Goal: Task Accomplishment & Management: Complete application form

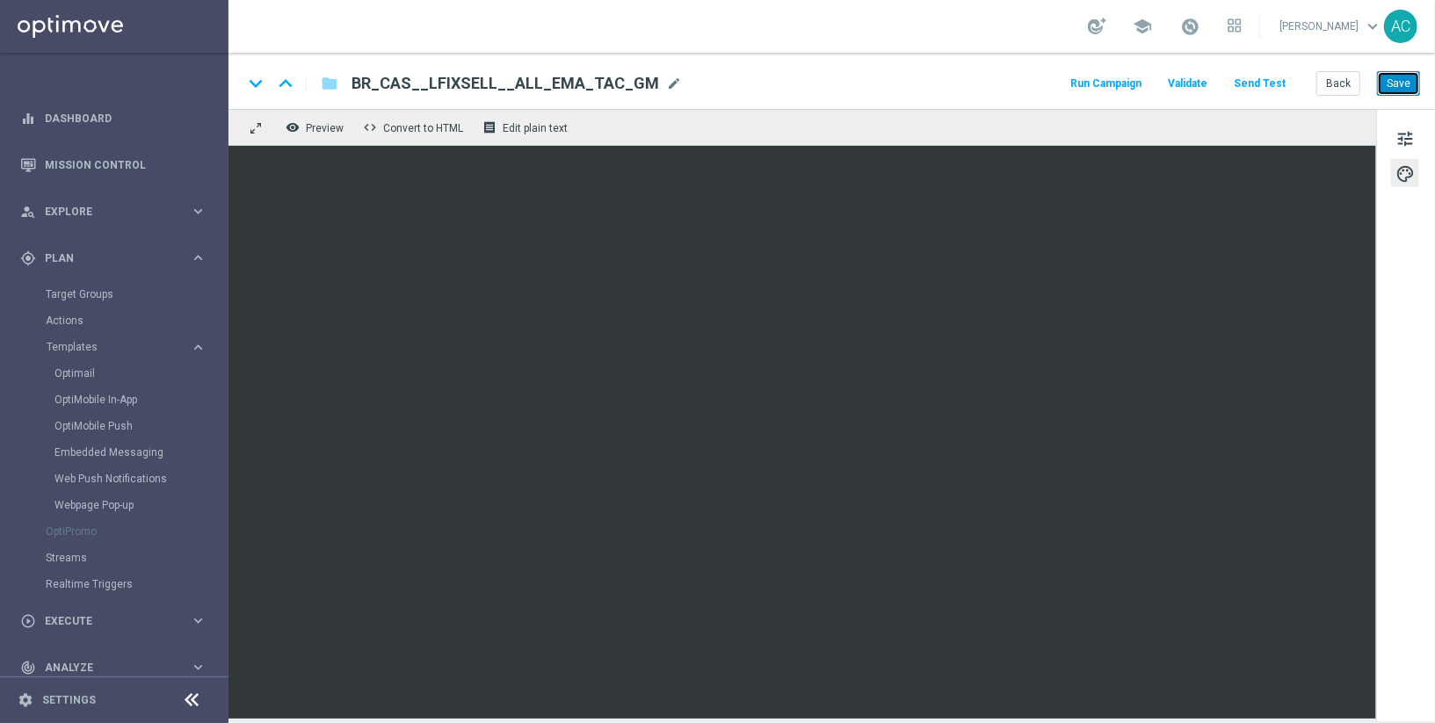
click at [1410, 84] on button "Save" at bounding box center [1398, 83] width 43 height 25
click at [1391, 78] on button "Save" at bounding box center [1398, 83] width 43 height 25
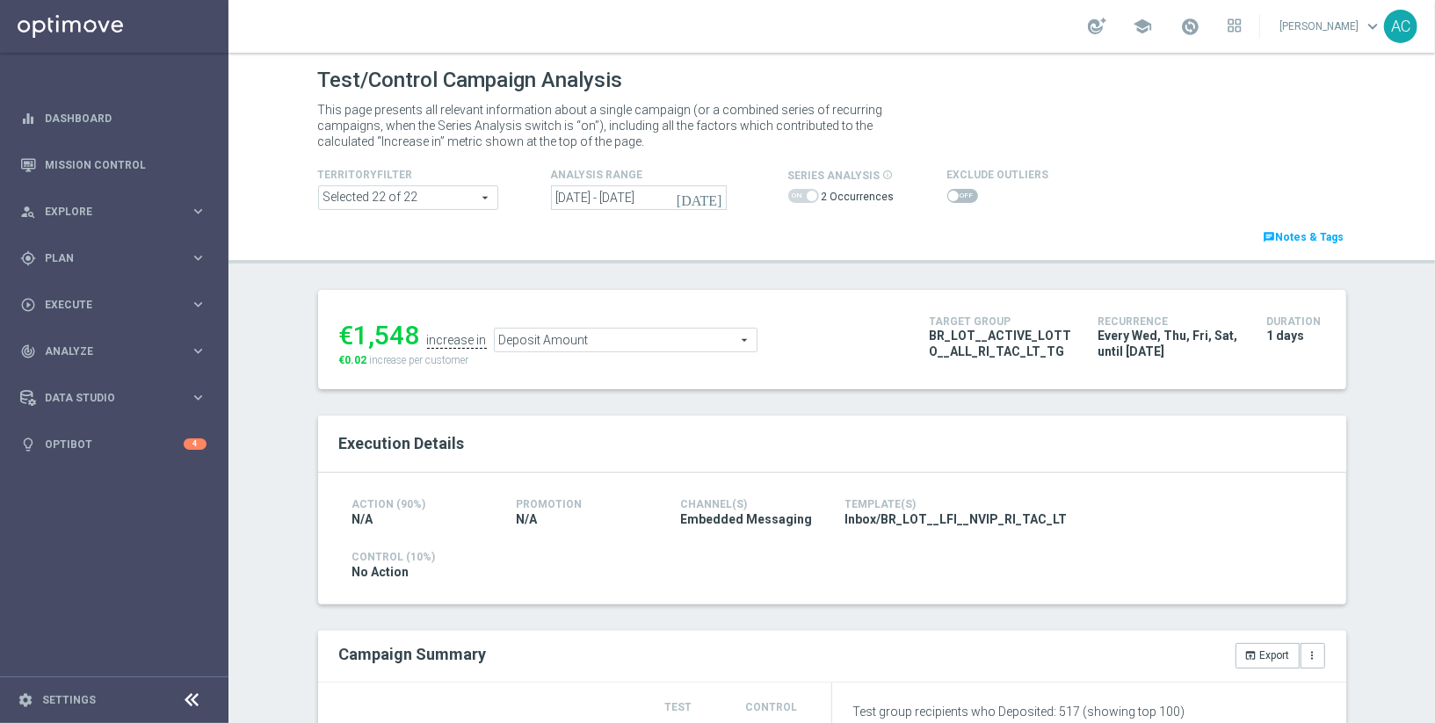
scroll to position [576, 0]
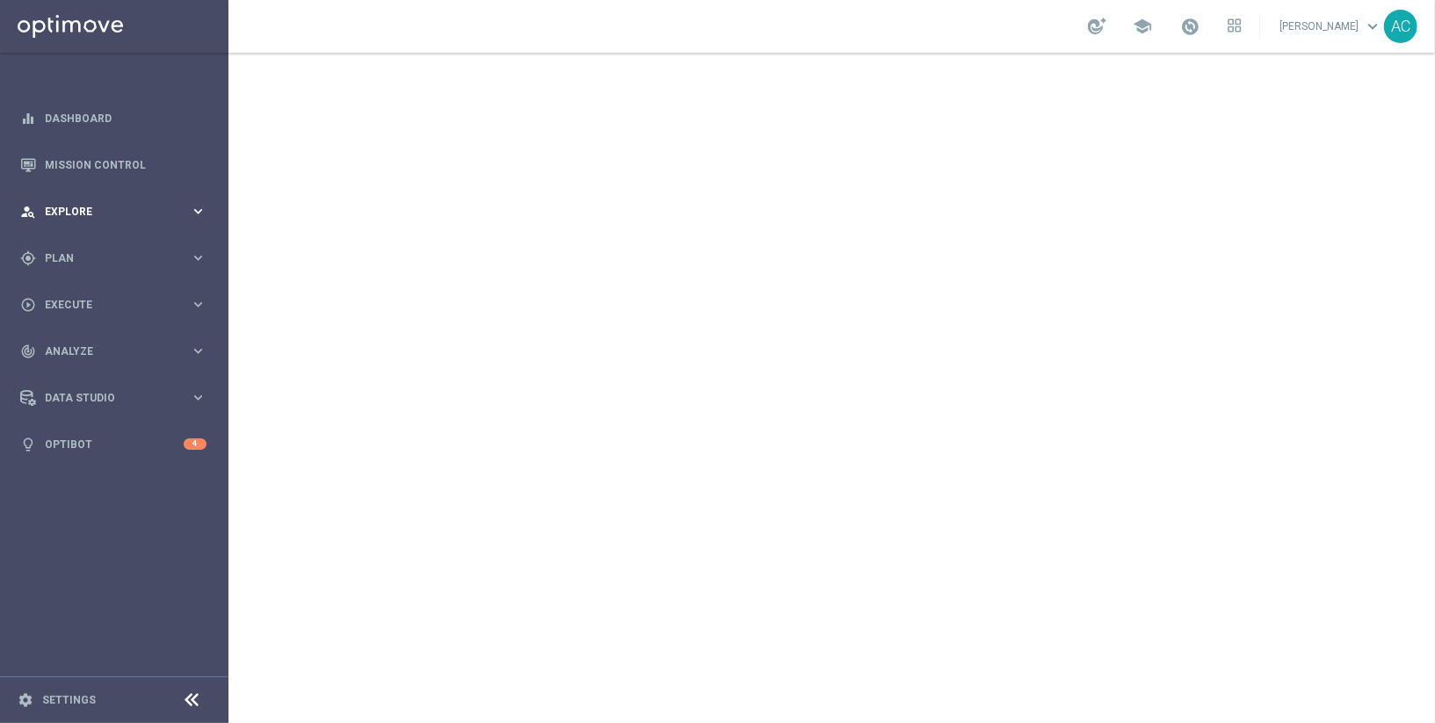
click at [167, 205] on div "person_search Explore" at bounding box center [105, 212] width 170 height 16
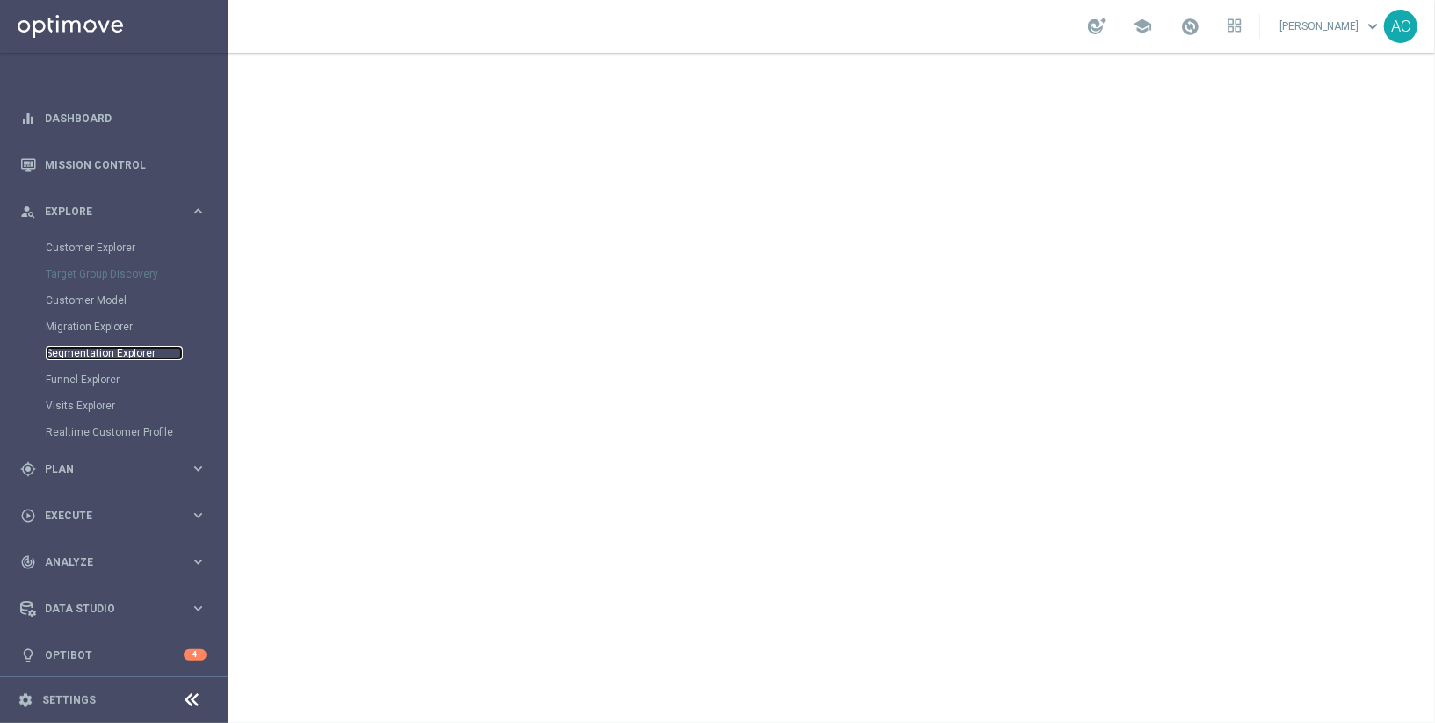
click at [119, 348] on link "Segmentation Explorer" at bounding box center [114, 353] width 137 height 14
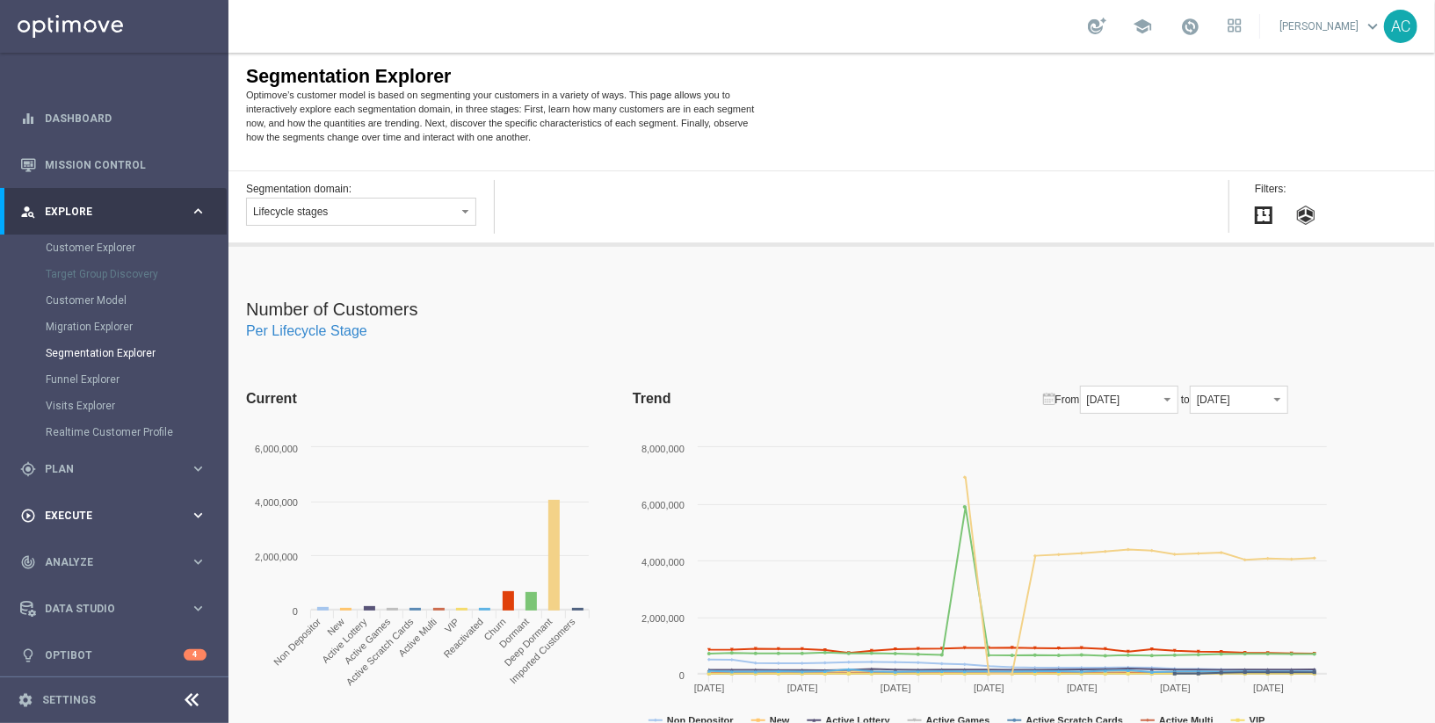
click at [123, 513] on span "Execute" at bounding box center [117, 516] width 145 height 11
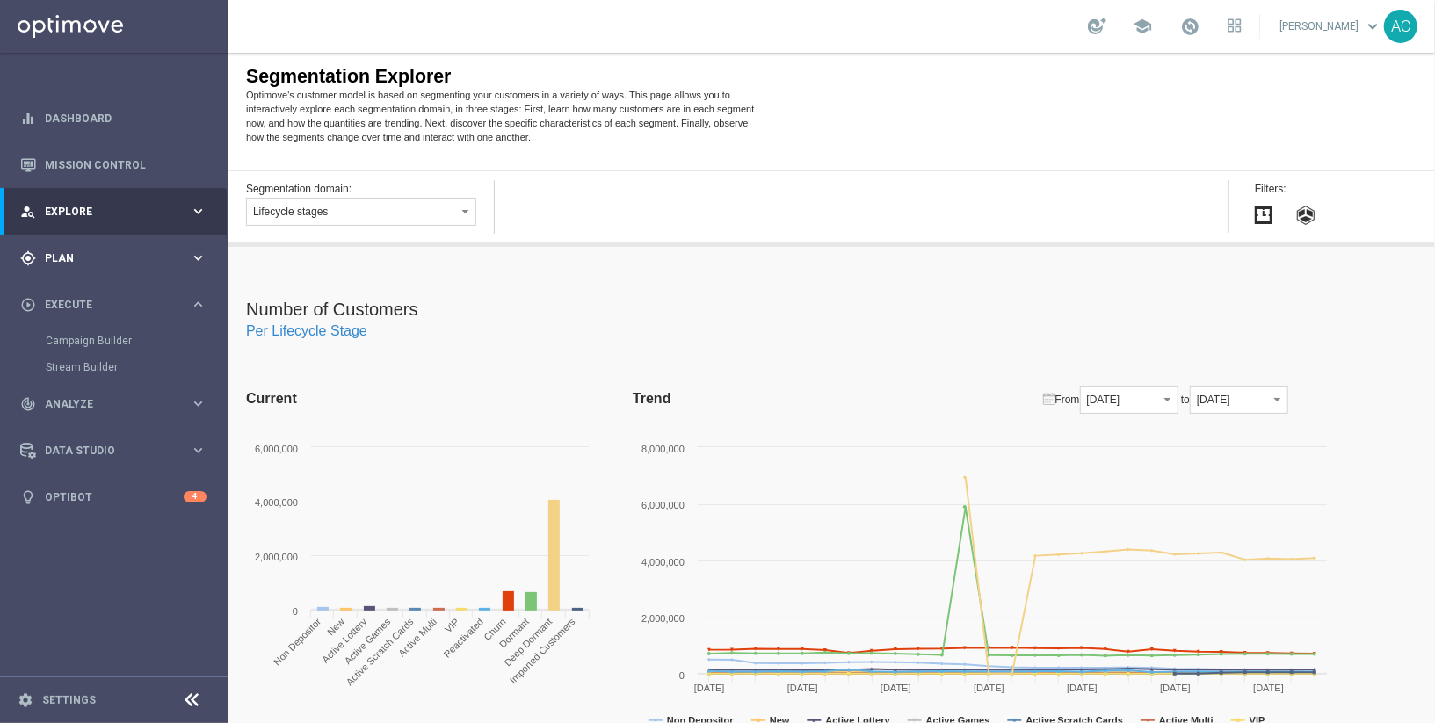
click at [95, 257] on span "Plan" at bounding box center [117, 258] width 145 height 11
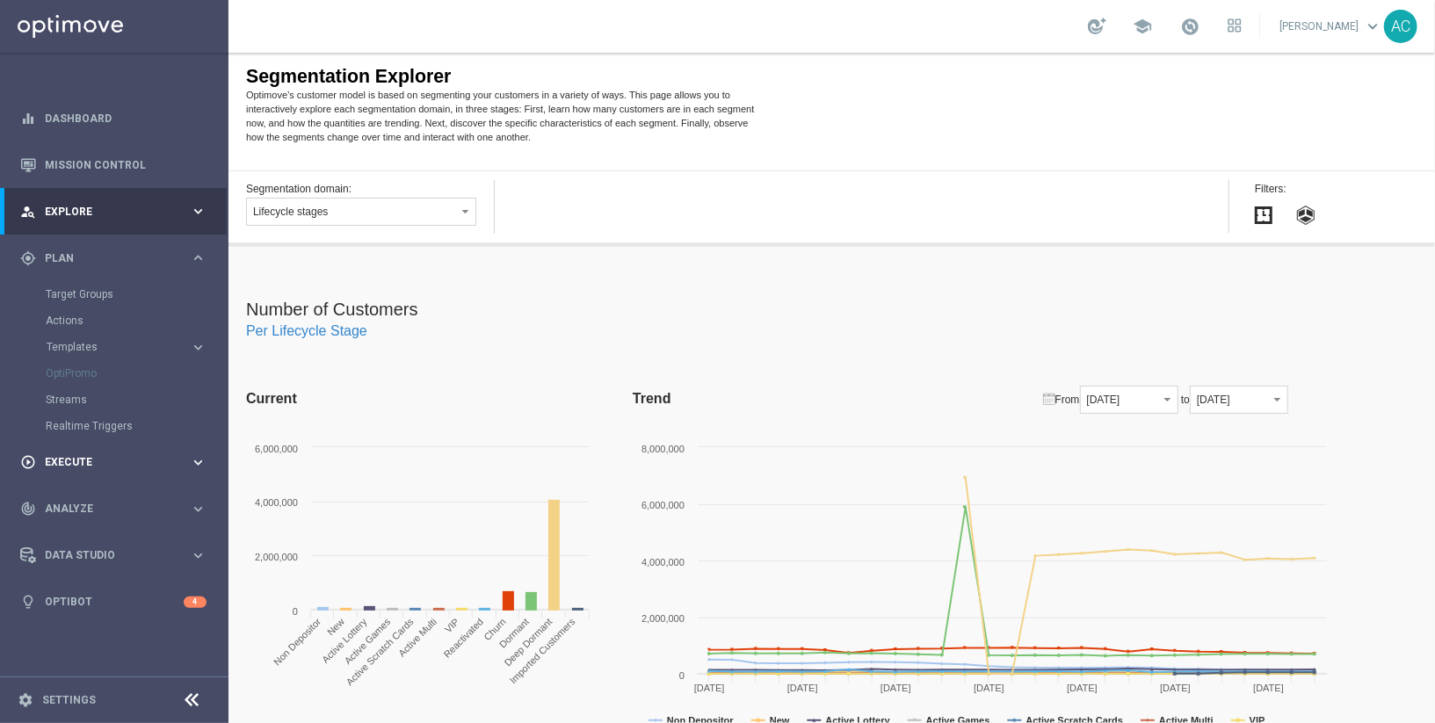
click at [128, 464] on span "Execute" at bounding box center [117, 462] width 145 height 11
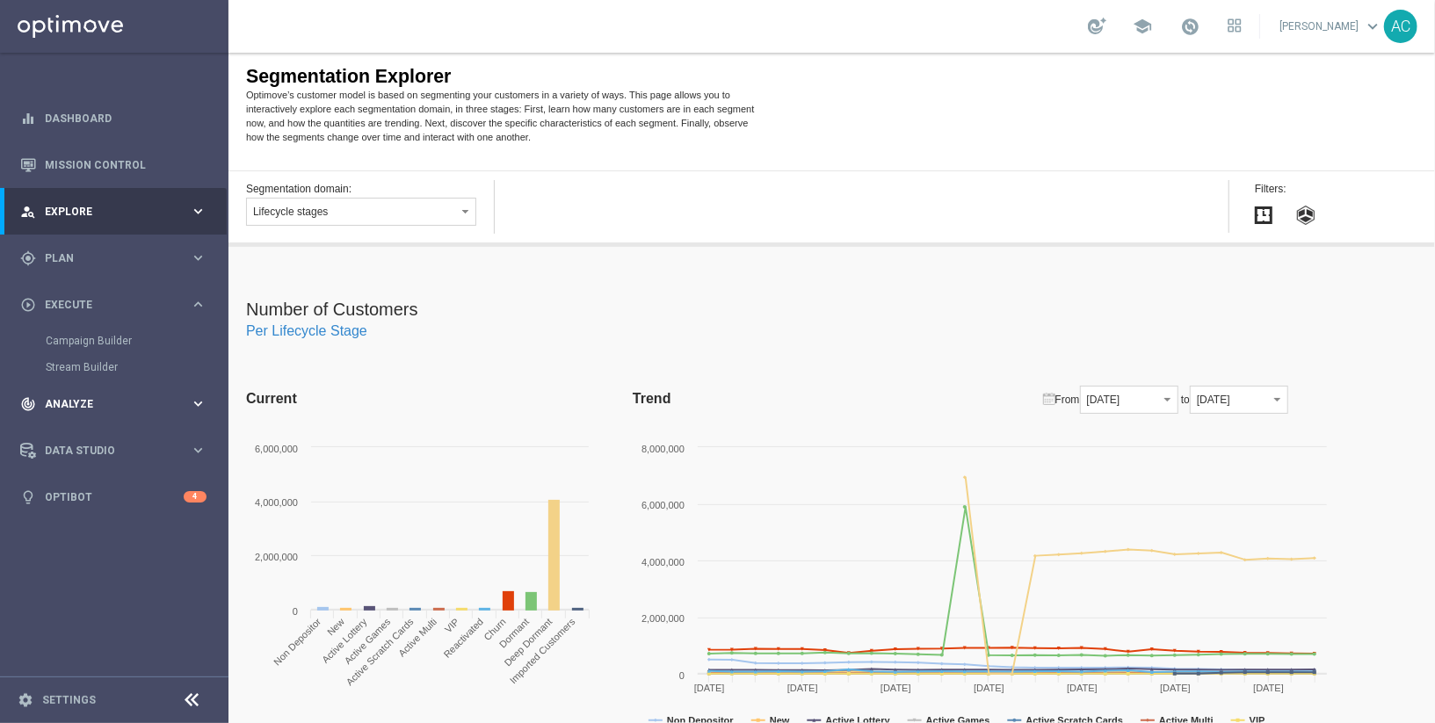
click at [133, 403] on span "Analyze" at bounding box center [117, 404] width 145 height 11
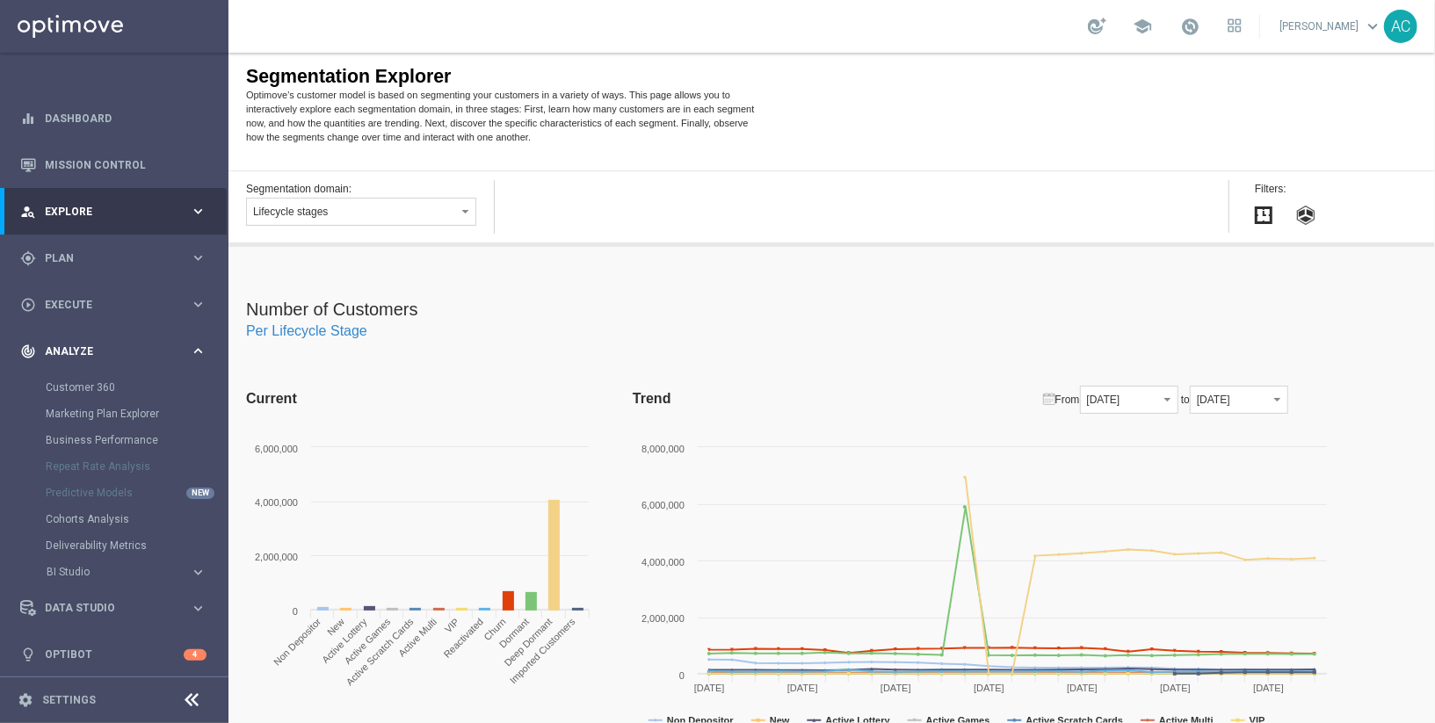
click at [101, 341] on div "track_changes Analyze keyboard_arrow_right" at bounding box center [113, 351] width 227 height 47
click at [175, 217] on div "person_search Explore" at bounding box center [105, 212] width 170 height 16
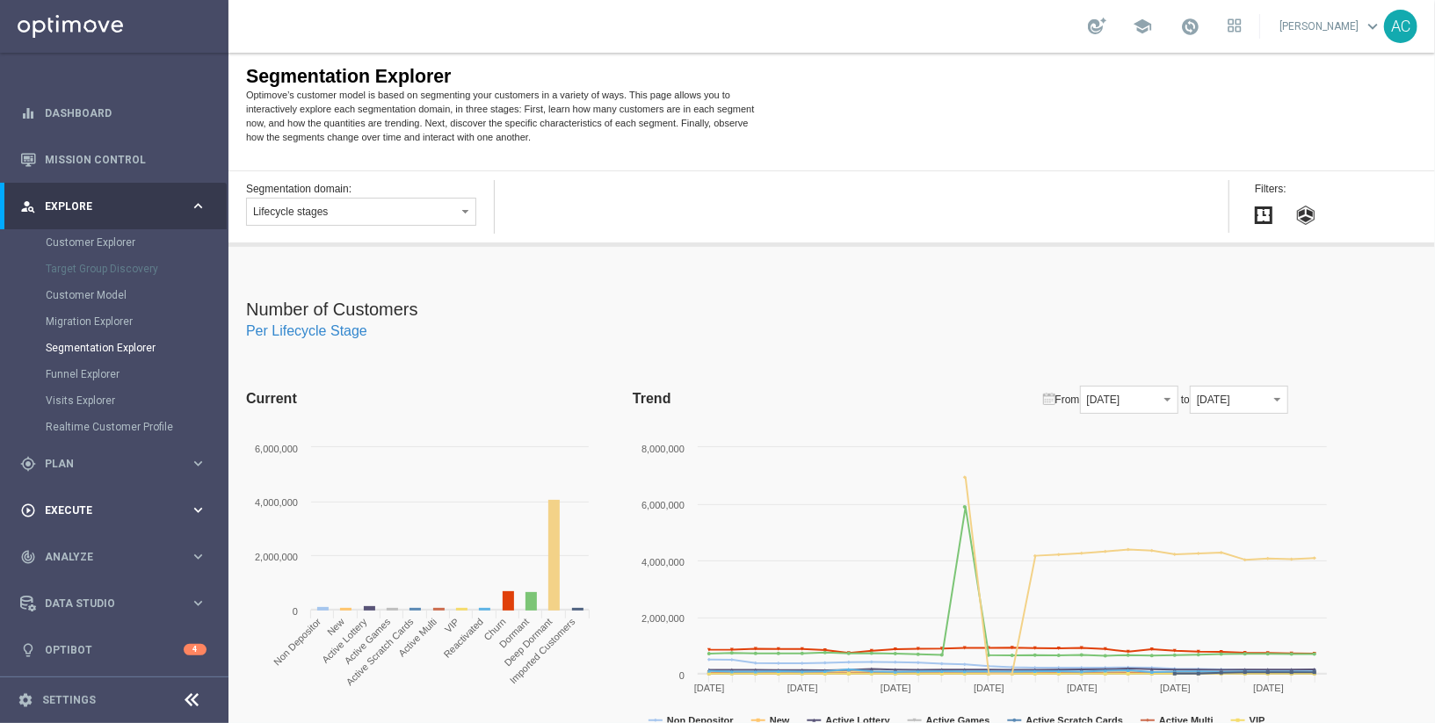
click at [108, 513] on span "Execute" at bounding box center [117, 510] width 145 height 11
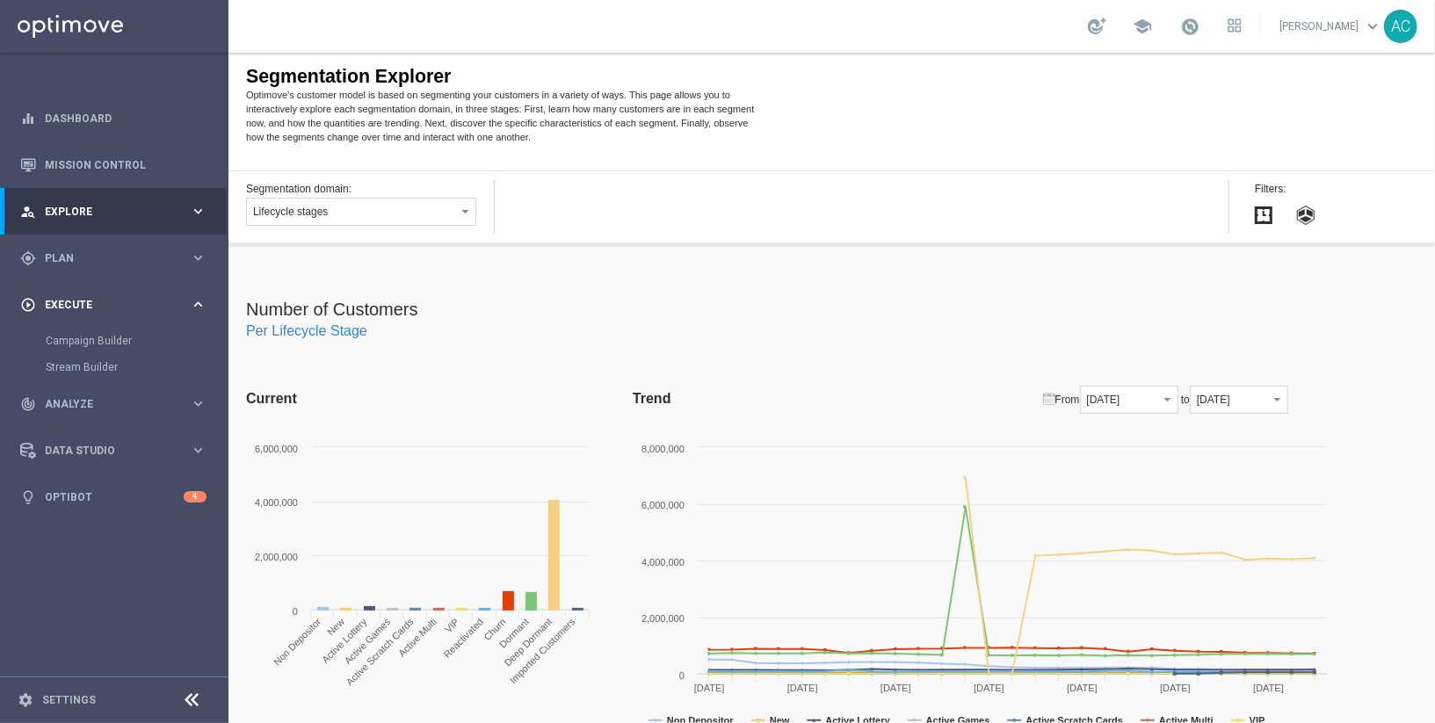
scroll to position [0, 0]
click at [175, 314] on div "play_circle_outline Execute keyboard_arrow_right" at bounding box center [113, 304] width 227 height 47
click at [180, 265] on div "gps_fixed Plan" at bounding box center [105, 258] width 170 height 16
click at [130, 346] on span "Templates" at bounding box center [110, 347] width 126 height 11
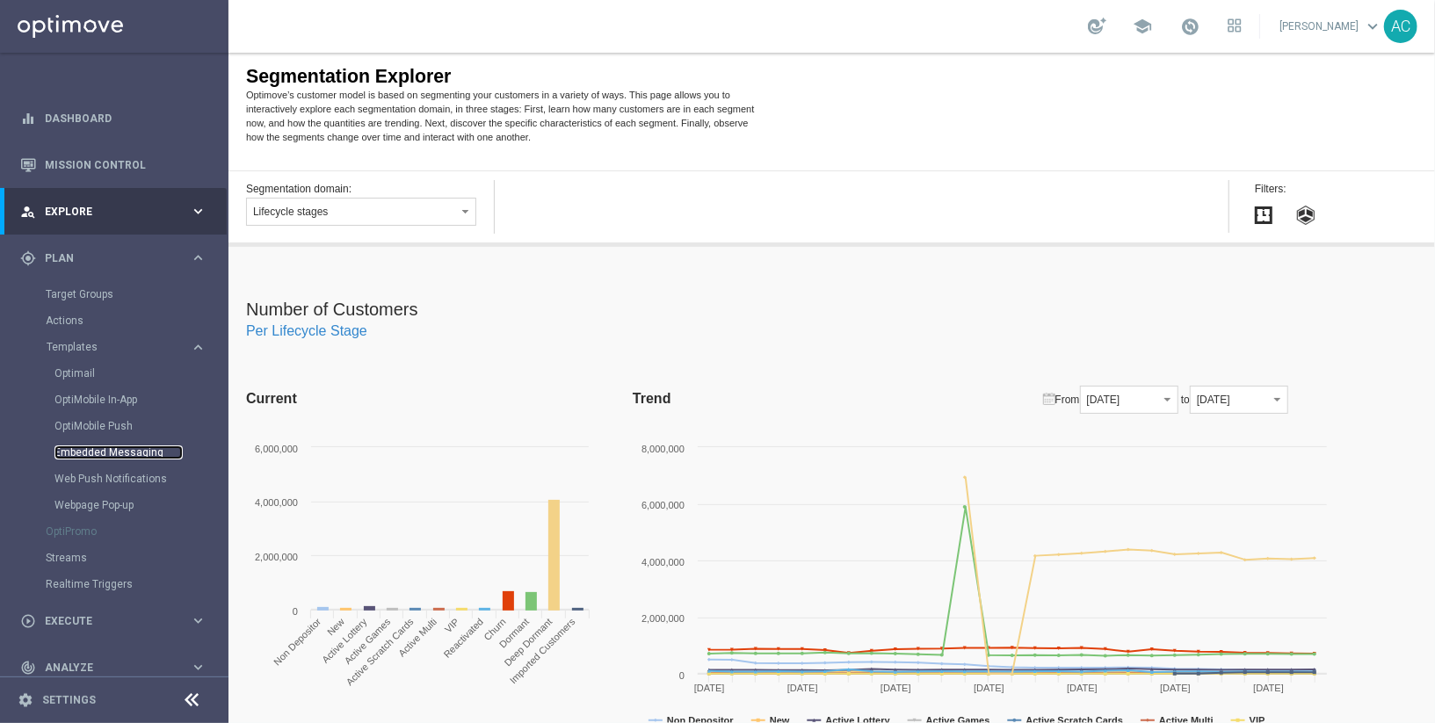
click at [132, 452] on link "Embedded Messaging" at bounding box center [118, 453] width 128 height 14
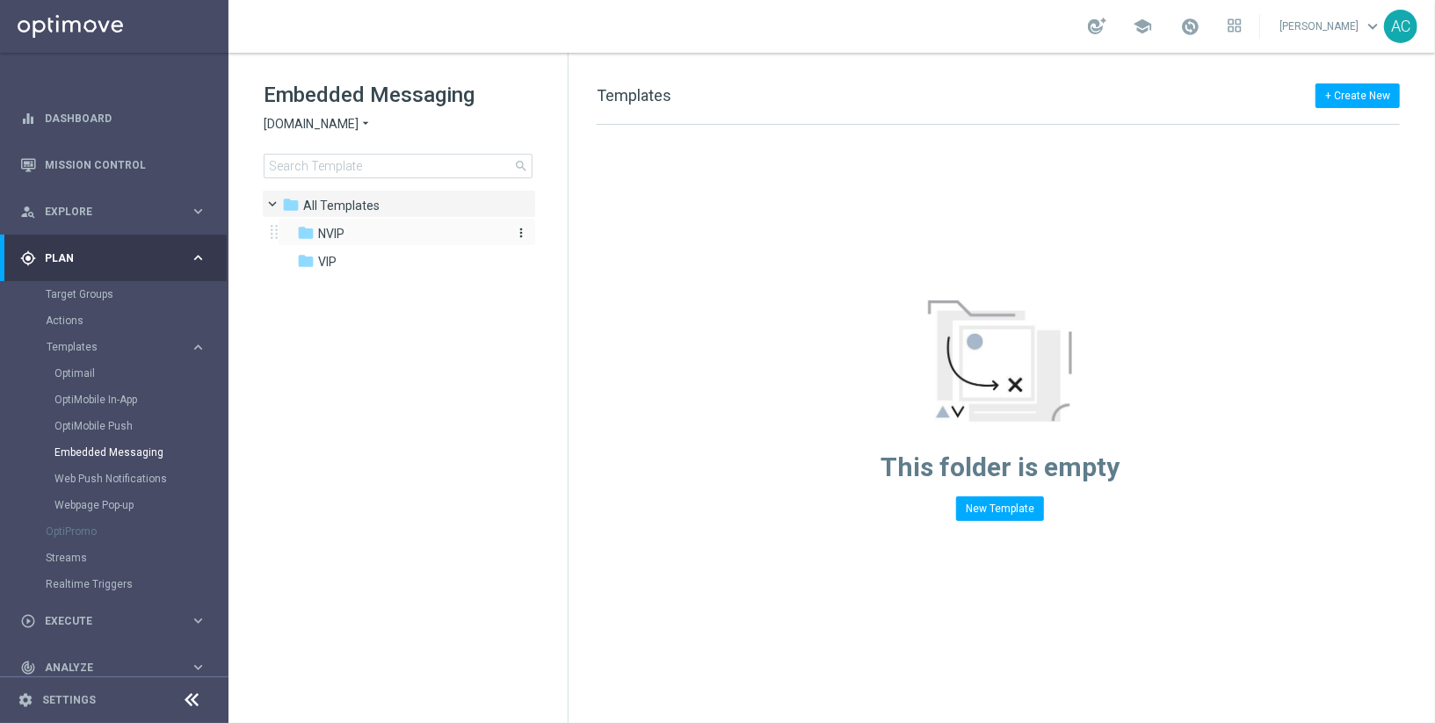
click at [360, 224] on div "folder NVIP" at bounding box center [398, 234] width 202 height 20
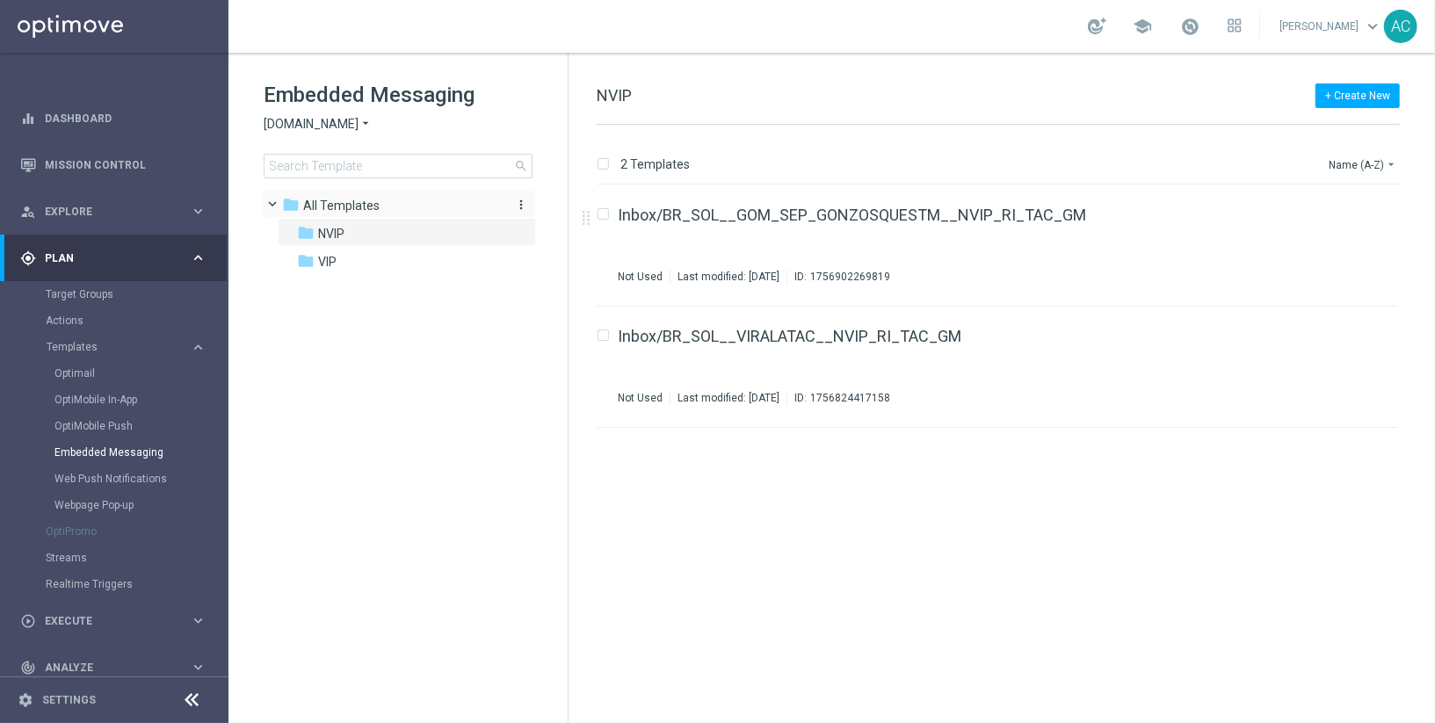
click at [346, 199] on span "All Templates" at bounding box center [341, 206] width 76 height 16
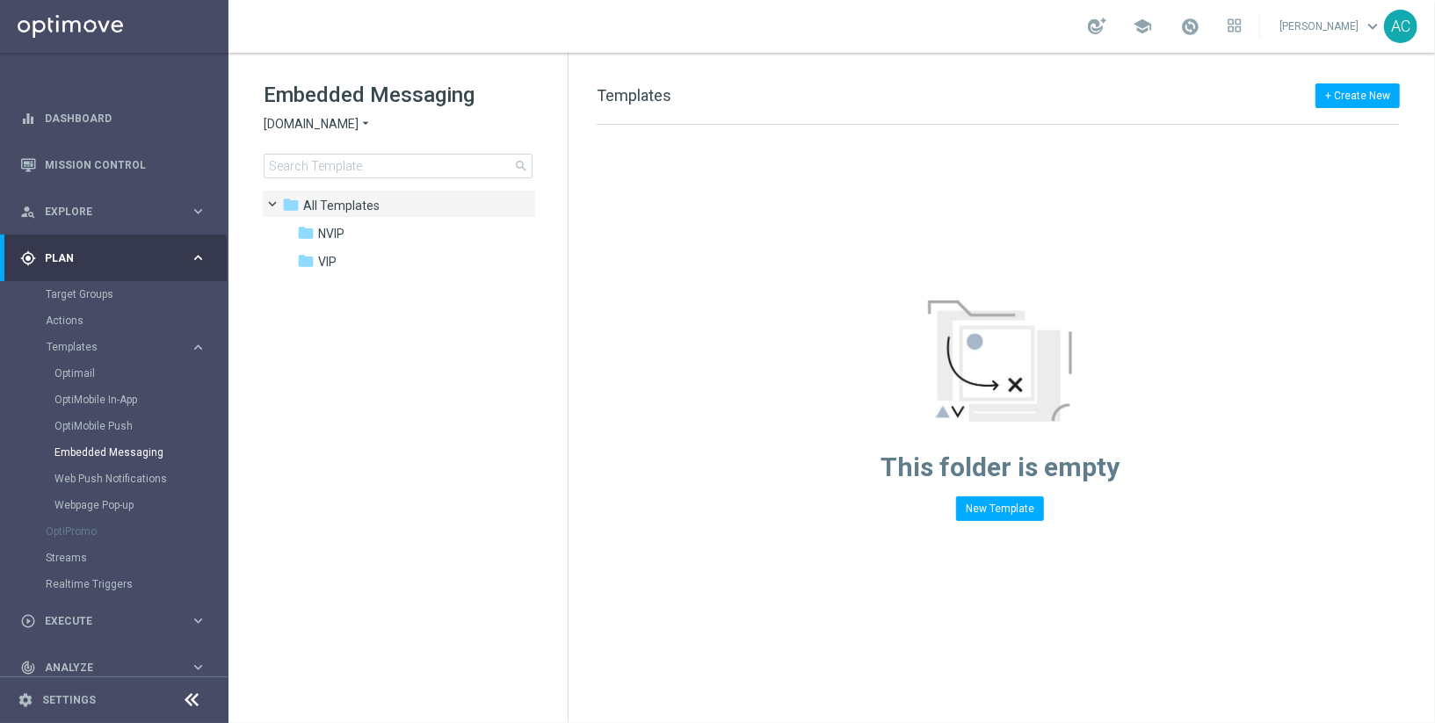
click at [368, 120] on icon "arrow_drop_down" at bounding box center [366, 124] width 14 height 17
click at [0, 0] on span "[DOMAIN_NAME]" at bounding box center [0, 0] width 0 height 0
click at [330, 257] on span "CRM" at bounding box center [332, 262] width 26 height 16
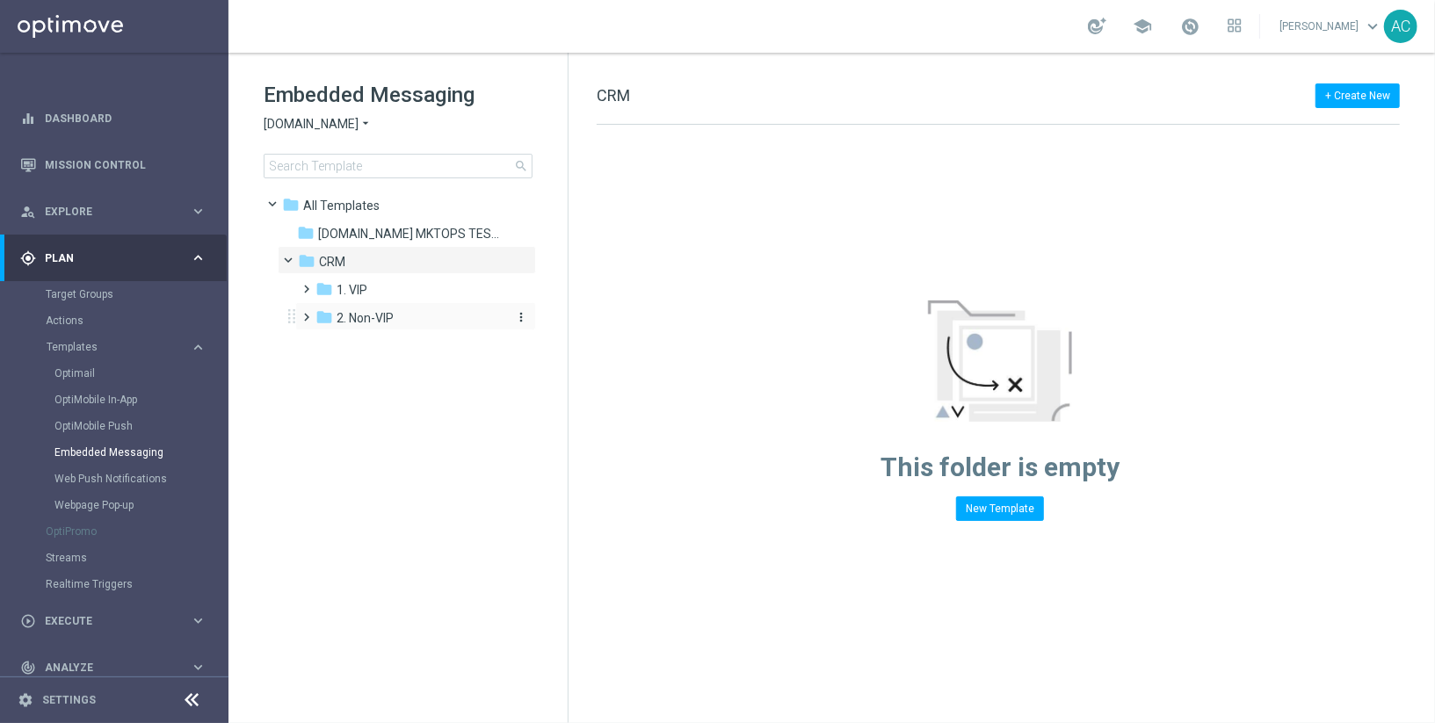
click at [384, 319] on span "2. Non-VIP" at bounding box center [365, 318] width 57 height 16
click at [403, 351] on span "pt_BR (BET.BR)" at bounding box center [423, 346] width 141 height 16
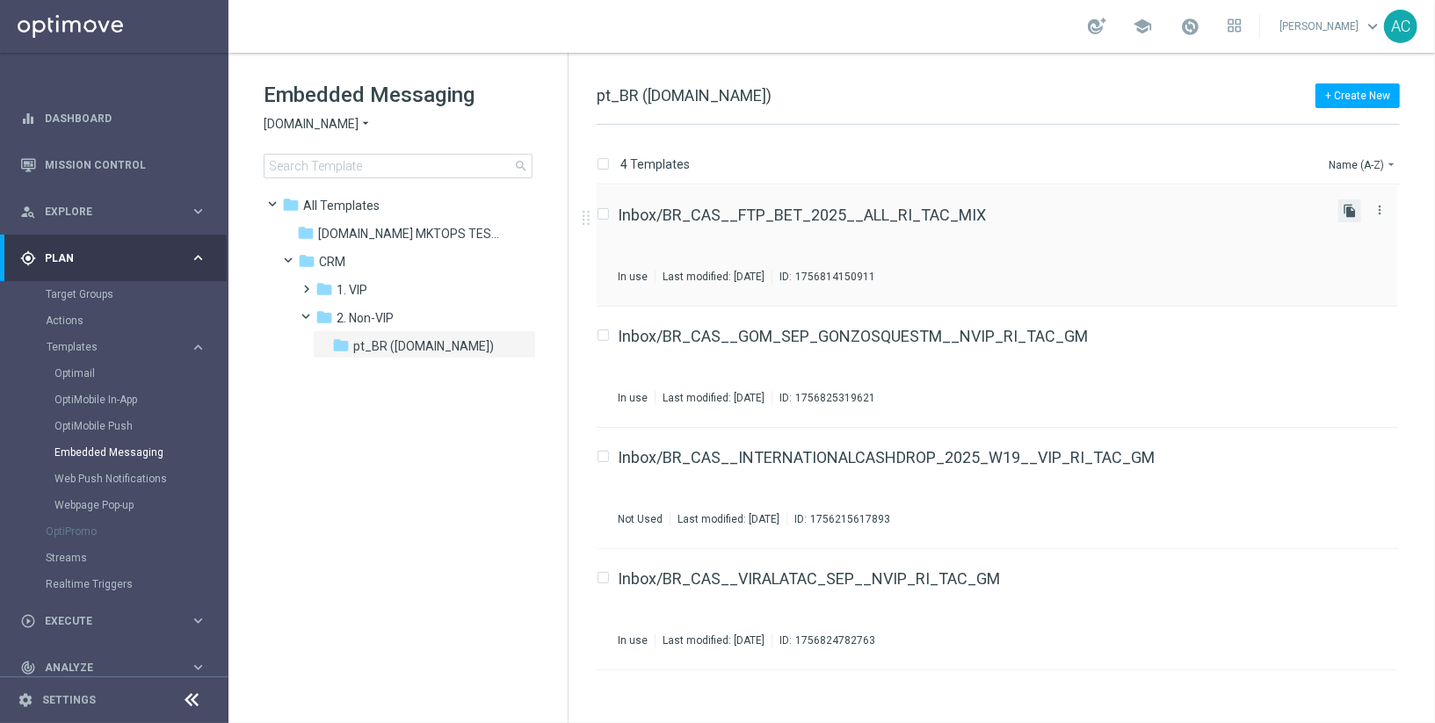
click at [1352, 212] on icon "file_copy" at bounding box center [1350, 211] width 14 height 14
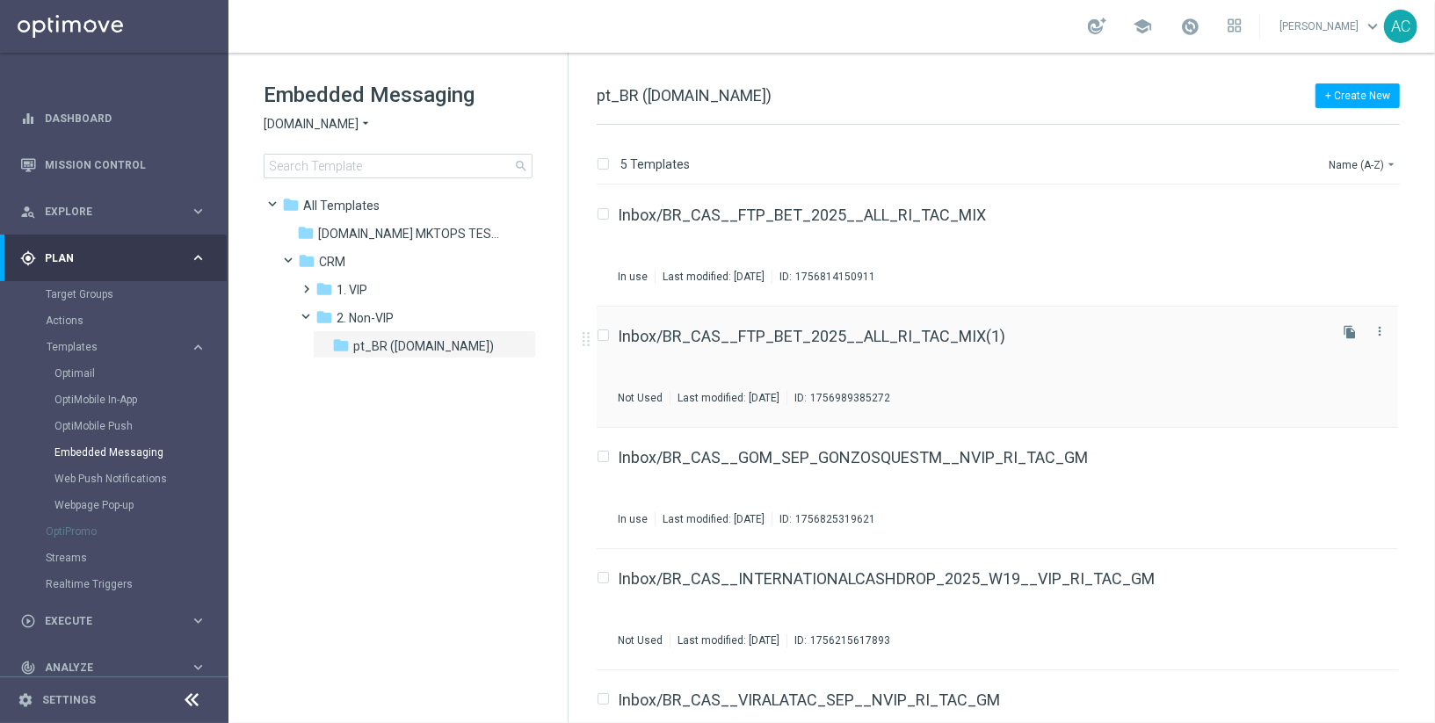
click at [962, 350] on div "Inbox/BR_CAS__FTP_BET_2025__ALL_RI_TAC_MIX(1) Not Used Last modified: Thursday,…" at bounding box center [971, 367] width 707 height 76
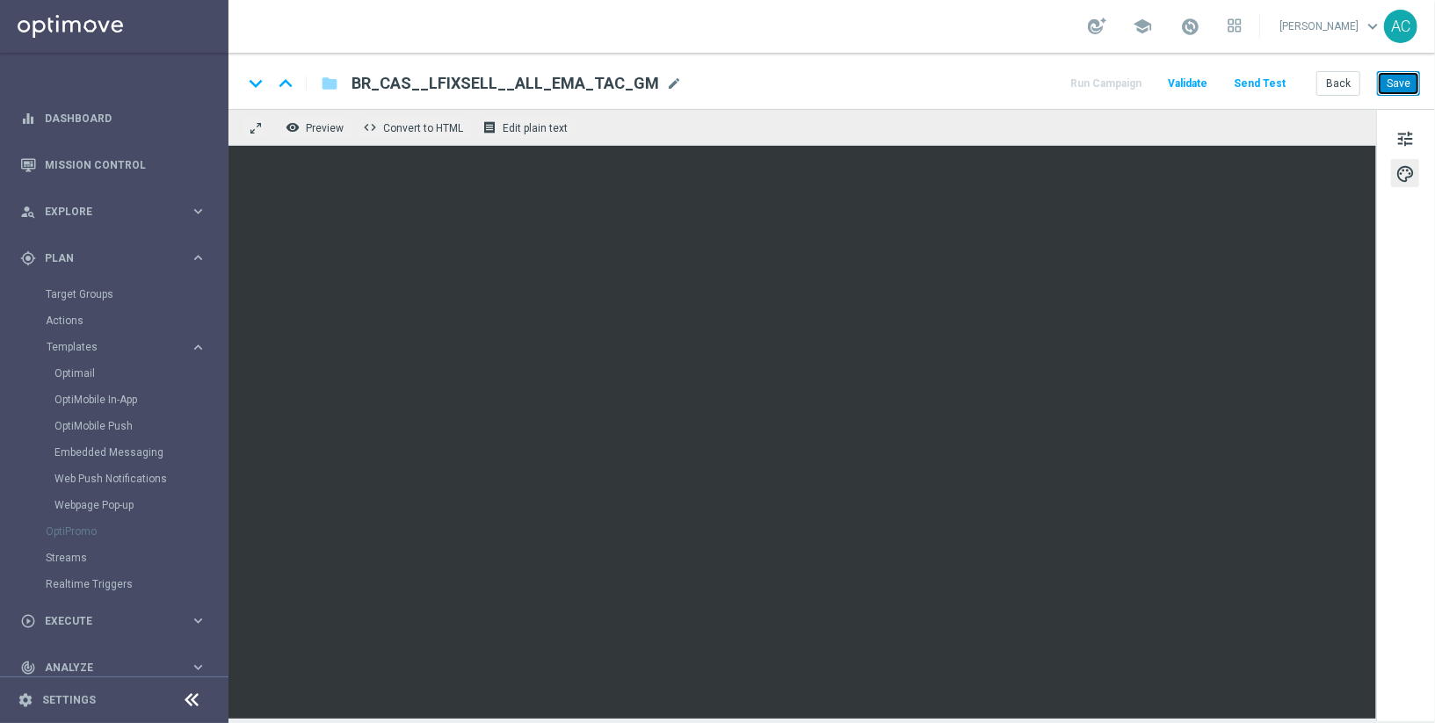
click at [1396, 82] on button "Save" at bounding box center [1398, 83] width 43 height 25
click at [1404, 91] on button "Save" at bounding box center [1398, 83] width 43 height 25
click at [1388, 92] on button "Save" at bounding box center [1398, 83] width 43 height 25
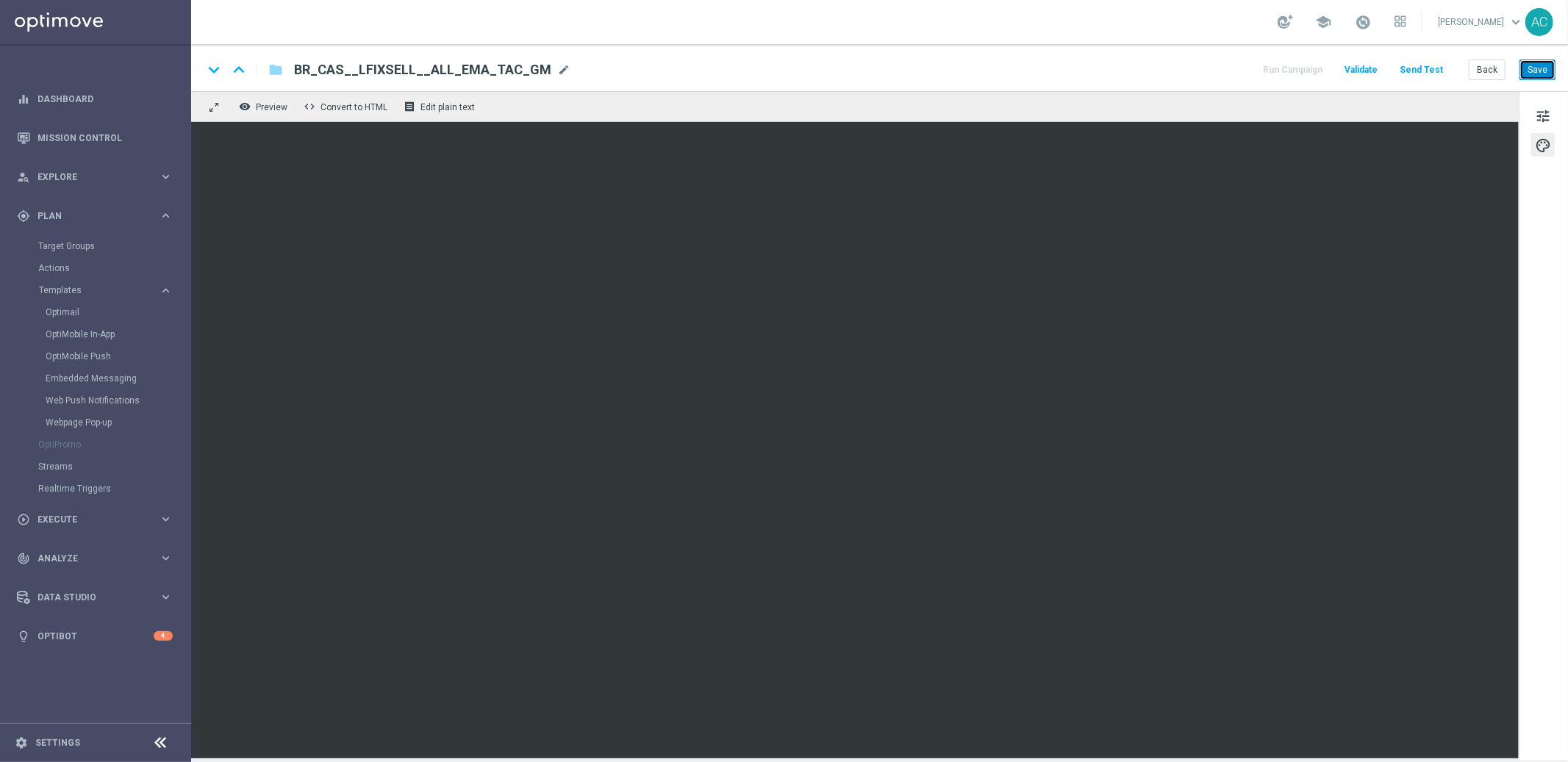
click at [1200, 69] on button "Save" at bounding box center [1537, 69] width 36 height 21
click at [1200, 71] on button "Save" at bounding box center [1537, 69] width 36 height 21
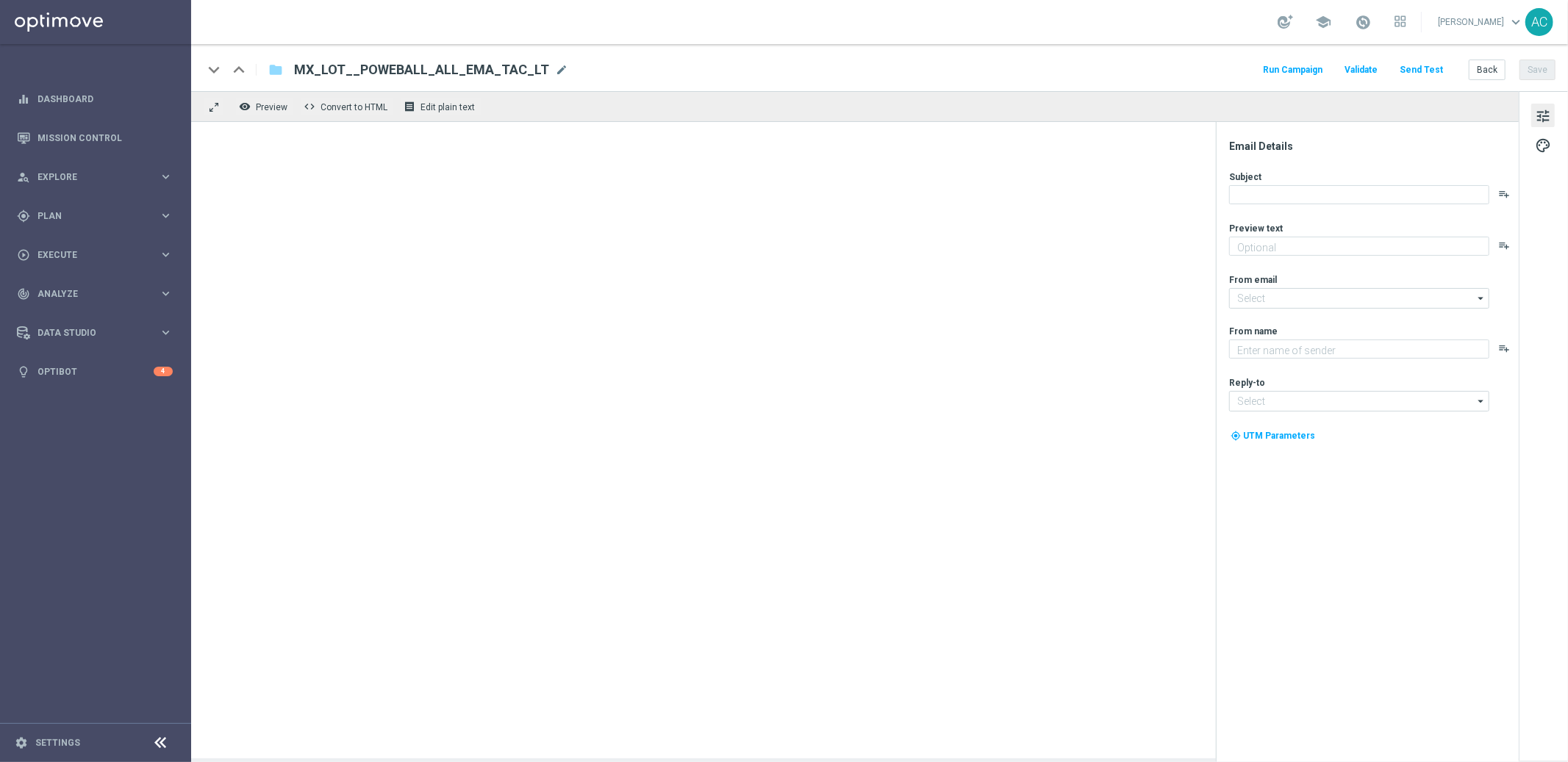
type textarea "Sueña a lo grande con el PowerBall"
type input "[EMAIL_ADDRESS][DOMAIN_NAME]"
type textarea "Lottoland"
type input "[EMAIL_ADDRESS][DOMAIN_NAME]"
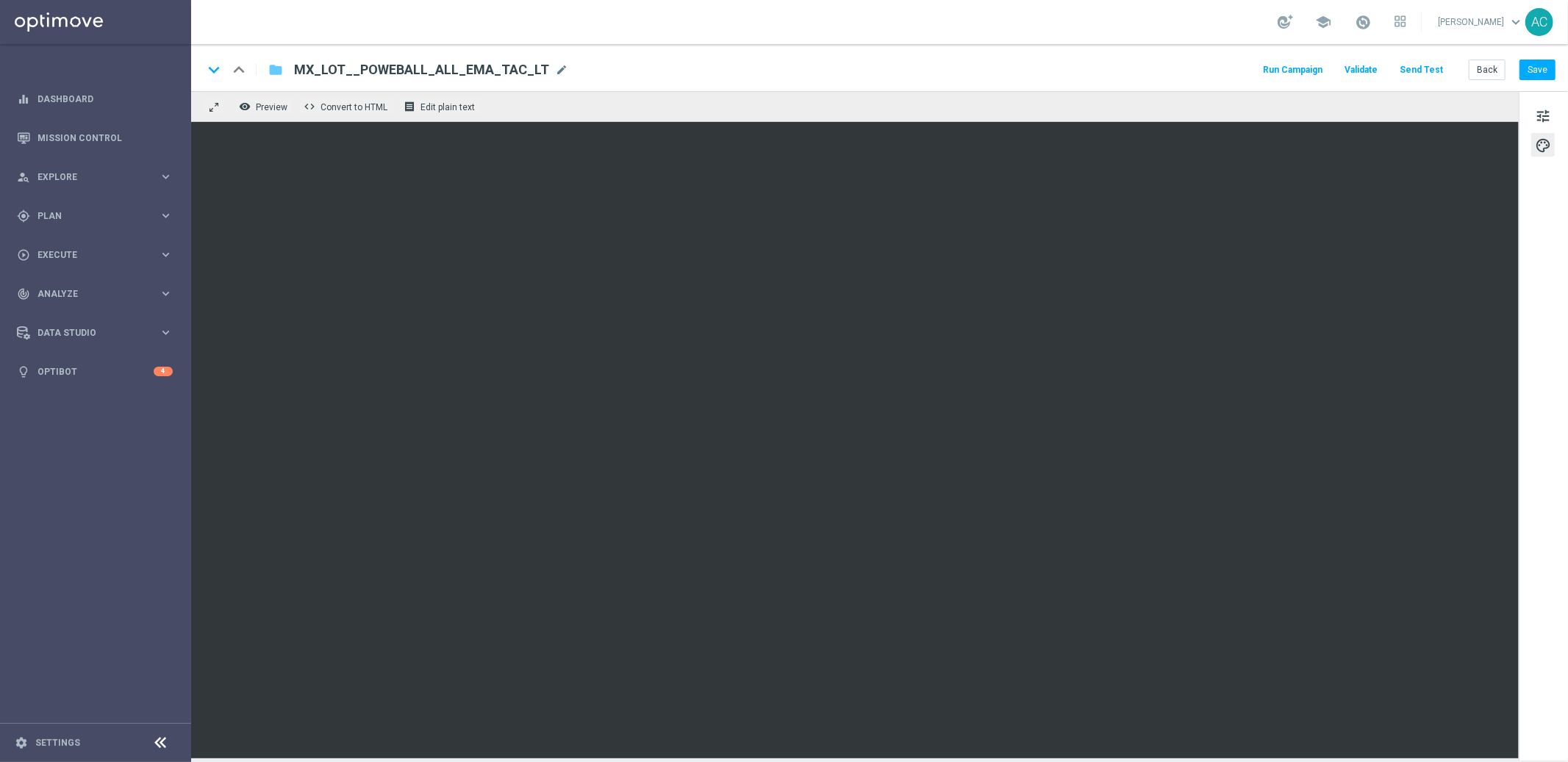
click at [272, 71] on icon "folder" at bounding box center [276, 69] width 15 height 18
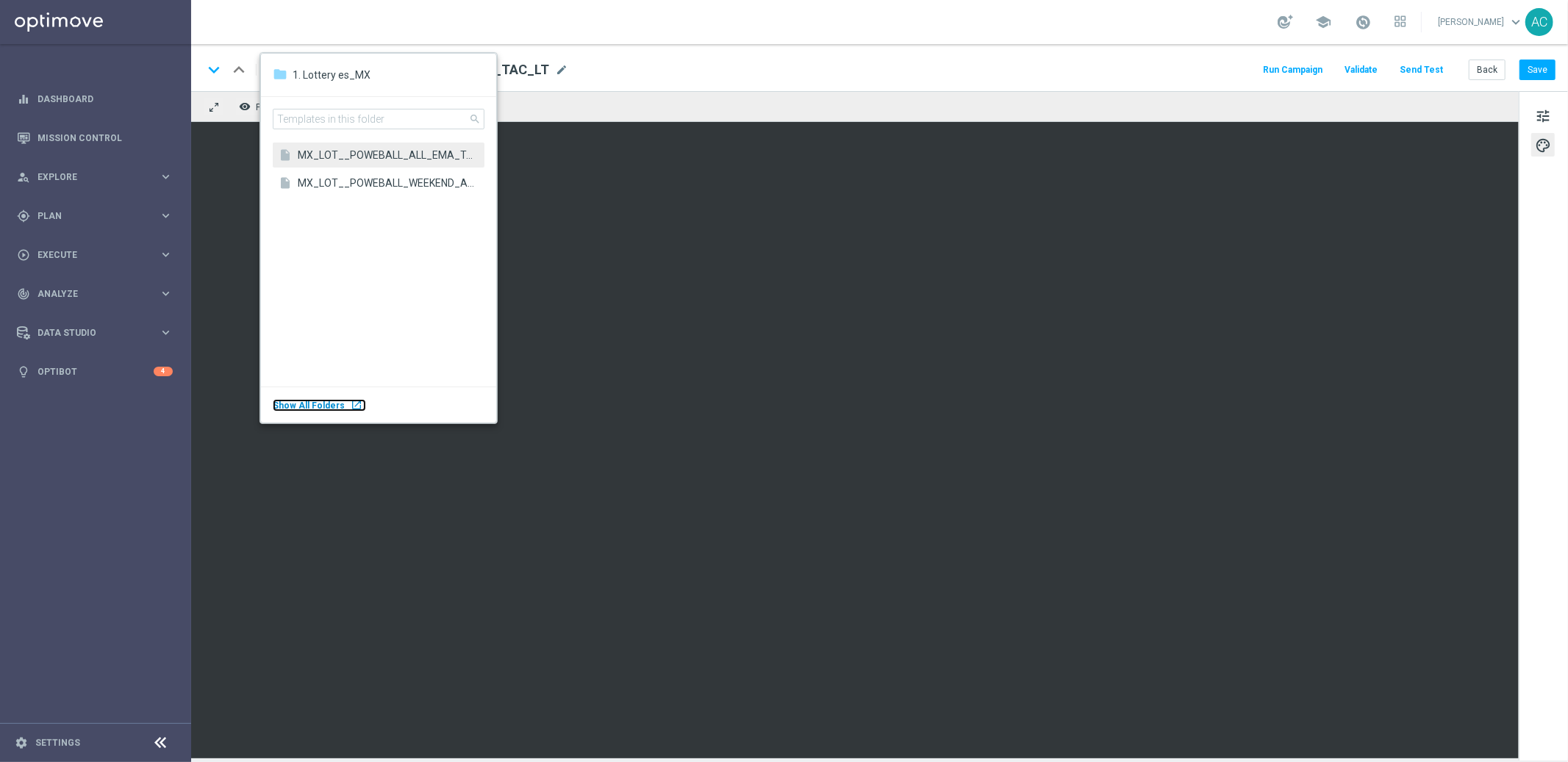
click at [77, 354] on body "equalizer Dashboard Mission Control" at bounding box center [784, 381] width 1568 height 762
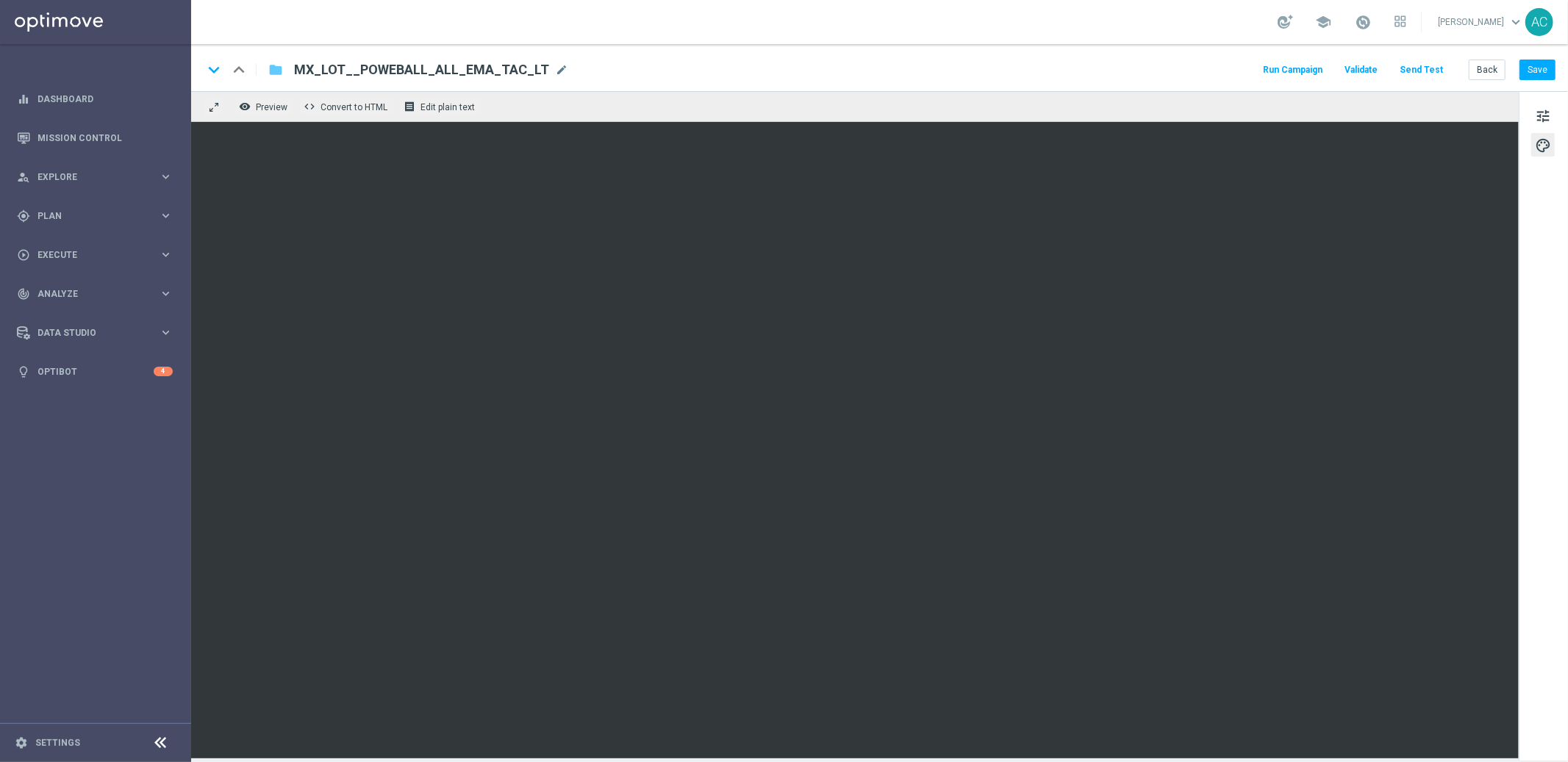
click at [274, 72] on icon "folder" at bounding box center [276, 69] width 15 height 18
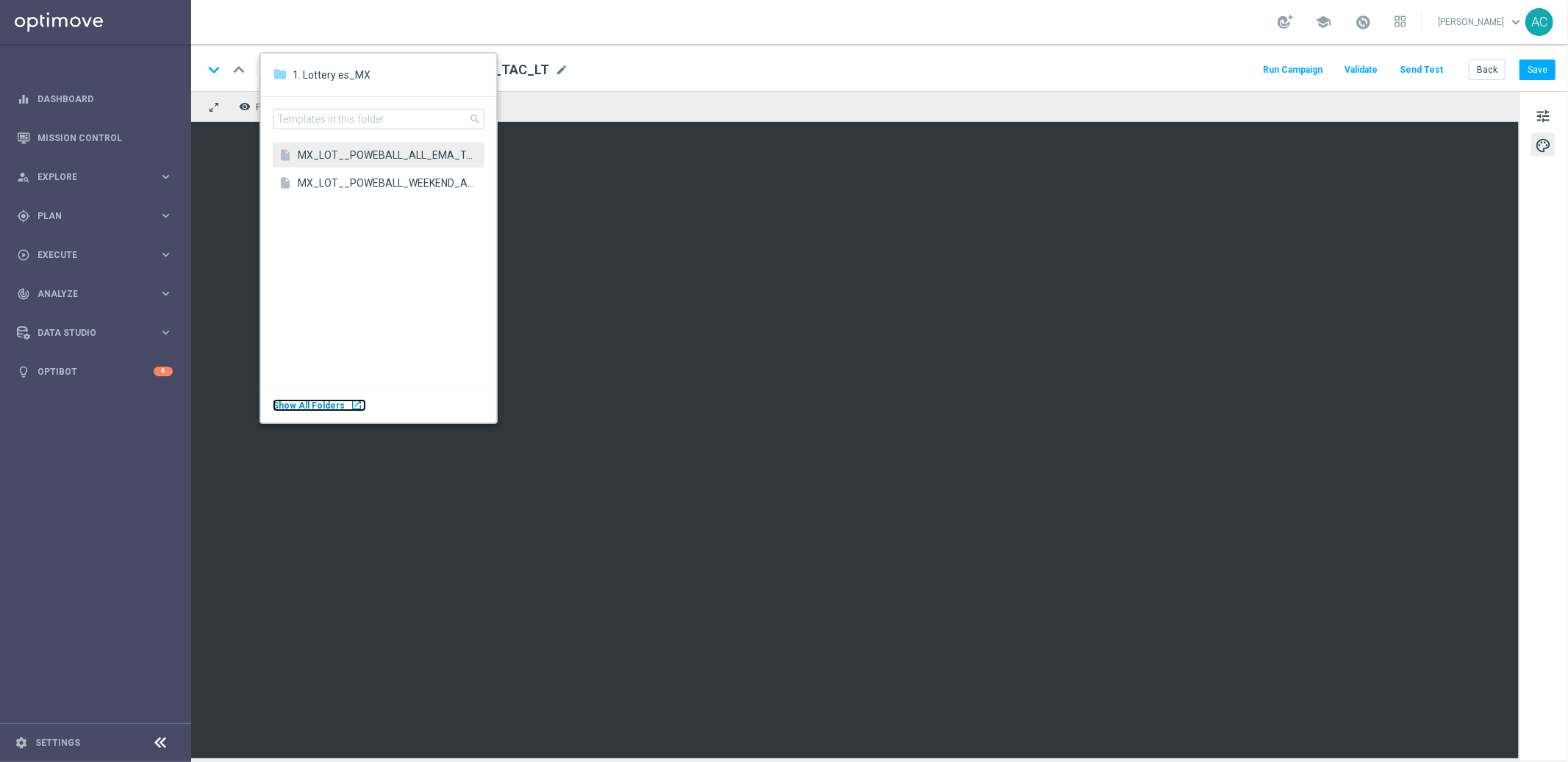
click at [351, 403] on div "launch" at bounding box center [356, 405] width 12 height 12
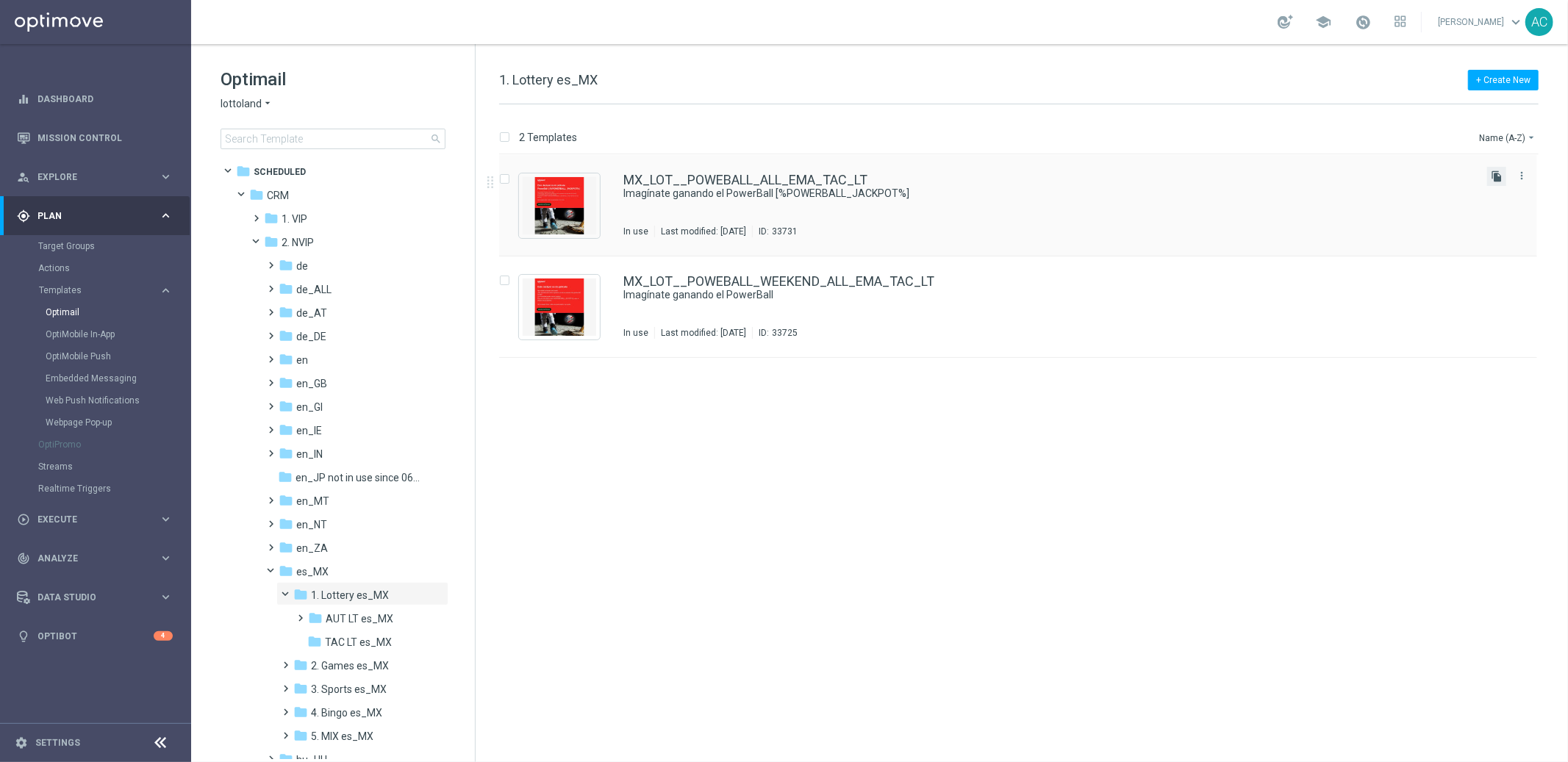
click at [1500, 179] on icon "file_copy" at bounding box center [1497, 176] width 12 height 12
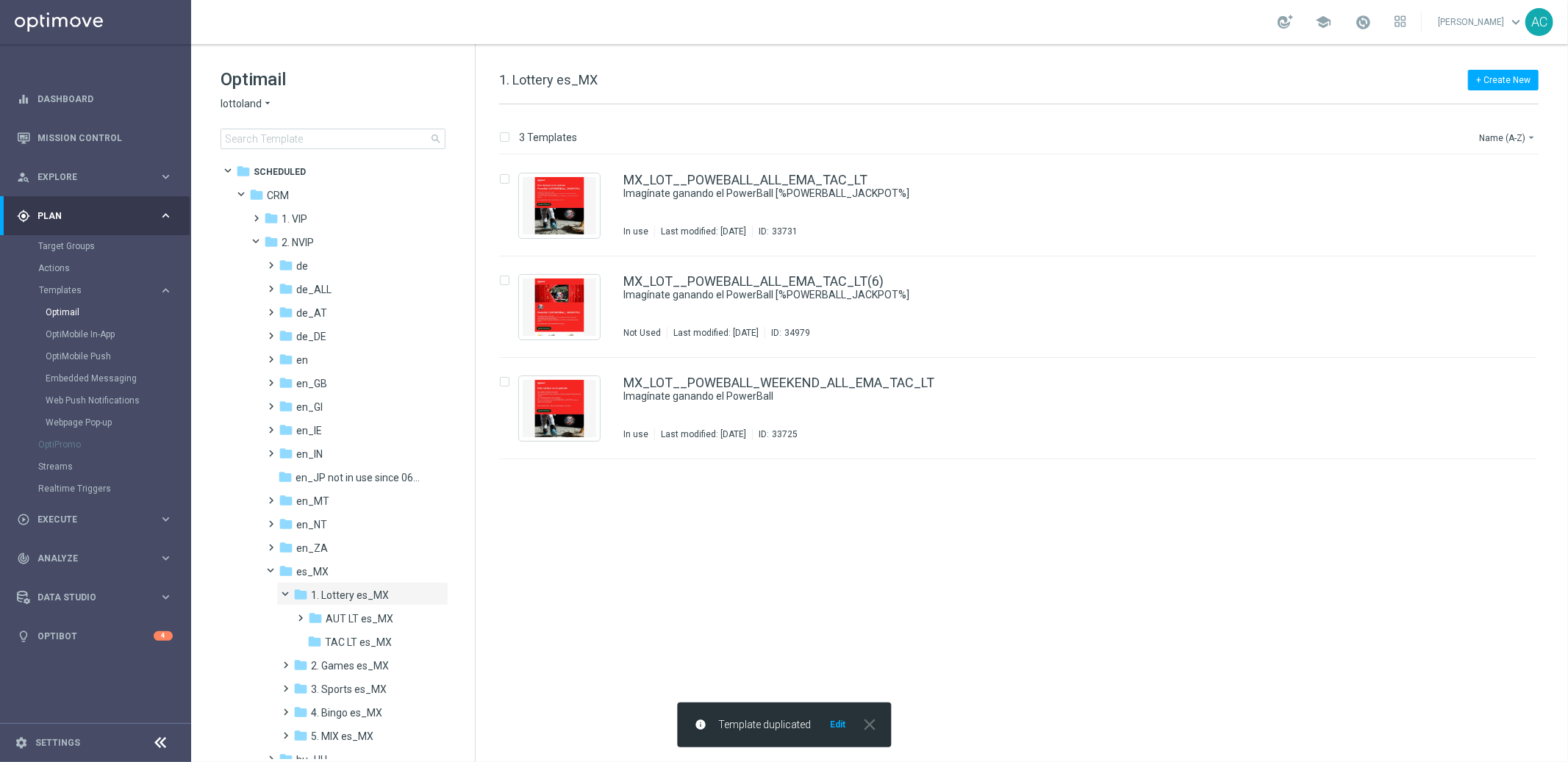
click at [838, 724] on button "Edit" at bounding box center [838, 724] width 18 height 12
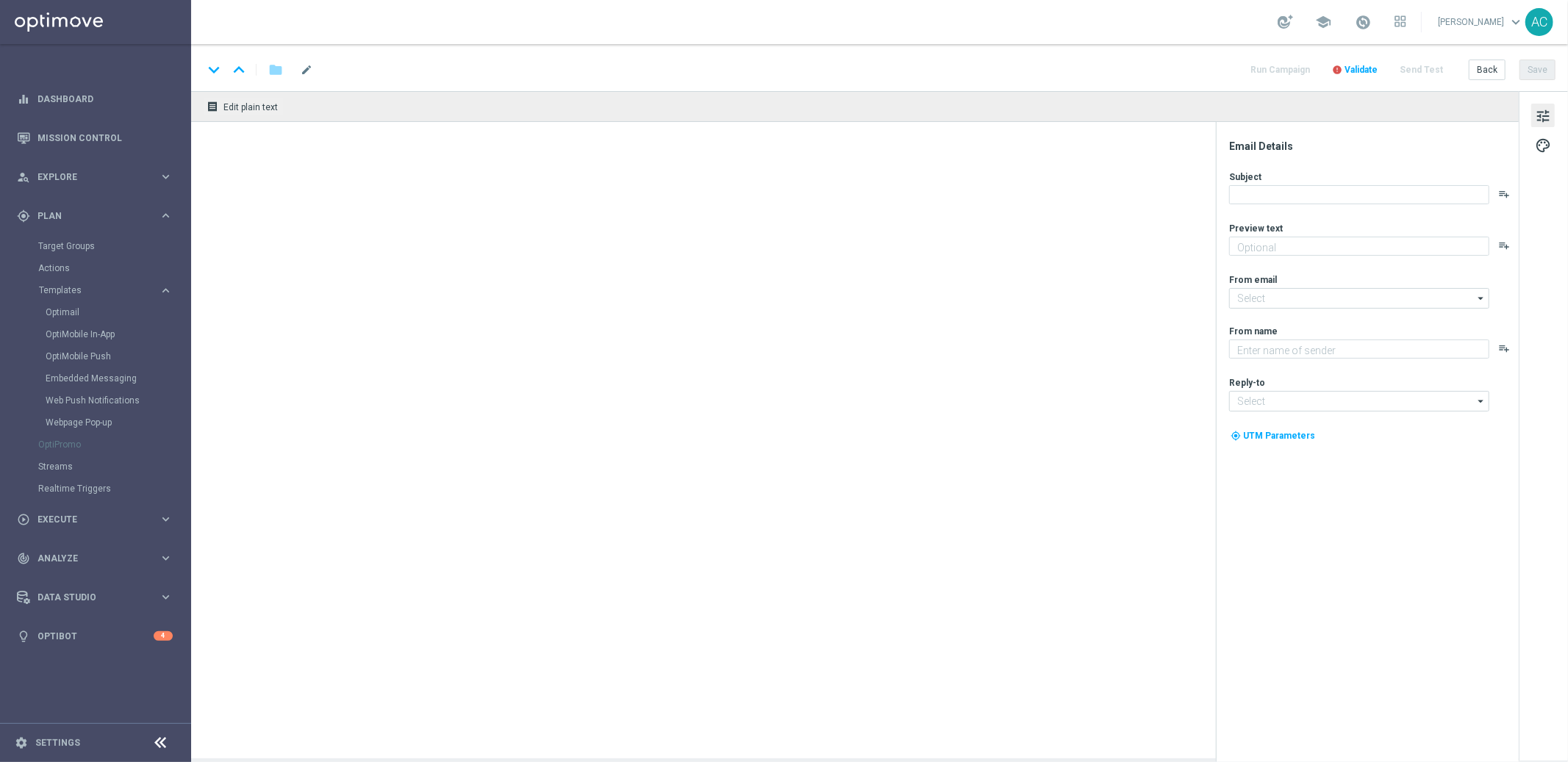
type input "MX_LOT__POWEBALL_ALL_EMA_TAC_LT(6)"
type textarea "Sueña a lo grande con el PowerBall"
type input "[EMAIL_ADDRESS][DOMAIN_NAME]"
type textarea "Lottoland"
type input "[EMAIL_ADDRESS][DOMAIN_NAME]"
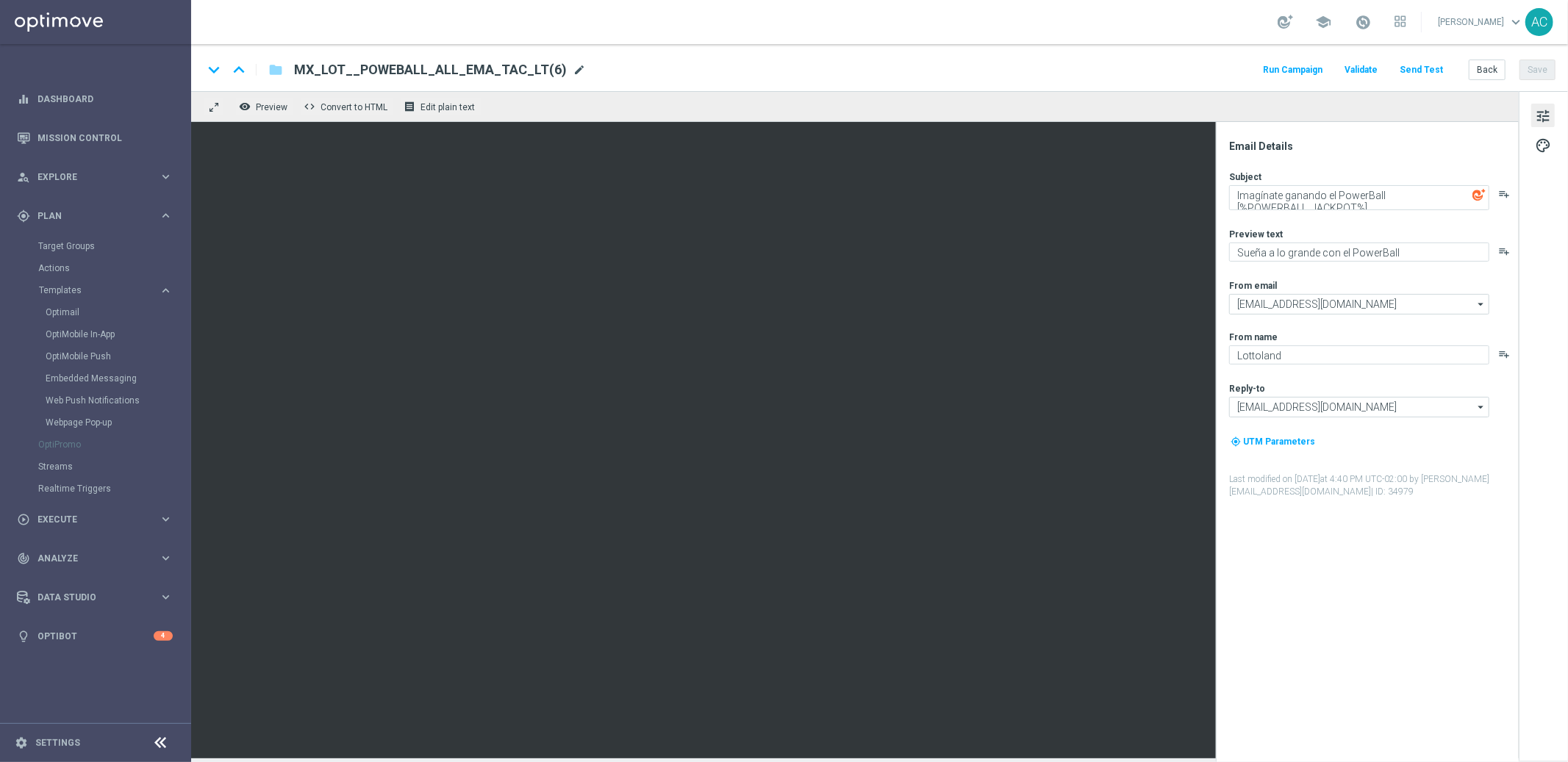
click at [573, 69] on span "mode_edit" at bounding box center [580, 70] width 13 height 13
drag, startPoint x: 403, startPoint y: 69, endPoint x: 349, endPoint y: 74, distance: 54.2
click at [349, 74] on input "MX_LOT__POWEBALL_ALL_EMA_TAC_LT" at bounding box center [477, 69] width 365 height 19
type input "MX_LOT__JACKPOTPB_ALL_EMA_TAC_LT"
click at [1530, 65] on button "Save" at bounding box center [1537, 69] width 36 height 21
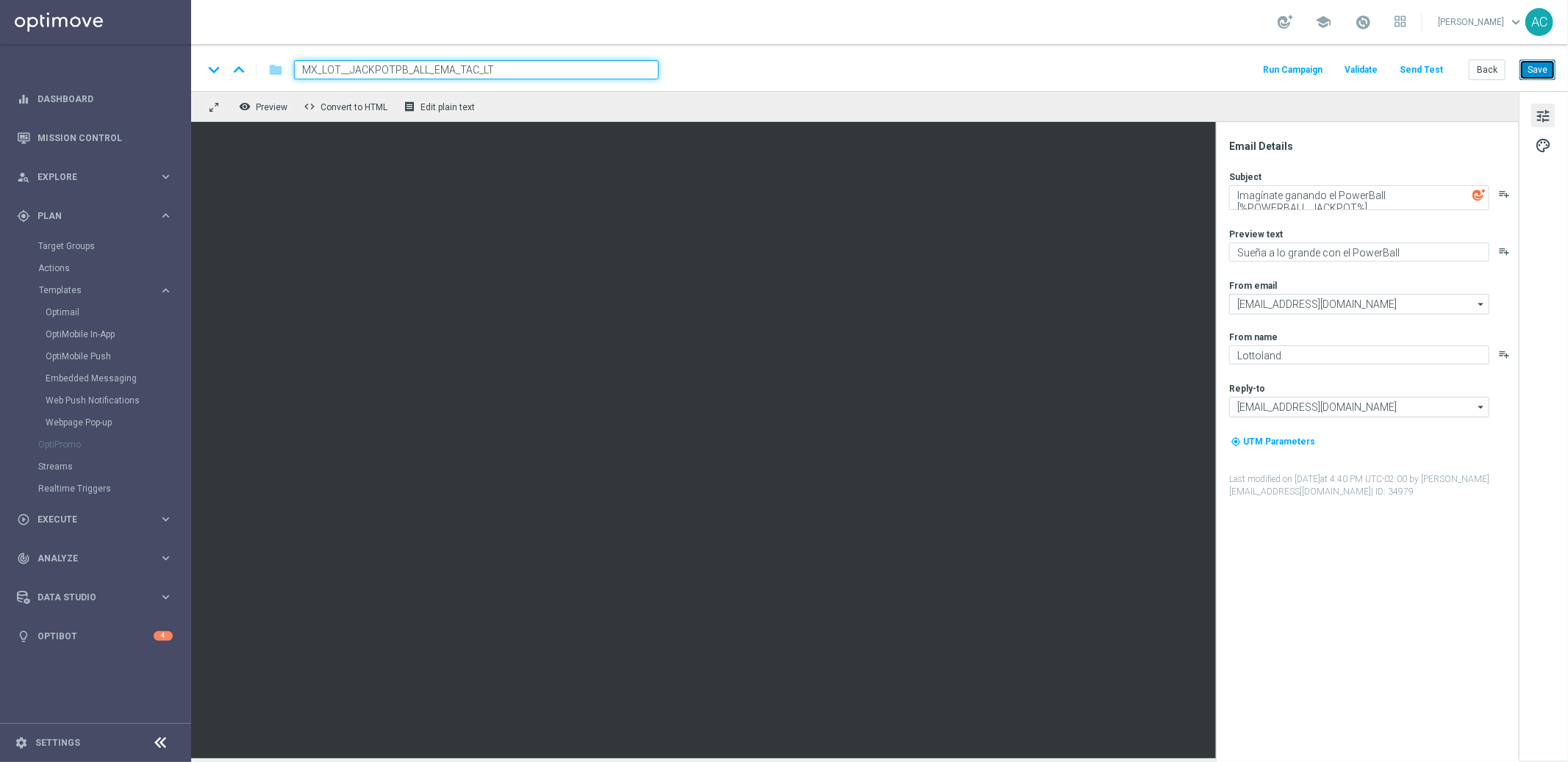
click at [1535, 74] on button "Save" at bounding box center [1537, 69] width 36 height 21
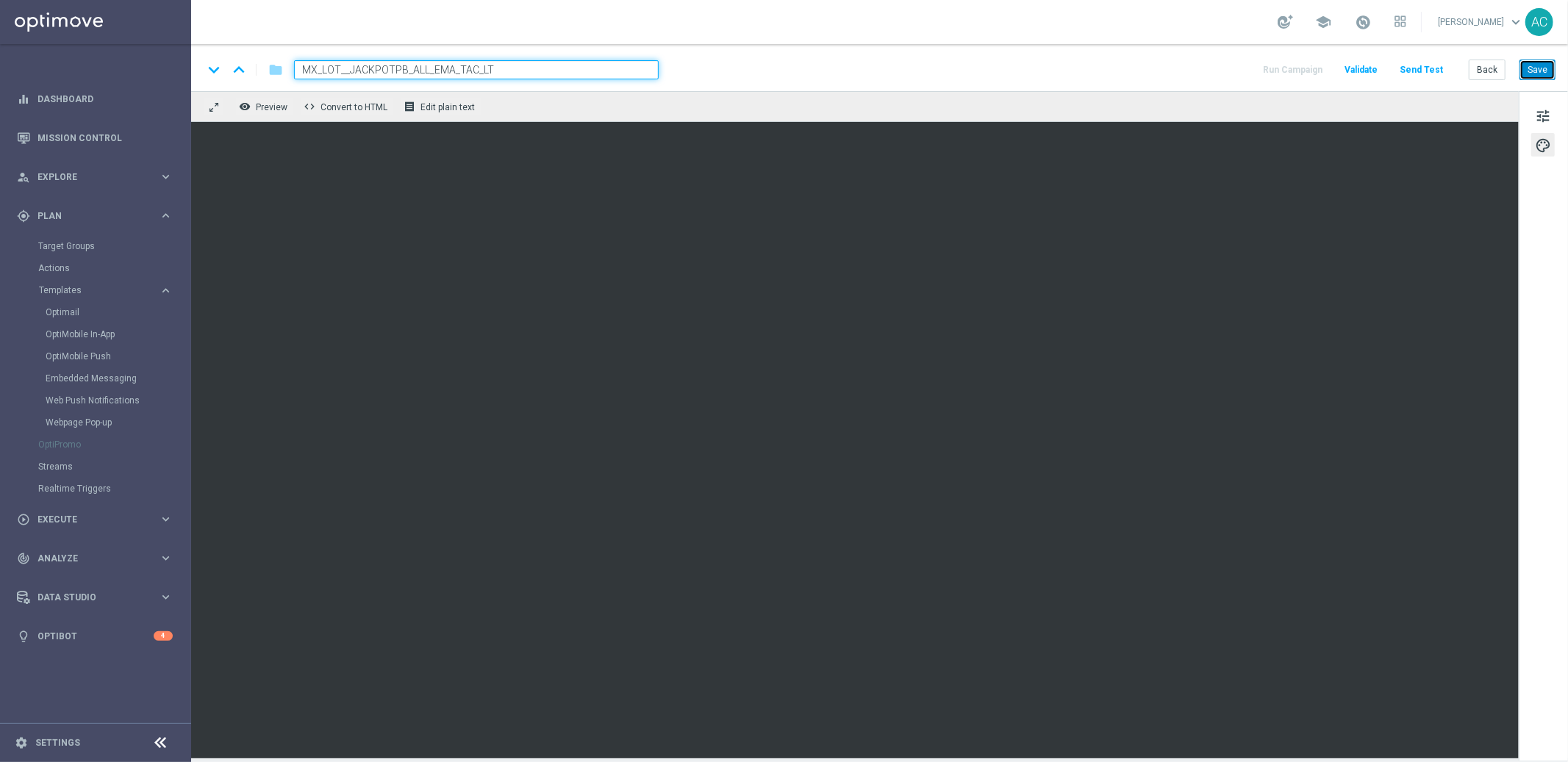
click at [1537, 73] on button "Save" at bounding box center [1537, 69] width 36 height 21
click at [1536, 72] on button "Save" at bounding box center [1537, 69] width 36 height 21
click at [1550, 75] on button "Save" at bounding box center [1537, 69] width 36 height 21
click at [1543, 72] on button "Save" at bounding box center [1537, 69] width 36 height 21
click at [397, 62] on input "MX_LOT__JACKPOTPB_ALL_EMA_TAC_LT" at bounding box center [477, 69] width 365 height 19
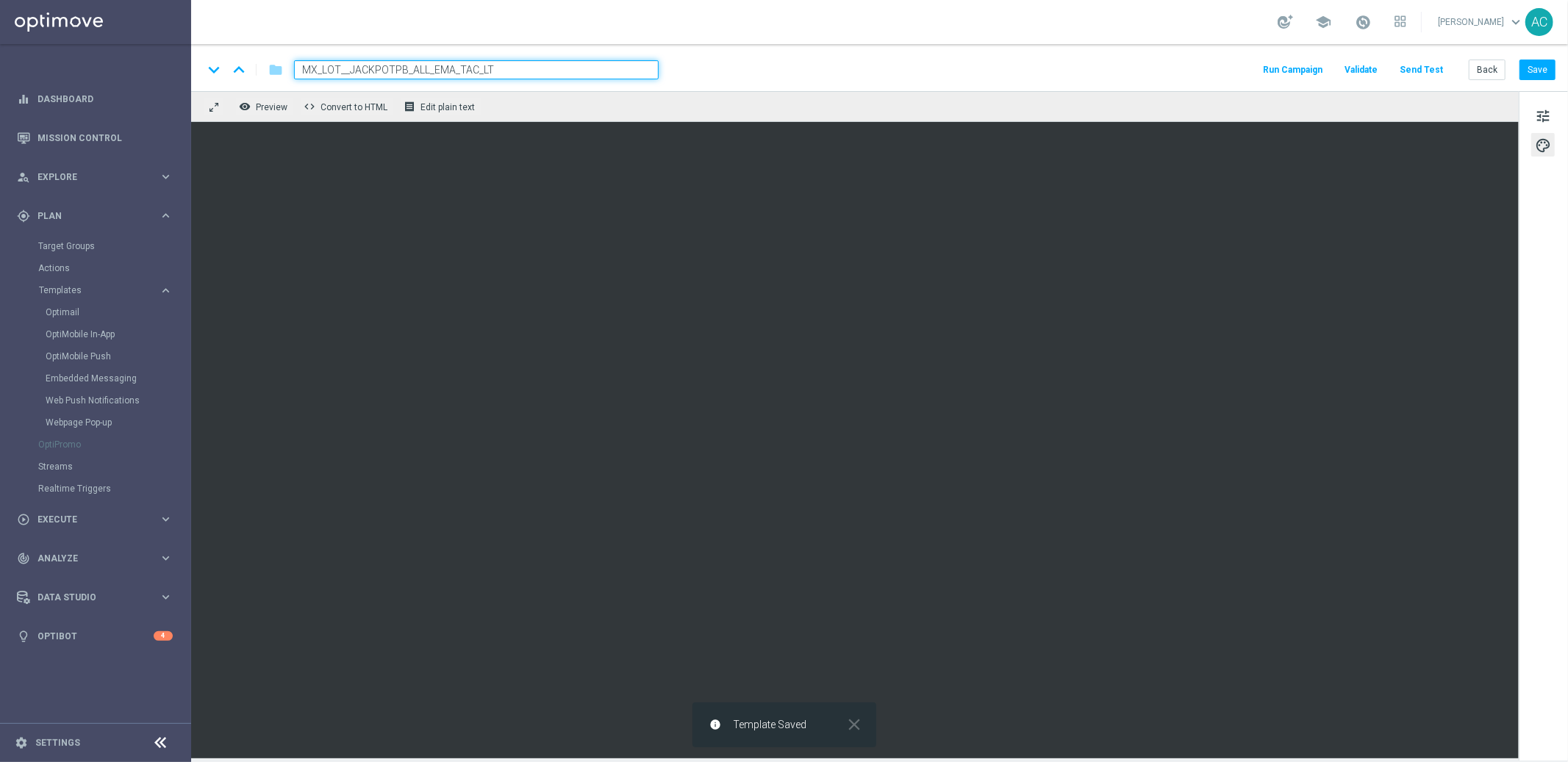
click at [397, 62] on input "MX_LOT__JACKPOTPB_ALL_EMA_TAC_LT" at bounding box center [477, 69] width 365 height 19
click at [402, 76] on span "MX_LOT__JACKPOTPB_ALL_EMA_TAC_LT" at bounding box center [426, 69] width 264 height 18
click at [0, 0] on input "MX_LOT__JACKPOTPB_ALL_EMA_TAC_LT" at bounding box center [0, 0] width 0 height 0
click at [1545, 116] on span "tune" at bounding box center [1543, 115] width 16 height 19
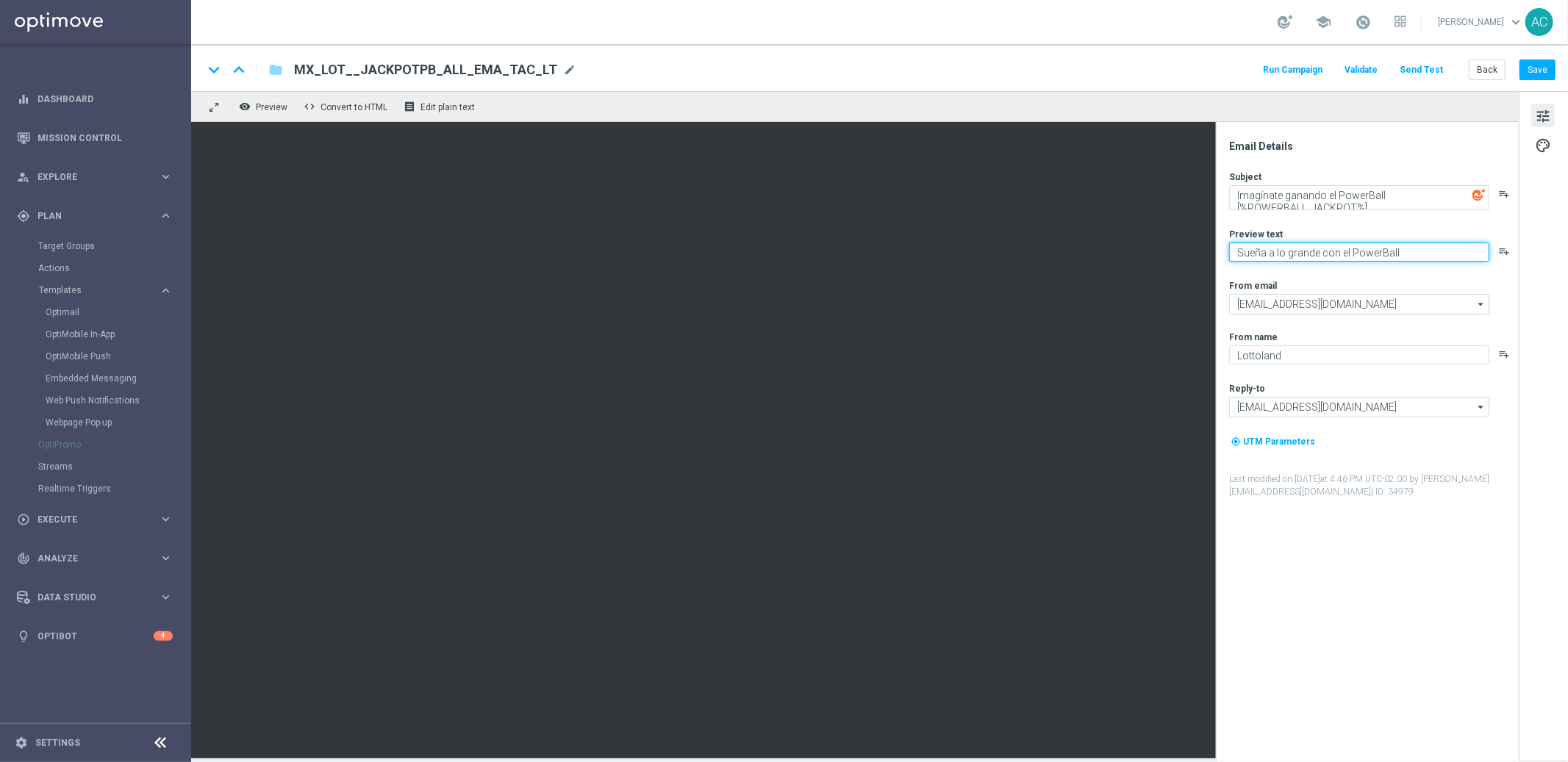
drag, startPoint x: 1412, startPoint y: 252, endPoint x: 1219, endPoint y: 252, distance: 193.0
click at [1219, 252] on div "Email Details Subject Imagínate ganando el PowerBall [%POWERBALL_JACKPOT%] play…" at bounding box center [1368, 442] width 303 height 640
click at [1313, 253] on textarea "Sueña a lo grande con el PowerBall" at bounding box center [1359, 252] width 260 height 19
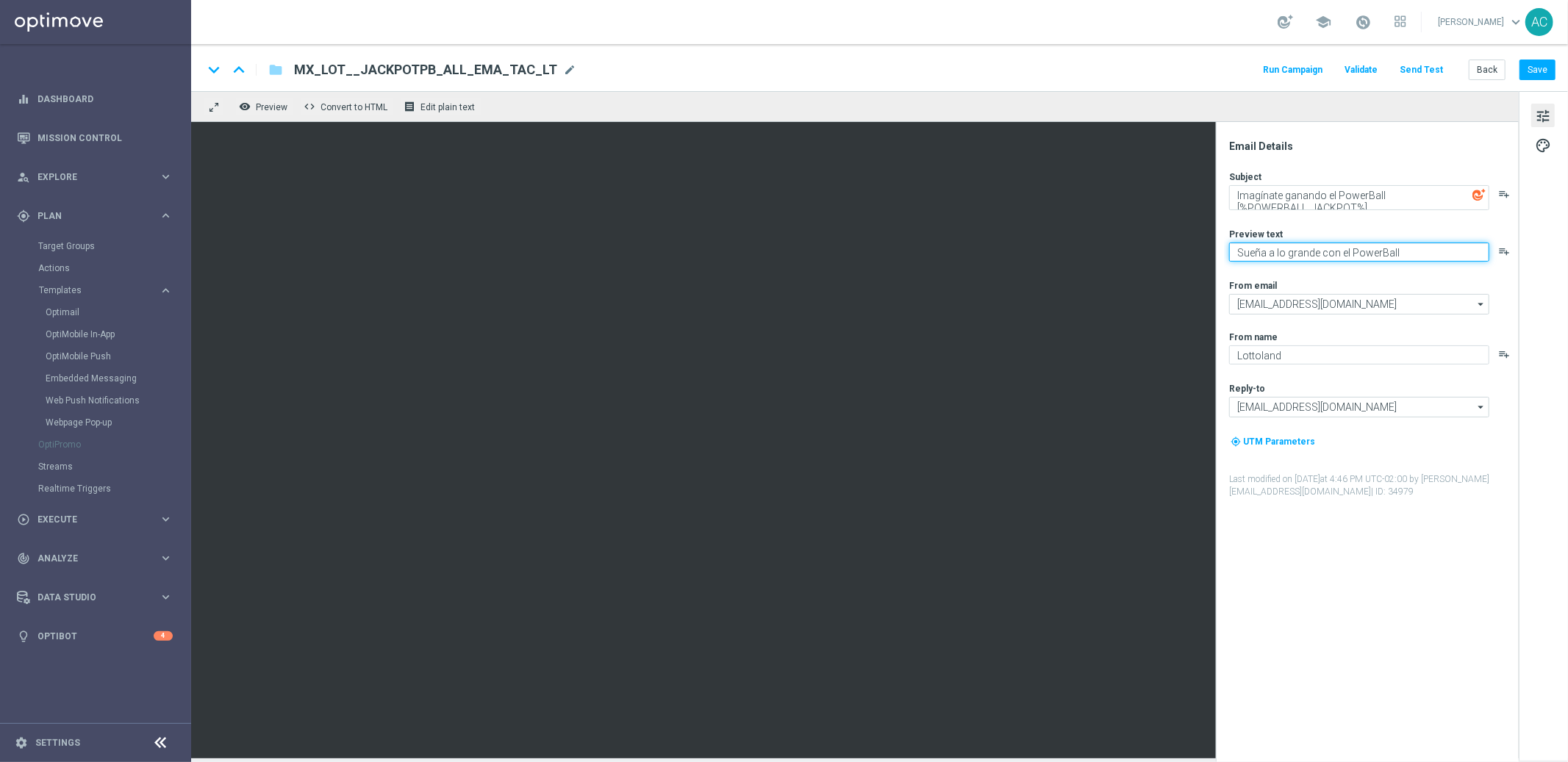
paste textarea "El jackpot de PowerBall puede ser tuyo!"
type textarea "El jackpot de PowerBall puede ser tuyo!"
click at [1534, 69] on button "Save" at bounding box center [1537, 69] width 36 height 21
click at [1545, 69] on button "Save" at bounding box center [1537, 69] width 36 height 21
click at [87, 519] on span "Execute" at bounding box center [98, 519] width 121 height 9
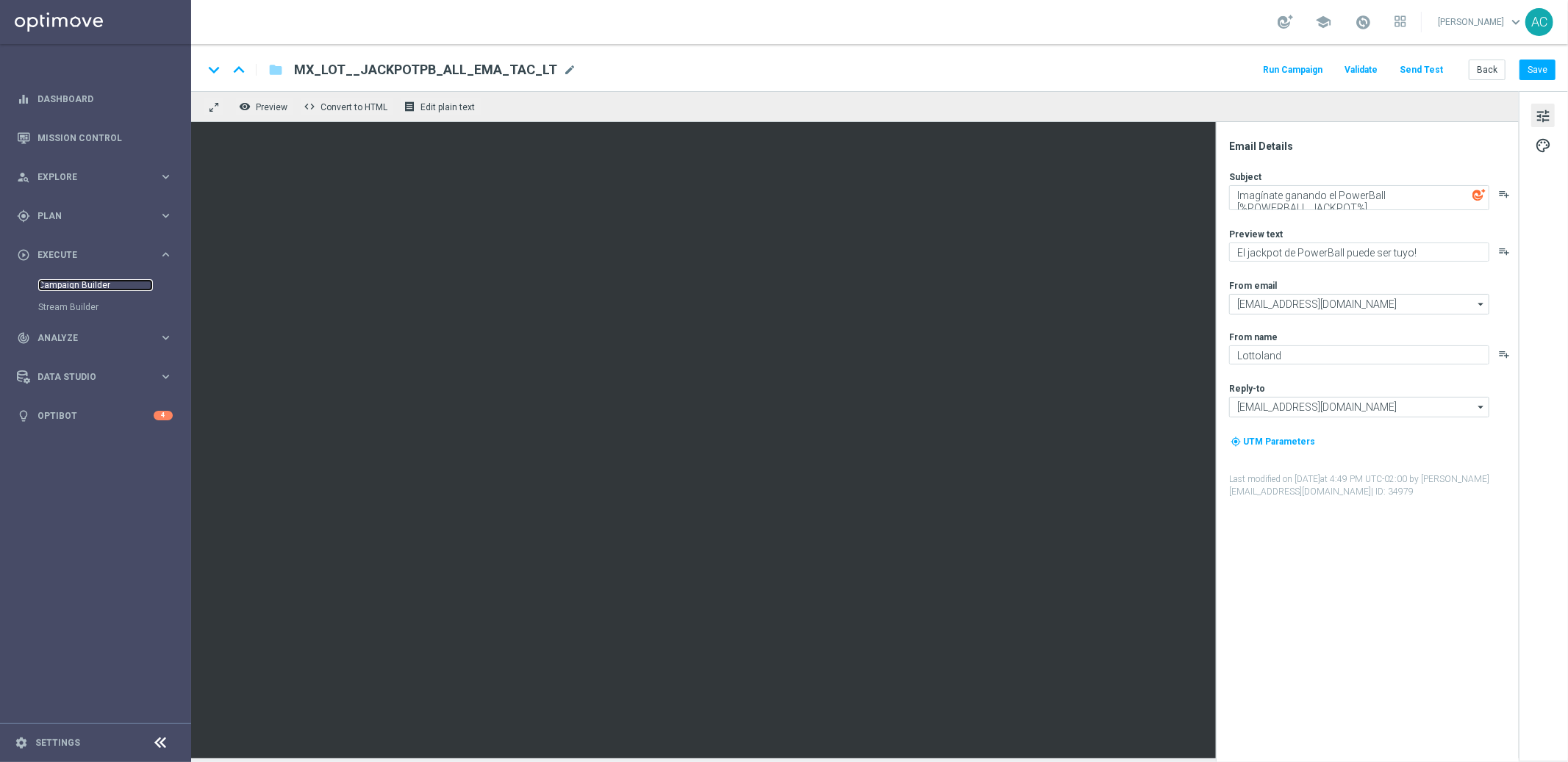
click at [90, 284] on link "Campaign Builder" at bounding box center [95, 285] width 115 height 12
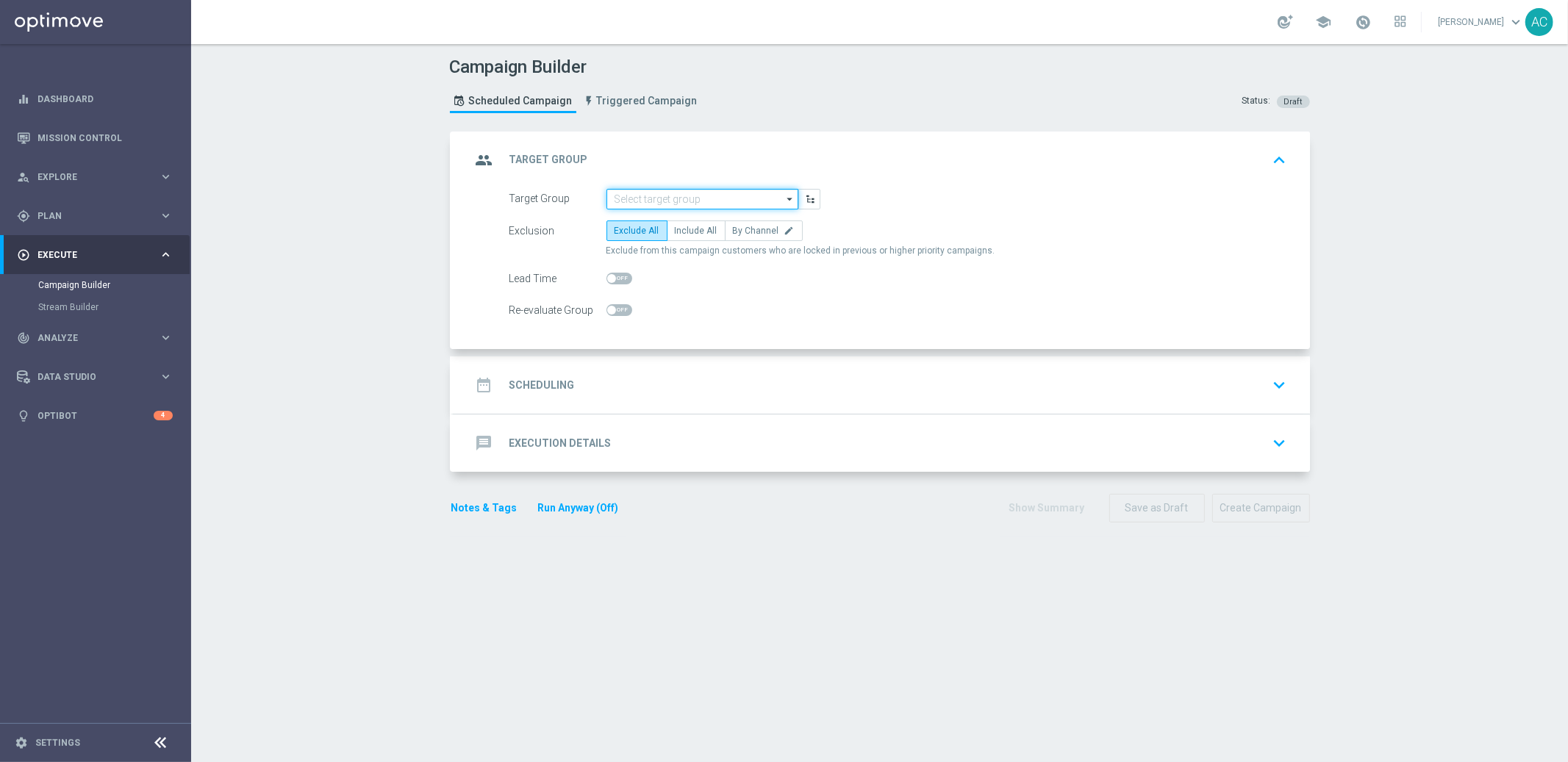
click at [658, 189] on input at bounding box center [702, 199] width 192 height 21
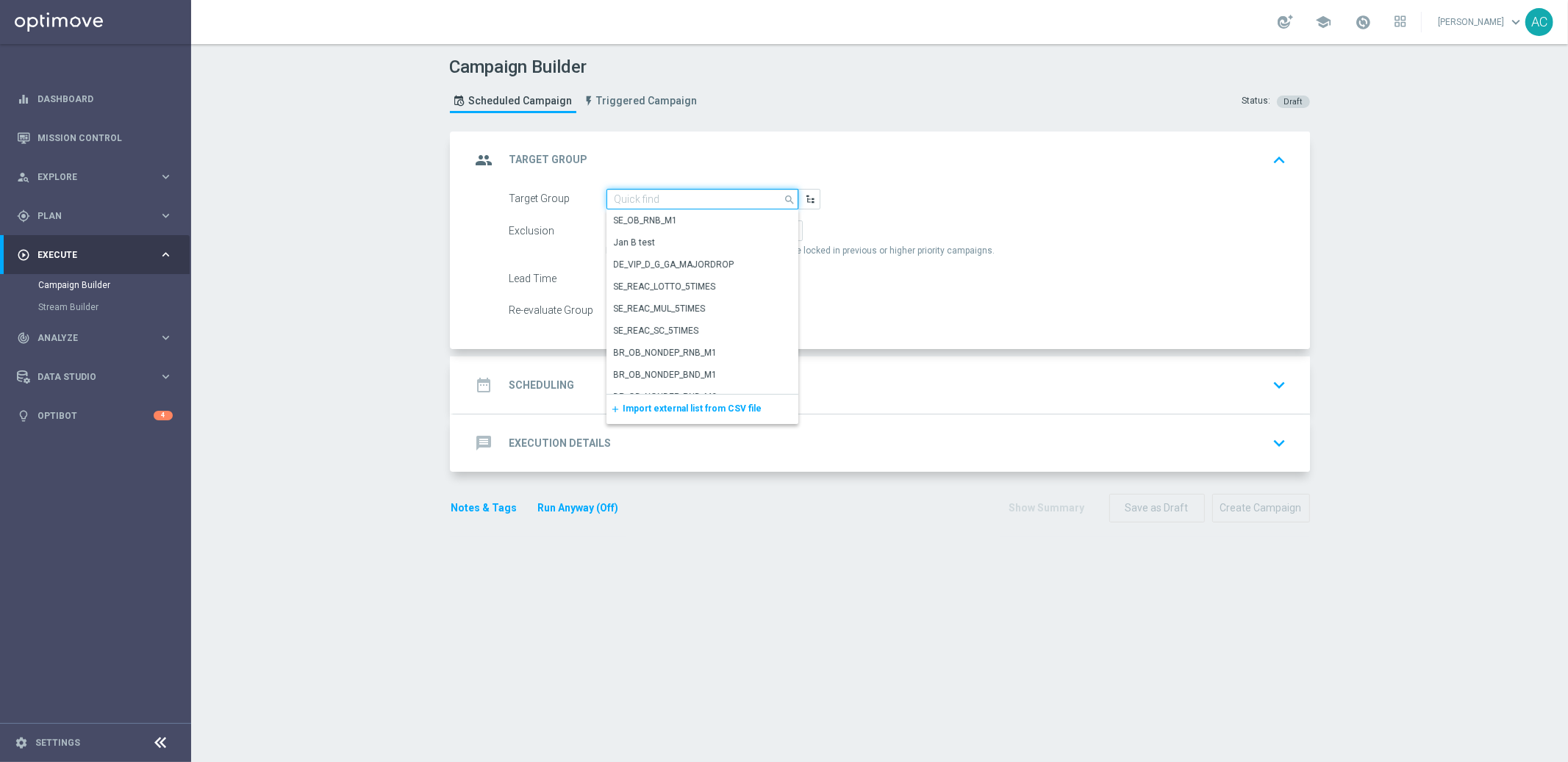
paste input "MX_TACTICAL_Lottery_Active Players"
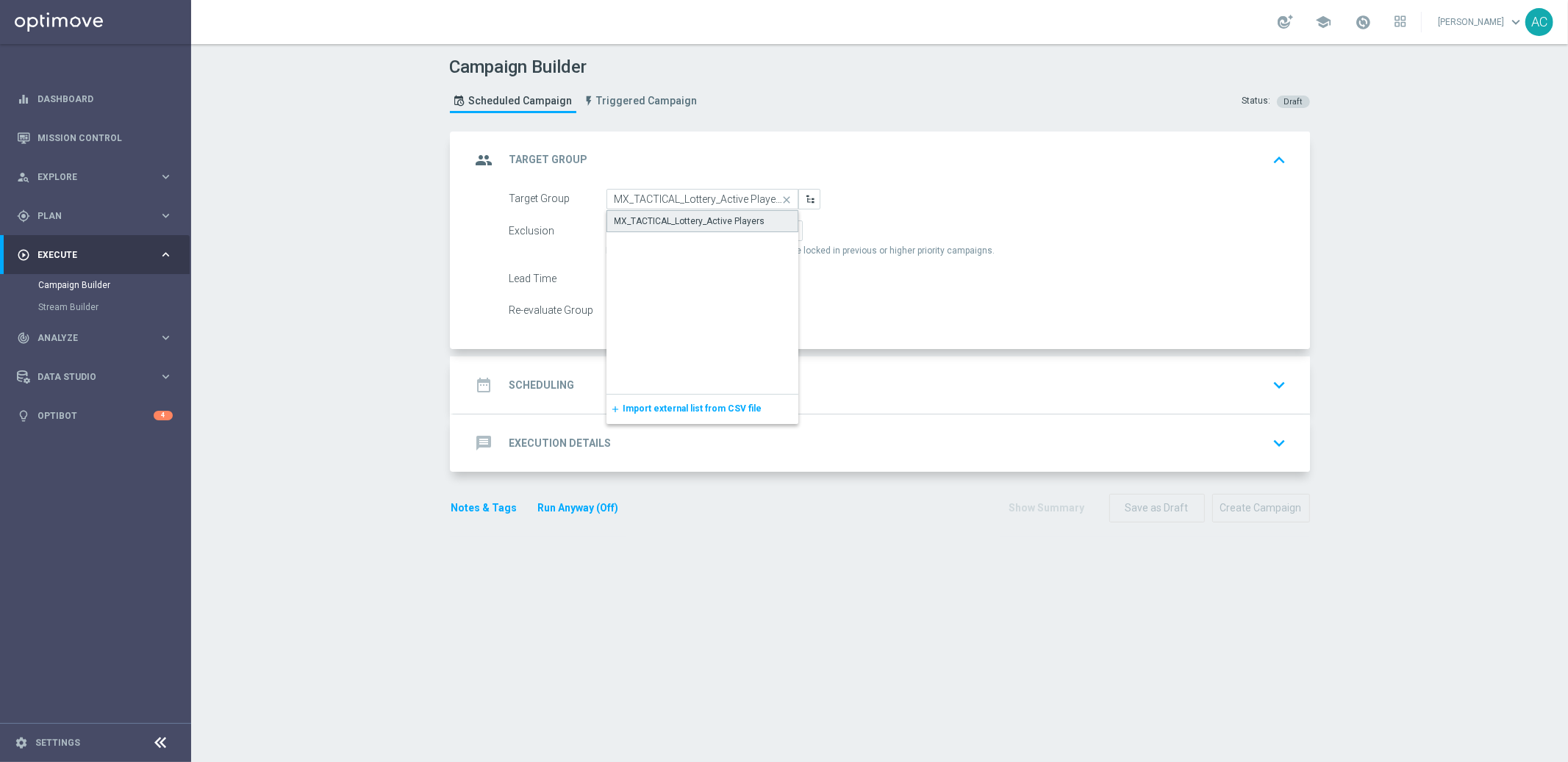
click at [664, 215] on div "MX_TACTICAL_Lottery_Active Players" at bounding box center [690, 222] width 151 height 13
type input "MX_TACTICAL_Lottery_Active Players"
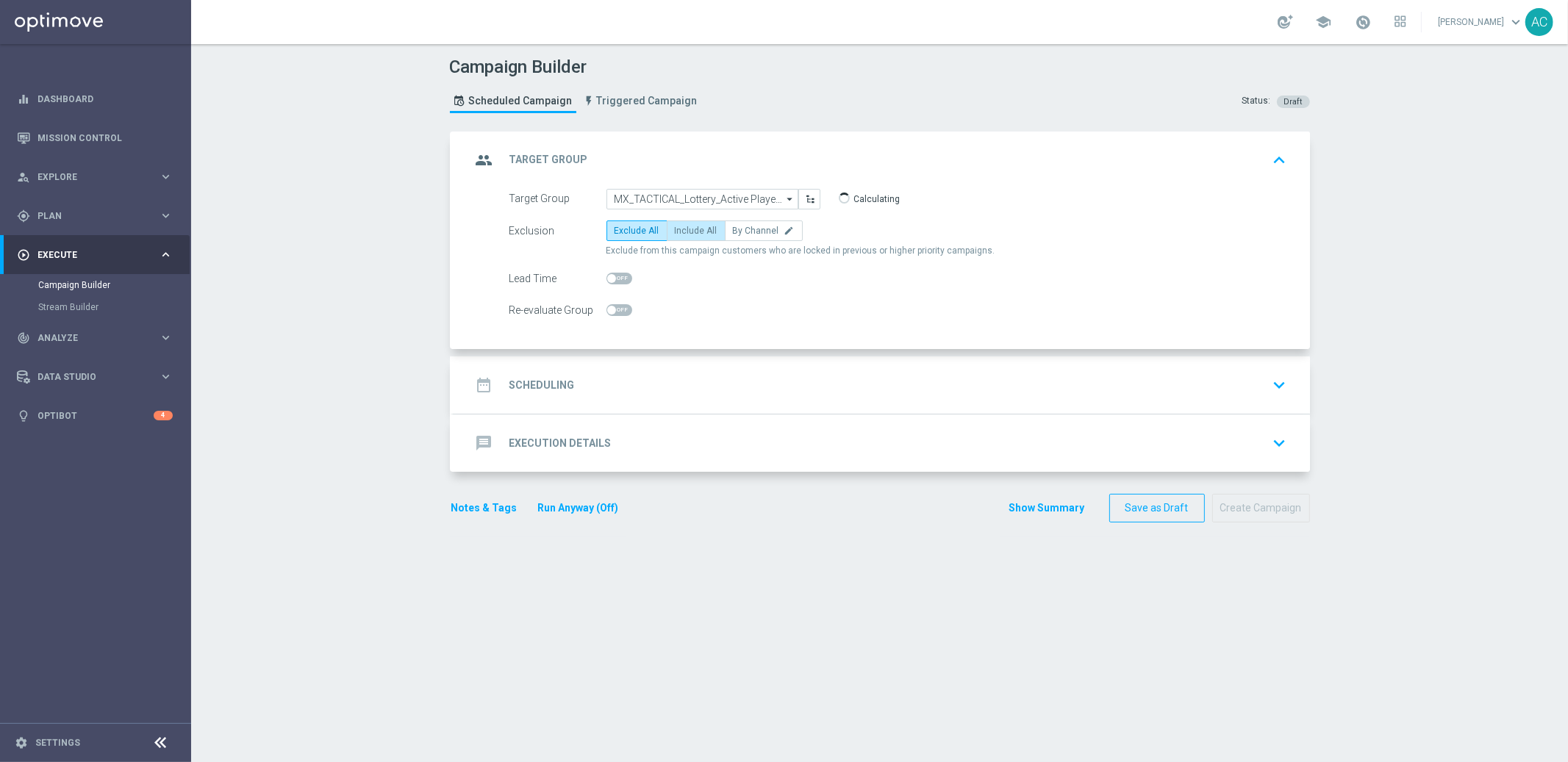
click at [676, 230] on span "Include All" at bounding box center [696, 231] width 43 height 10
click at [676, 230] on input "Include All" at bounding box center [679, 233] width 9 height 9
radio input "true"
click at [568, 371] on div "date_range Scheduling keyboard_arrow_down" at bounding box center [882, 385] width 822 height 28
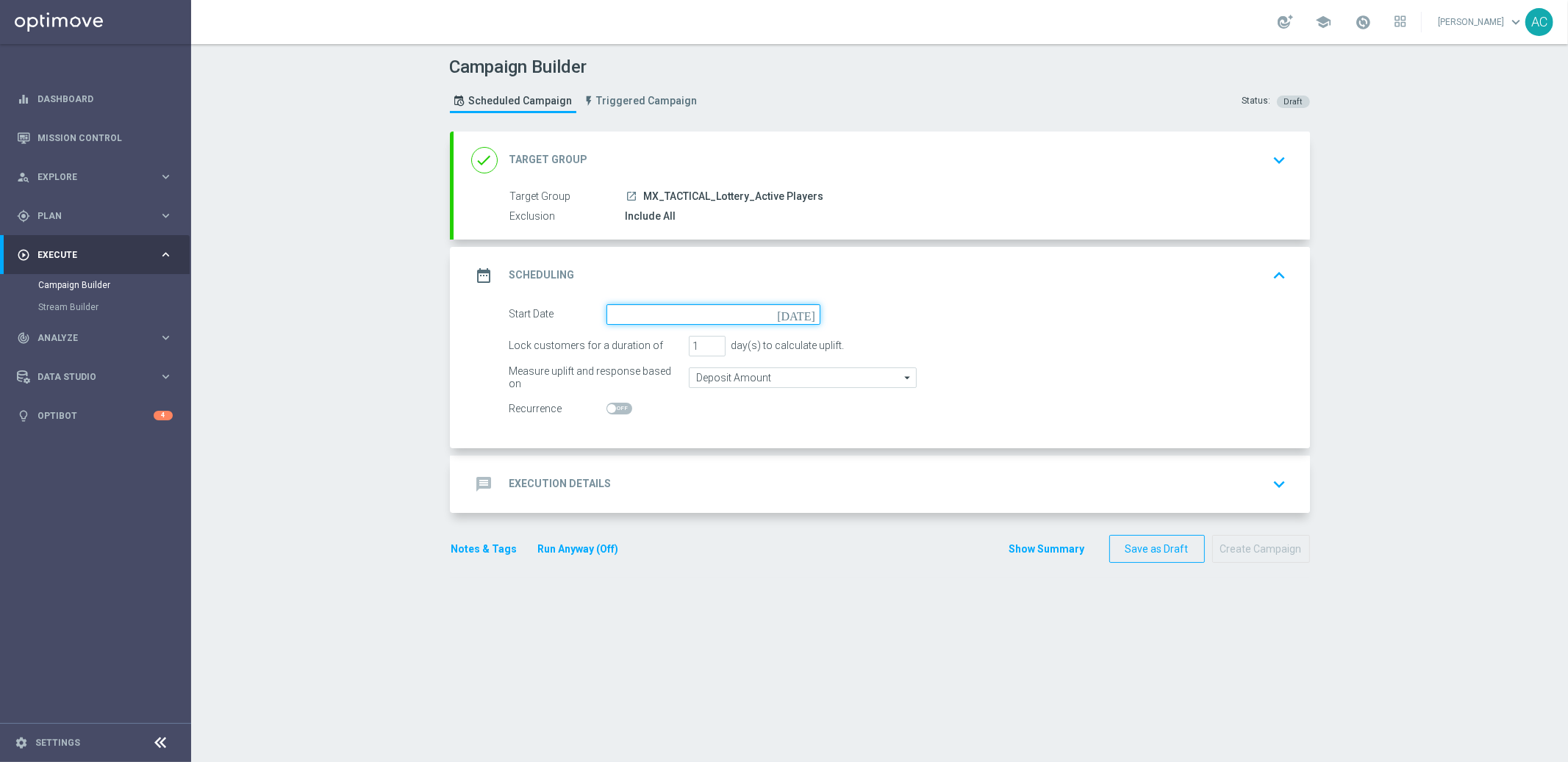
click at [751, 318] on input at bounding box center [714, 315] width 214 height 21
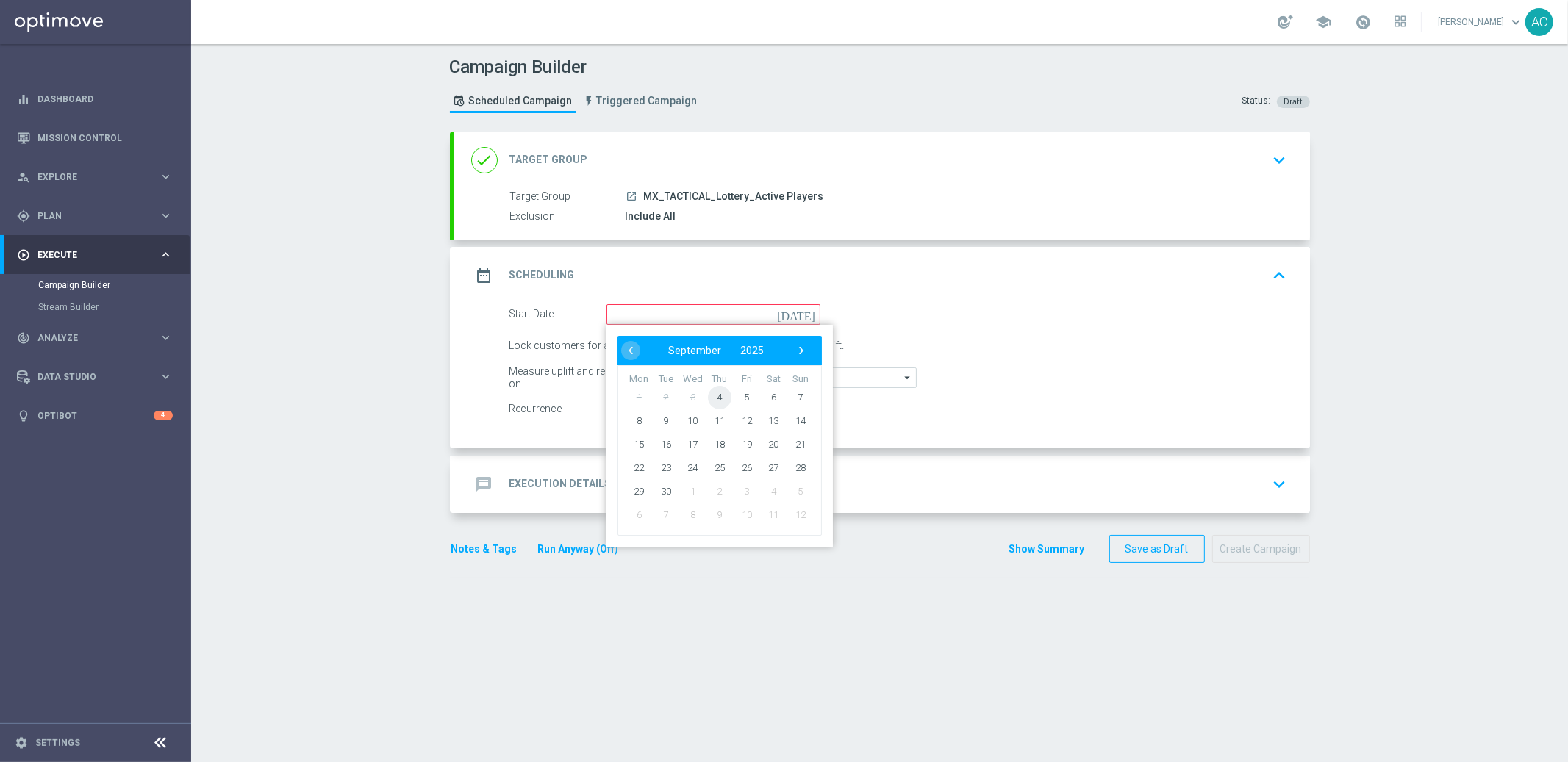
click at [715, 391] on span "4" at bounding box center [719, 396] width 23 height 23
type input "04 Sep 2025"
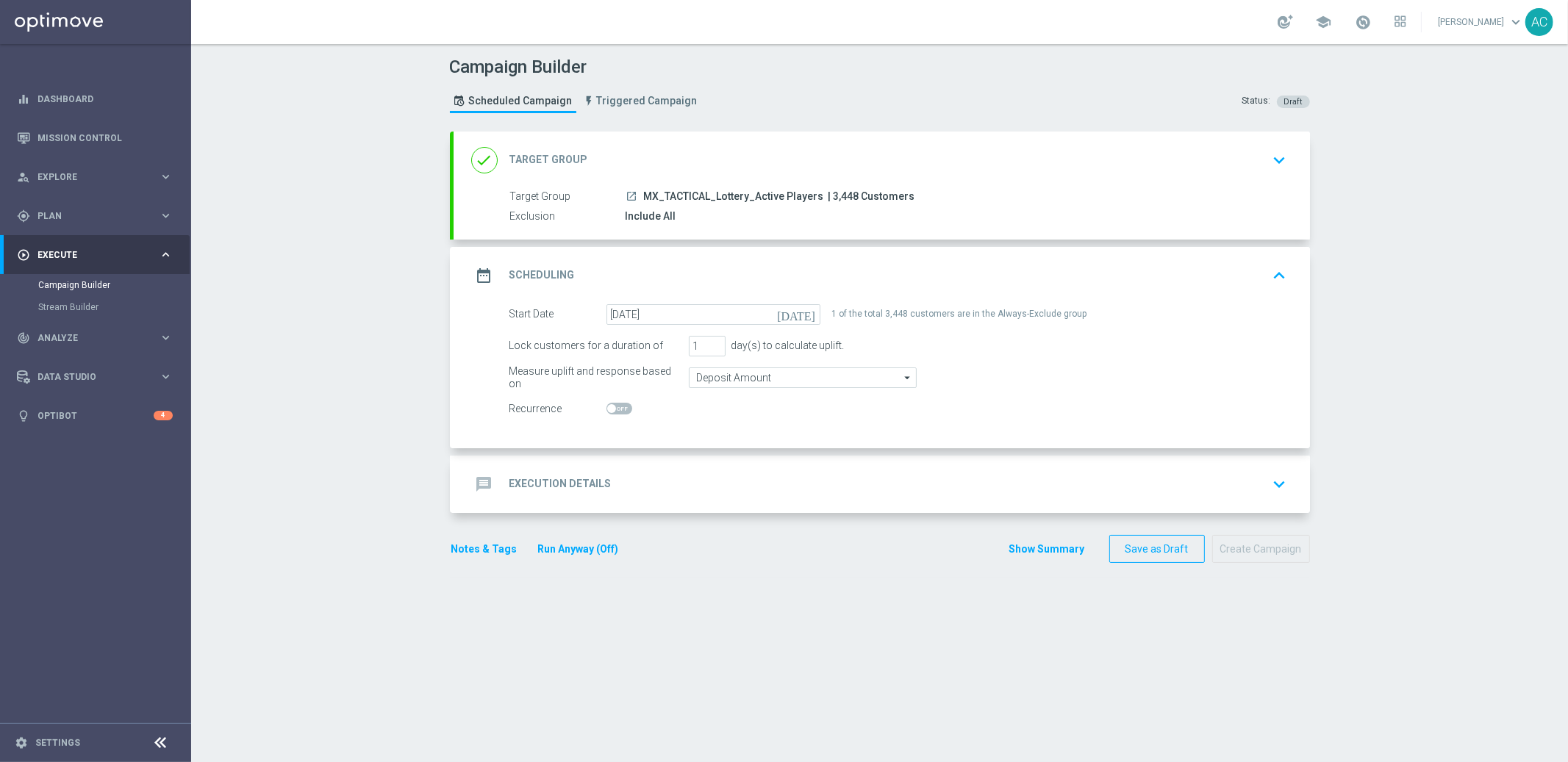
click at [612, 410] on span at bounding box center [619, 409] width 26 height 12
click at [612, 410] on input "checkbox" at bounding box center [619, 409] width 26 height 12
checkbox input "true"
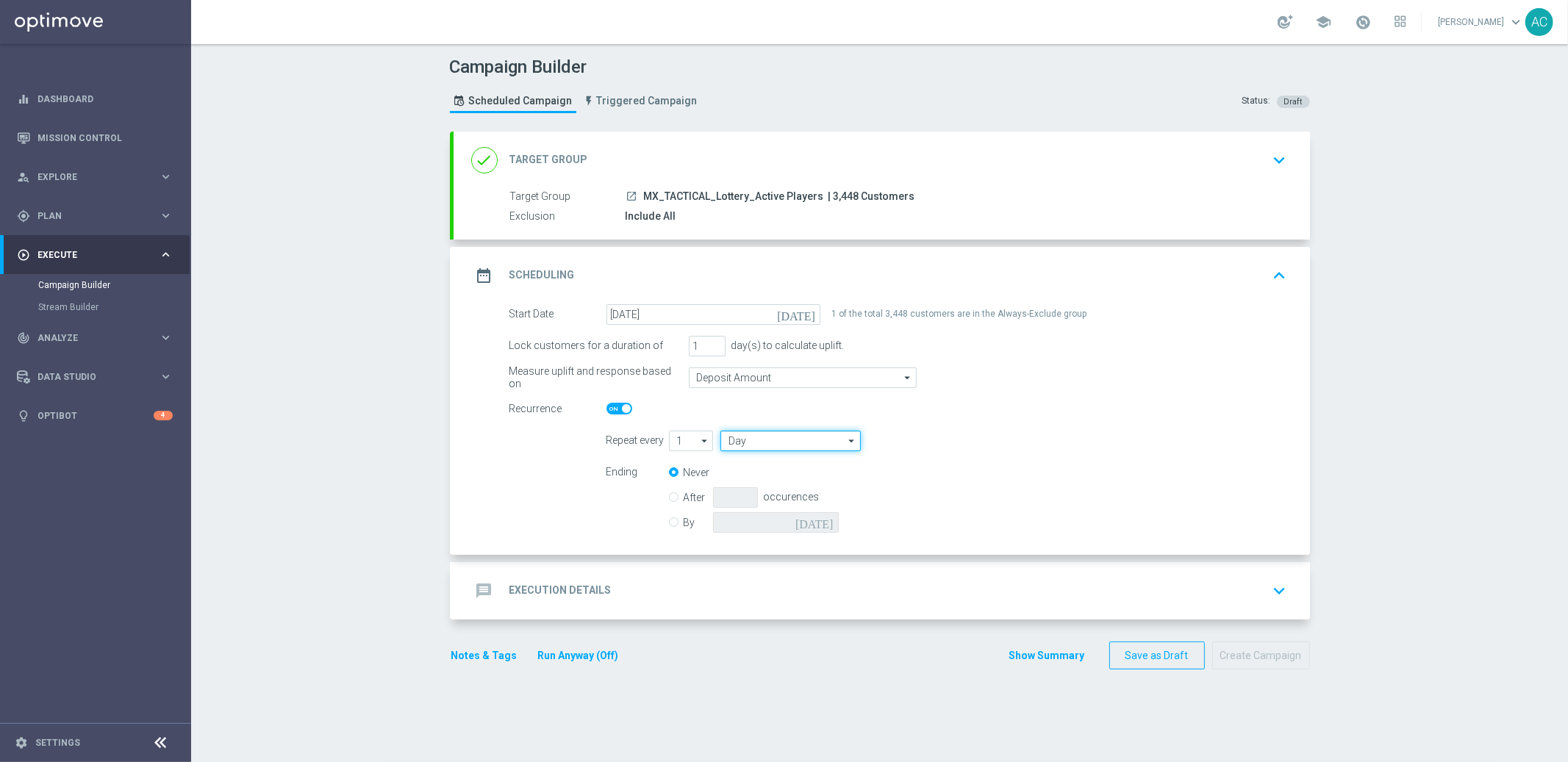
click at [765, 441] on input "Day" at bounding box center [790, 441] width 140 height 21
click at [770, 468] on div "Day" at bounding box center [785, 462] width 130 height 21
type input "Day"
click at [766, 452] on form "Repeat every 1 1 arrow_drop_down Drag here to set row groups Drag here to set c…" at bounding box center [947, 483] width 681 height 106
click at [764, 445] on input "Day" at bounding box center [790, 441] width 140 height 21
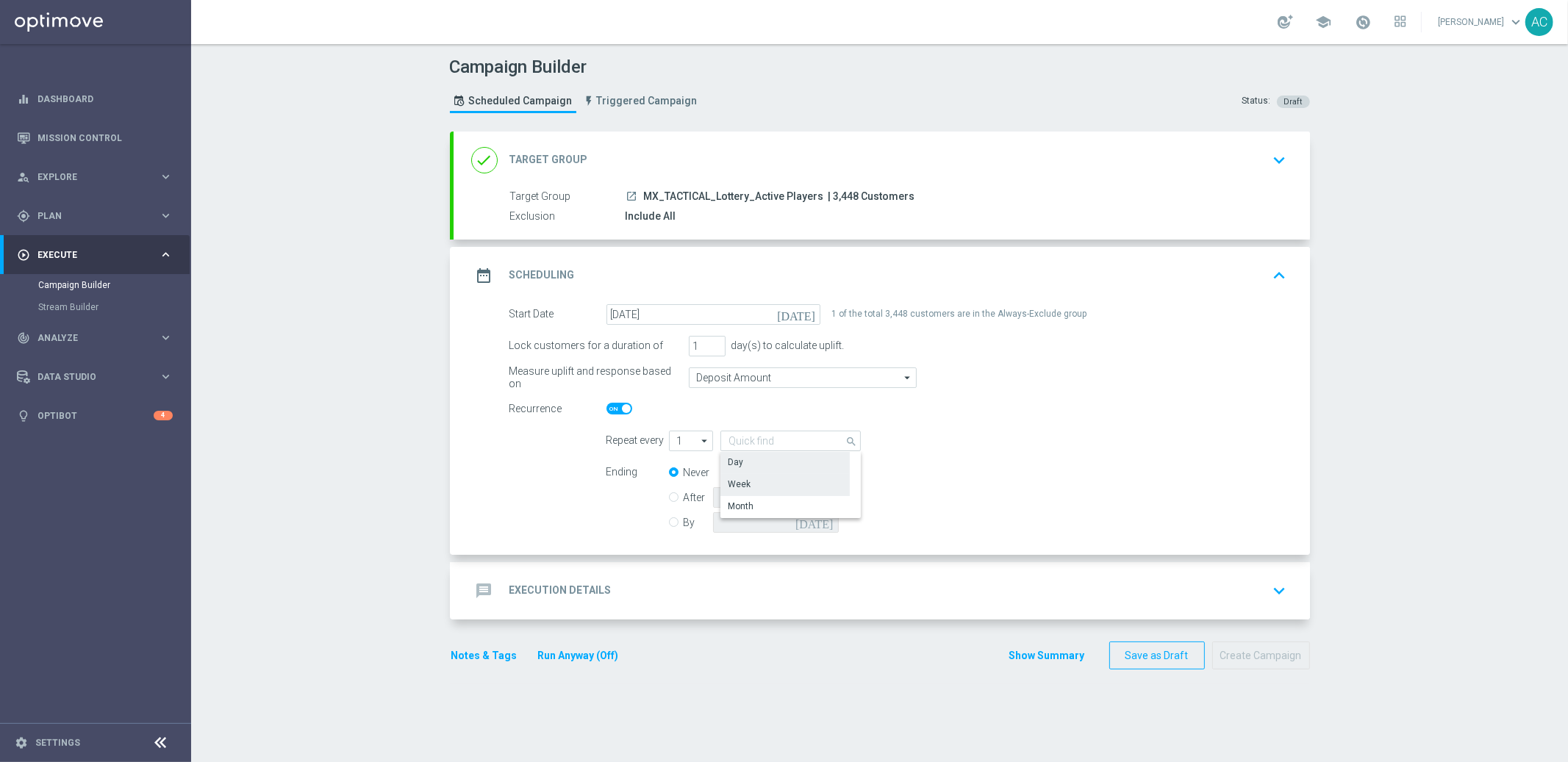
click at [766, 485] on div "Week" at bounding box center [785, 484] width 130 height 21
type input "Week"
click at [977, 440] on input "checkbox" at bounding box center [988, 441] width 22 height 20
checkbox input "true"
click at [669, 497] on input "After" at bounding box center [674, 494] width 9 height 9
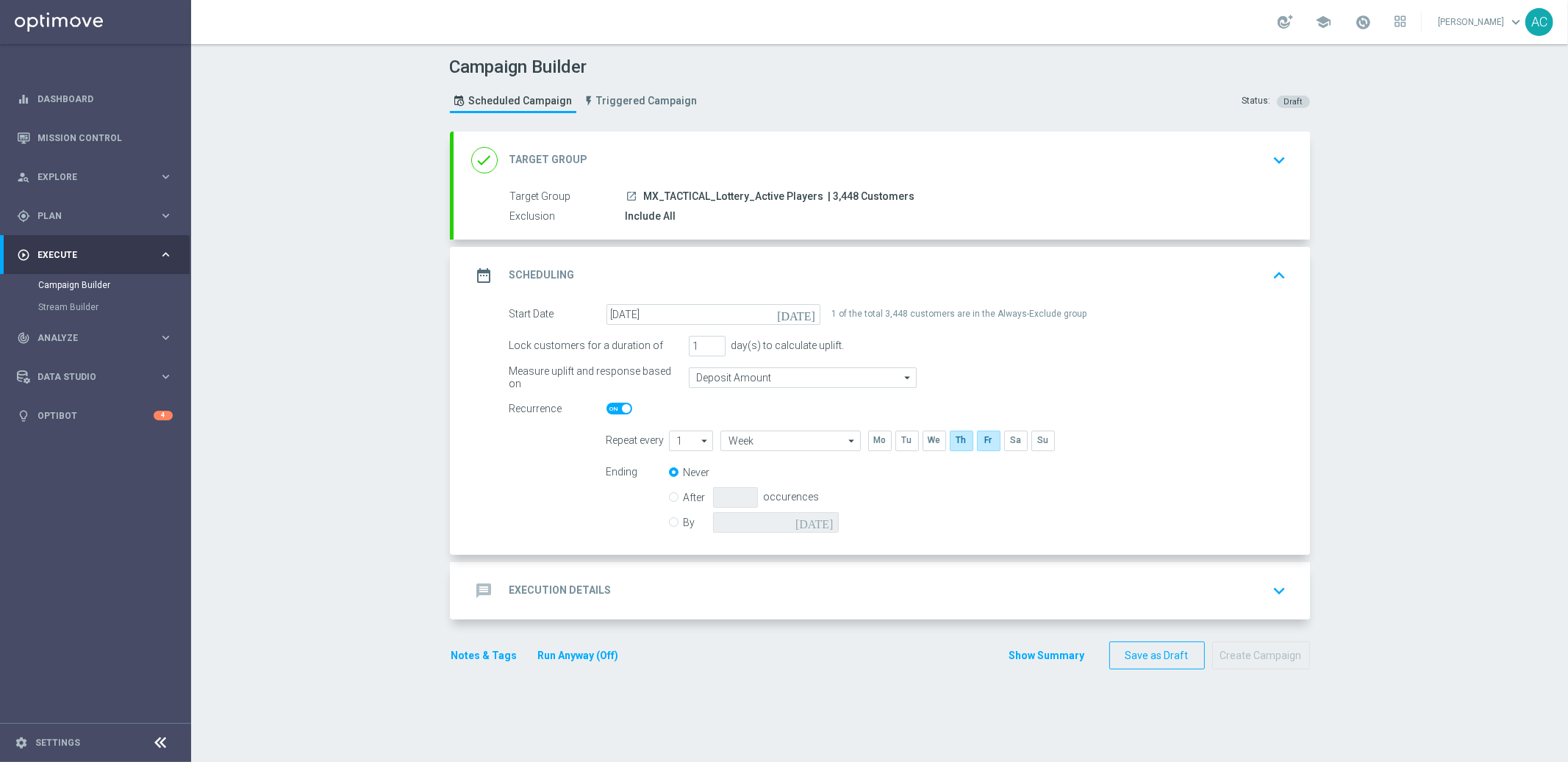
radio input "true"
radio input "false"
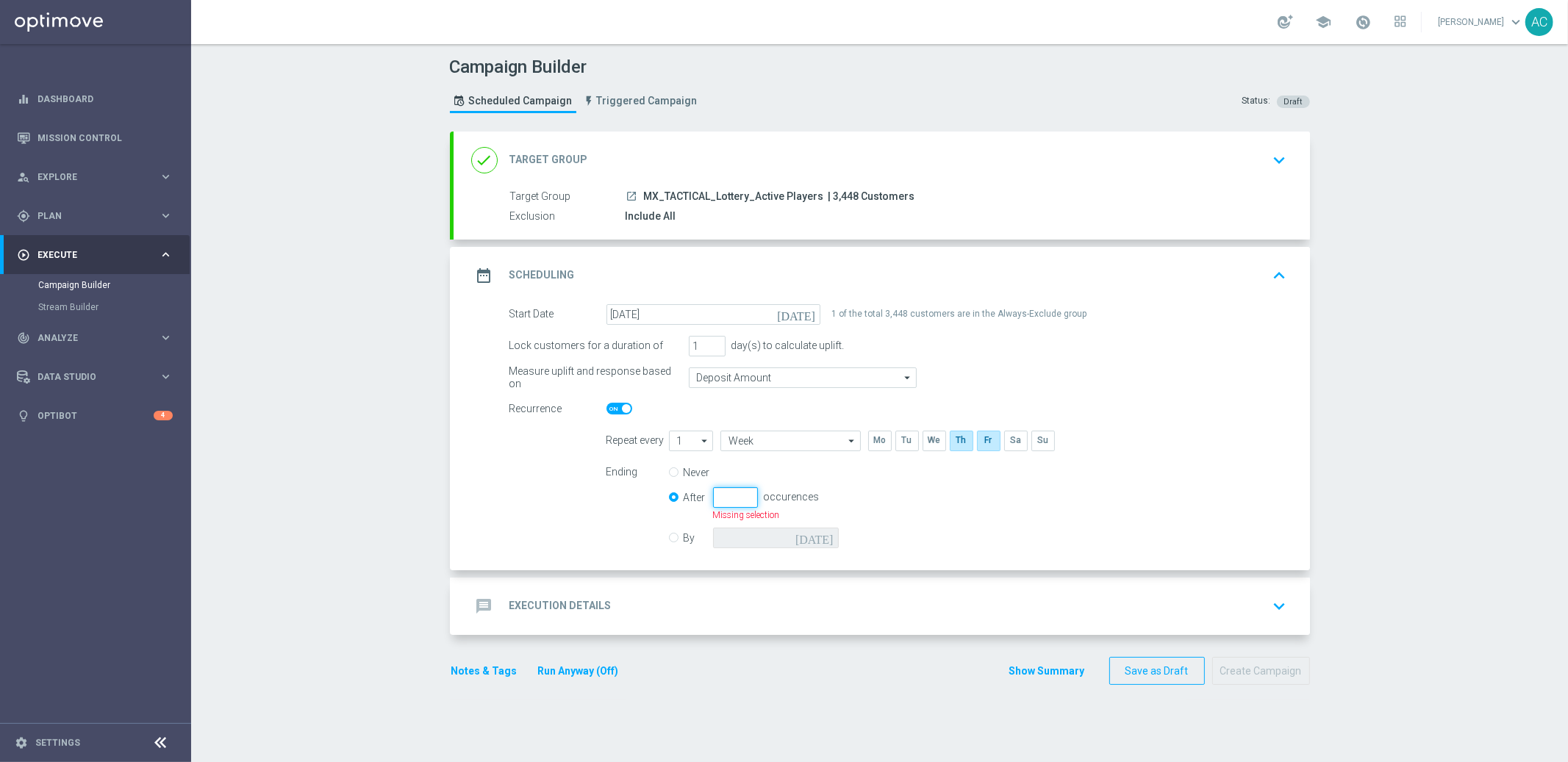
click at [713, 498] on input "number" at bounding box center [735, 498] width 45 height 21
click at [873, 491] on div "Ending Never After occurences Missing selection By today" at bounding box center [947, 508] width 703 height 90
click at [741, 500] on input "1" at bounding box center [735, 498] width 45 height 21
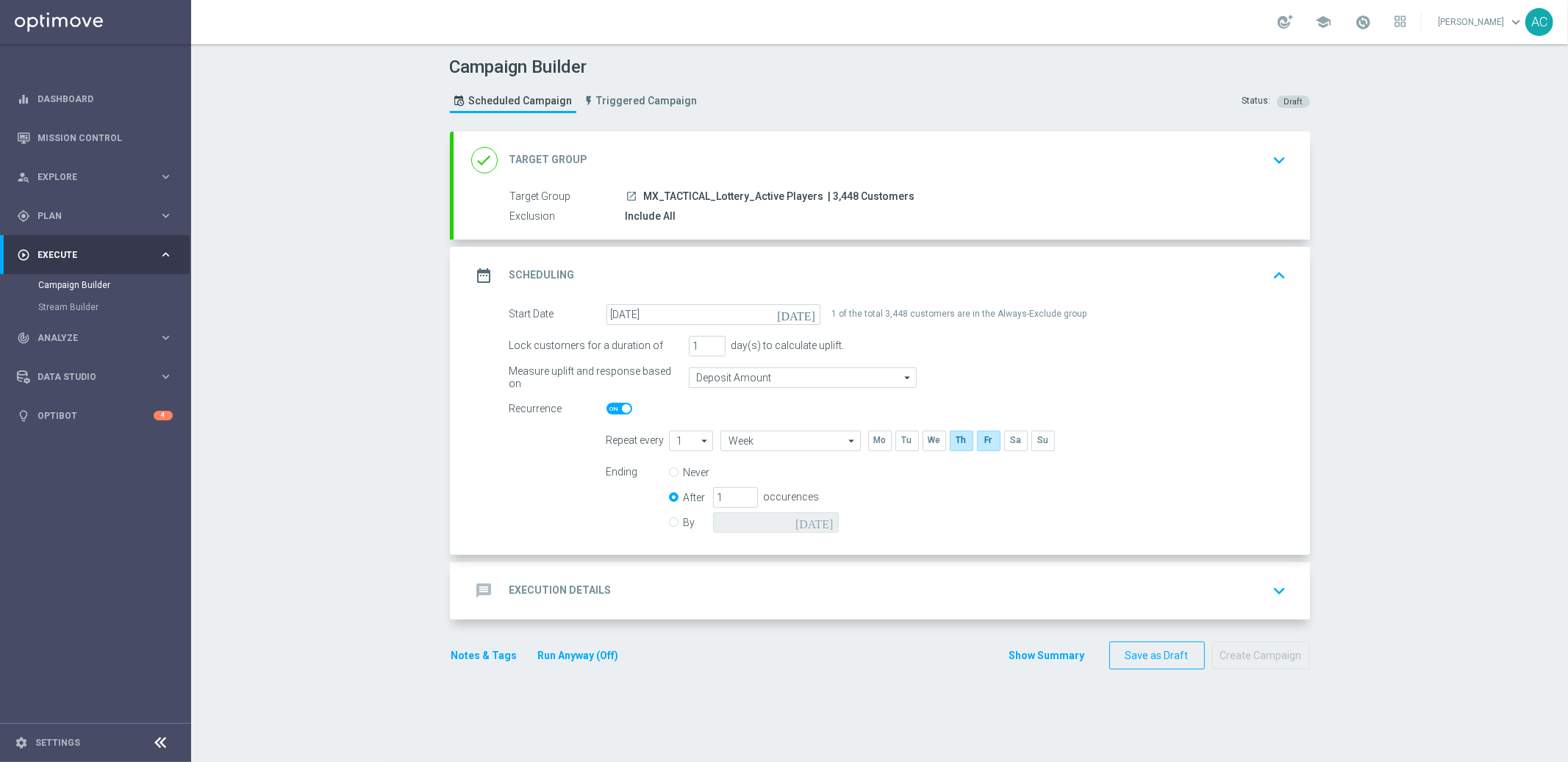
click at [673, 524] on div "By today" at bounding box center [763, 523] width 187 height 21
click at [669, 524] on div "By today" at bounding box center [763, 523] width 187 height 21
click at [733, 488] on input "1" at bounding box center [735, 498] width 45 height 21
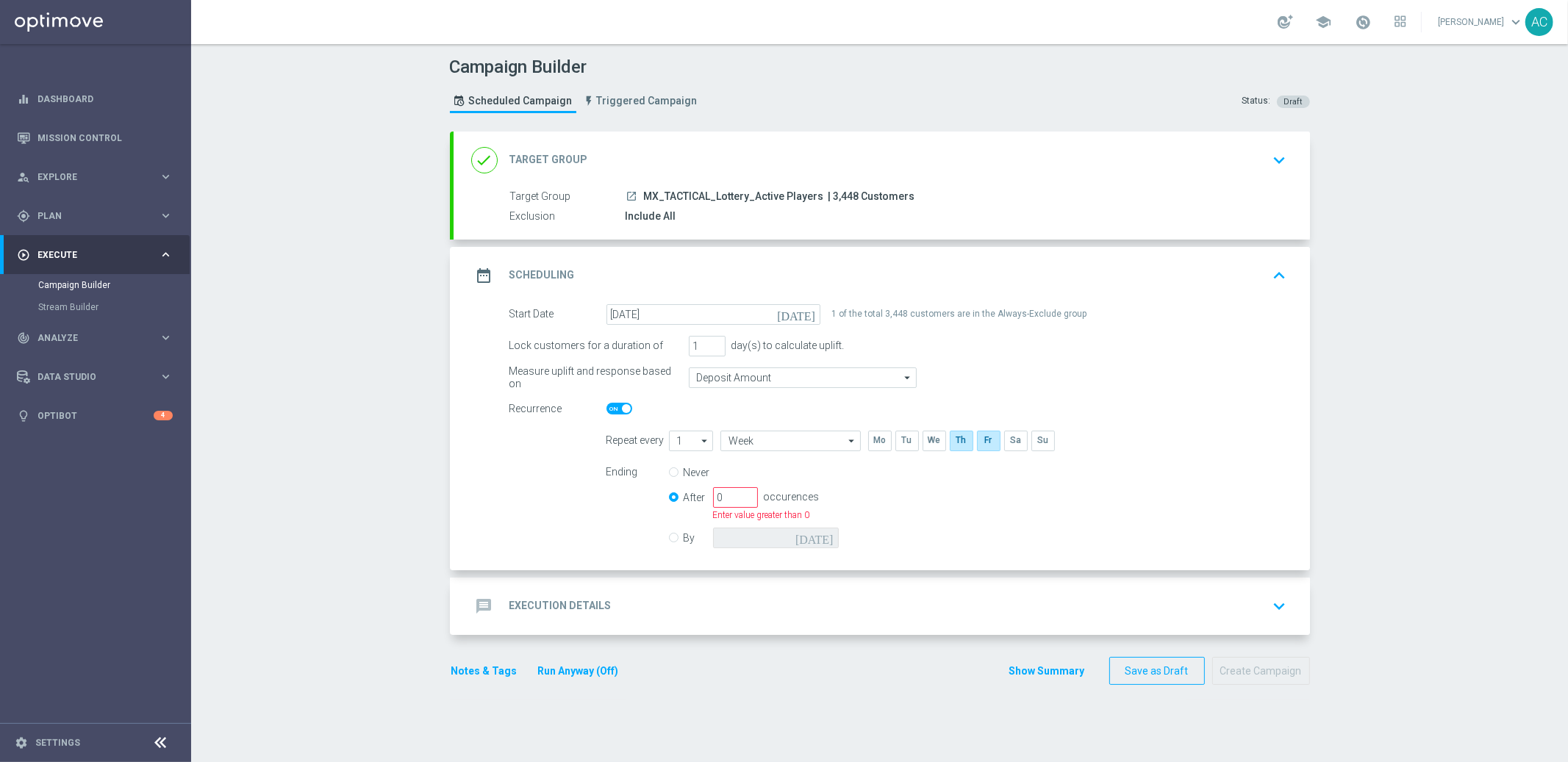
click at [877, 489] on div "Ending Never After 0 occurences Enter value greater than 0 By today" at bounding box center [947, 508] width 703 height 90
click at [730, 494] on input "0" at bounding box center [735, 498] width 45 height 21
type input "1"
click at [743, 494] on input "1" at bounding box center [735, 498] width 45 height 21
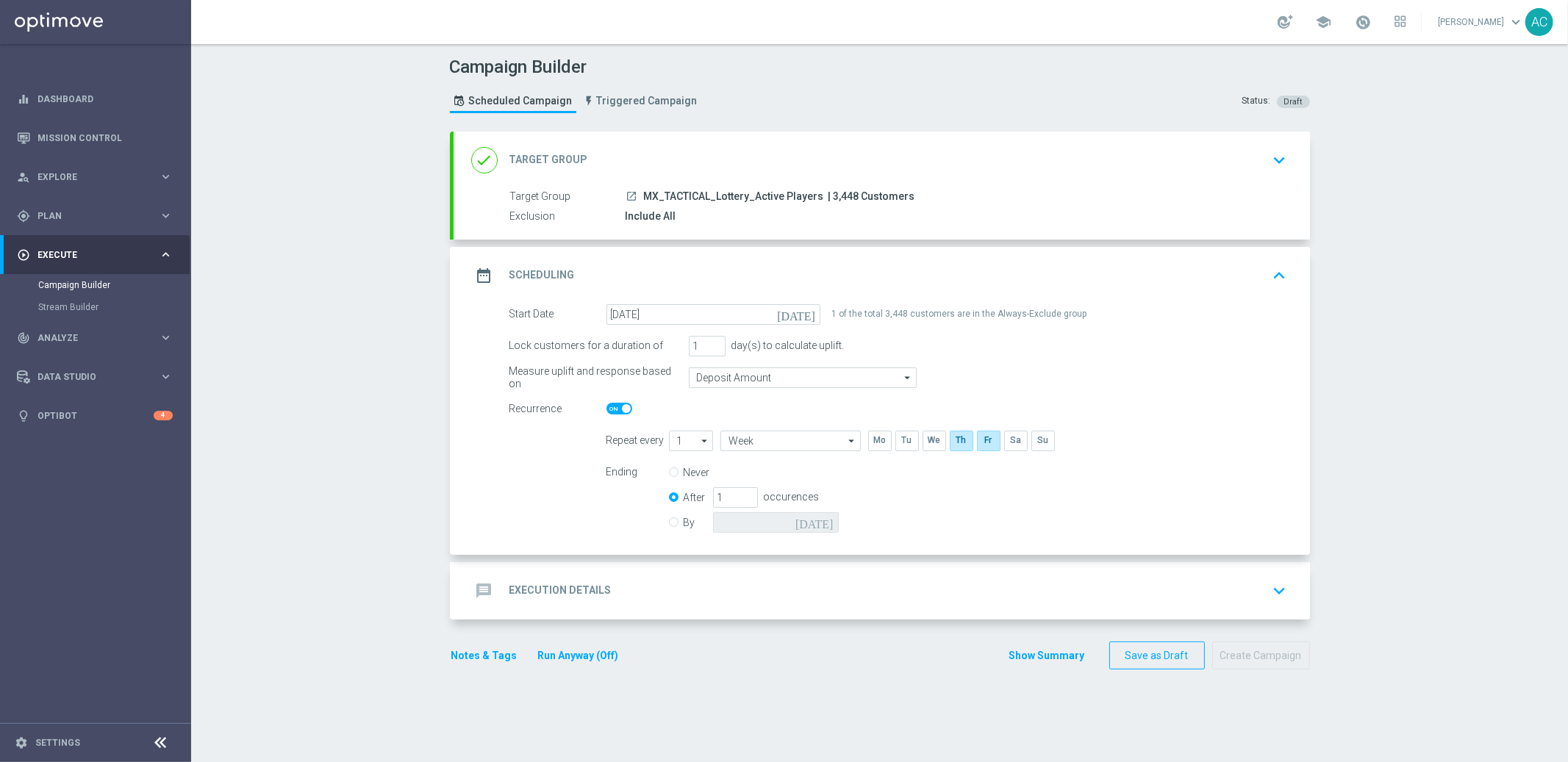
click at [858, 484] on div "Ending Never After 1 occurences By today" at bounding box center [947, 500] width 703 height 75
click at [669, 519] on input "By" at bounding box center [674, 519] width 9 height 9
radio input "true"
click at [684, 494] on label "After" at bounding box center [698, 498] width 29 height 13
click at [676, 494] on input "After" at bounding box center [674, 494] width 9 height 9
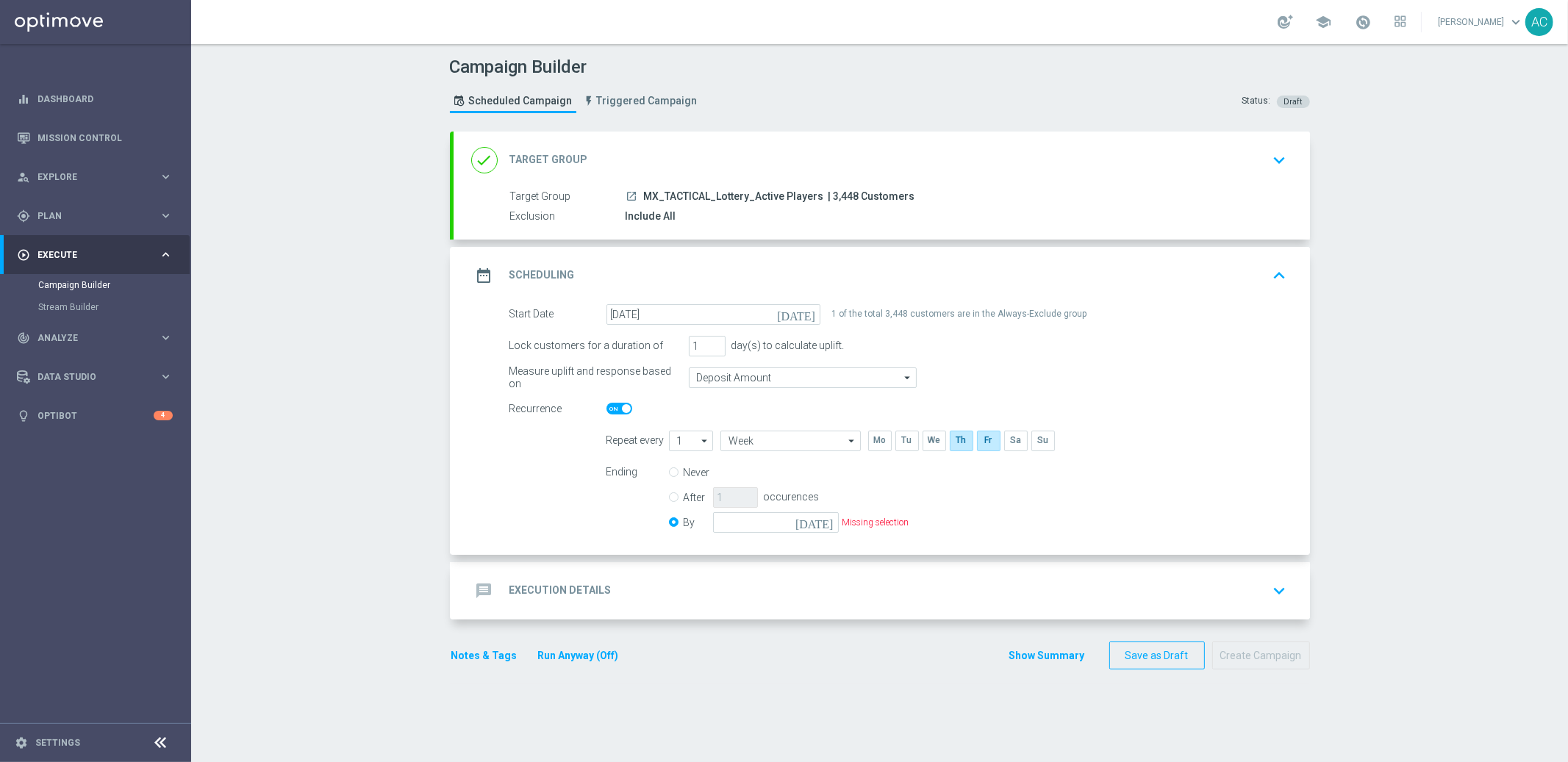
radio input "true"
radio input "false"
click at [737, 494] on input "2" at bounding box center [735, 498] width 45 height 21
type input "3"
click at [737, 494] on input "3" at bounding box center [735, 498] width 45 height 21
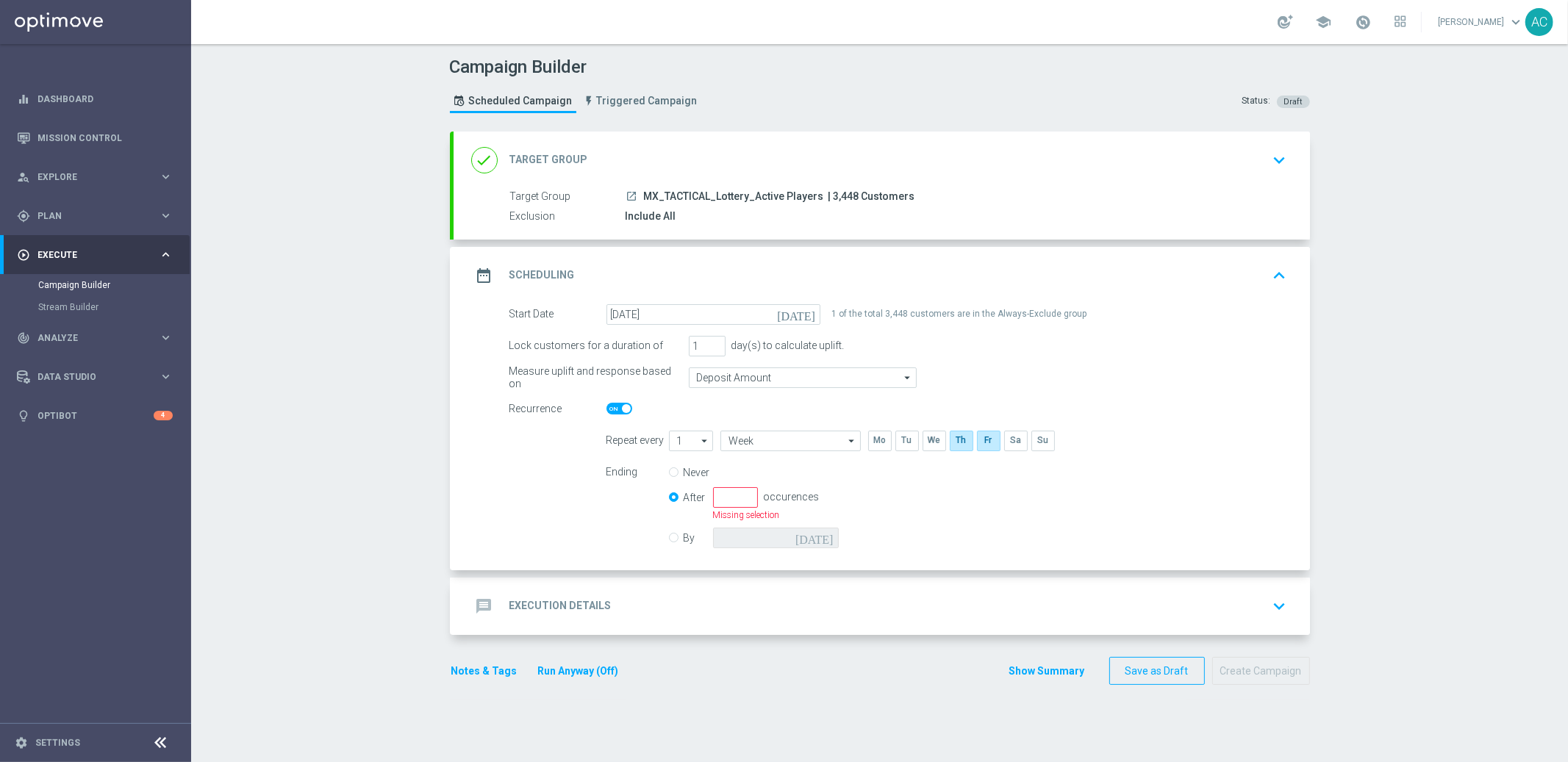
click at [904, 490] on div "Ending Never After occurences Missing selection By today" at bounding box center [947, 508] width 703 height 90
click at [669, 535] on input "By" at bounding box center [674, 534] width 9 height 9
radio input "true"
radio input "false"
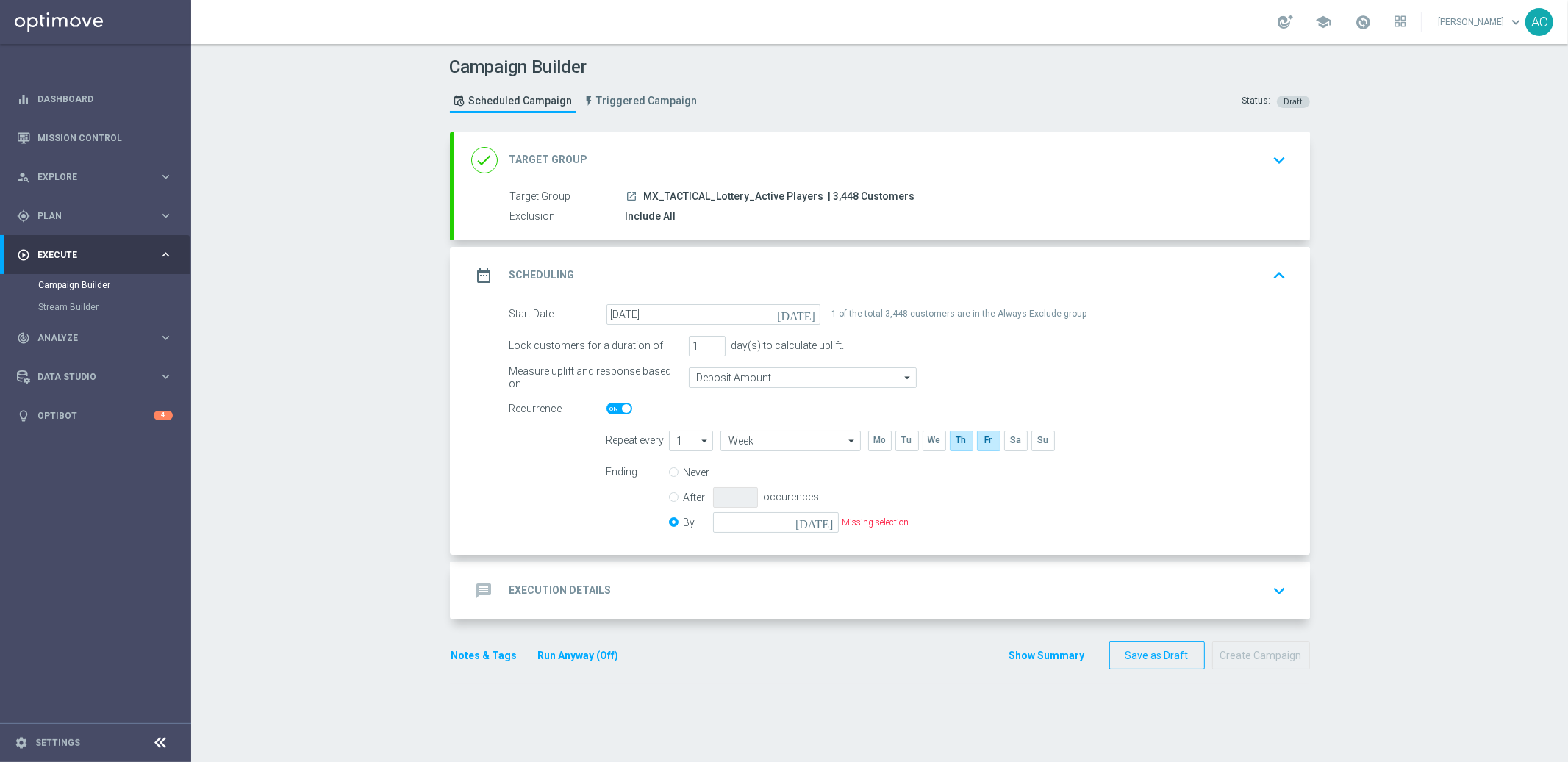
click at [820, 521] on icon "today" at bounding box center [817, 520] width 44 height 16
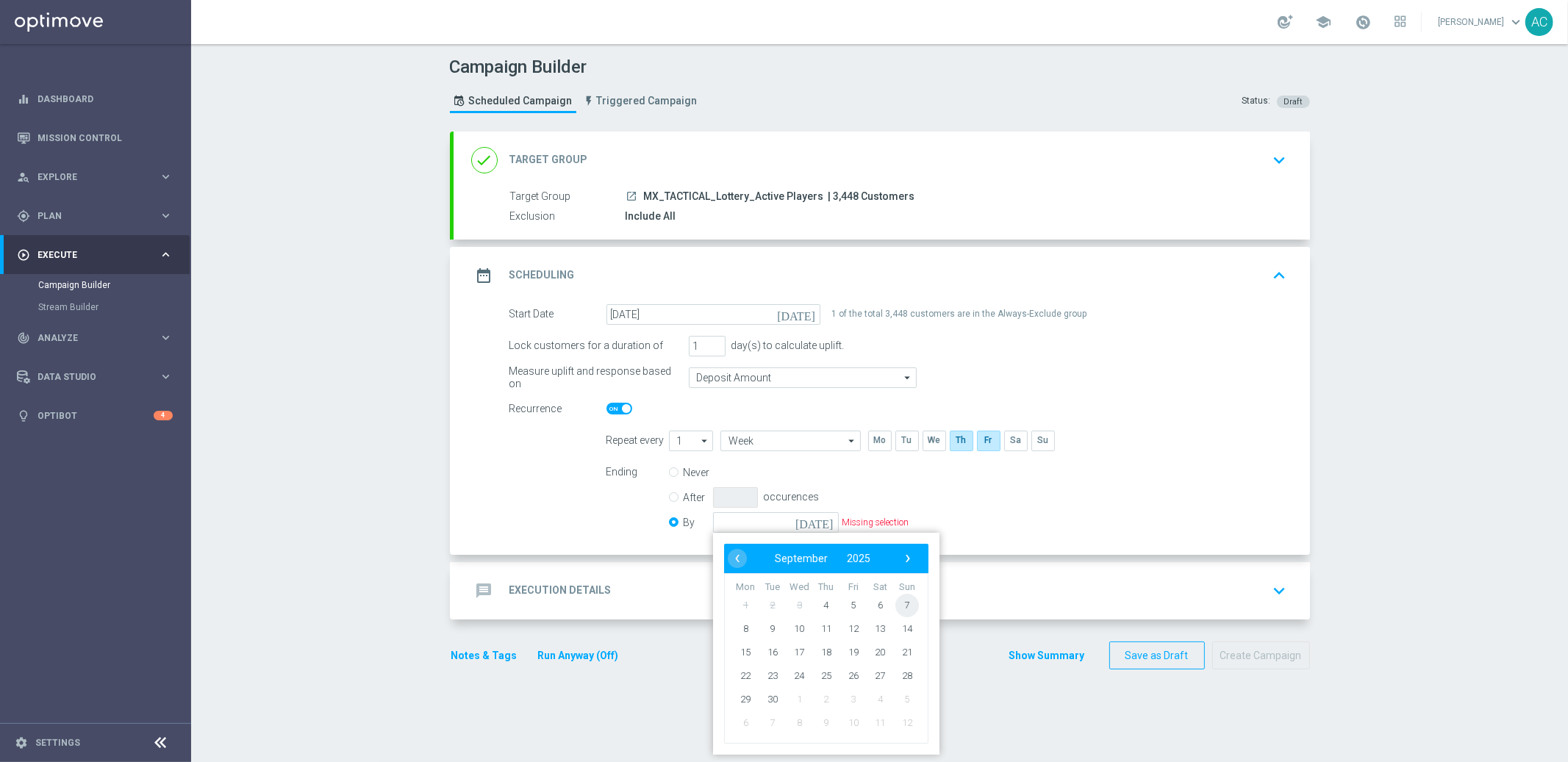
click at [901, 601] on span "7" at bounding box center [906, 605] width 23 height 23
type input "07 Sep 2025"
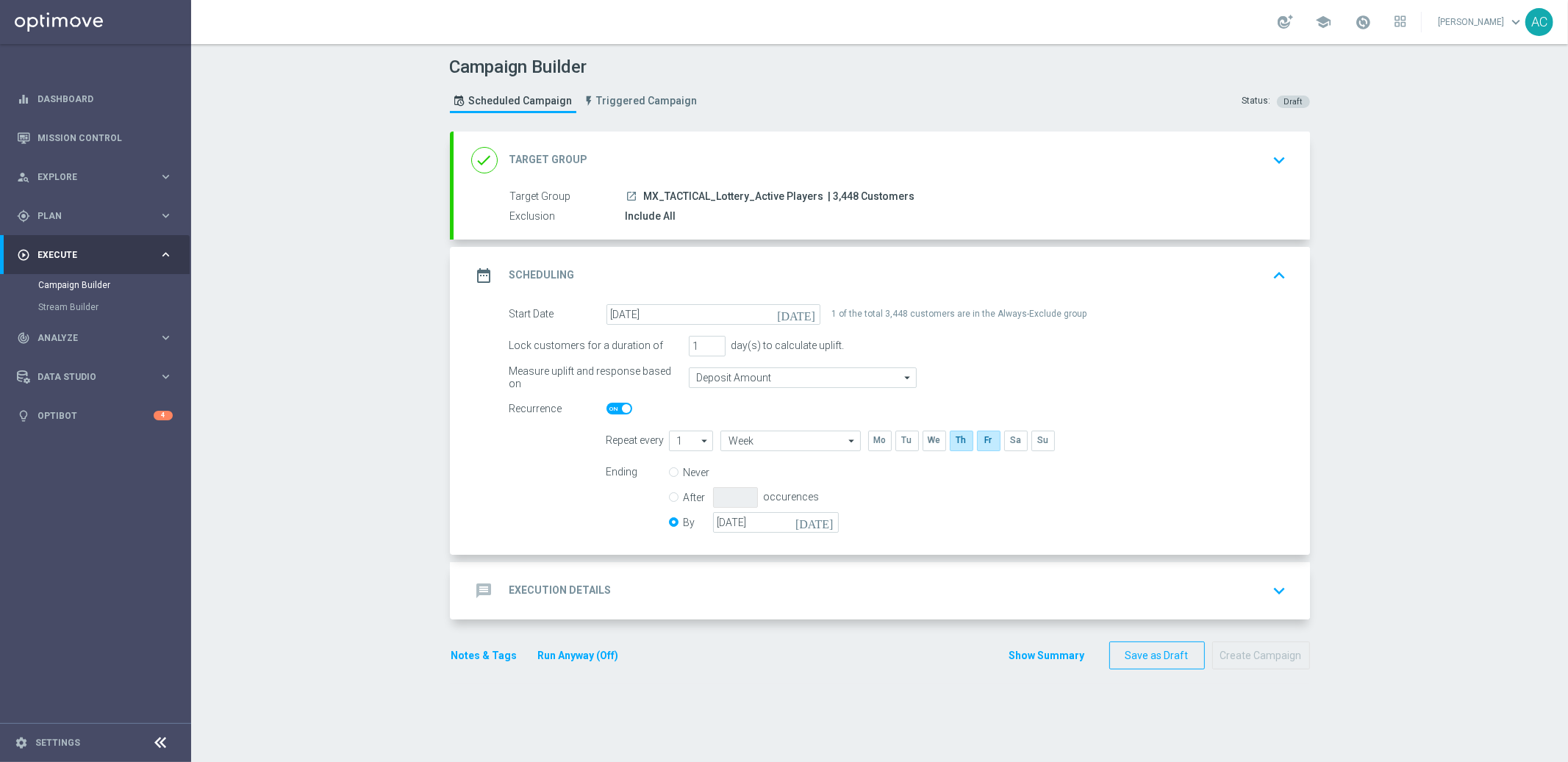
click at [1042, 530] on div "Ending Never After occurences By 07 Sep 2025 today" at bounding box center [947, 500] width 703 height 75
click at [531, 603] on div "message Execution Details keyboard_arrow_down" at bounding box center [882, 591] width 822 height 28
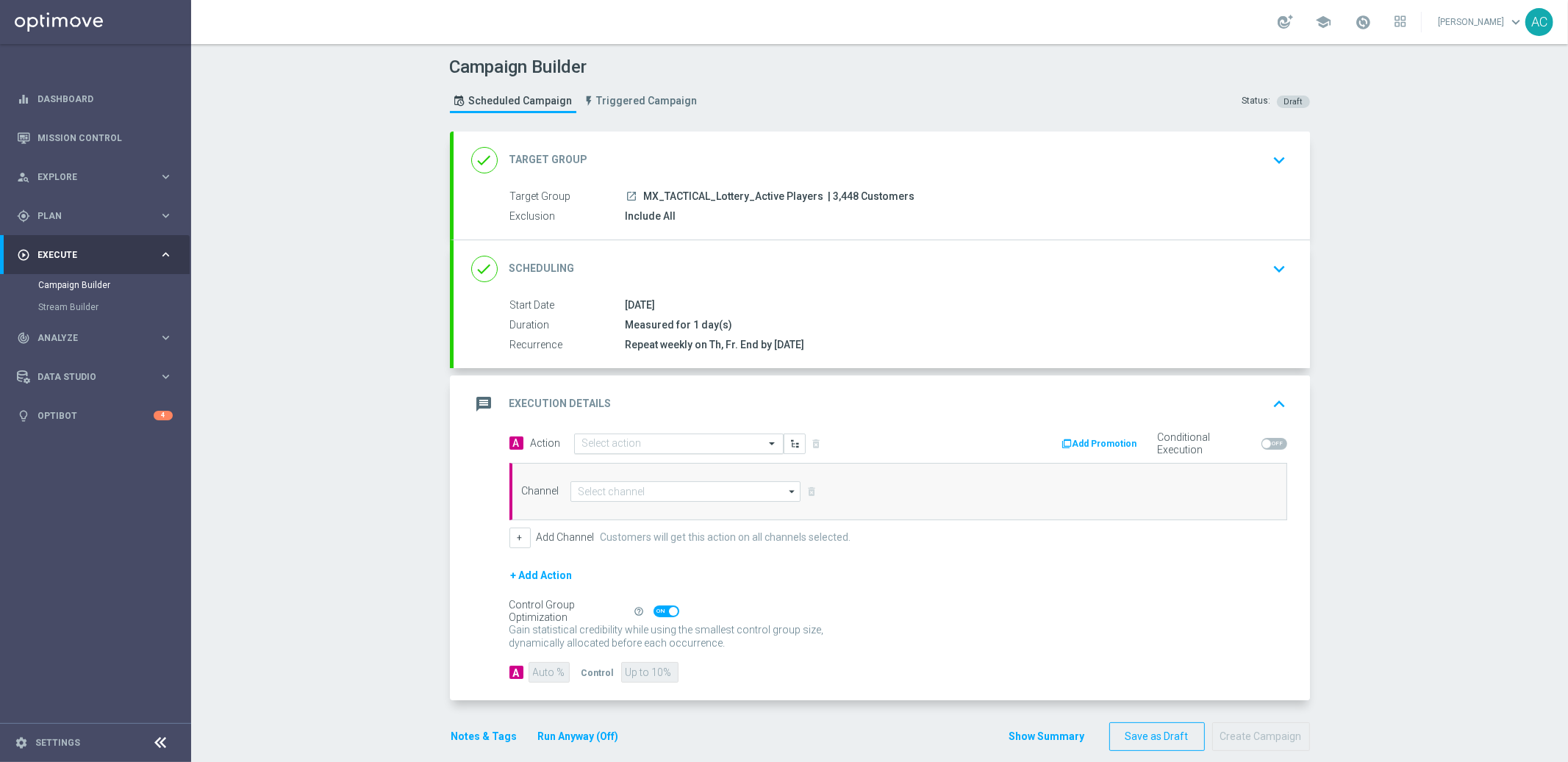
click at [625, 444] on input "text" at bounding box center [664, 444] width 164 height 13
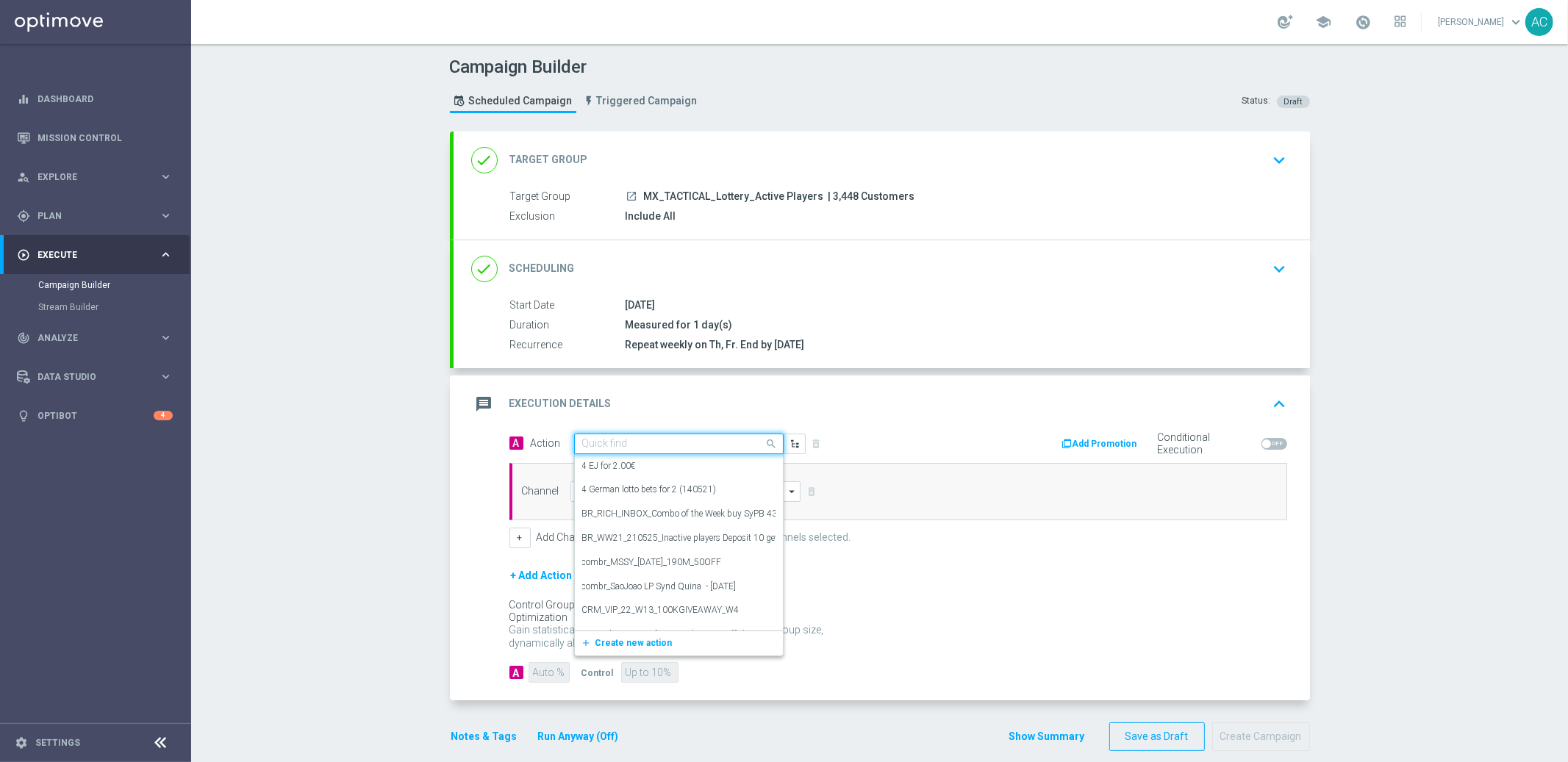
paste input "MX_LOT__JACKPOTPB_ALL_EMA_TAC_LT"
type input "MX_LOT__JACKPOTPB_ALL_EMA_TAC_LT"
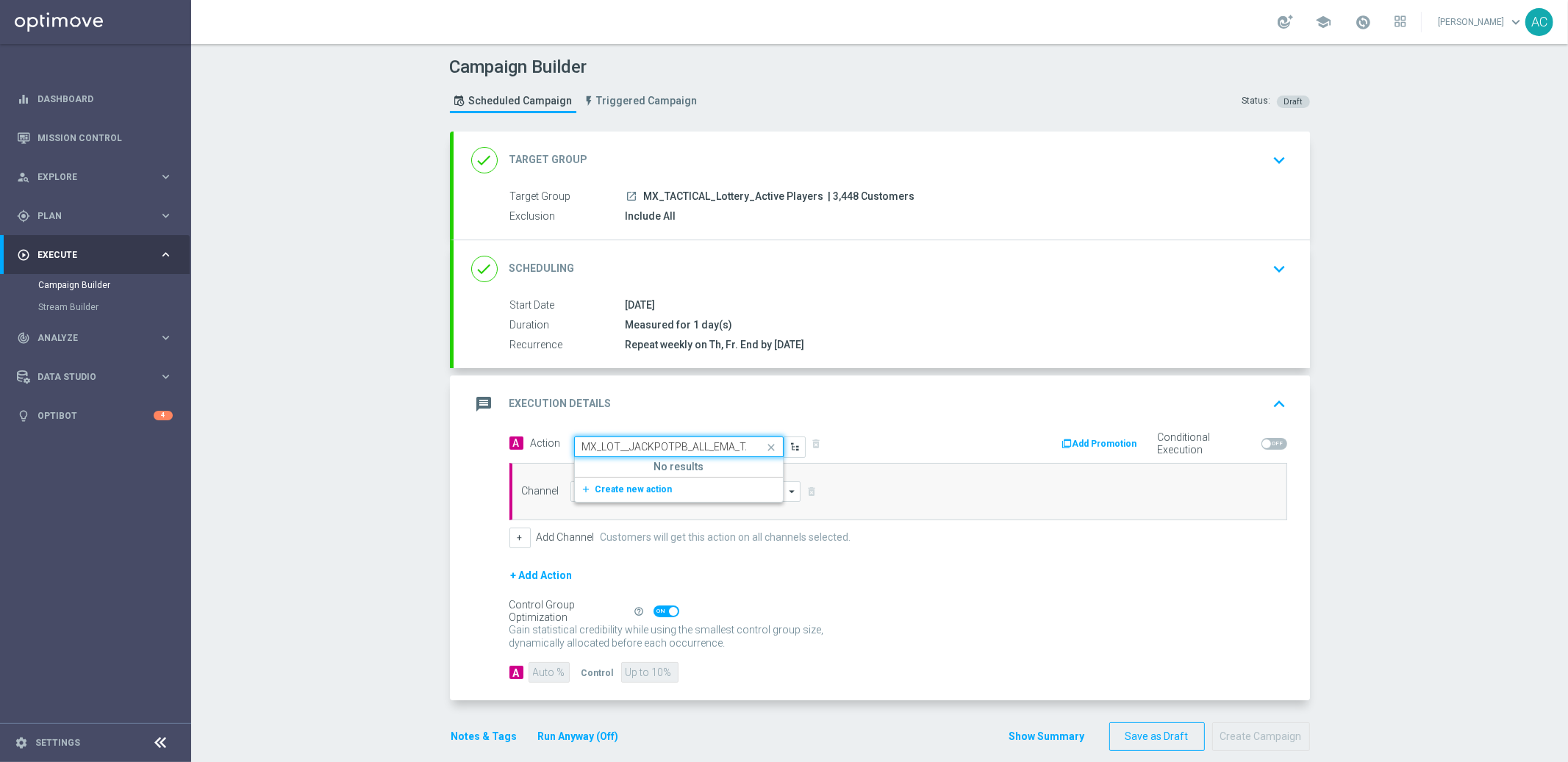
scroll to position [0, 25]
click at [616, 494] on span "Create new action" at bounding box center [634, 489] width 77 height 10
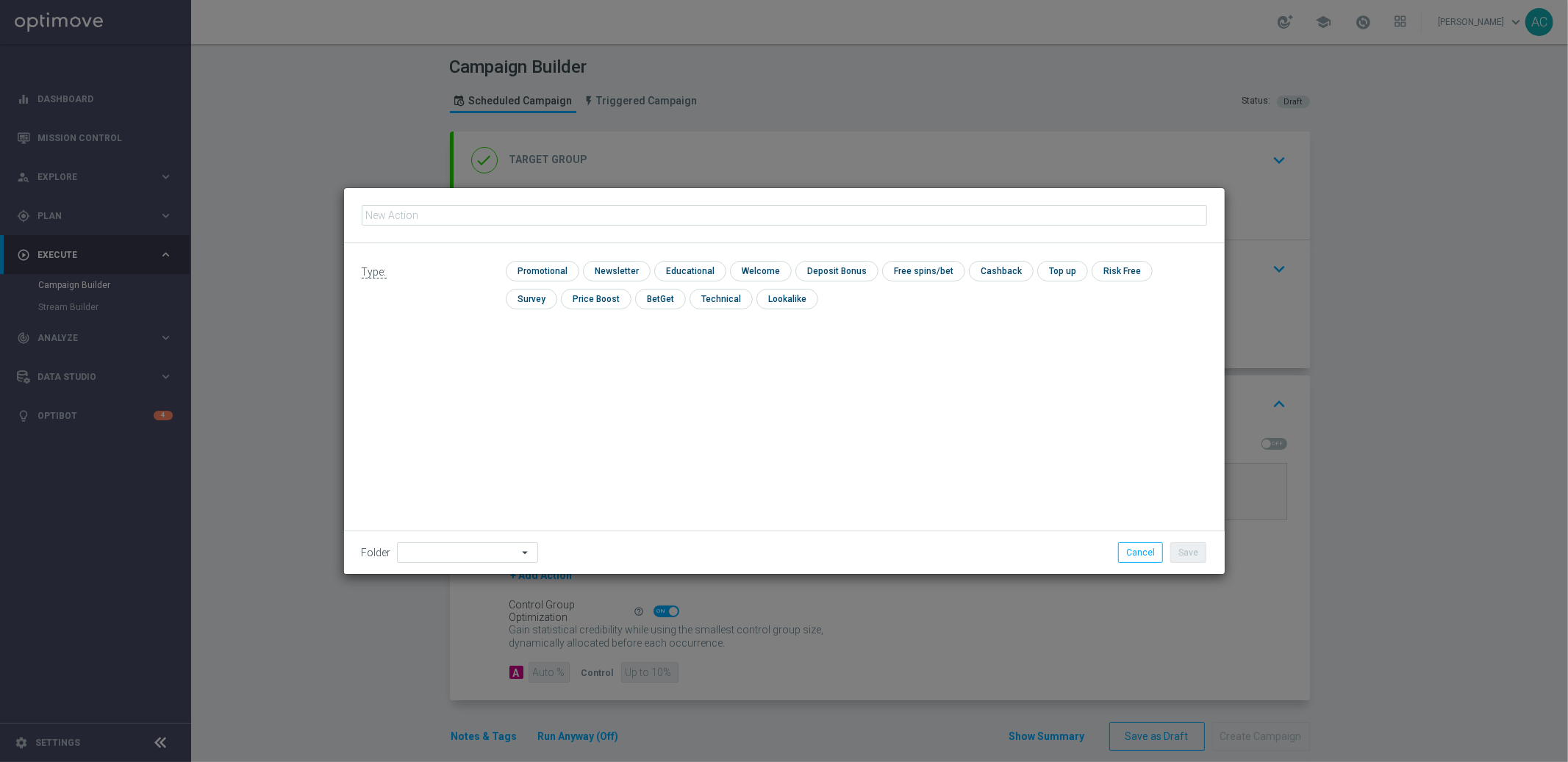
type input "MX_LOT__JACKPOTPB_ALL_EMA_TAC_LT"
click at [615, 270] on input "checkbox" at bounding box center [615, 271] width 64 height 20
checkbox input "true"
click at [1185, 562] on button "Save" at bounding box center [1188, 553] width 36 height 21
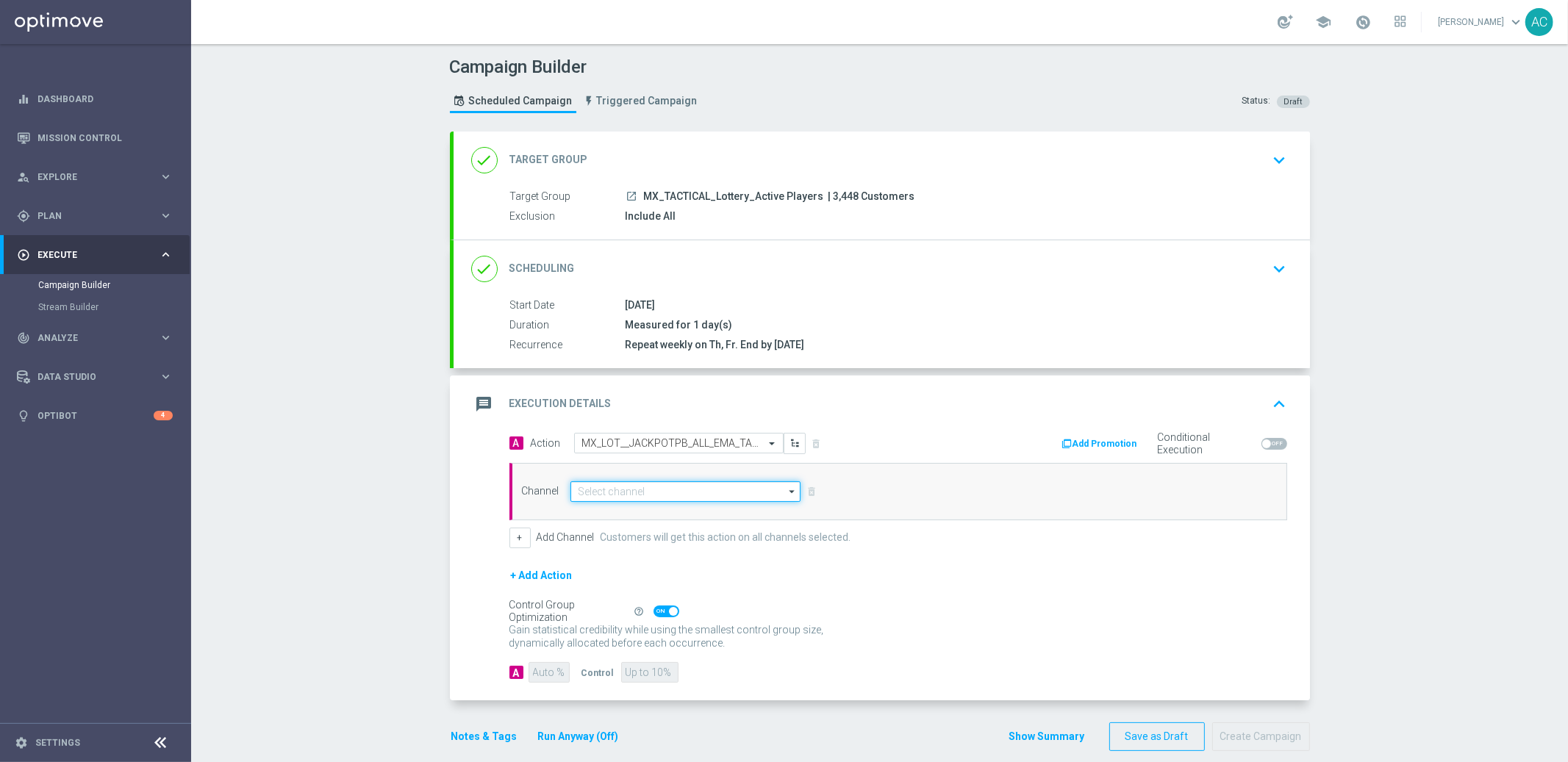
click at [571, 484] on input at bounding box center [686, 492] width 231 height 21
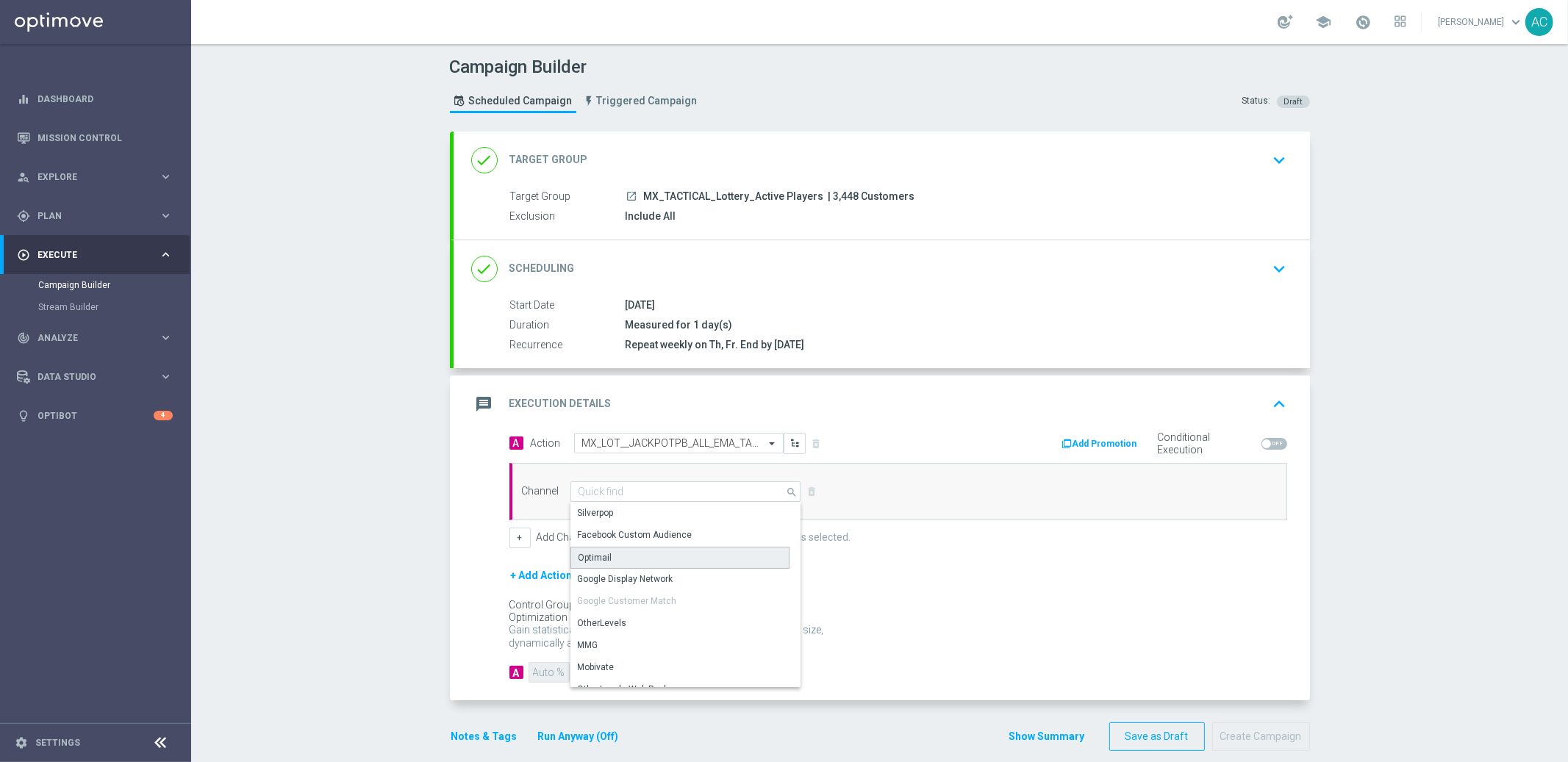
click at [603, 552] on div "Optimail" at bounding box center [680, 558] width 219 height 22
type input "Optimail"
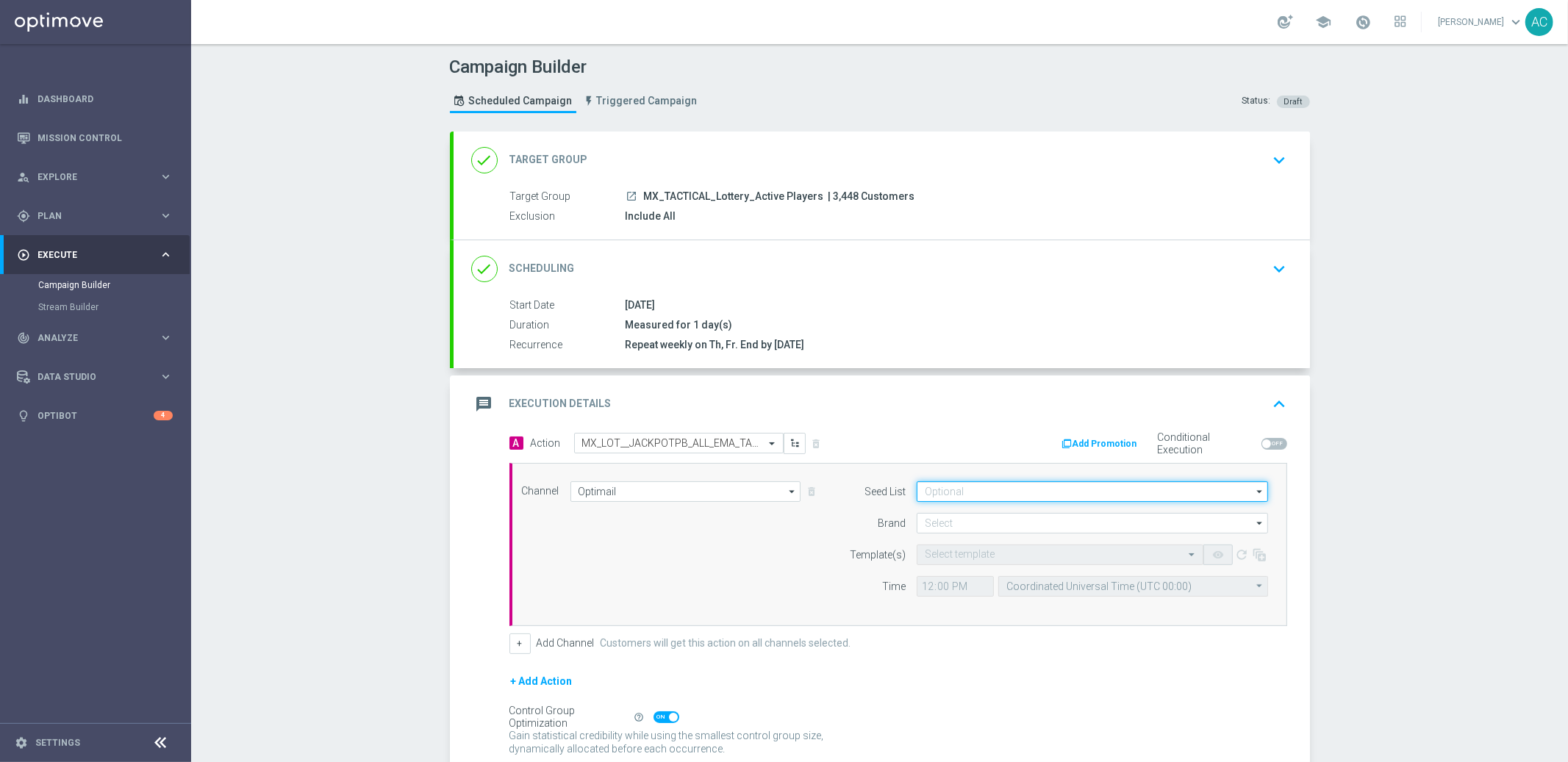
click at [1034, 497] on input at bounding box center [1093, 492] width 351 height 21
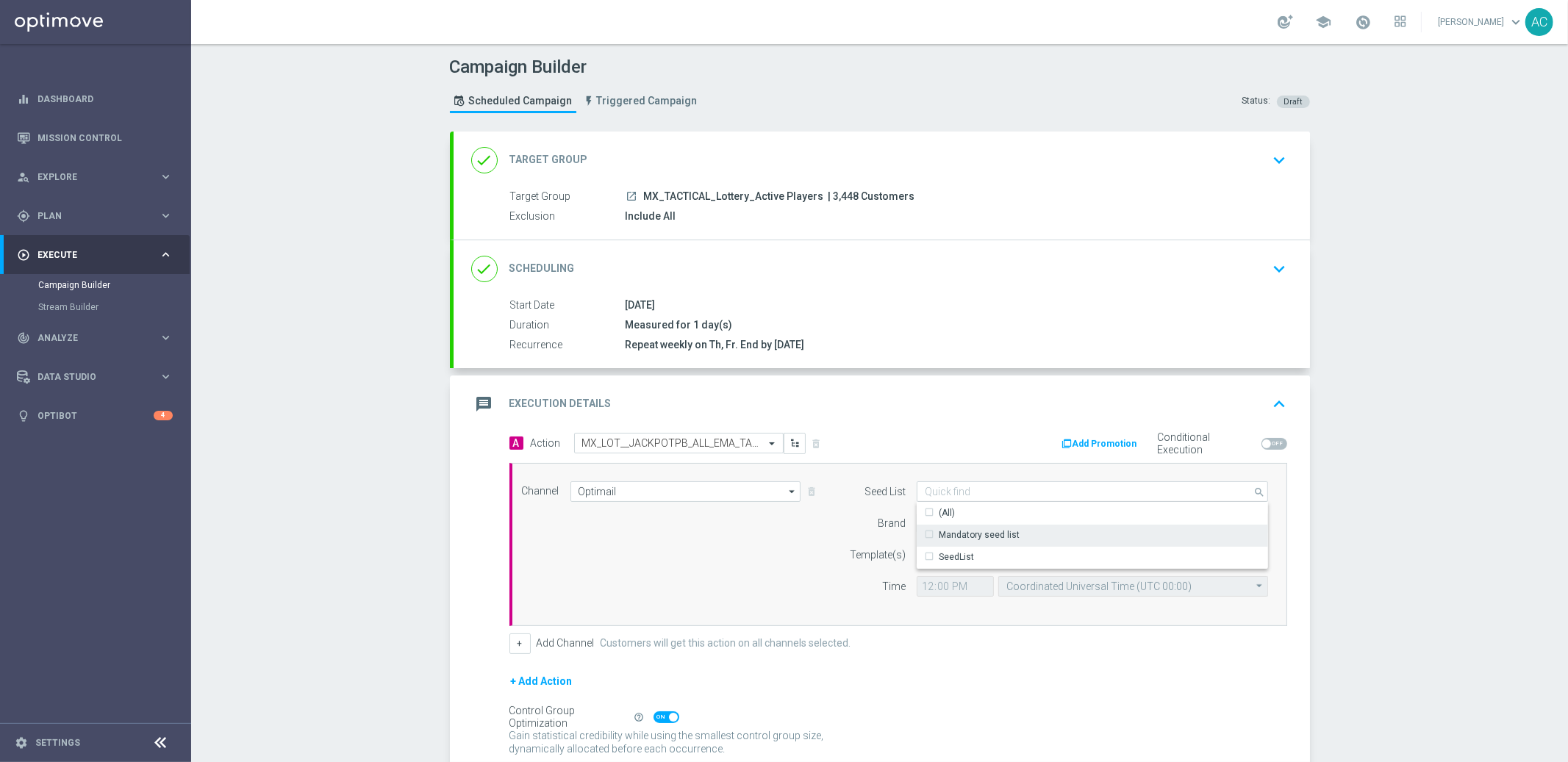
drag, startPoint x: 1024, startPoint y: 535, endPoint x: 1016, endPoint y: 535, distance: 8.0
click at [1024, 535] on div "Mandatory seed list" at bounding box center [1093, 534] width 352 height 21
click at [770, 562] on div "Channel Optimail Optimail arrow_drop_down Drag here to set row groups Drag here…" at bounding box center [895, 545] width 769 height 126
type input "Mandatory seed list"
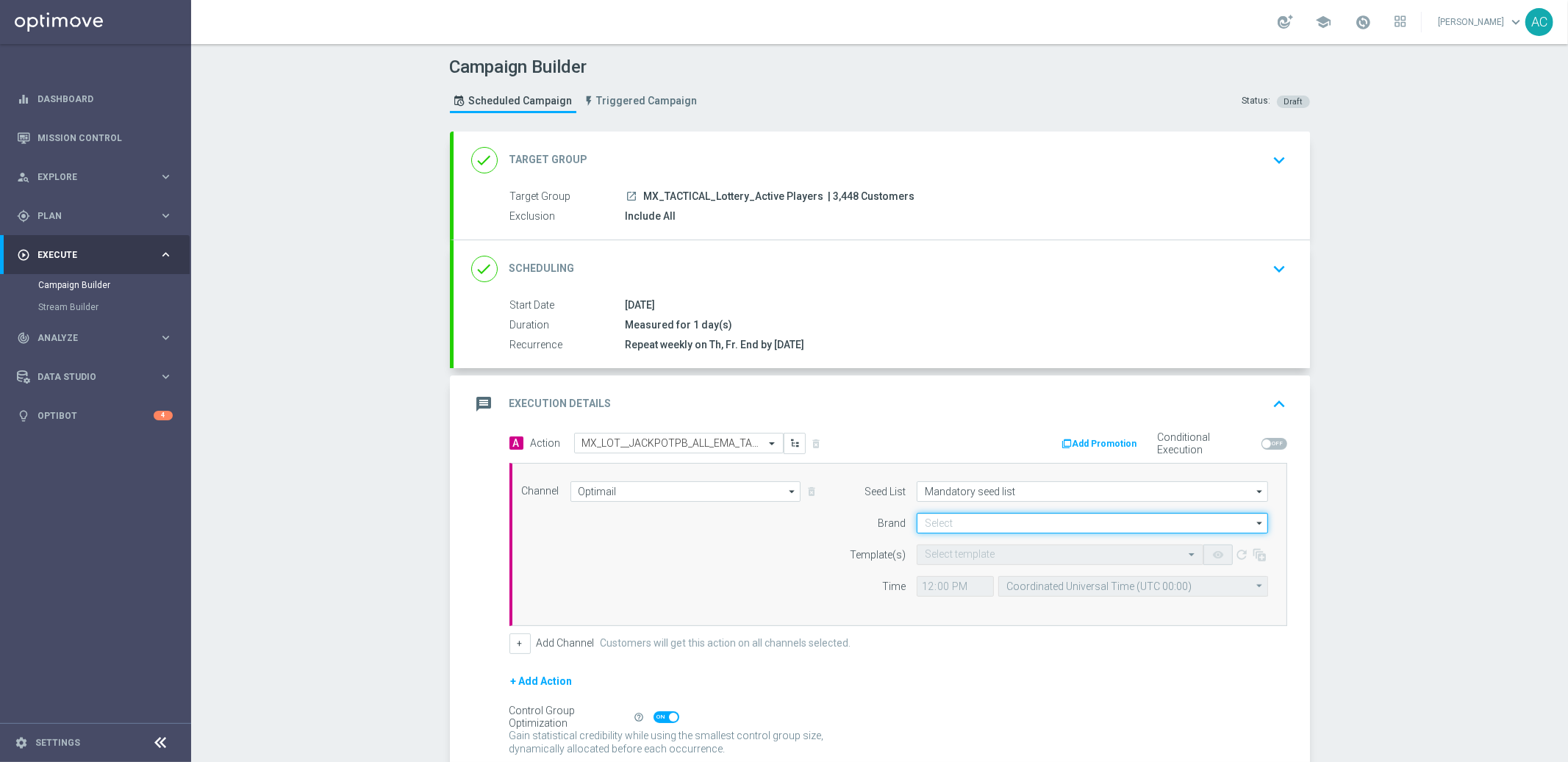
click at [974, 519] on input at bounding box center [1093, 523] width 351 height 21
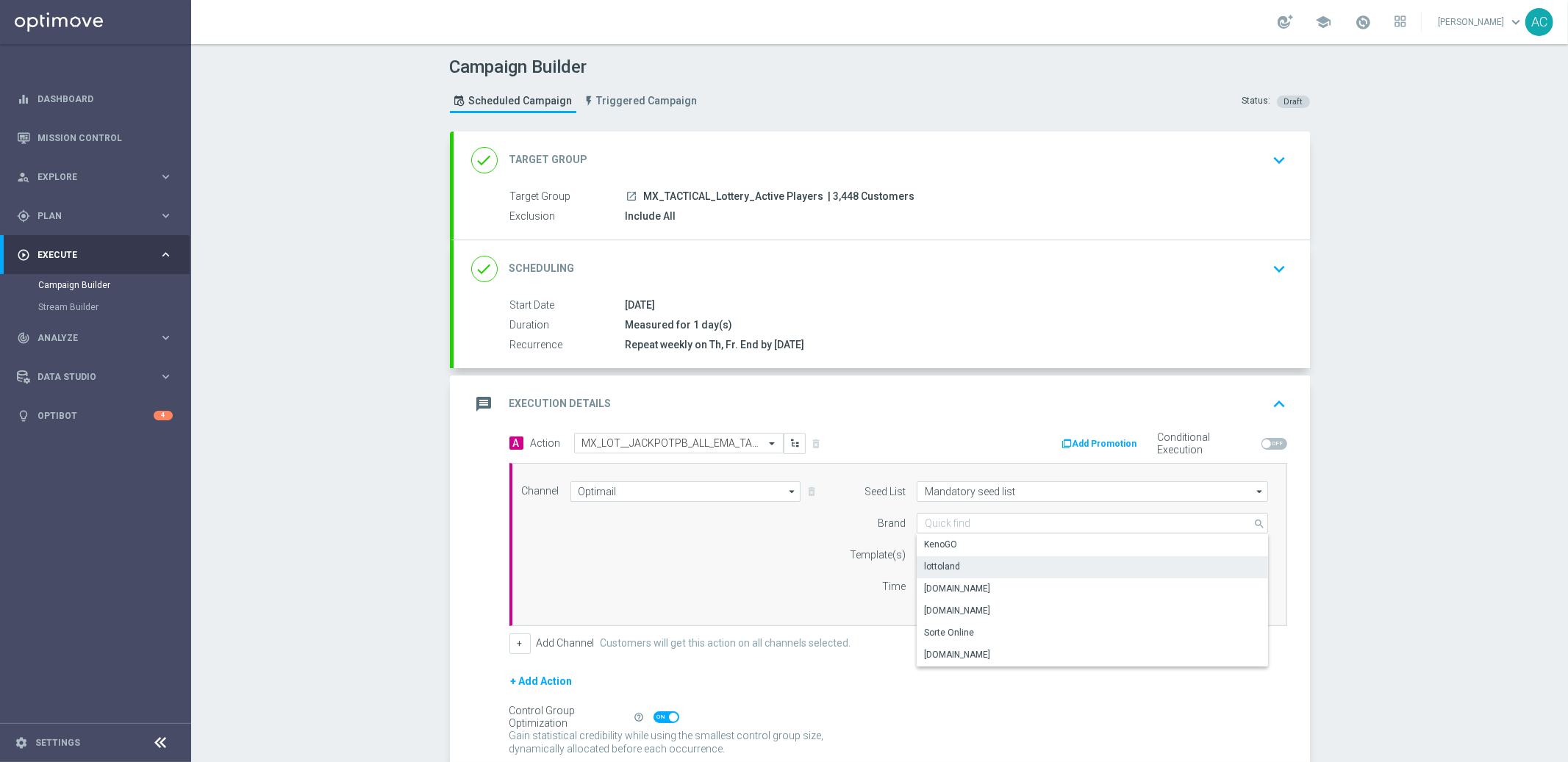
click at [961, 563] on div "lottoland" at bounding box center [1093, 566] width 352 height 21
type input "lottoland"
click at [694, 560] on div "Channel Optimail Optimail arrow_drop_down Drag here to set row groups Drag here…" at bounding box center [895, 545] width 769 height 126
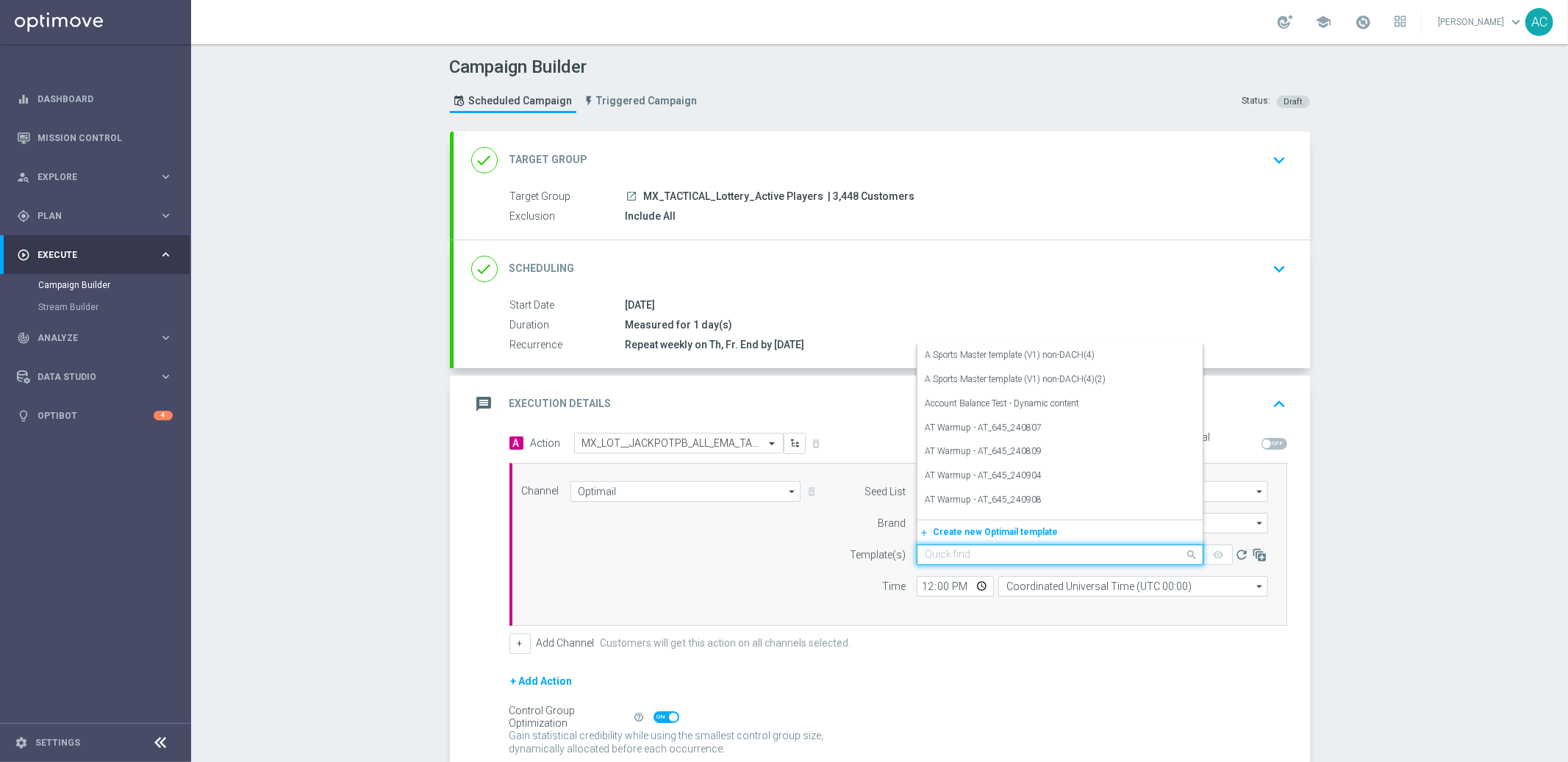
click at [925, 551] on input "text" at bounding box center [1046, 555] width 241 height 13
paste input "MX_LOT__JACKPOTPB_ALL_EMA_TAC_LT"
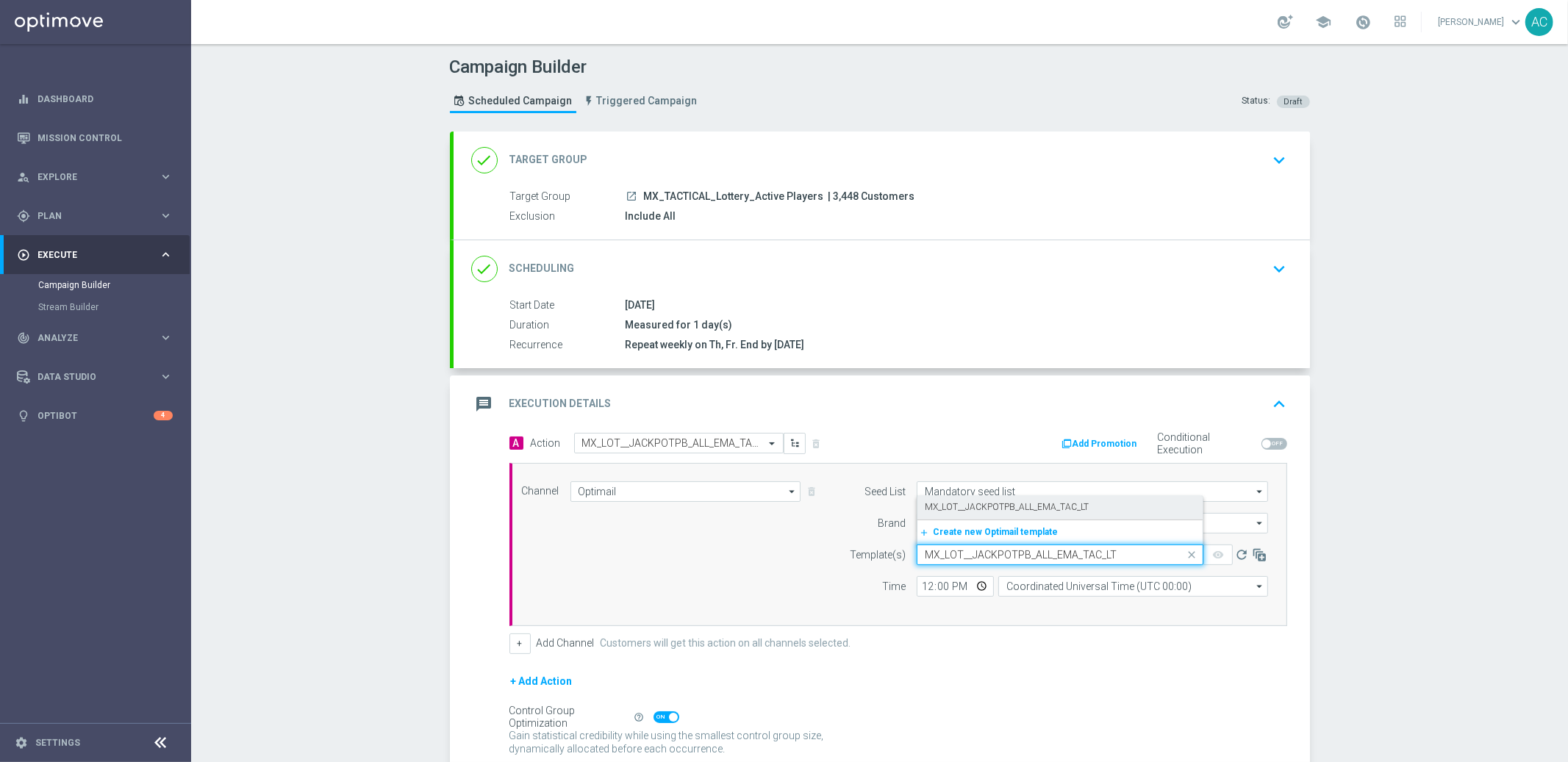
click at [1002, 504] on label "MX_LOT__JACKPOTPB_ALL_EMA_TAC_LT" at bounding box center [1007, 507] width 164 height 13
type input "MX_LOT__JACKPOTPB_ALL_EMA_TAC_LT"
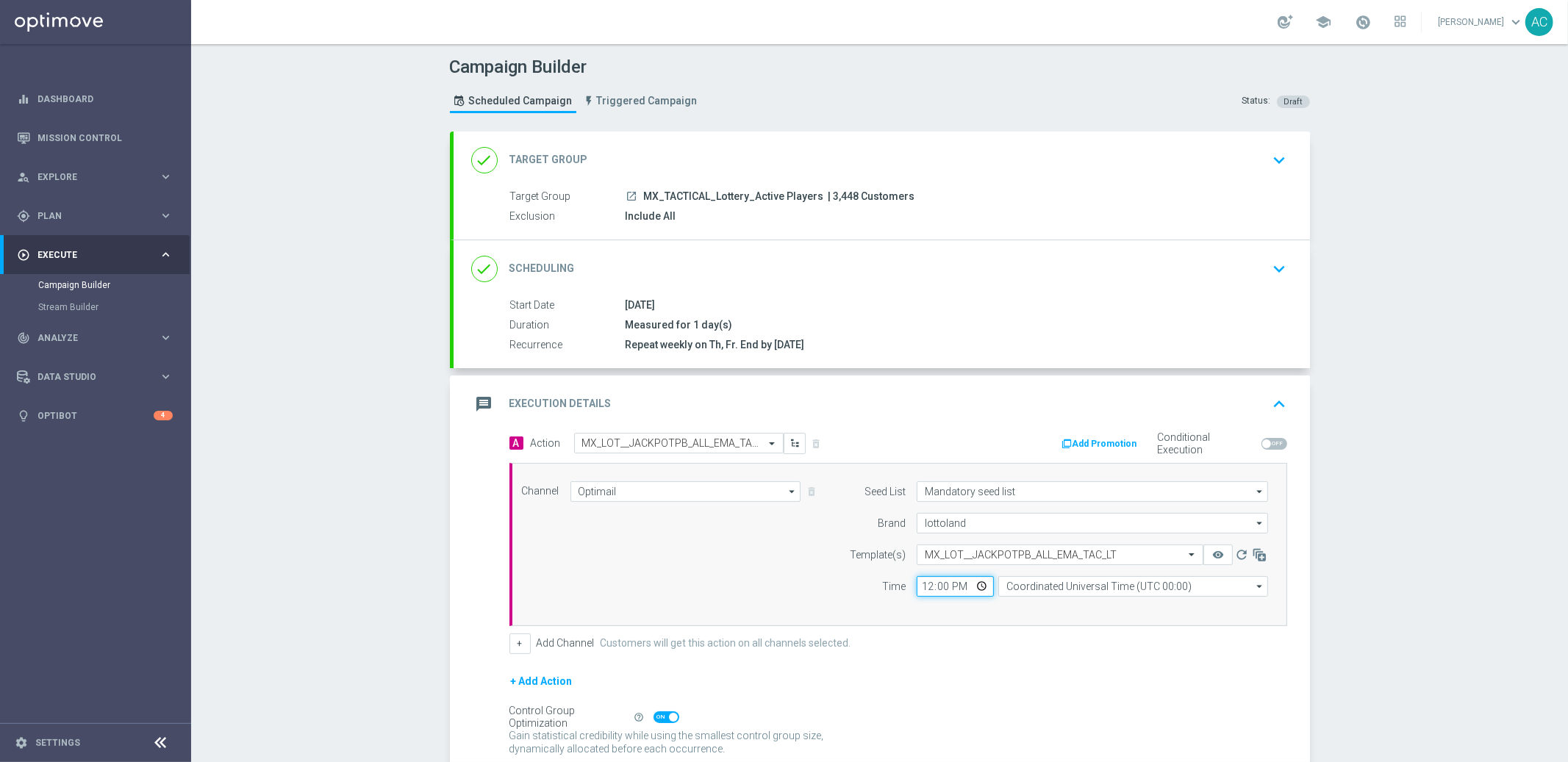
click at [918, 588] on input "12:00" at bounding box center [956, 586] width 77 height 21
type input "16:00"
click at [1086, 591] on input "Coordinated Universal Time (UTC 00:00)" at bounding box center [1133, 586] width 270 height 21
click at [1188, 606] on div "Central Time (Mexico City) (UTC -06:00)" at bounding box center [1133, 608] width 270 height 22
type input "Central Time (Mexico City) (UTC -06:00)"
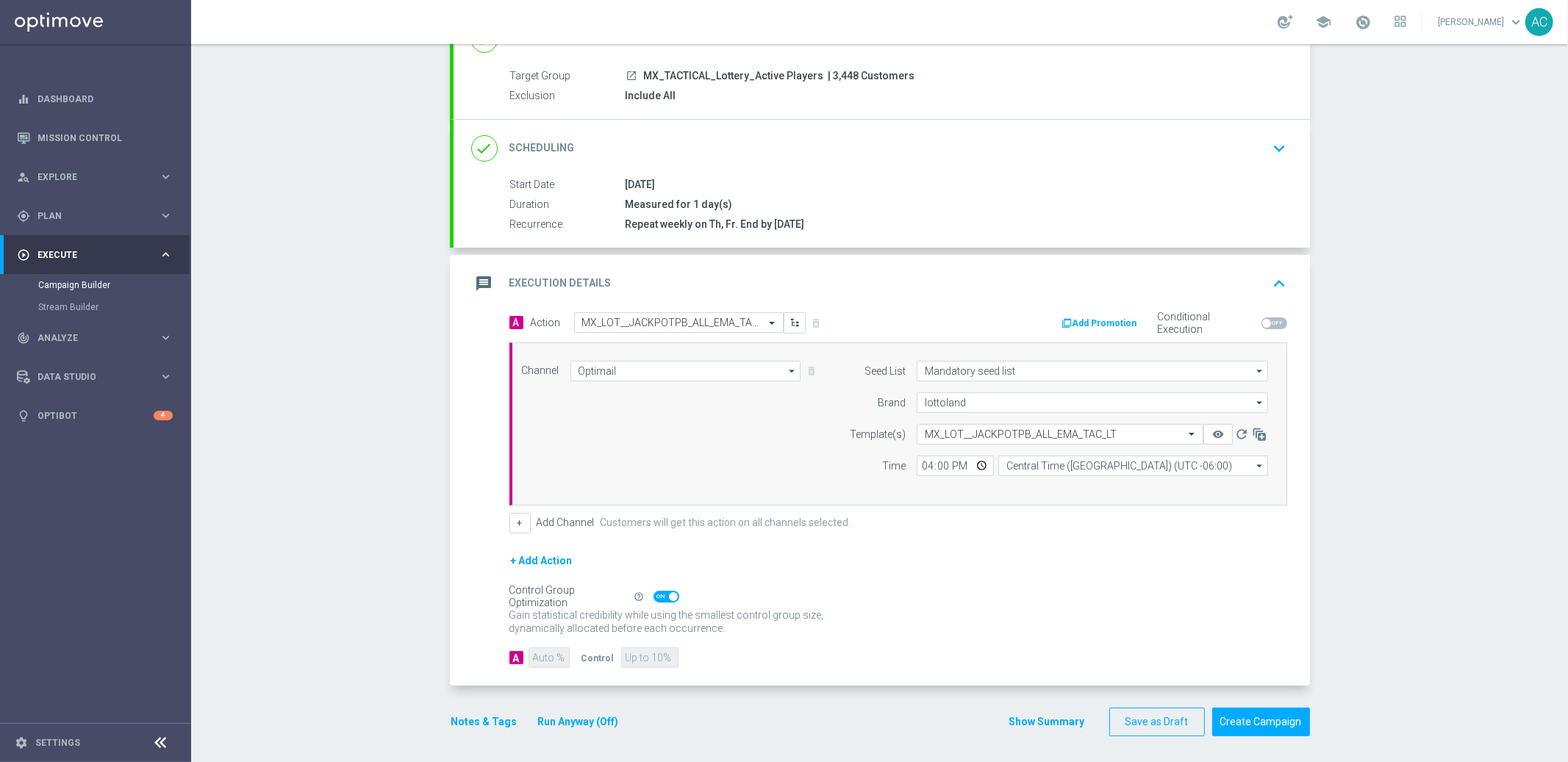
scroll to position [124, 0]
click at [653, 597] on span at bounding box center [666, 594] width 26 height 12
click at [653, 597] on input "checkbox" at bounding box center [666, 594] width 26 height 12
checkbox input "false"
click at [542, 654] on input "90" at bounding box center [549, 655] width 40 height 21
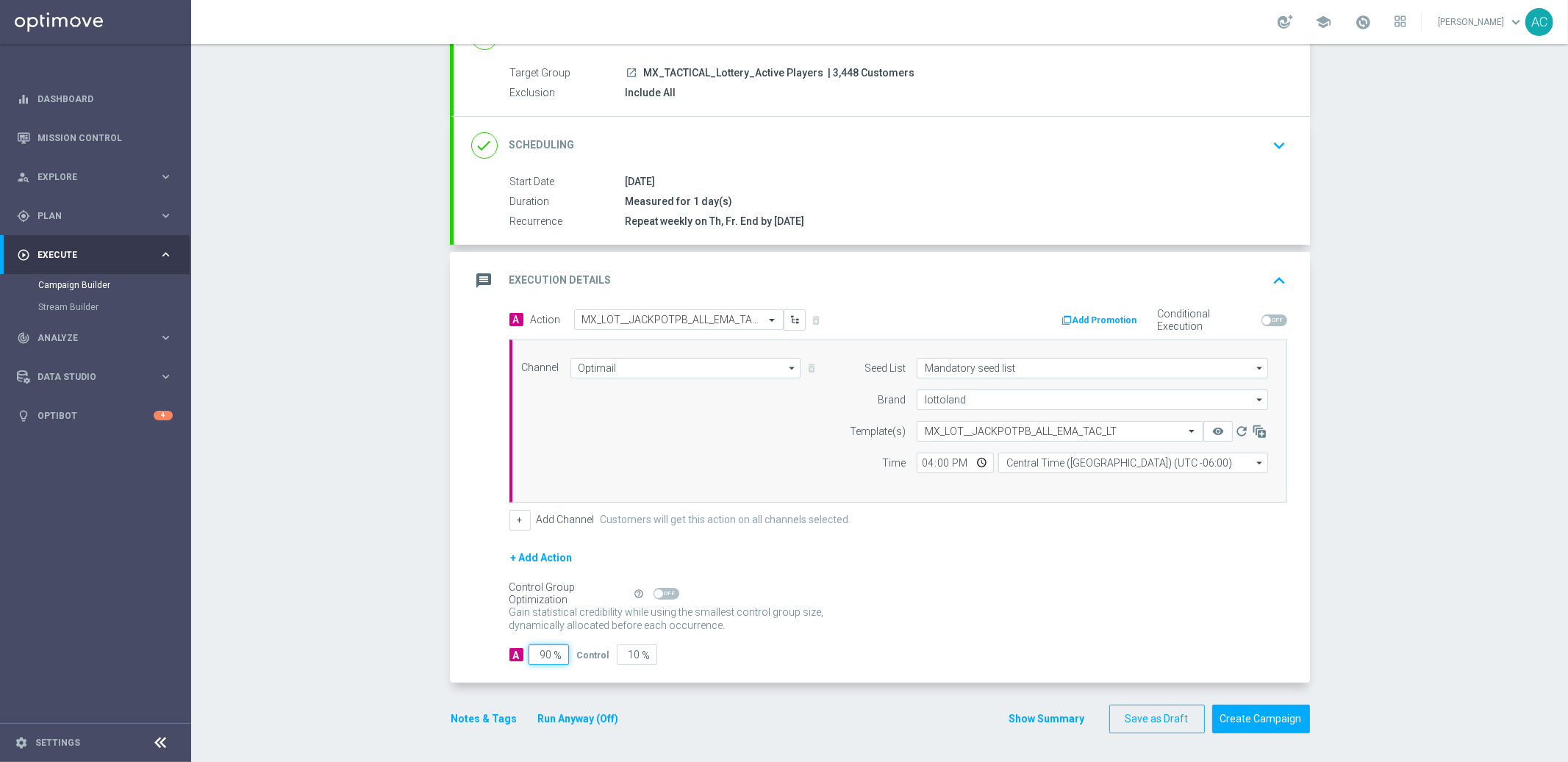
type input "9"
type input "91"
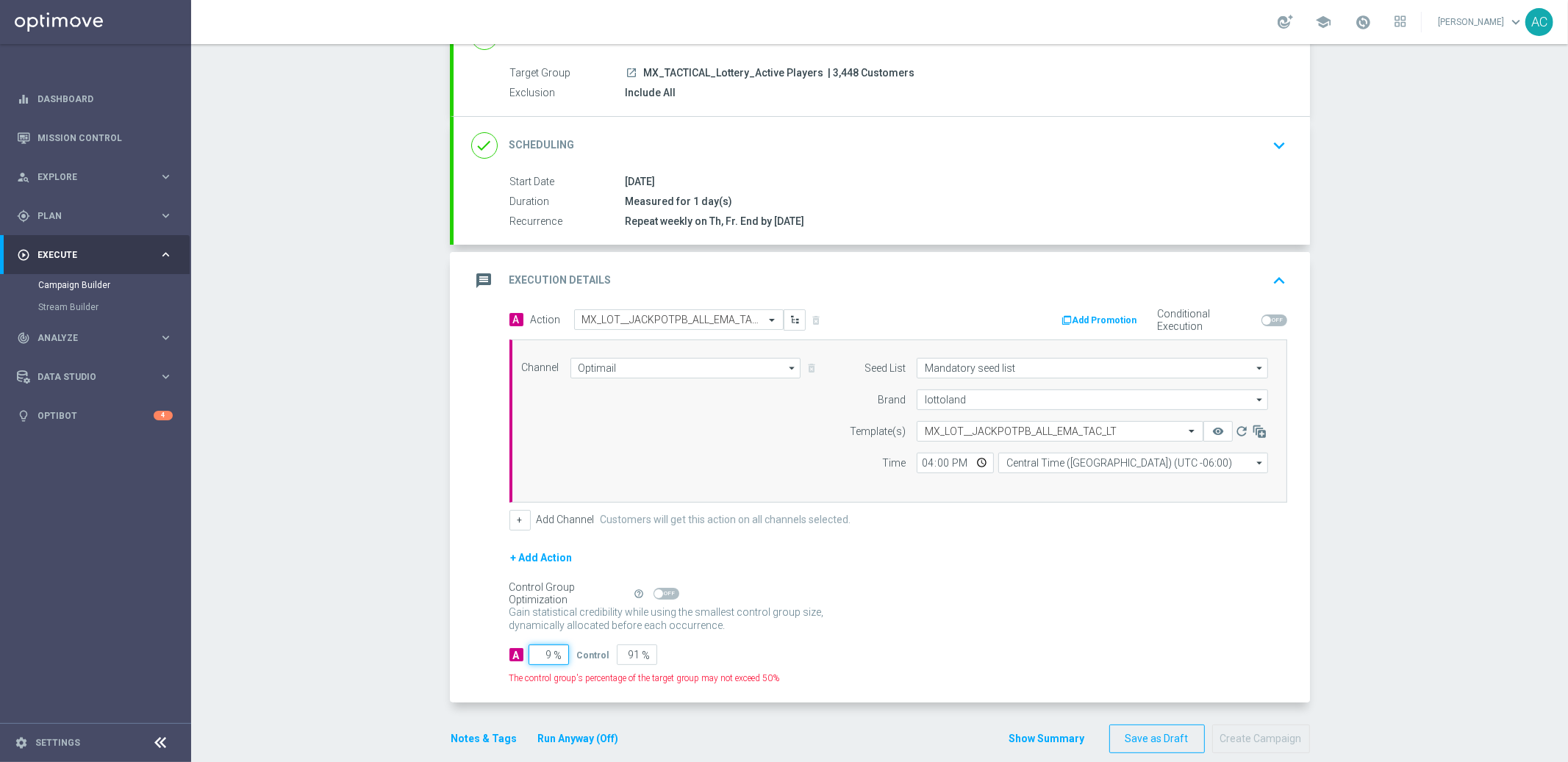
type input "95"
type input "5"
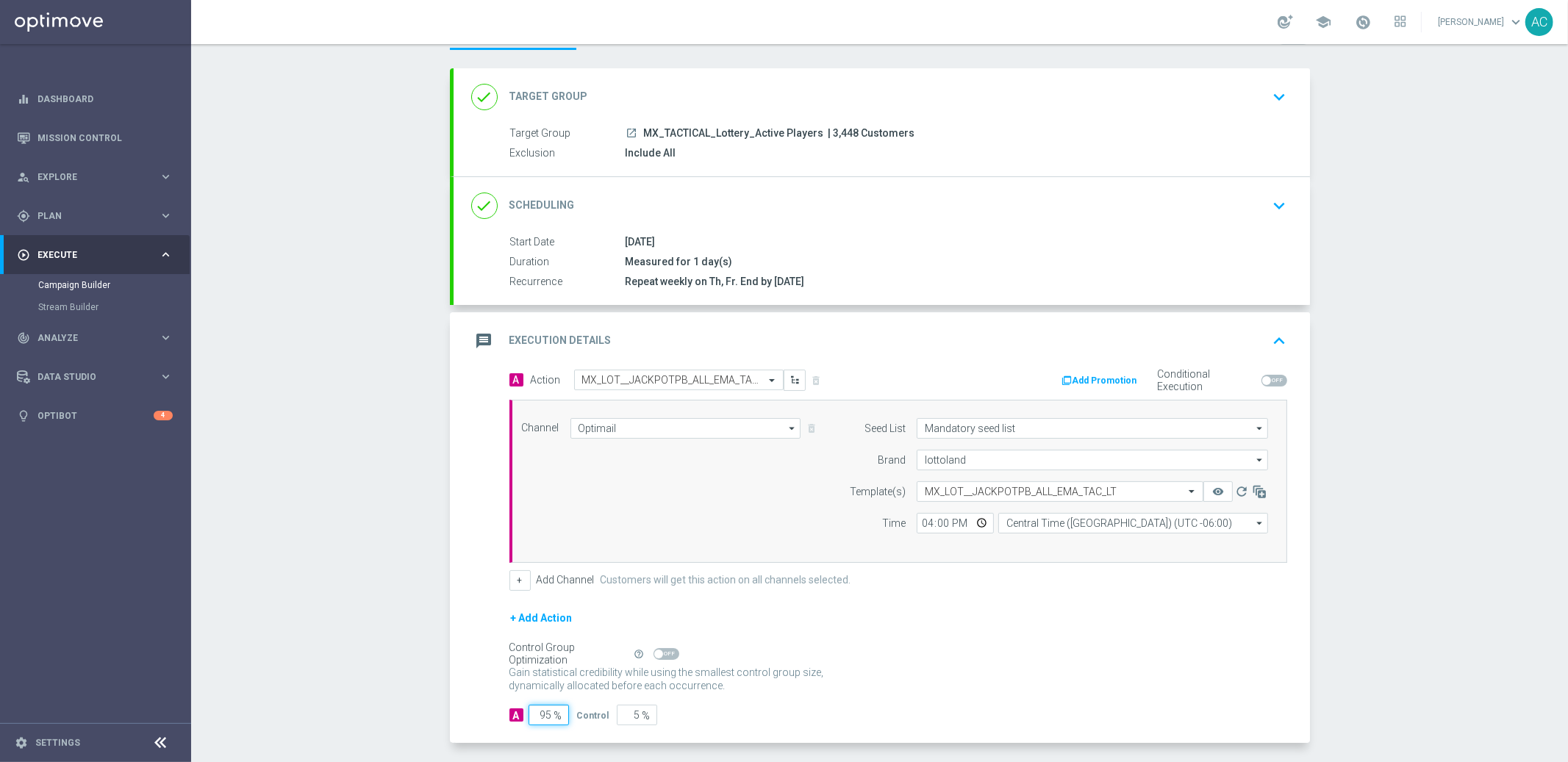
scroll to position [0, 0]
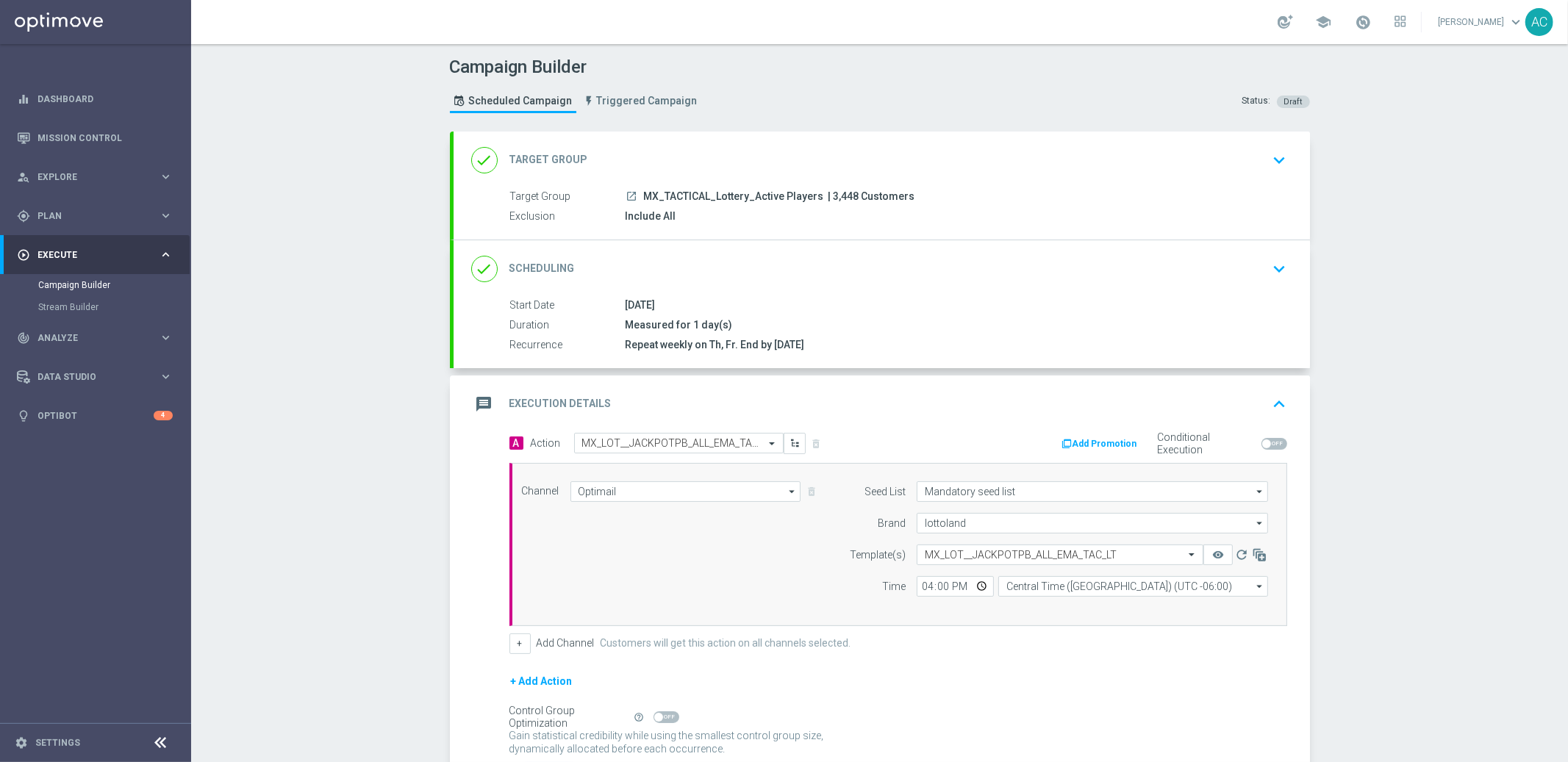
type input "95"
click at [681, 196] on span "MX_TACTICAL_Lottery_Active Players" at bounding box center [734, 197] width 180 height 13
copy span "MX_TACTICAL_Lottery_Active"
click at [1133, 157] on div "done Target Group keyboard_arrow_down" at bounding box center [882, 160] width 822 height 28
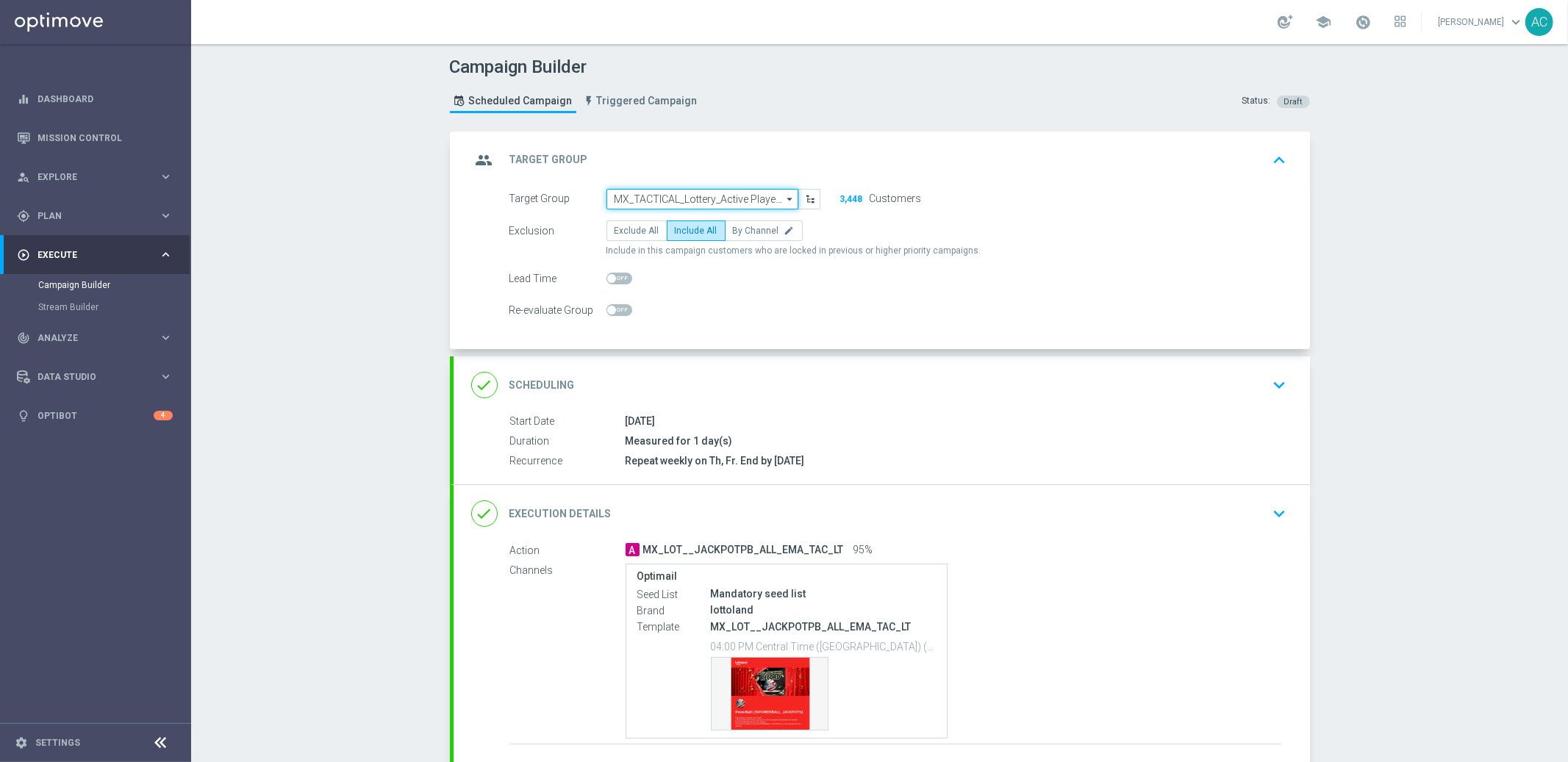
click at [699, 196] on input "MX_TACTICAL_Lottery_Active Players" at bounding box center [702, 199] width 192 height 21
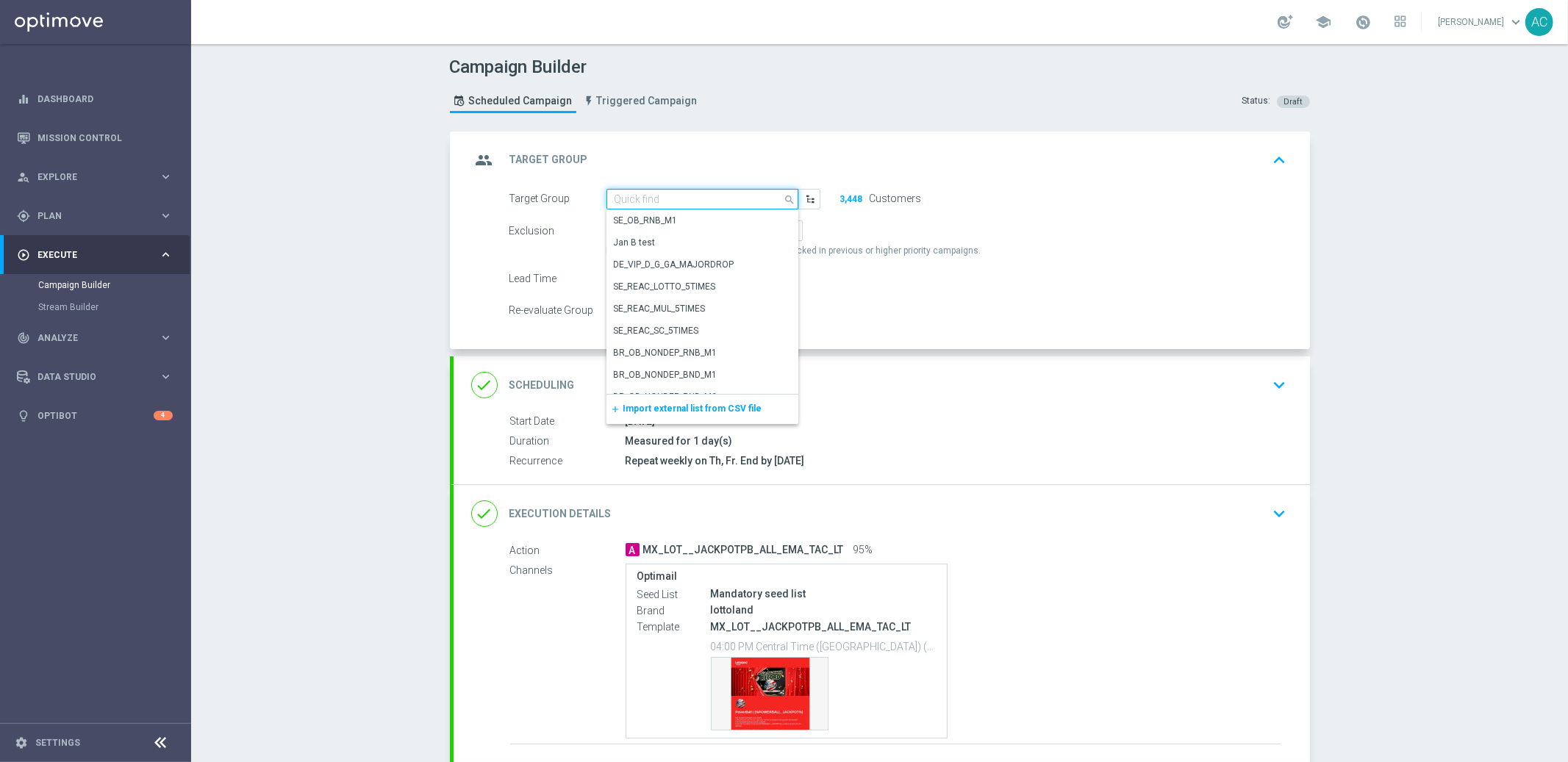
paste input "MX_TACTICAL_Lottery_Active"
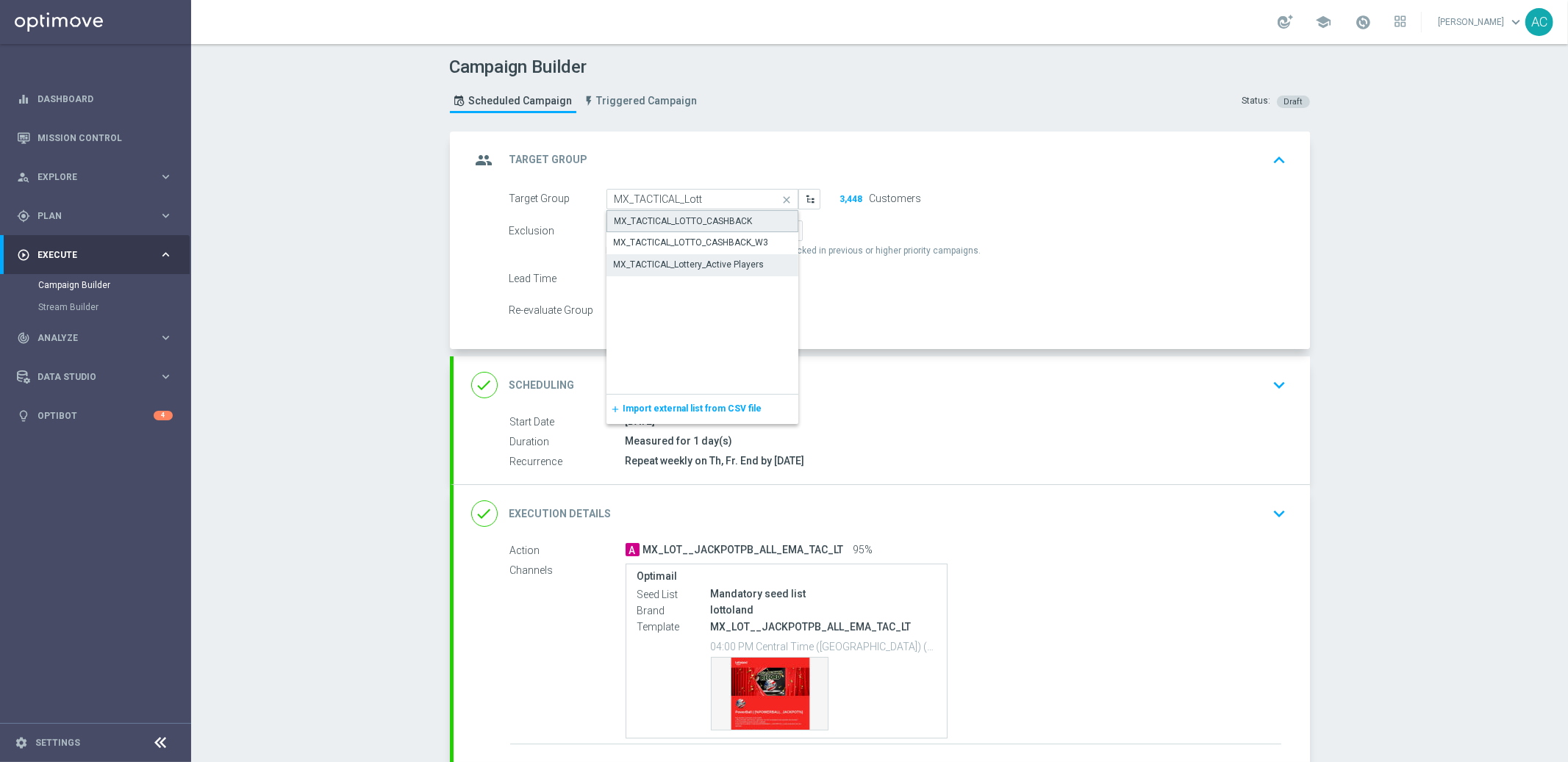
click at [748, 218] on div "MX_TACTICAL_LOTTO_CASHBACK" at bounding box center [703, 221] width 192 height 22
type input "MX_TACTICAL_LOTTO_CASHBACK"
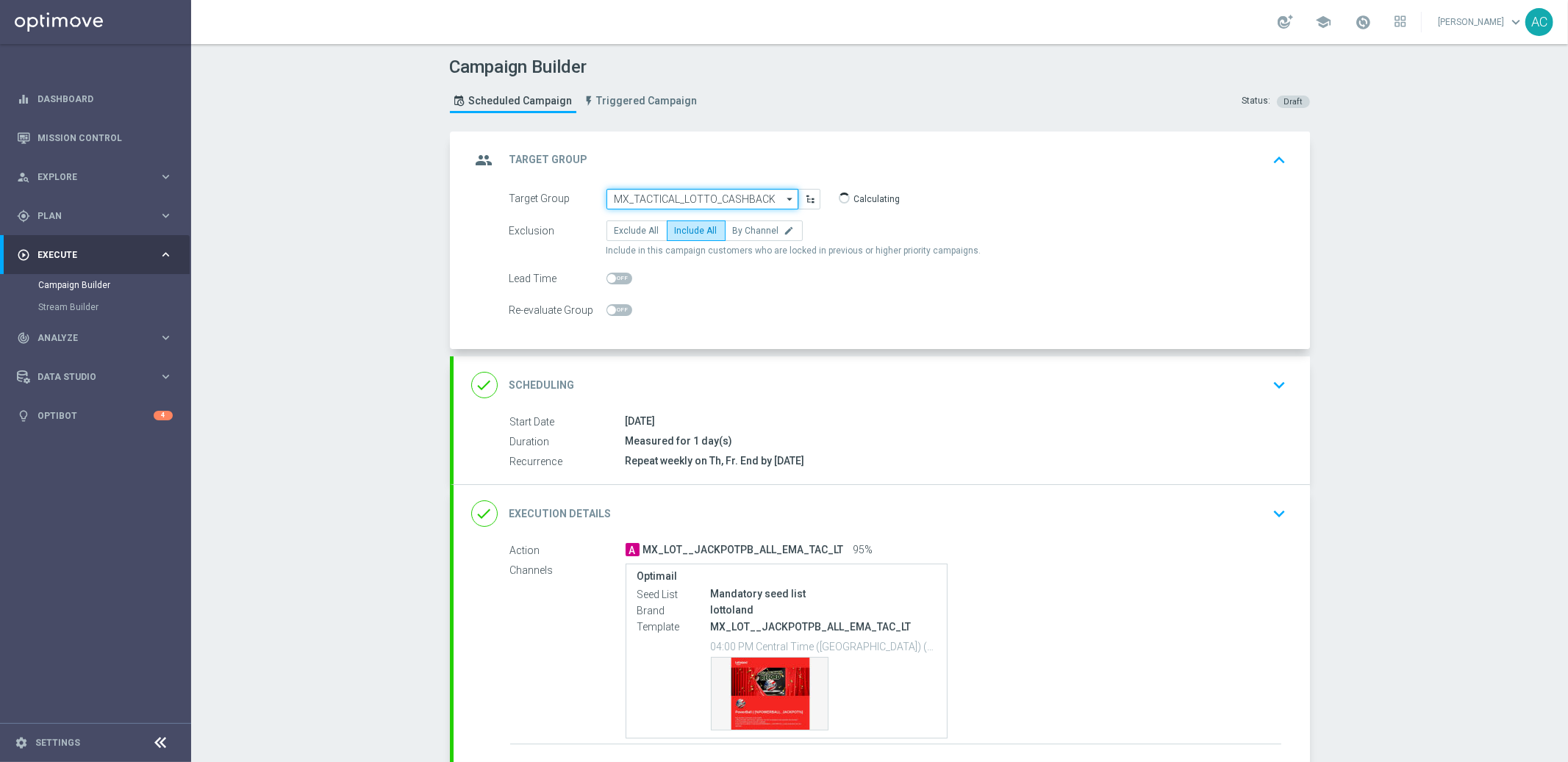
click at [715, 197] on input "MX_TACTICAL_LOTTO_CASHBACK" at bounding box center [702, 199] width 192 height 21
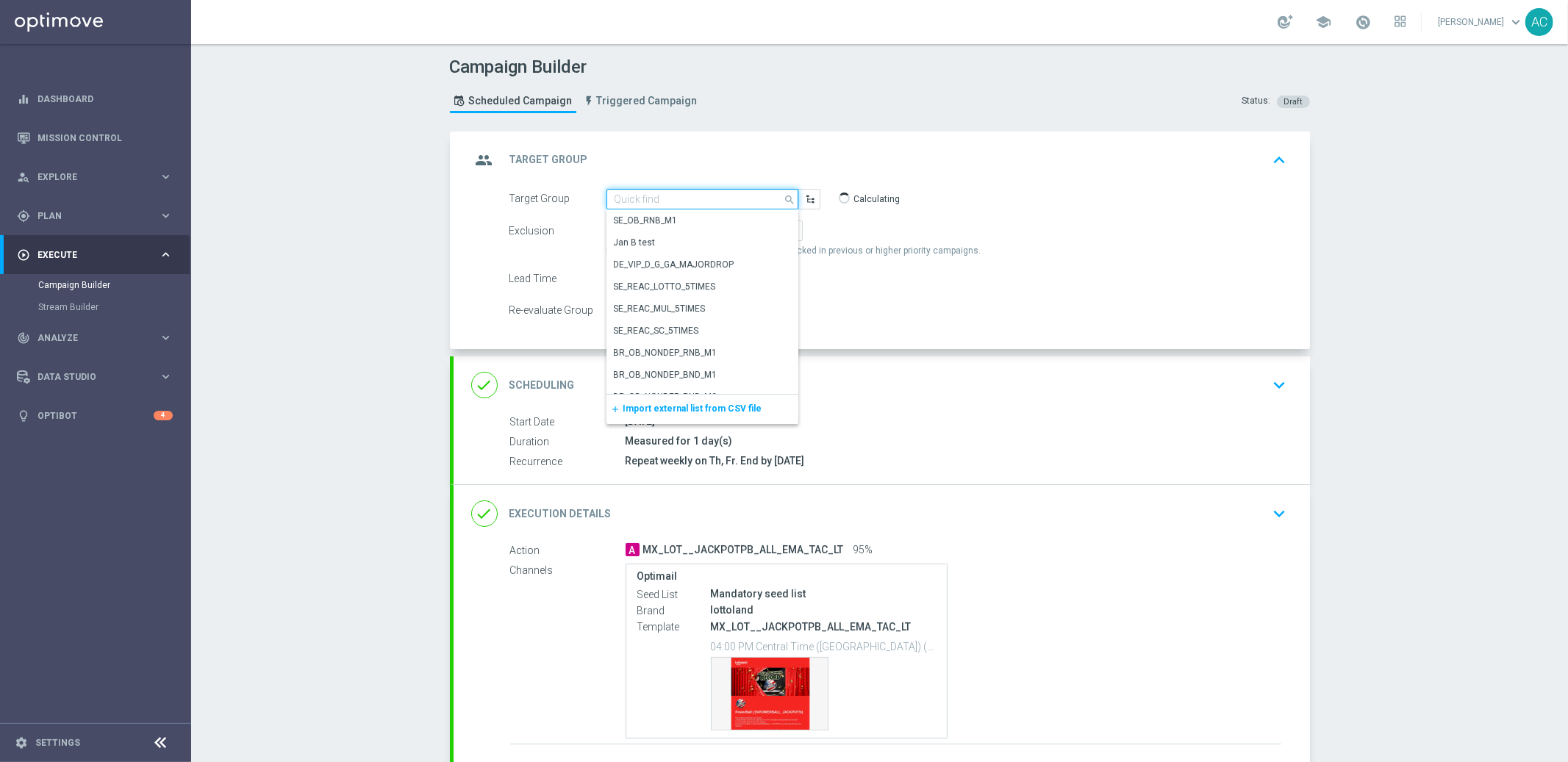
paste input "MX_TACTICAL_Lottery_Active"
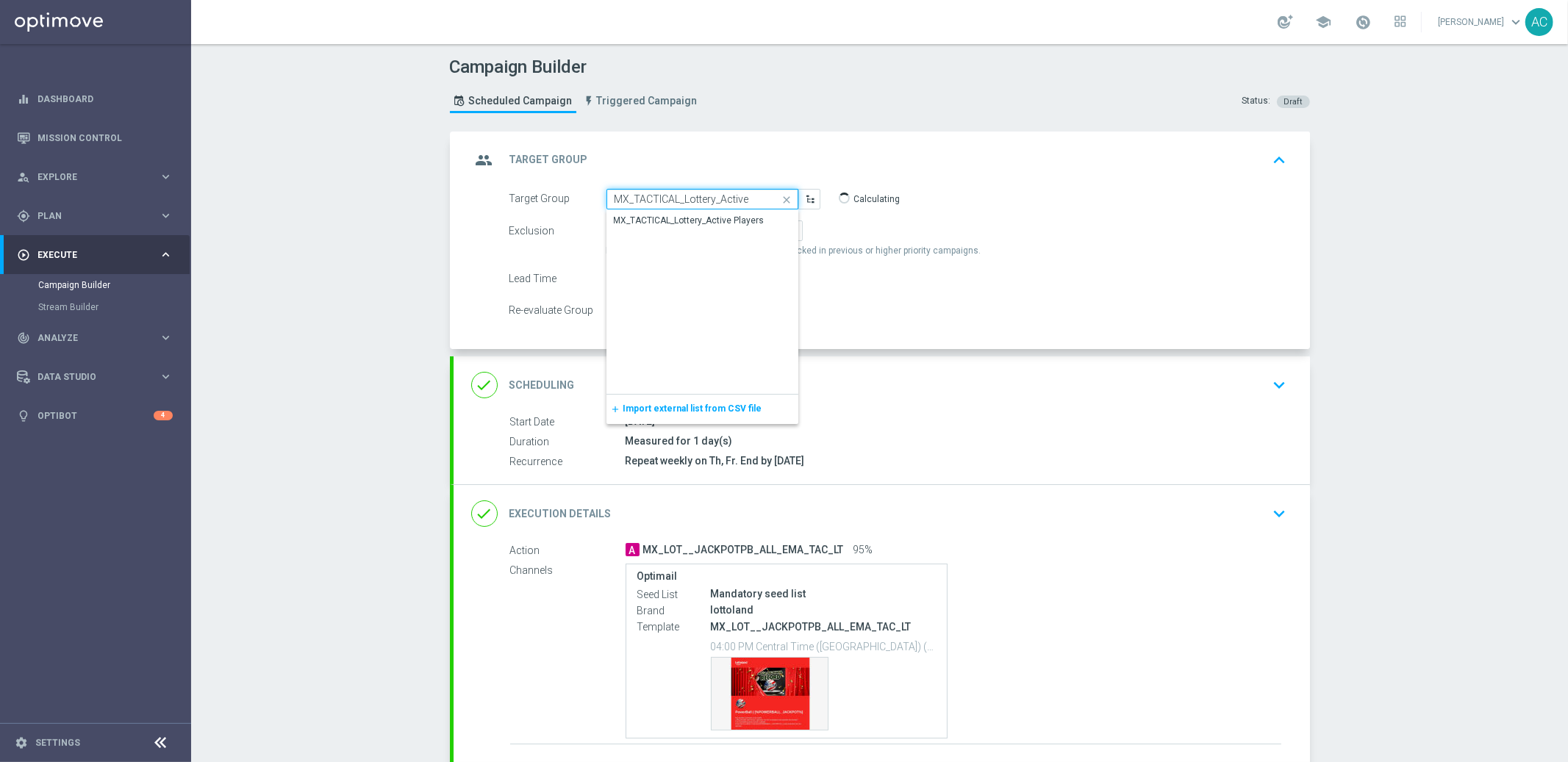
drag, startPoint x: 679, startPoint y: 197, endPoint x: 756, endPoint y: 202, distance: 77.2
click at [756, 202] on input "MX_TACTICAL_Lottery_Active" at bounding box center [702, 199] width 192 height 21
click at [736, 201] on input "MX_TACTICAL_Lottery_Active" at bounding box center [702, 199] width 192 height 21
drag, startPoint x: 750, startPoint y: 197, endPoint x: 712, endPoint y: 197, distance: 38.0
click at [712, 197] on input "MX_TACTICAL_Lottery_Active" at bounding box center [702, 199] width 192 height 21
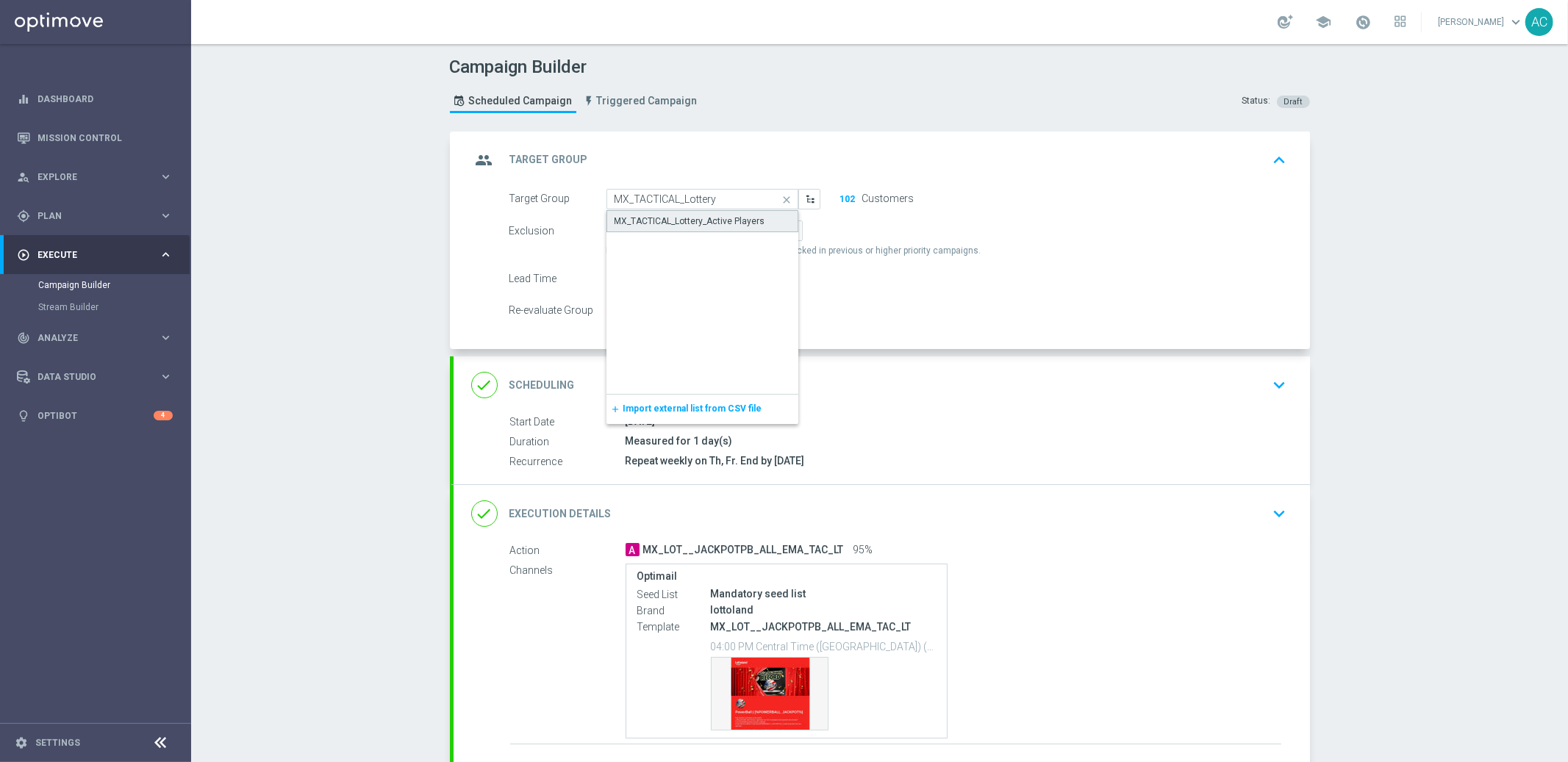
click at [720, 216] on div "MX_TACTICAL_Lottery_Active Players" at bounding box center [690, 222] width 151 height 13
type input "MX_TACTICAL_Lottery_Active Players"
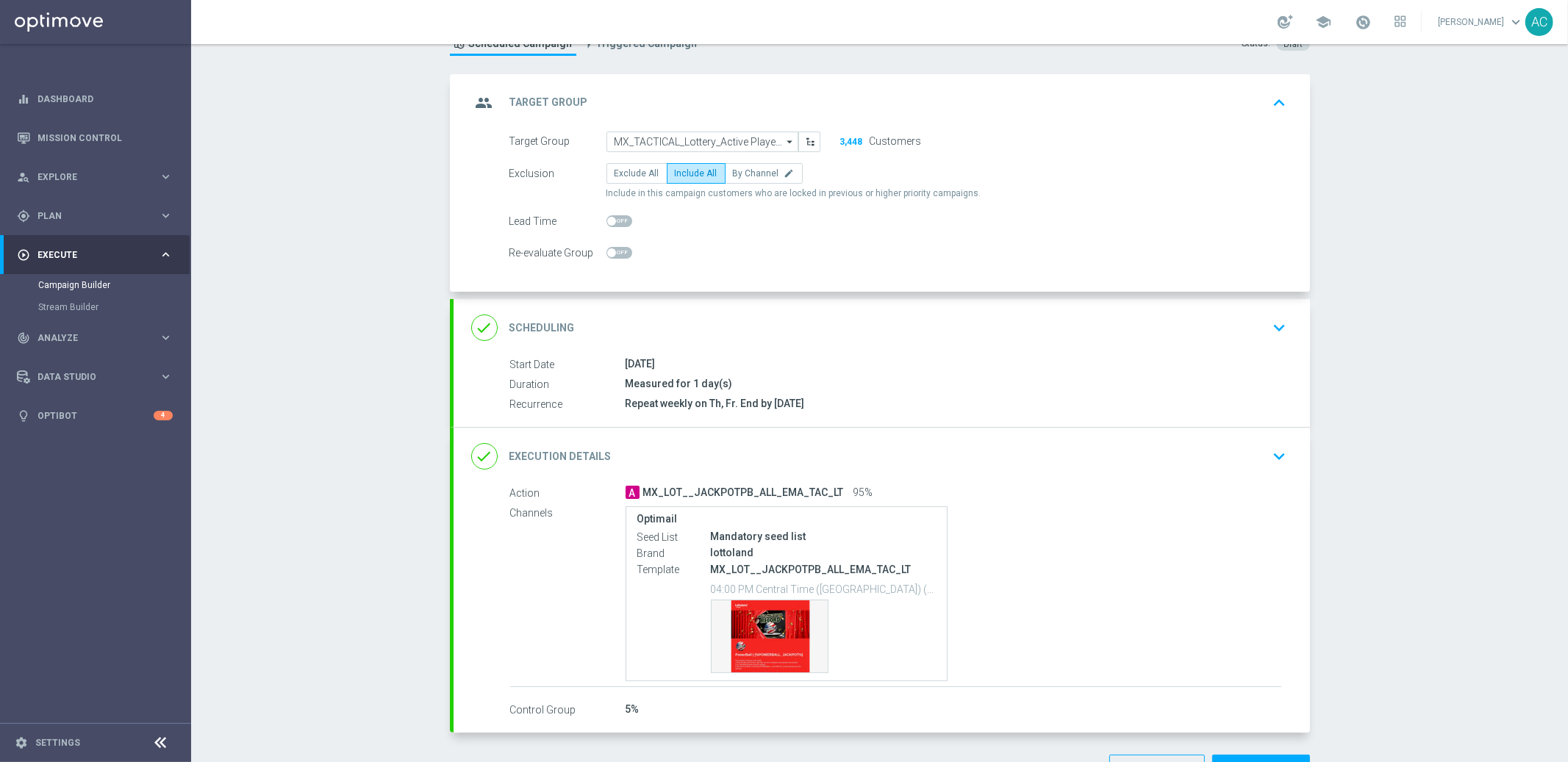
scroll to position [107, 0]
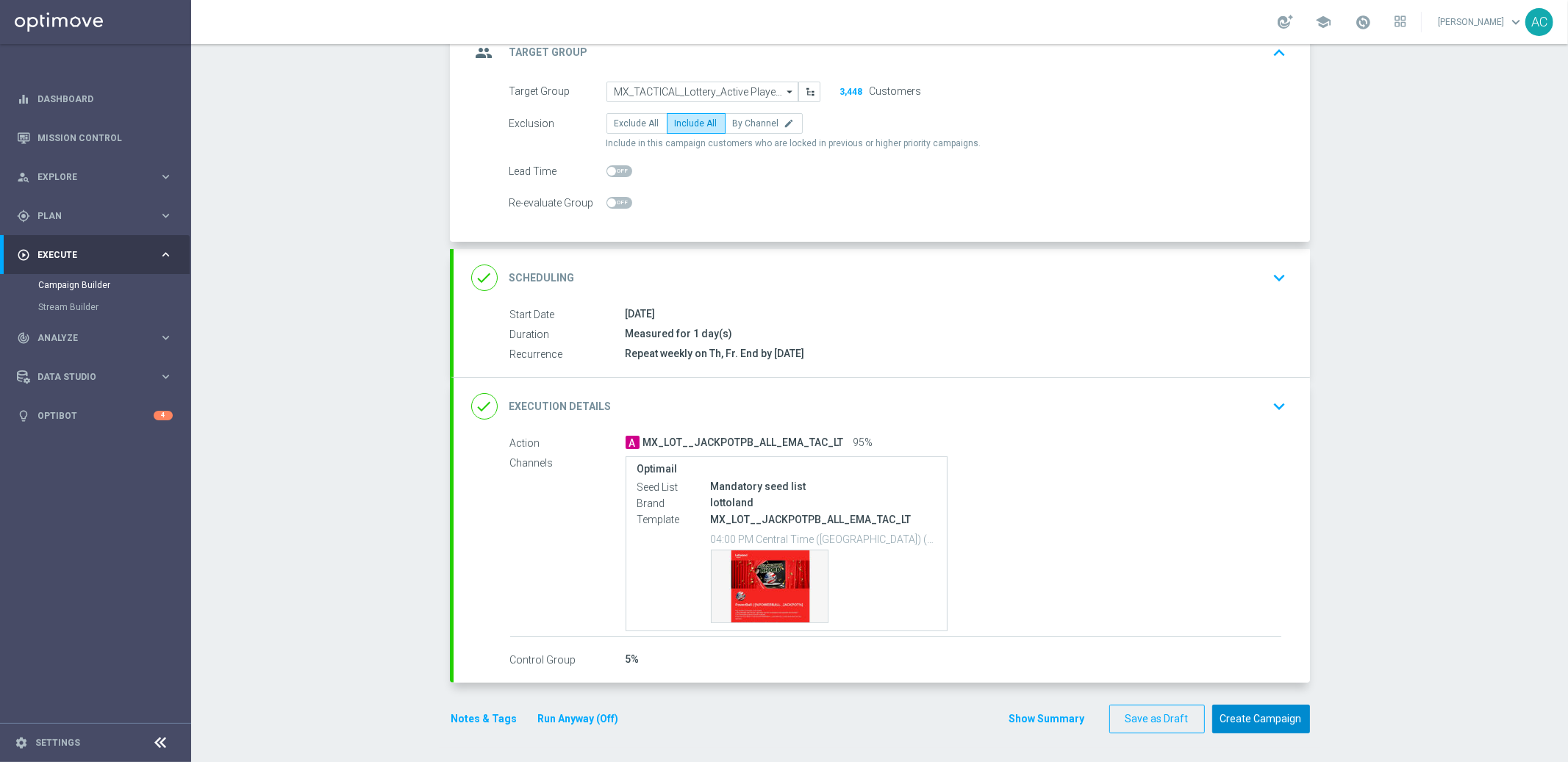
click at [1250, 719] on button "Create Campaign" at bounding box center [1261, 719] width 98 height 28
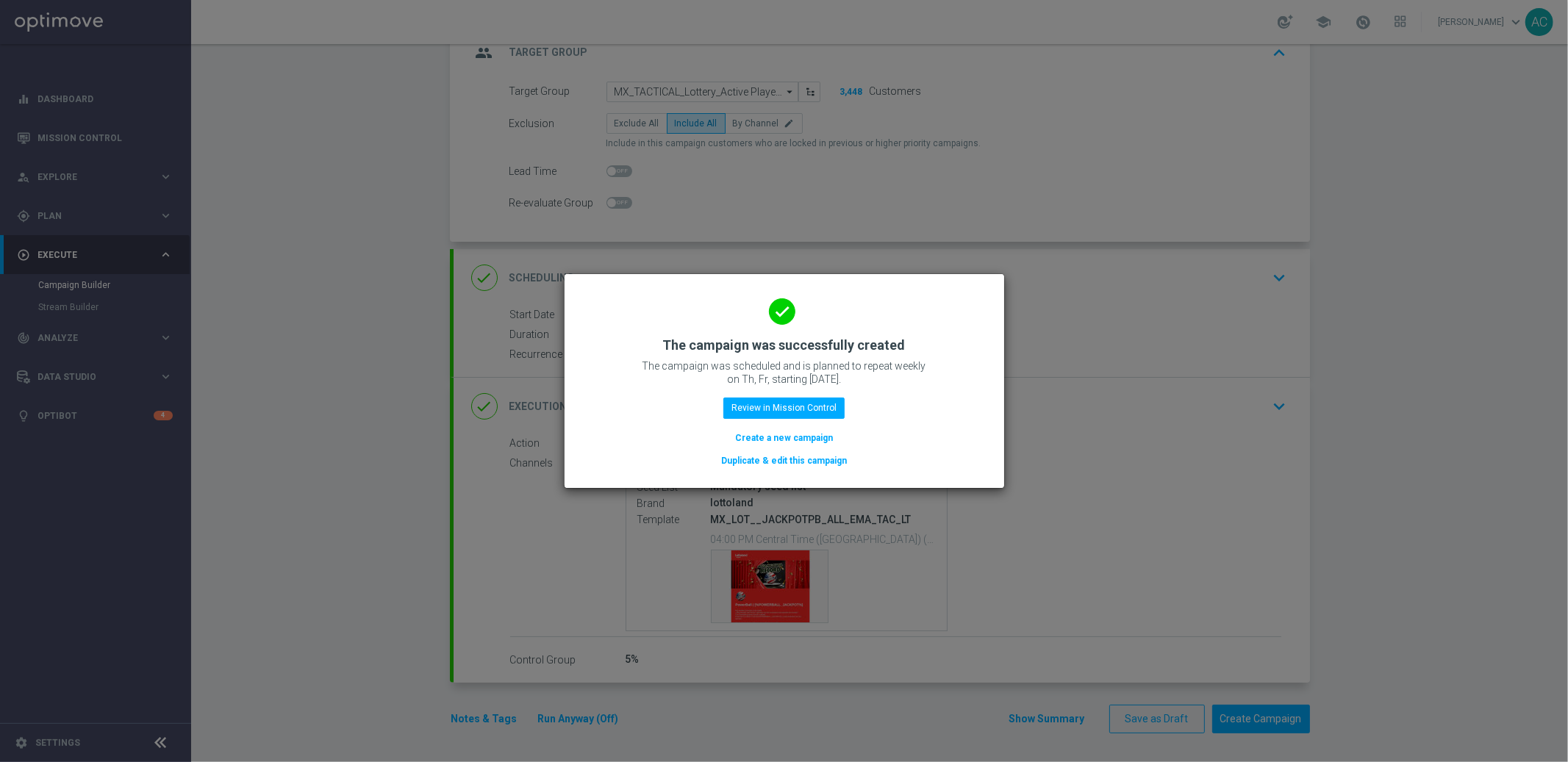
click at [795, 435] on button "Create a new campaign" at bounding box center [784, 437] width 100 height 16
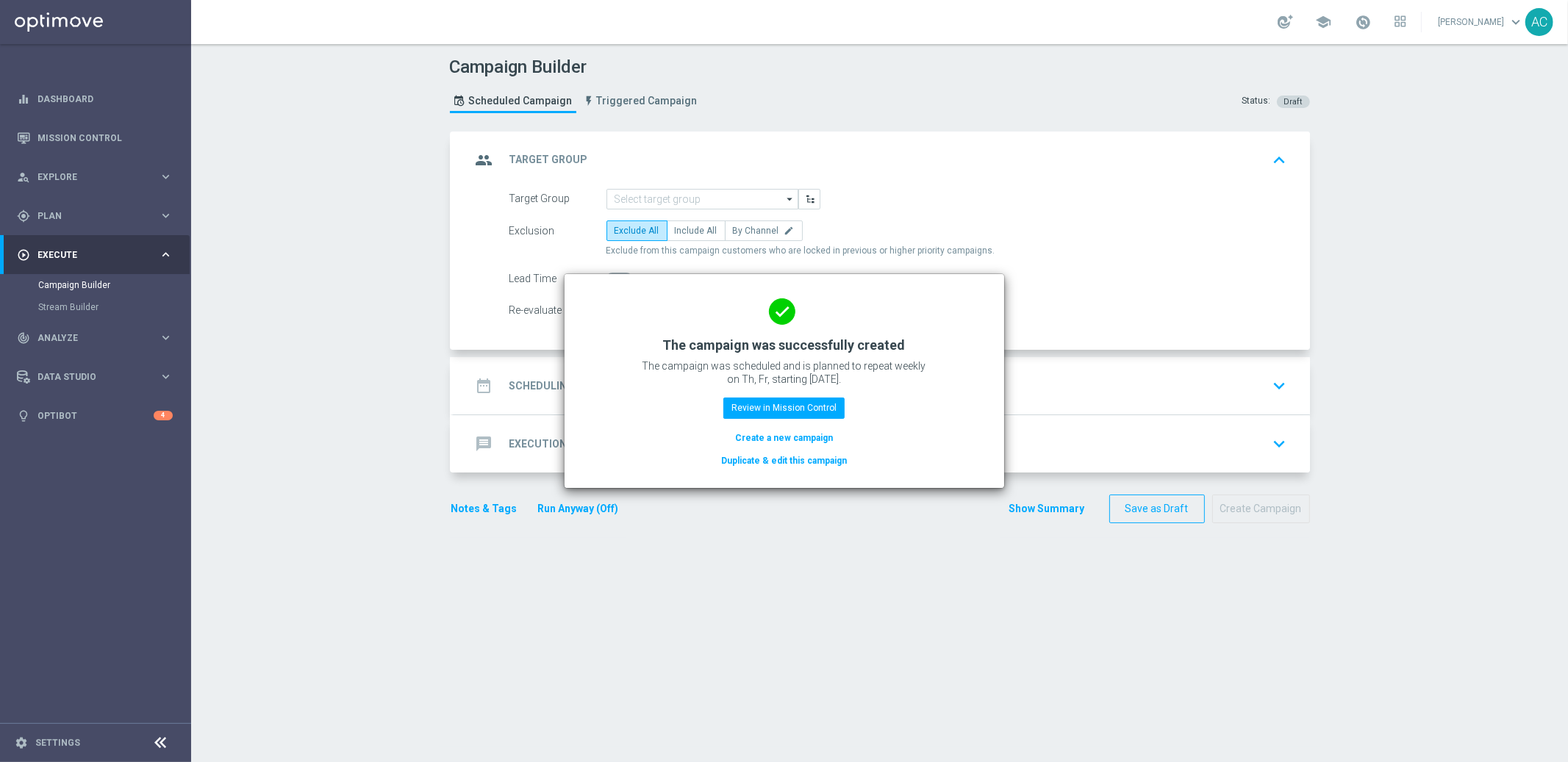
scroll to position [0, 0]
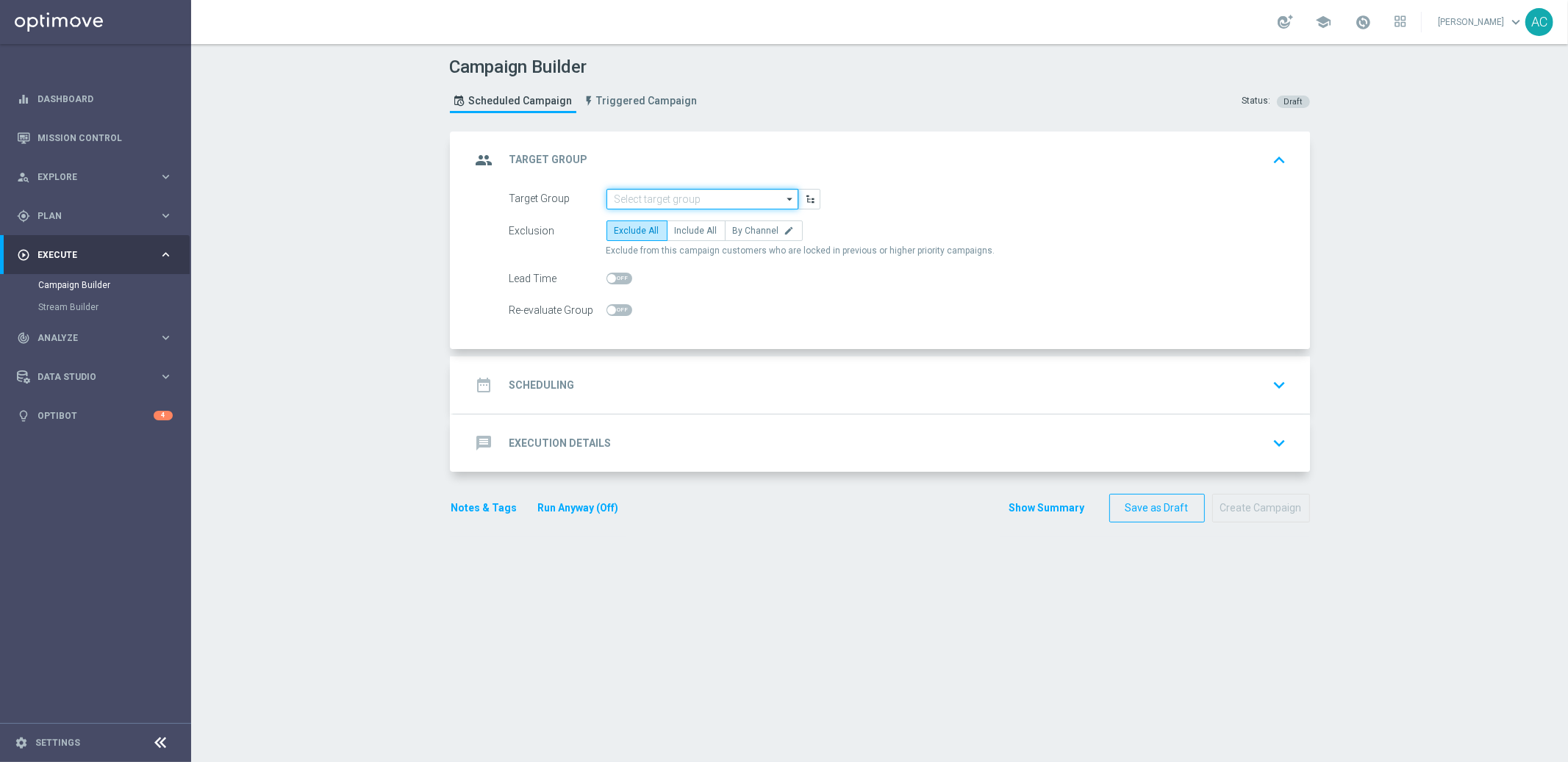
click at [681, 194] on input at bounding box center [702, 199] width 192 height 21
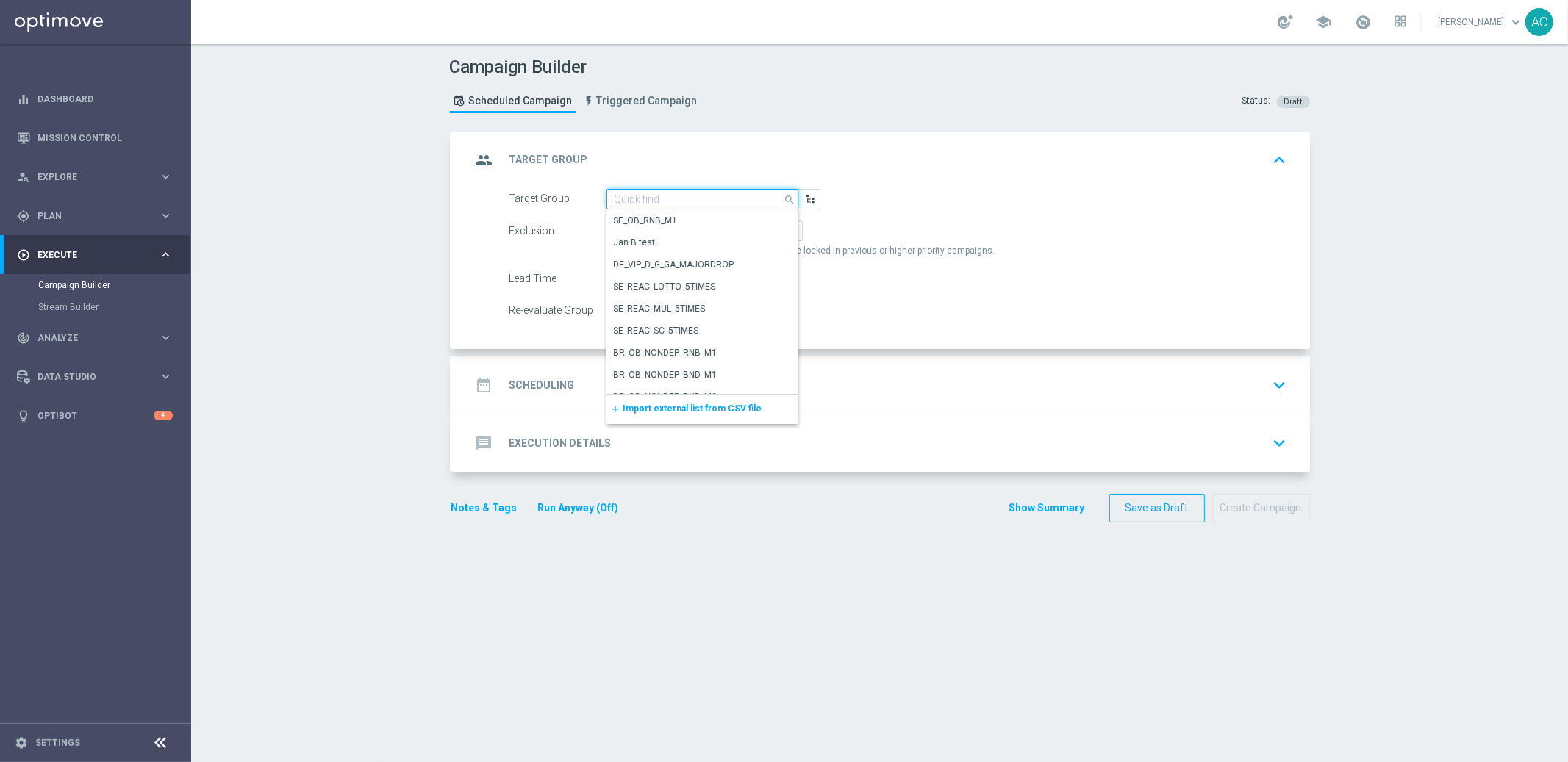
paste input "TG TBC - BR_LOT__LOTTOCASHBACK_XSELL ---> All customer that played LFI and has …"
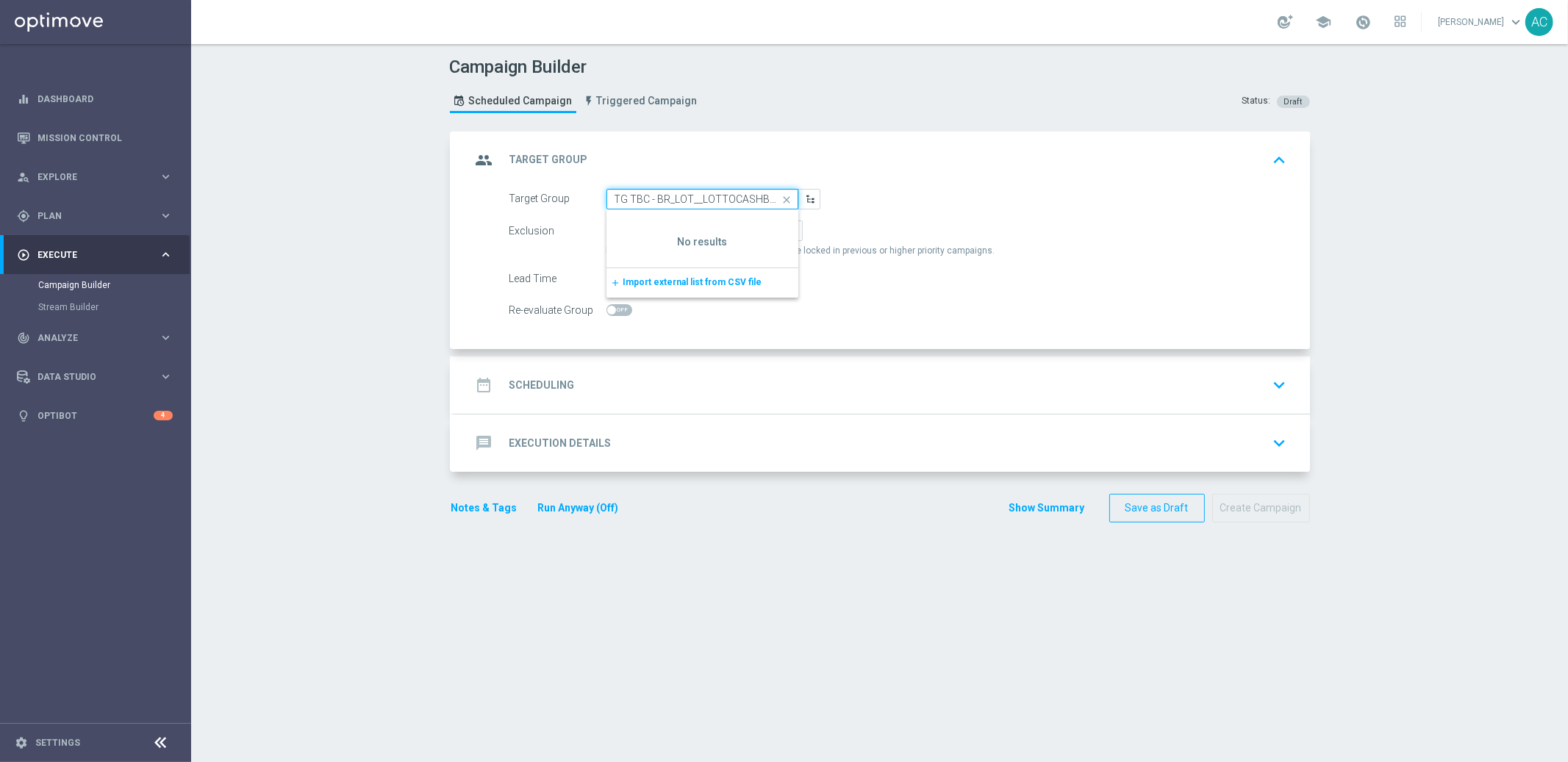
click at [672, 197] on input "TG TBC - BR_LOT__LOTTOCASHBACK_XSELL ---> All customer that played LFI and has …" at bounding box center [702, 199] width 192 height 21
paste input "BR_LOT__LOTTOCASHBACK_XSELL"
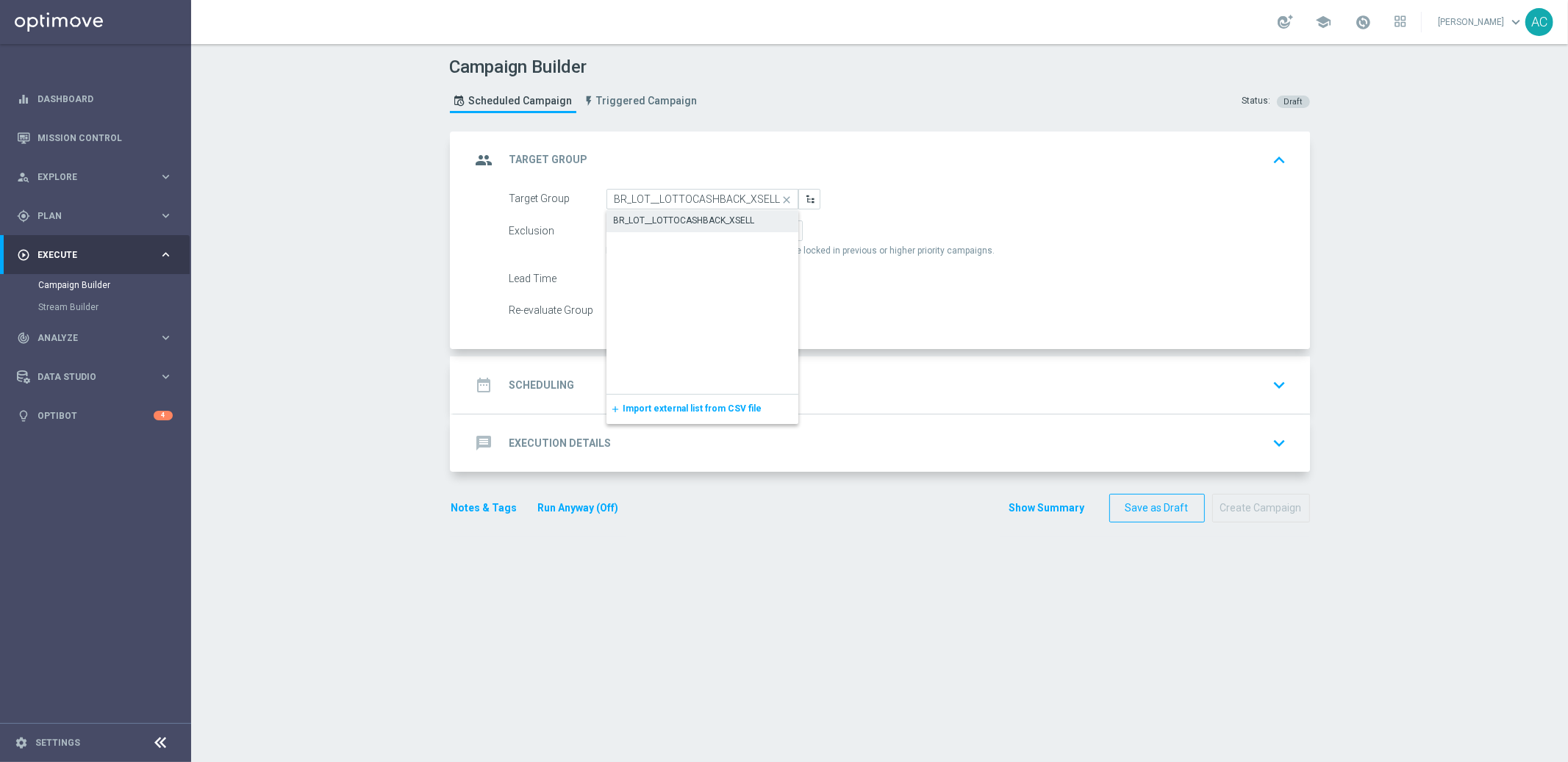
click at [689, 217] on div "BR_LOT__LOTTOCASHBACK_XSELL" at bounding box center [684, 221] width 141 height 13
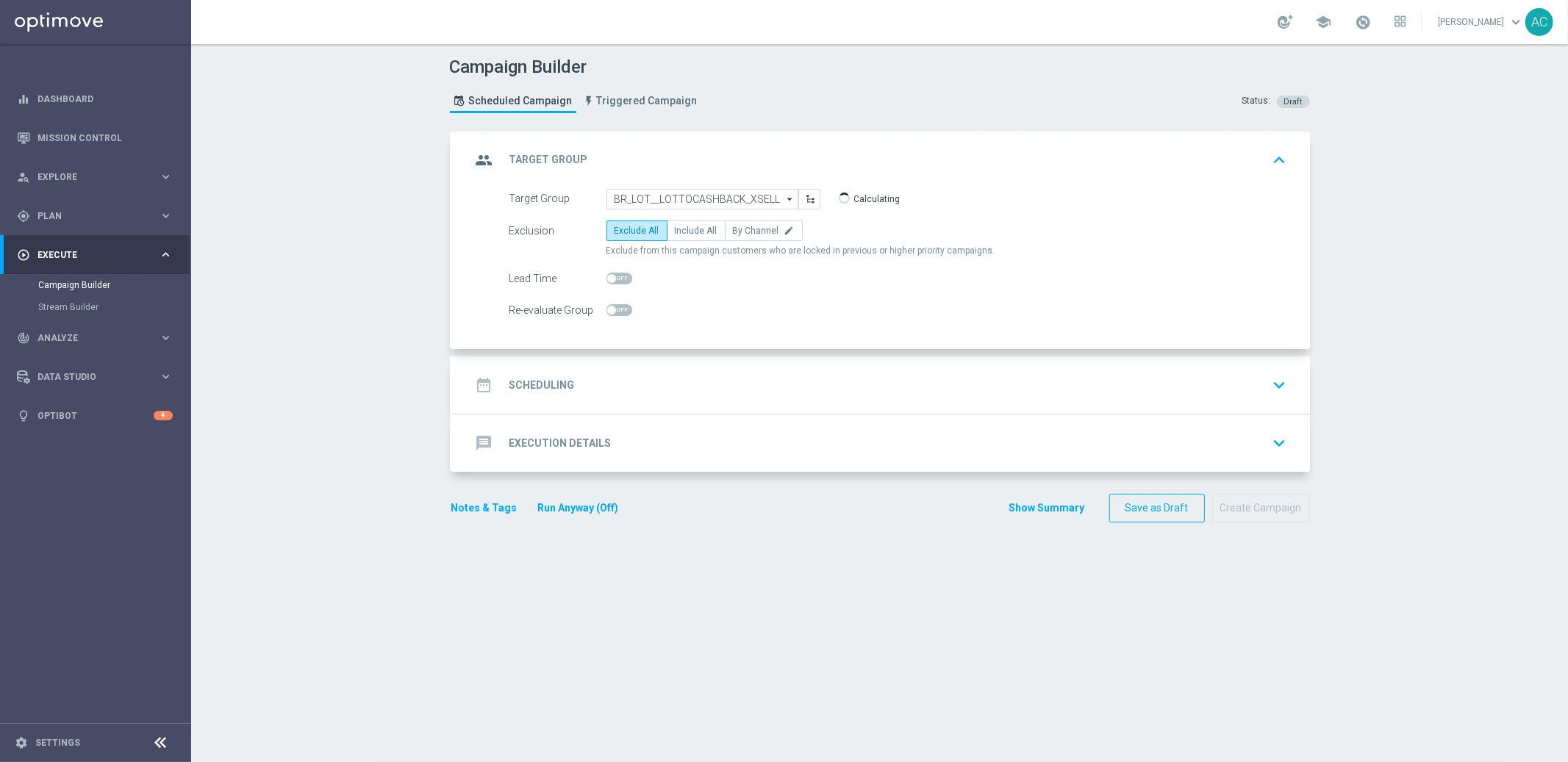
type input "BR_LOT__LOTTOCASHBACK_XSELL"
click at [694, 237] on label "Include All" at bounding box center [696, 231] width 59 height 21
click at [684, 237] on input "Include All" at bounding box center [679, 233] width 9 height 9
radio input "true"
click at [733, 193] on input "BR_LOT__LOTTOCASHBACK_XSELL" at bounding box center [702, 199] width 192 height 21
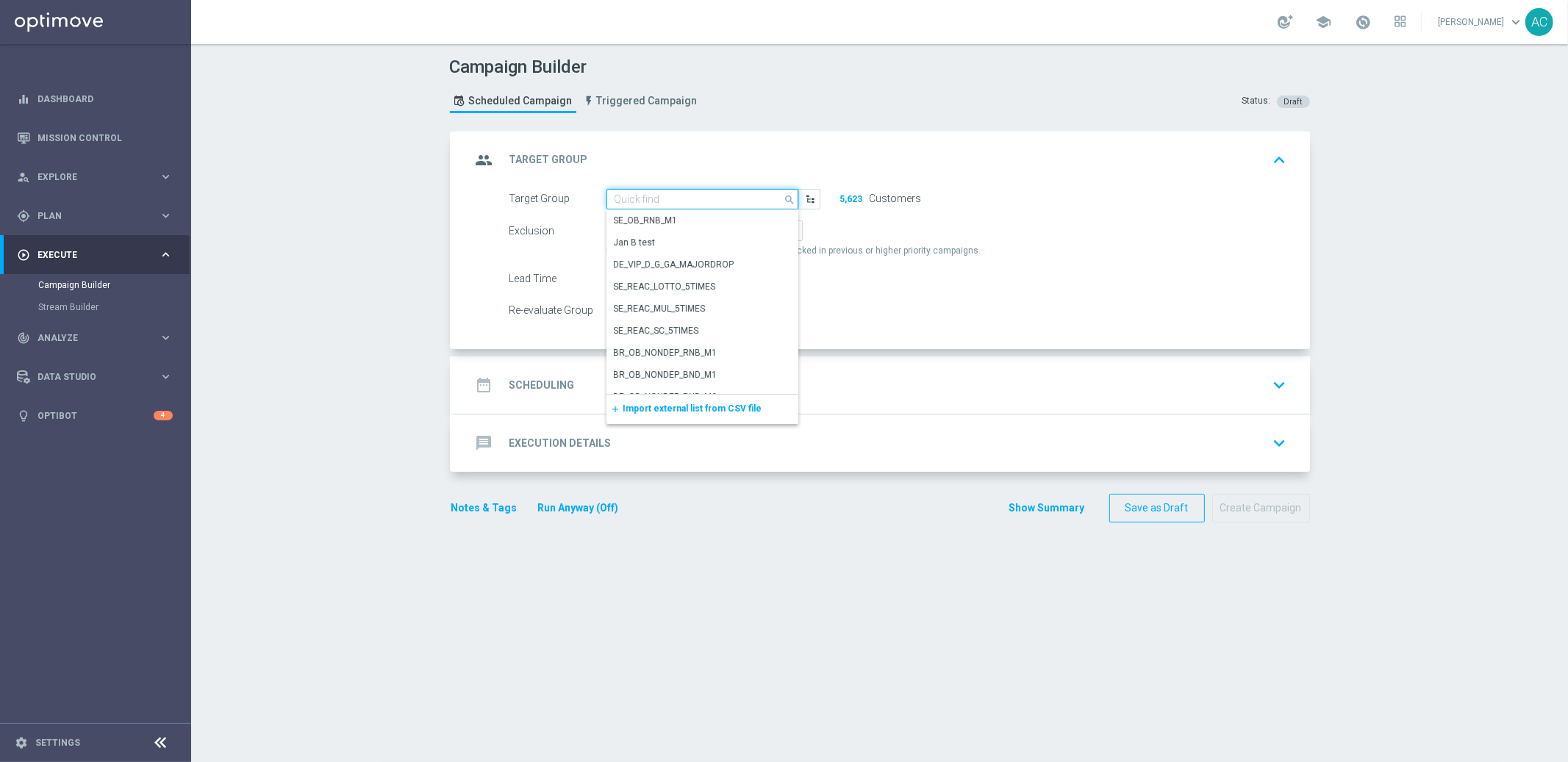
paste input "5623 players"
type input "5623 players"
paste input "BR_LOT__LOTTOCASHBACK_XSELL"
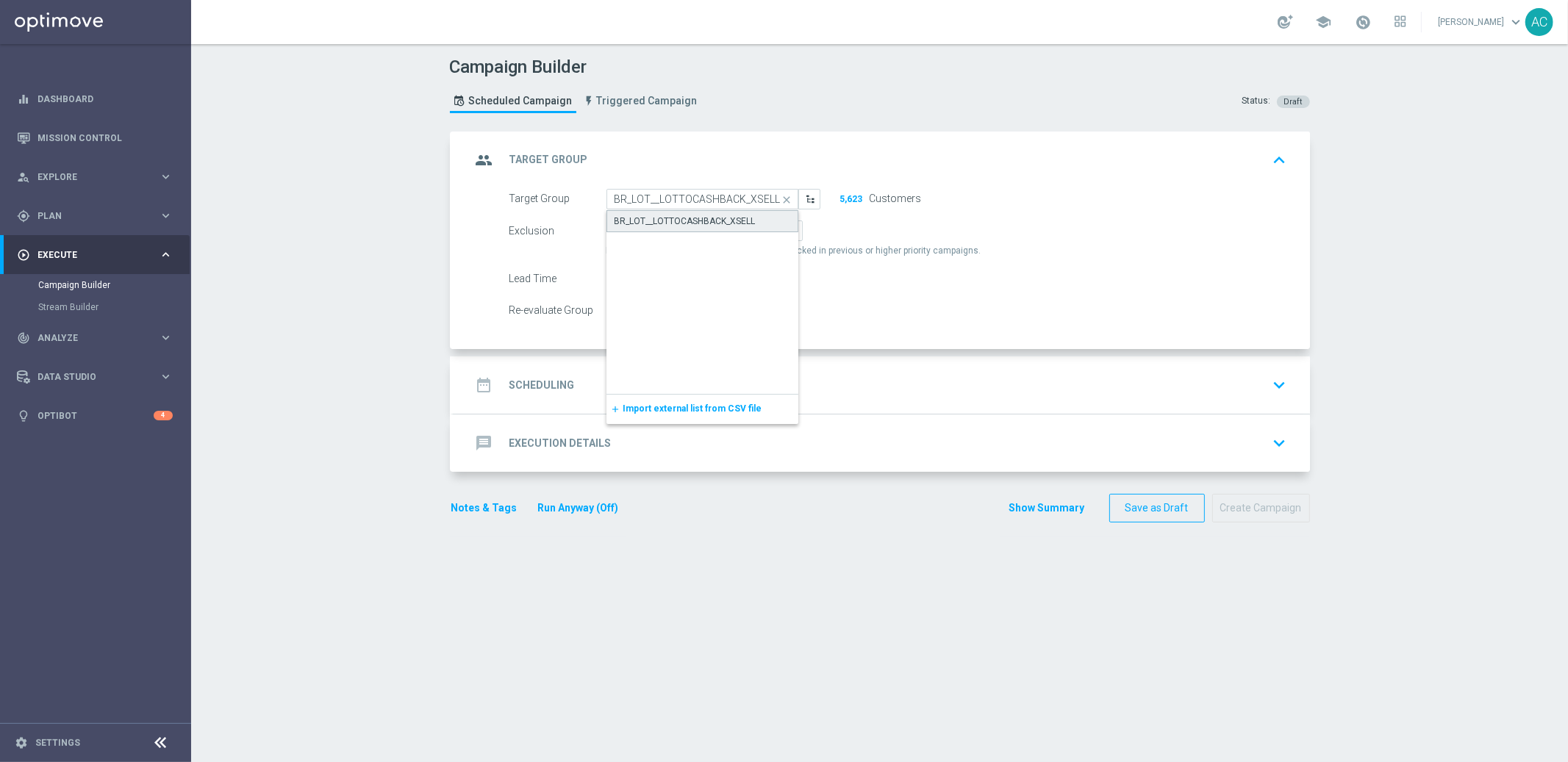
click at [695, 215] on div "BR_LOT__LOTTOCASHBACK_XSELL" at bounding box center [685, 222] width 141 height 13
type input "BR_LOT__LOTTOCASHBACK_XSELL"
click at [79, 221] on div "gps_fixed Plan" at bounding box center [88, 216] width 142 height 13
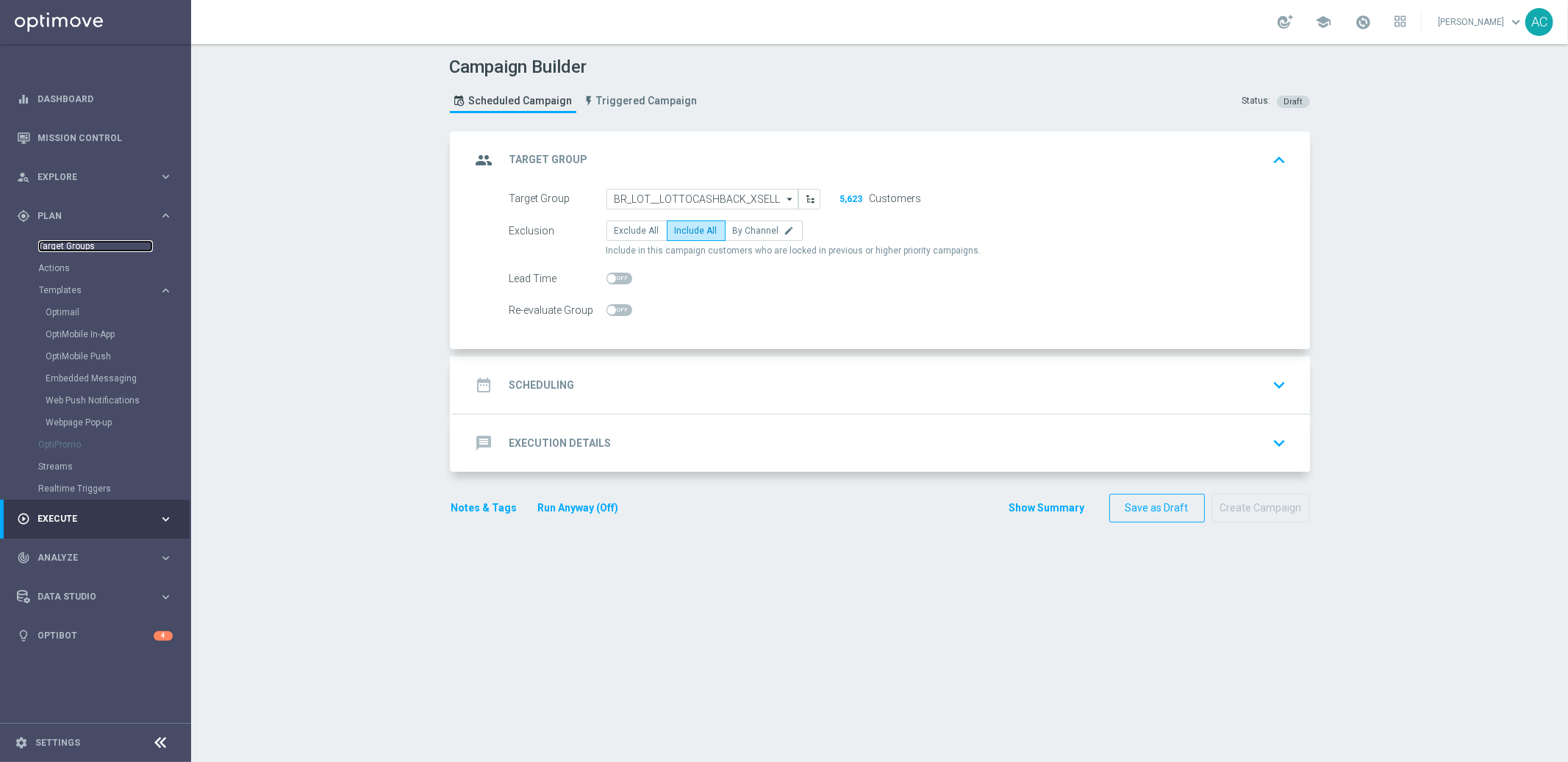
click at [89, 246] on link "Target Groups" at bounding box center [95, 246] width 115 height 12
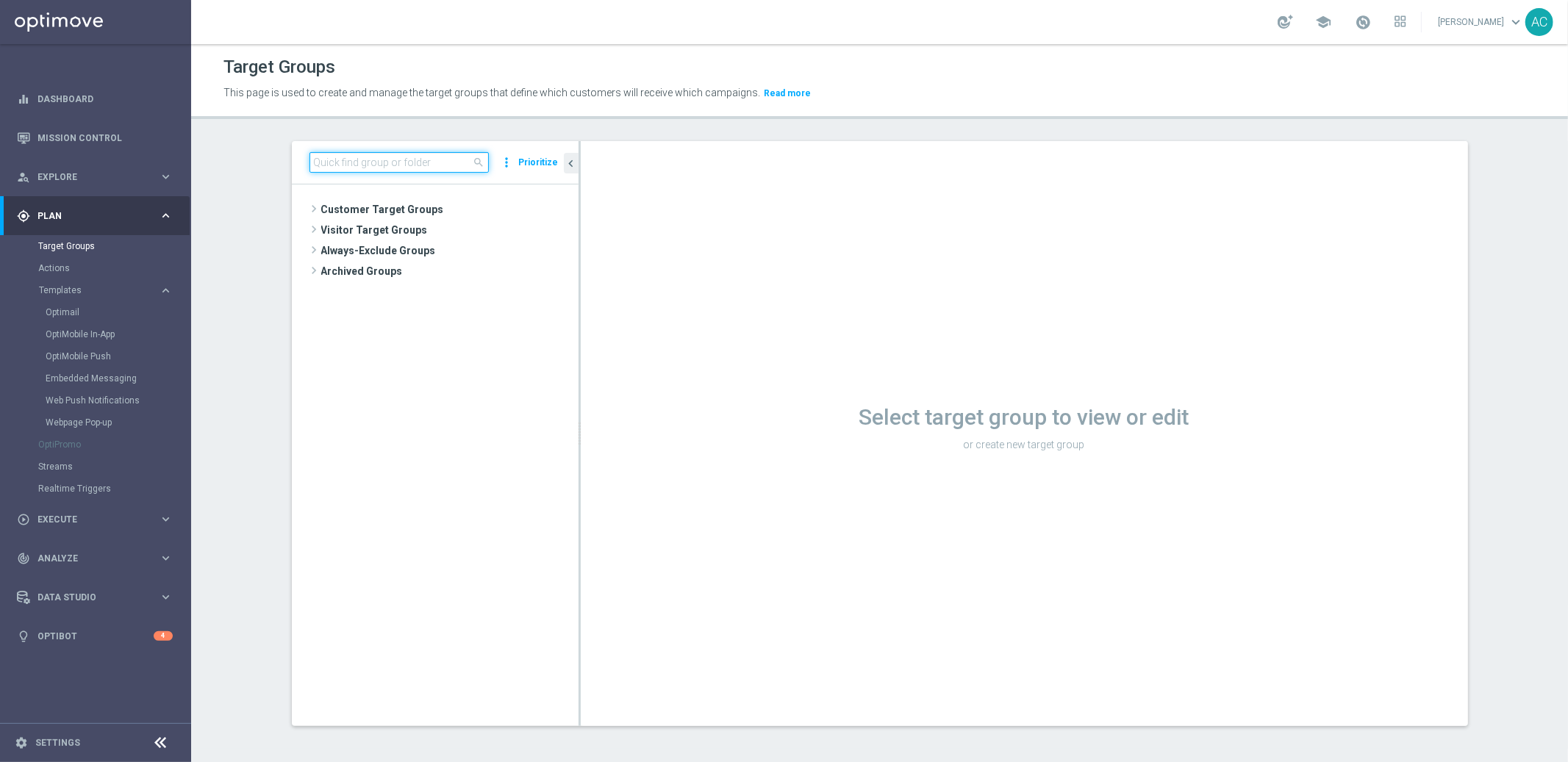
click at [367, 158] on input at bounding box center [399, 162] width 179 height 21
paste input "BR_LOT__LOTTOCASHBACK_XSELL"
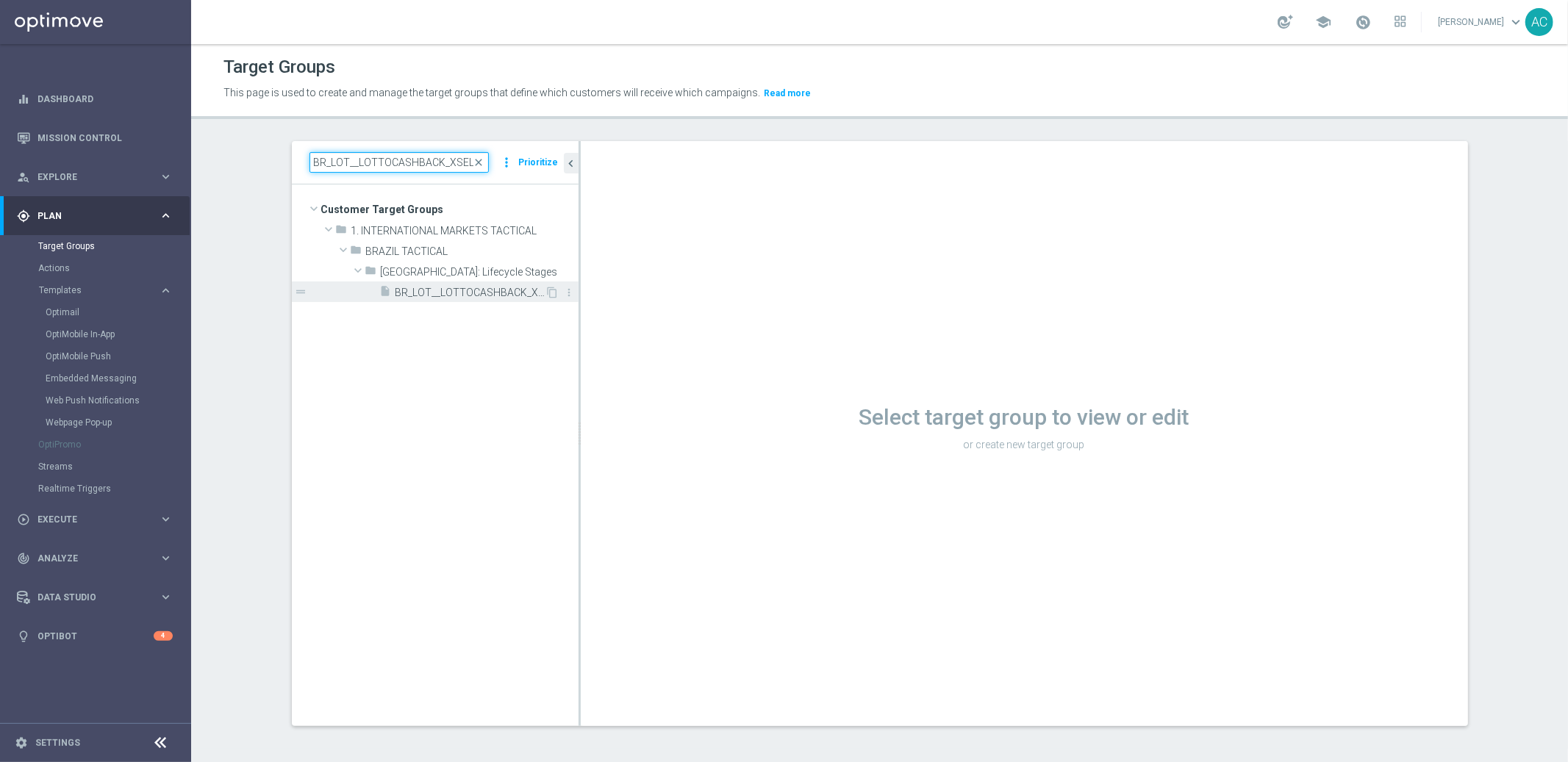
type input "BR_LOT__LOTTOCASHBACK_XSELL"
click at [469, 294] on span "BR_LOT__LOTTOCASHBACK_XSELL" at bounding box center [470, 293] width 150 height 13
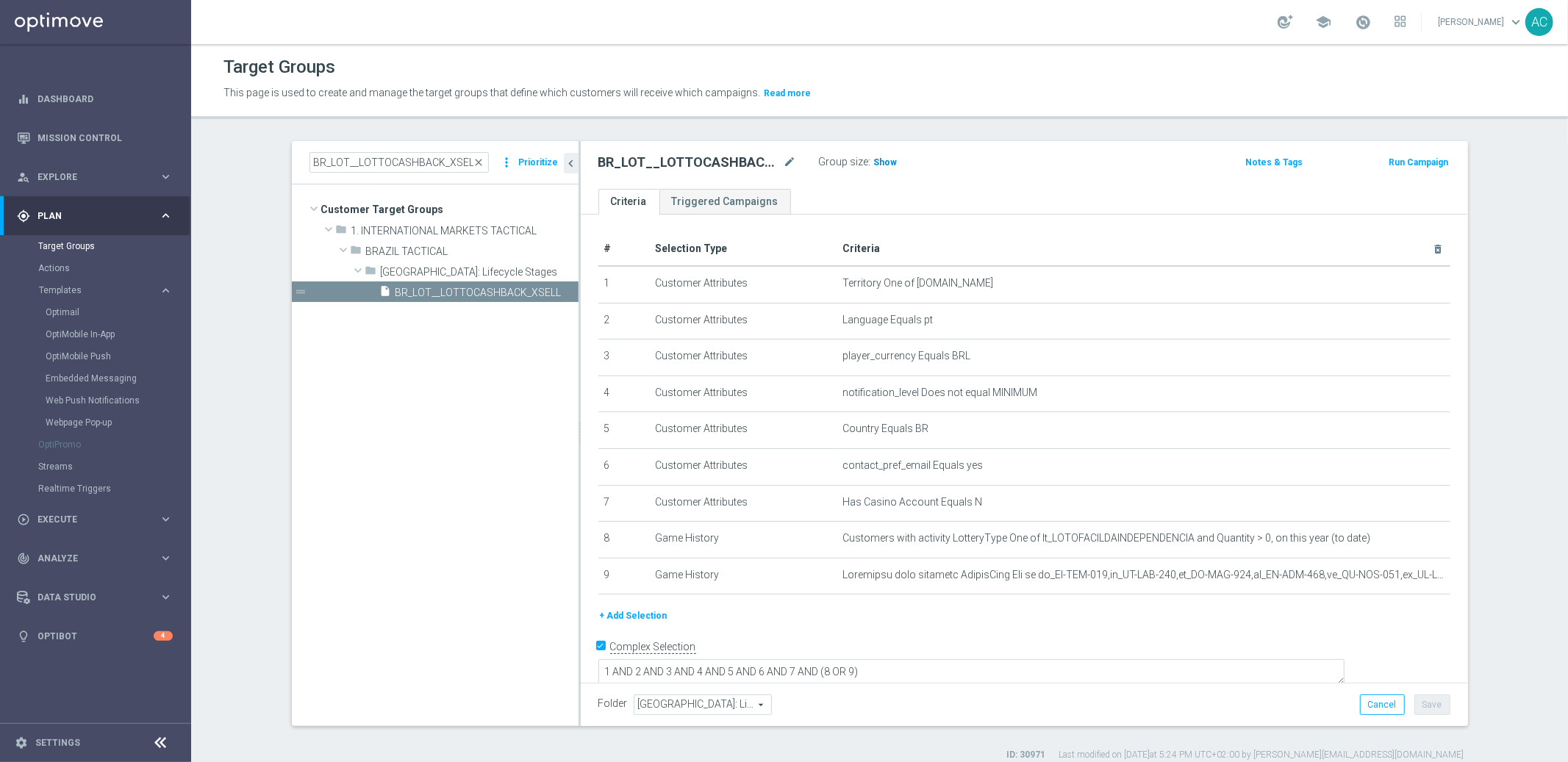
click at [874, 157] on span "Show" at bounding box center [886, 162] width 23 height 10
click at [69, 519] on span "Execute" at bounding box center [98, 519] width 121 height 9
click at [89, 281] on link "Campaign Builder" at bounding box center [95, 285] width 115 height 12
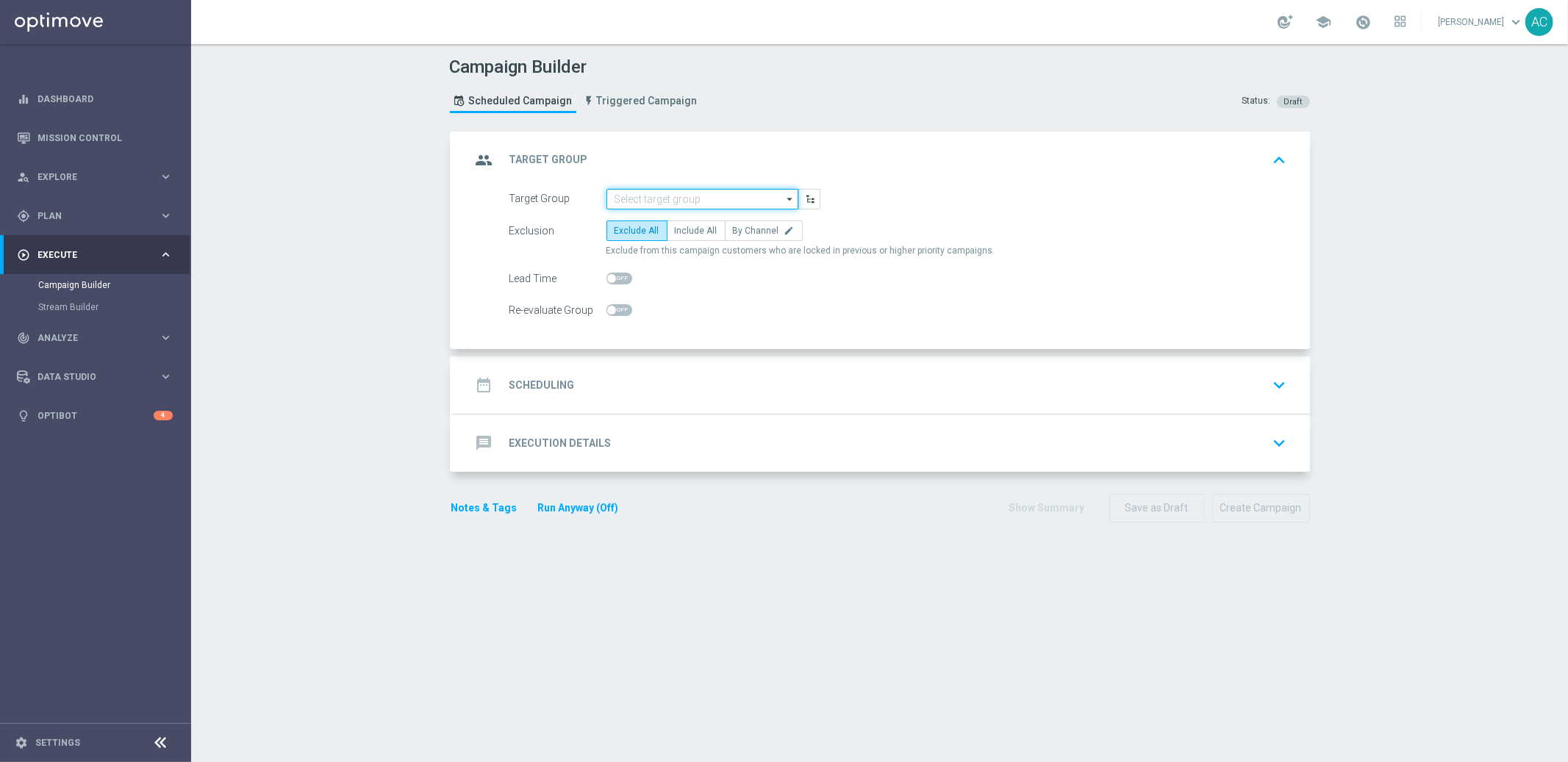
click at [677, 202] on input at bounding box center [702, 199] width 192 height 21
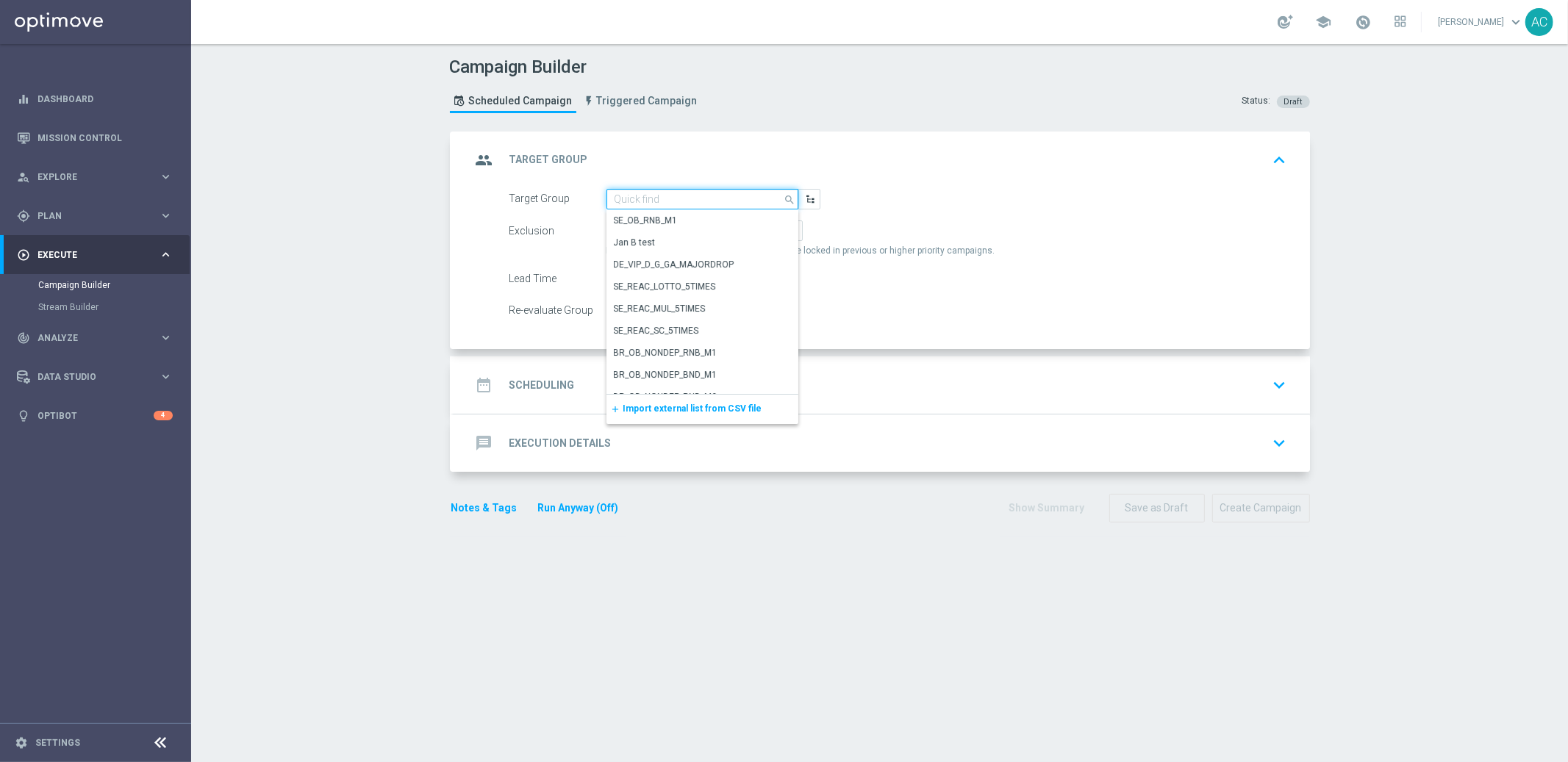
paste input "BR_LOT__ACTIVES_LOW__ALL_EMA_TAC_LT"
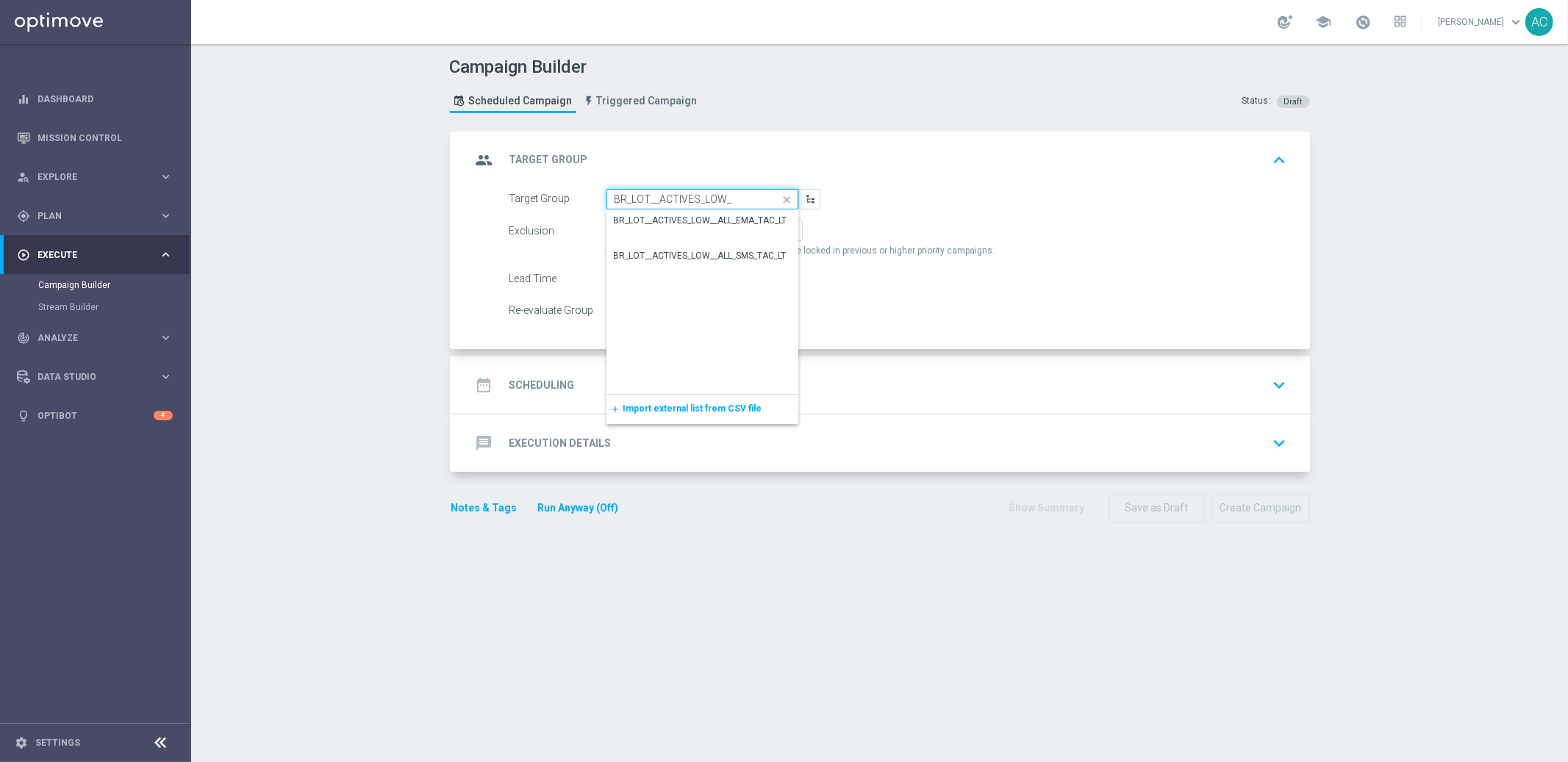
type input "BR_LOT__ACTIVES_LOW_"
click at [940, 197] on div "Target Group BR_LOT__ACTIVES_LOW_ close Drag here to set row groups Drag here t…" at bounding box center [899, 199] width 800 height 21
click at [667, 201] on input at bounding box center [702, 199] width 192 height 21
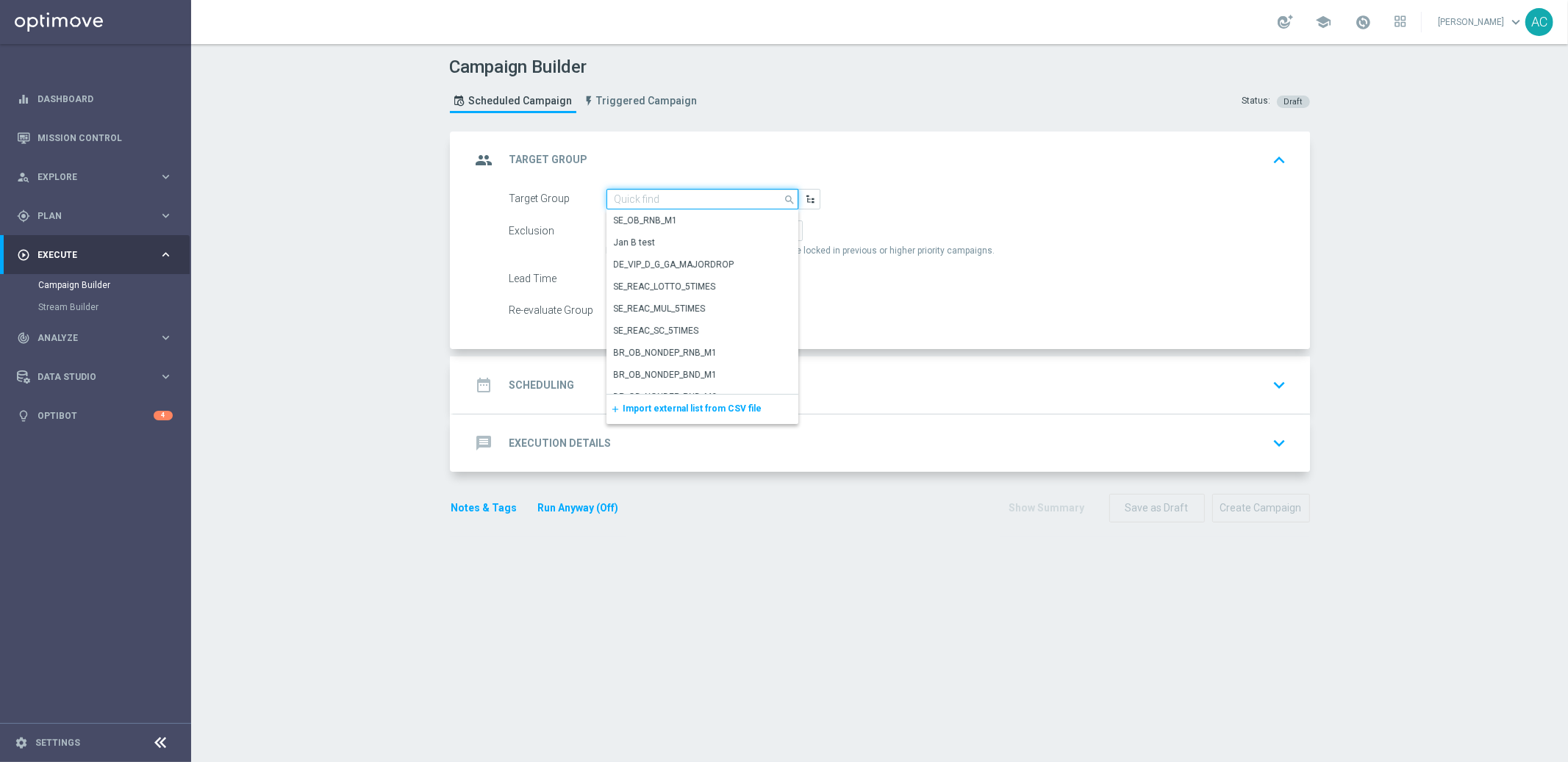
paste input "BR_LOT__ACTIVES_LOW__ALL_EMA_TAC_LT"
type input "BR_LOT__ACTIVES_LOW__ALL_EMA_TAC_LT"
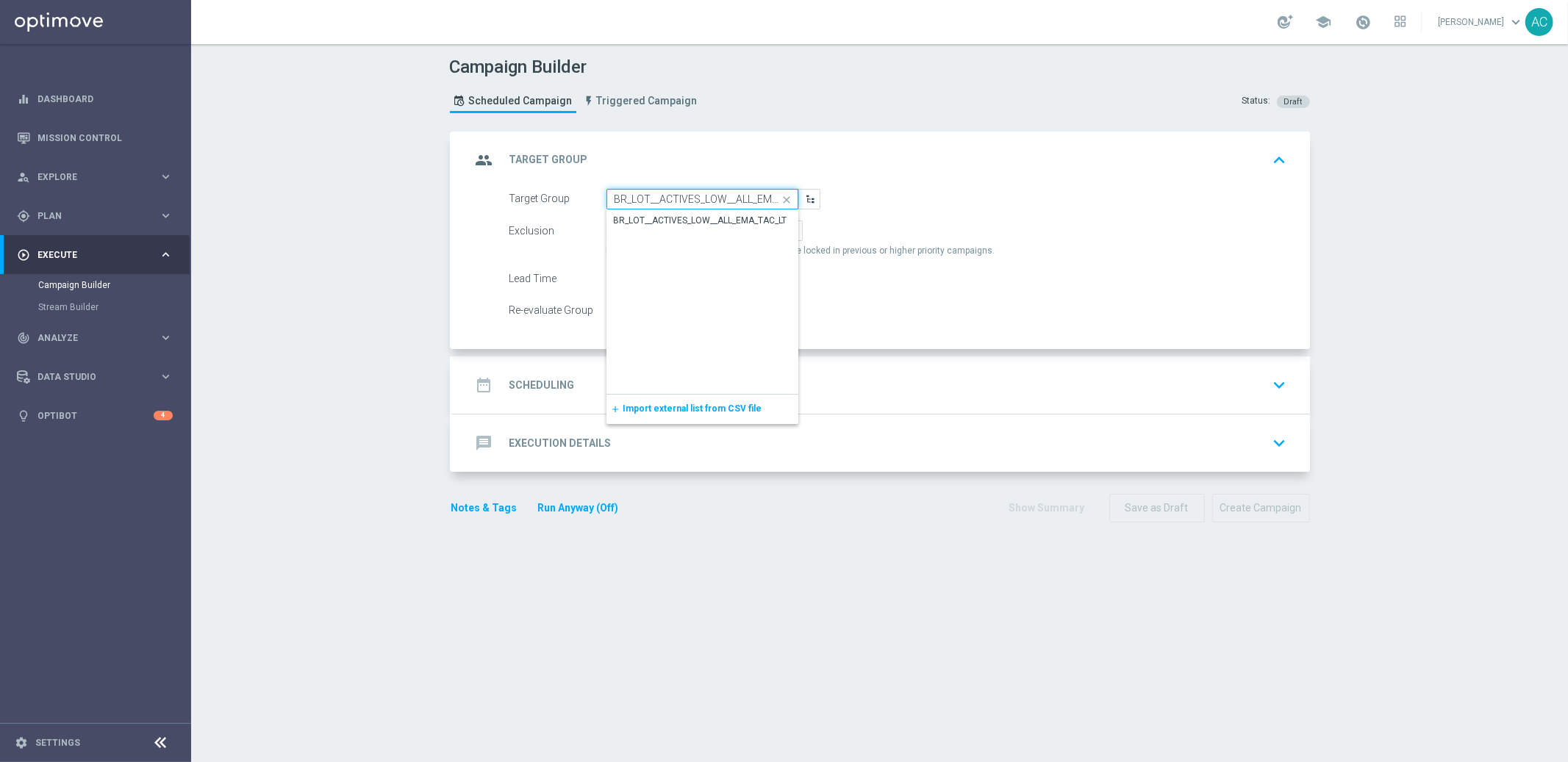
scroll to position [0, 31]
click at [669, 201] on input "BR_LOT__ACTIVES_LOW__ALL_EMA_TAC_LT" at bounding box center [702, 199] width 192 height 21
drag, startPoint x: 666, startPoint y: 201, endPoint x: 878, endPoint y: 195, distance: 212.1
click at [877, 209] on form "Target Group BR_LOT__ACTIVES_LOW__ALL_EMA_TAC_LT close Drag here to set row gro…" at bounding box center [899, 255] width 778 height 132
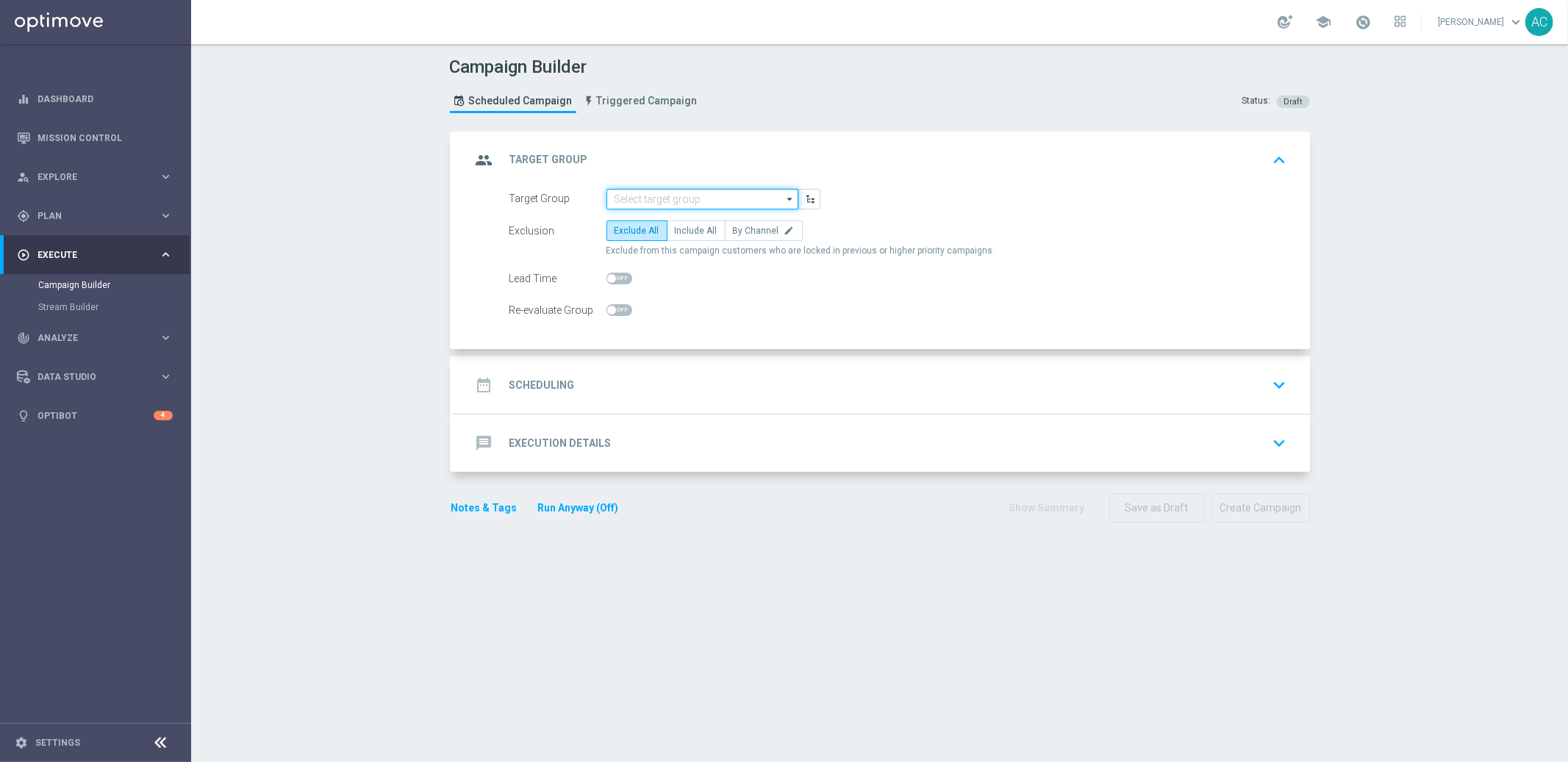
scroll to position [0, 0]
click at [641, 197] on input at bounding box center [702, 199] width 192 height 21
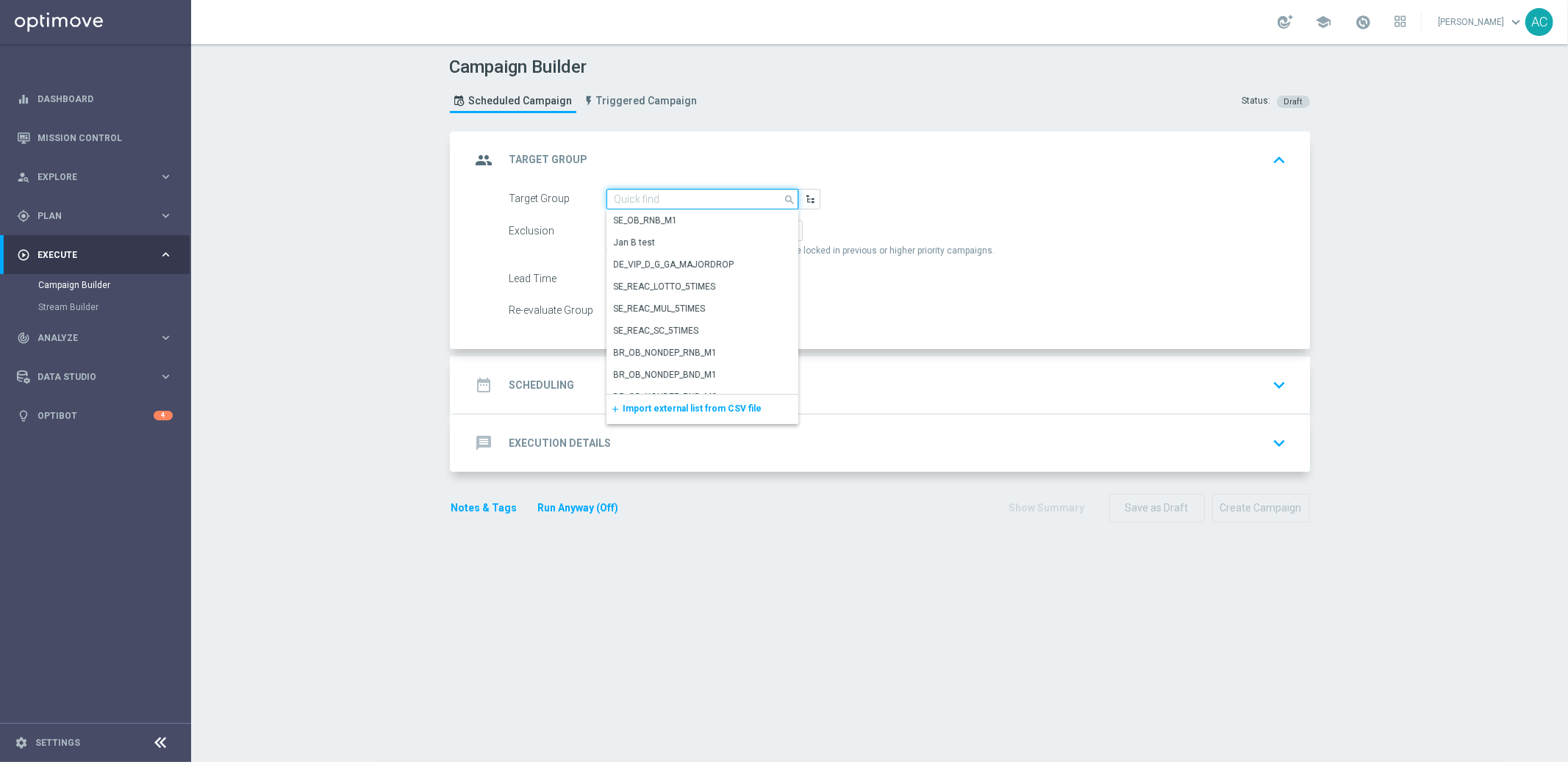
paste input "BR_LOT__ACTIVES_LOW__ALL_EMA_TAC_LT"
type input "BR_LOT__ACTIVES"
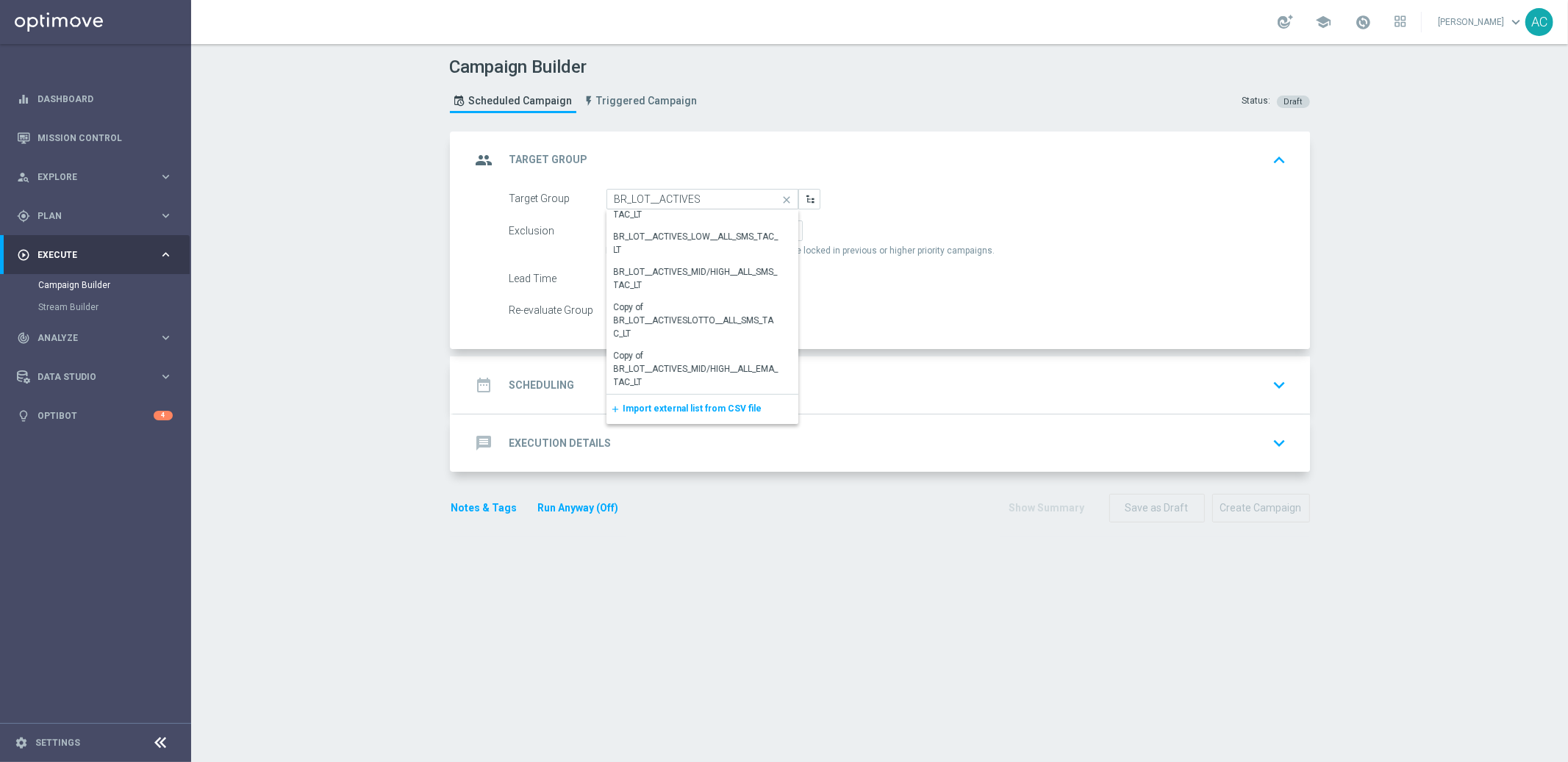
click at [807, 101] on div "Campaign Builder Scheduled Campaign Triggered Campaign Status: Draft" at bounding box center [880, 86] width 883 height 68
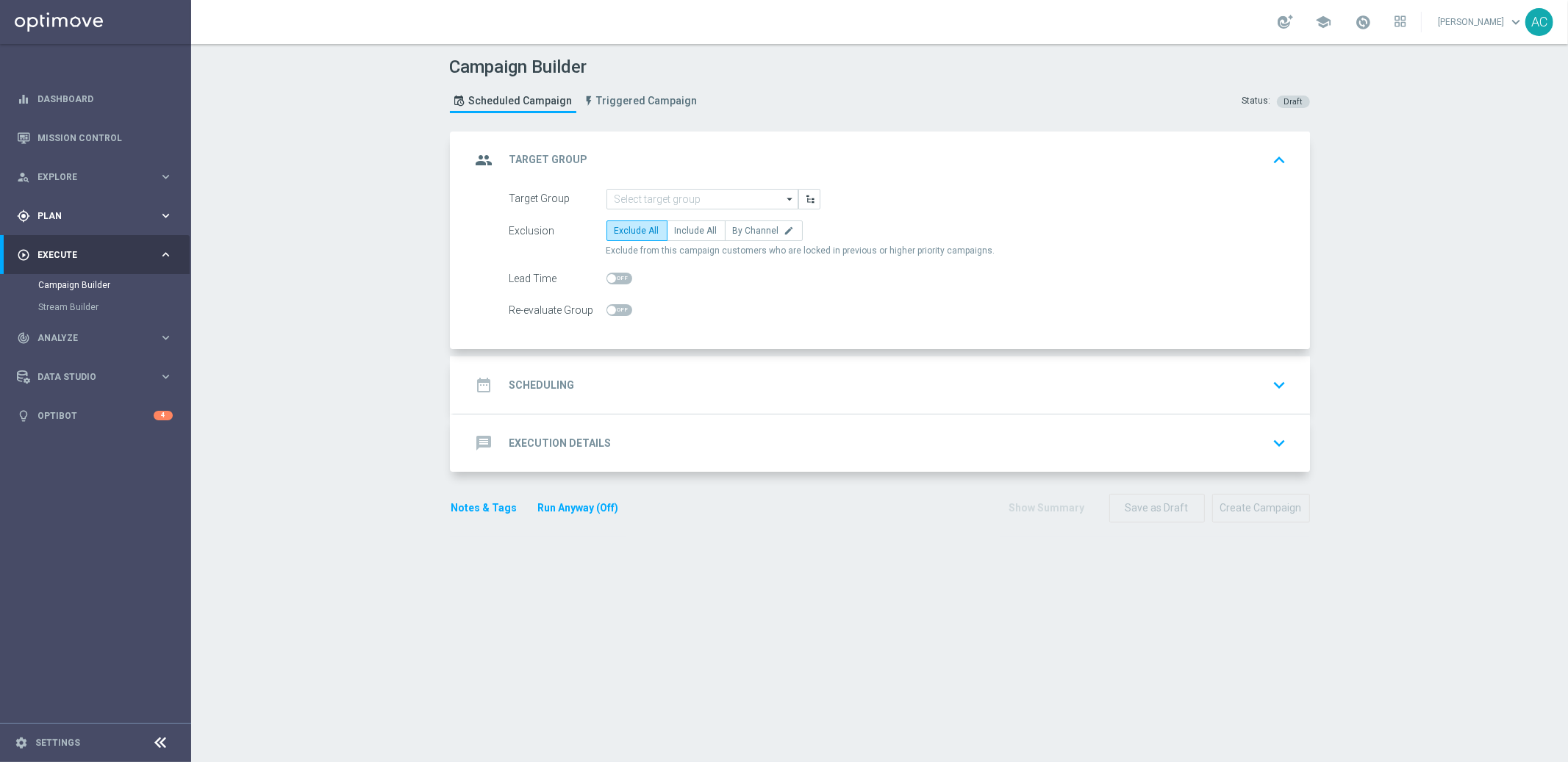
click at [59, 212] on span "Plan" at bounding box center [98, 216] width 121 height 9
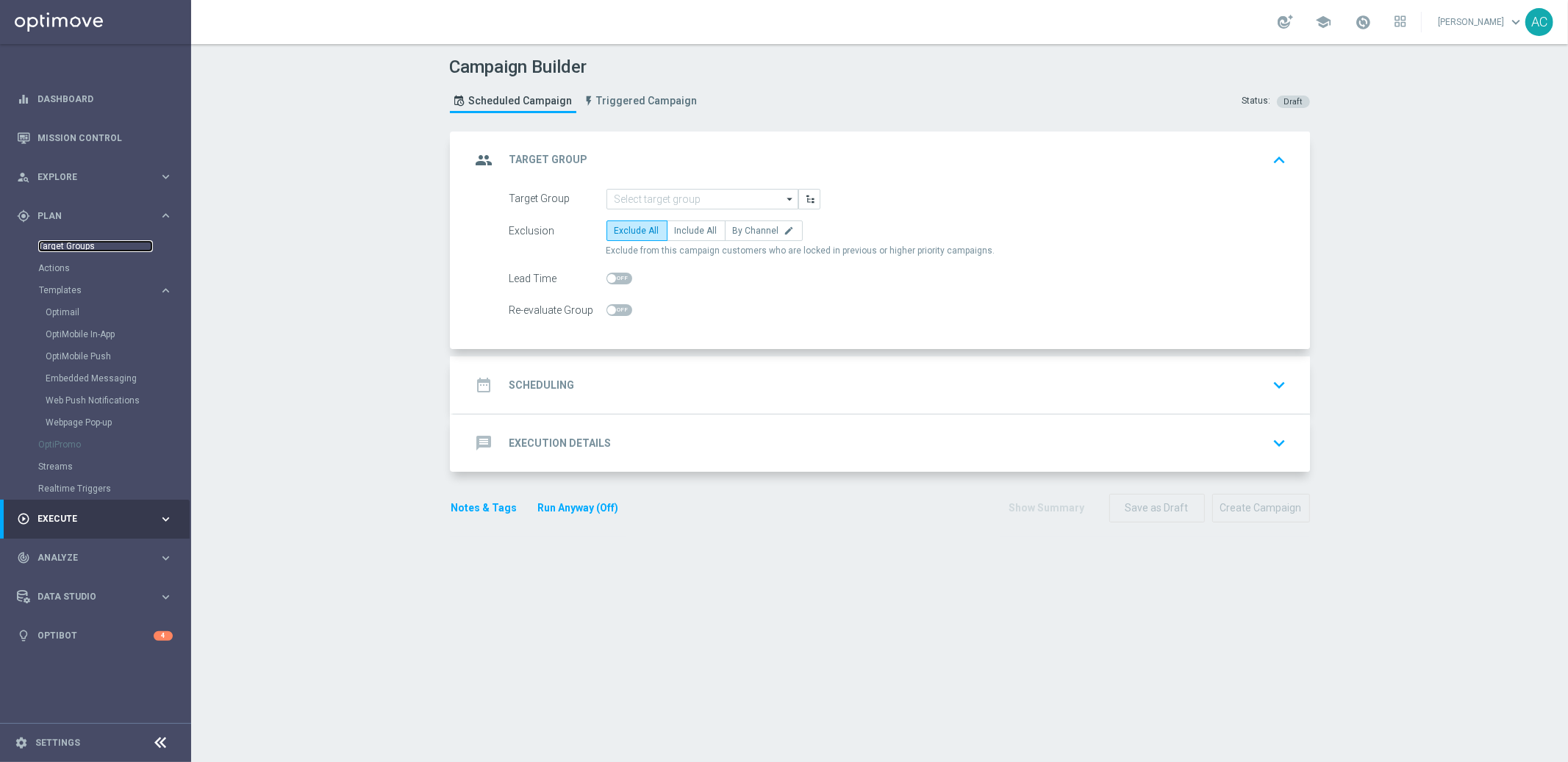
click at [74, 246] on link "Target Groups" at bounding box center [95, 246] width 115 height 12
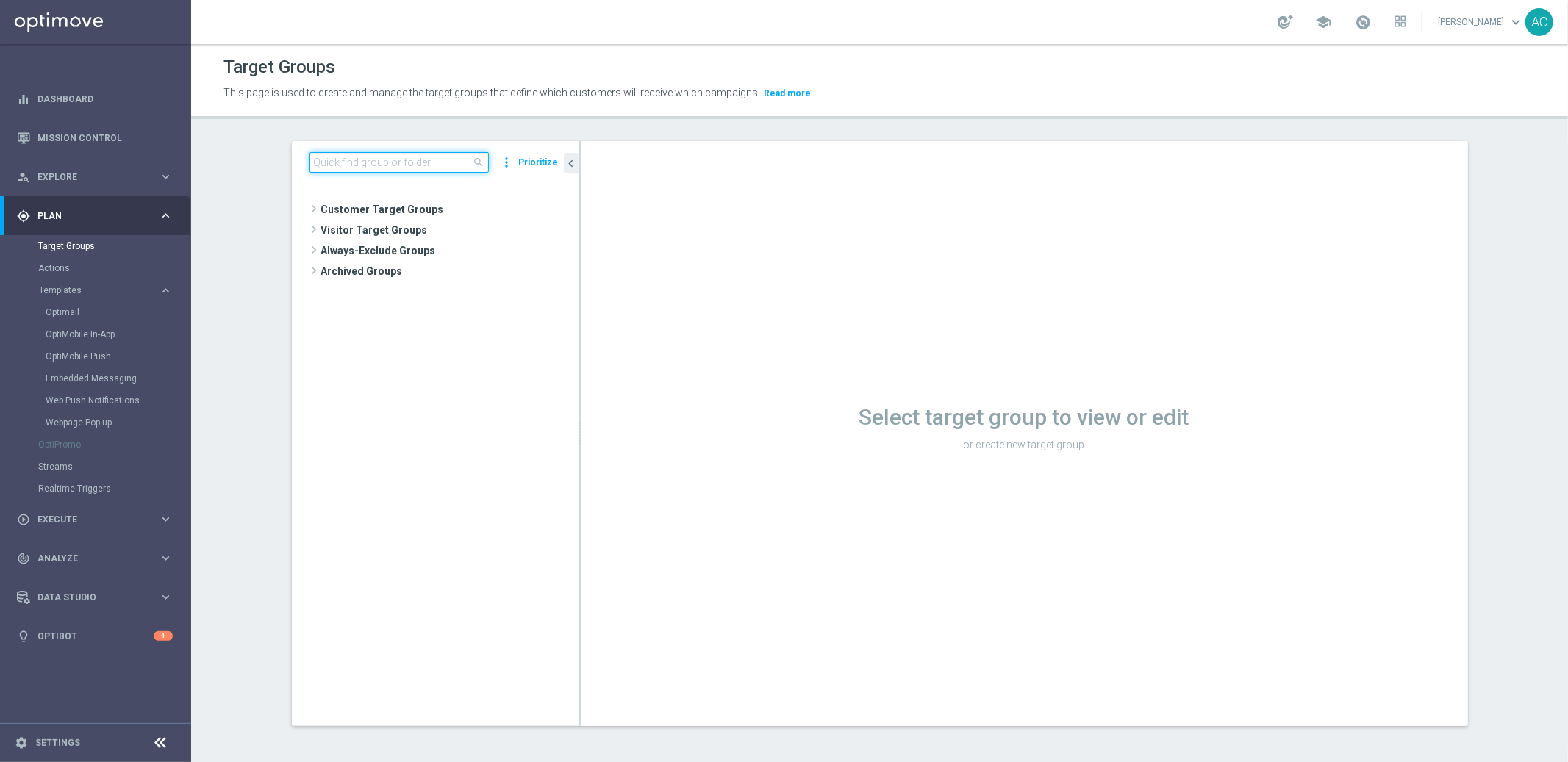
click at [392, 161] on input at bounding box center [399, 162] width 179 height 21
paste input "BR_LOT__ACTIVE_LOTTO__ALL_EMA_TAC_LT_TG"
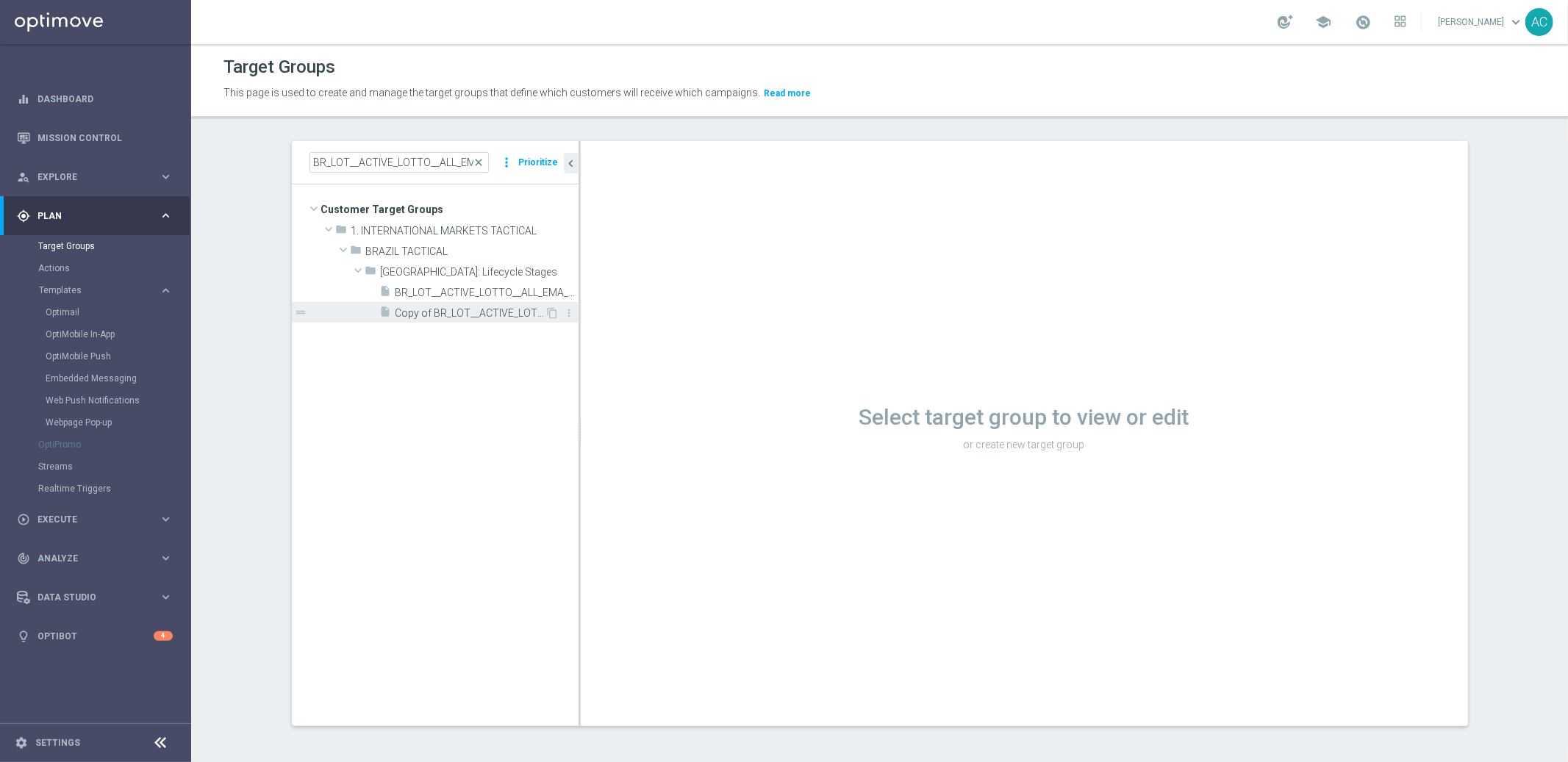
click at [467, 313] on span "Copy of BR_LOT__ACTIVE_LOTTO__ALL_EMA_TAC_LT_TG" at bounding box center [470, 313] width 150 height 13
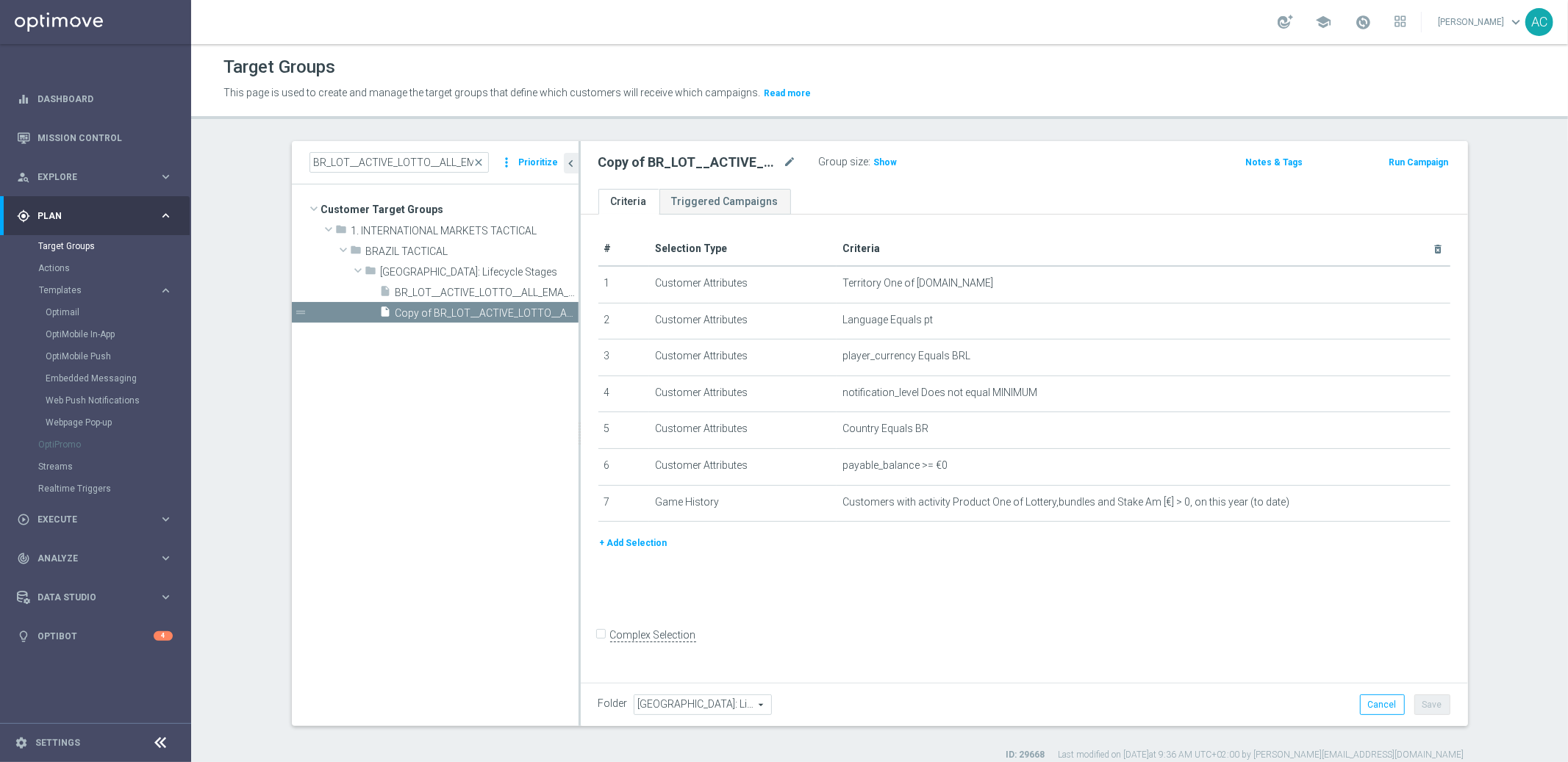
click at [719, 161] on h2 "Copy of BR_LOT__ACTIVE_LOTTO__ALL_EMA_TAC_LT_TG" at bounding box center [689, 162] width 182 height 18
copy div "Copy of BR_LOT__ACTIVE_LOTTO__ALL_EMA_TAC_LT_TG"
click at [423, 149] on div "BR_LOT__ACTIVE_LOTTO__ALL_EMA_TAC_LT_TG close more_vert Prioritize" at bounding box center [435, 163] width 287 height 43
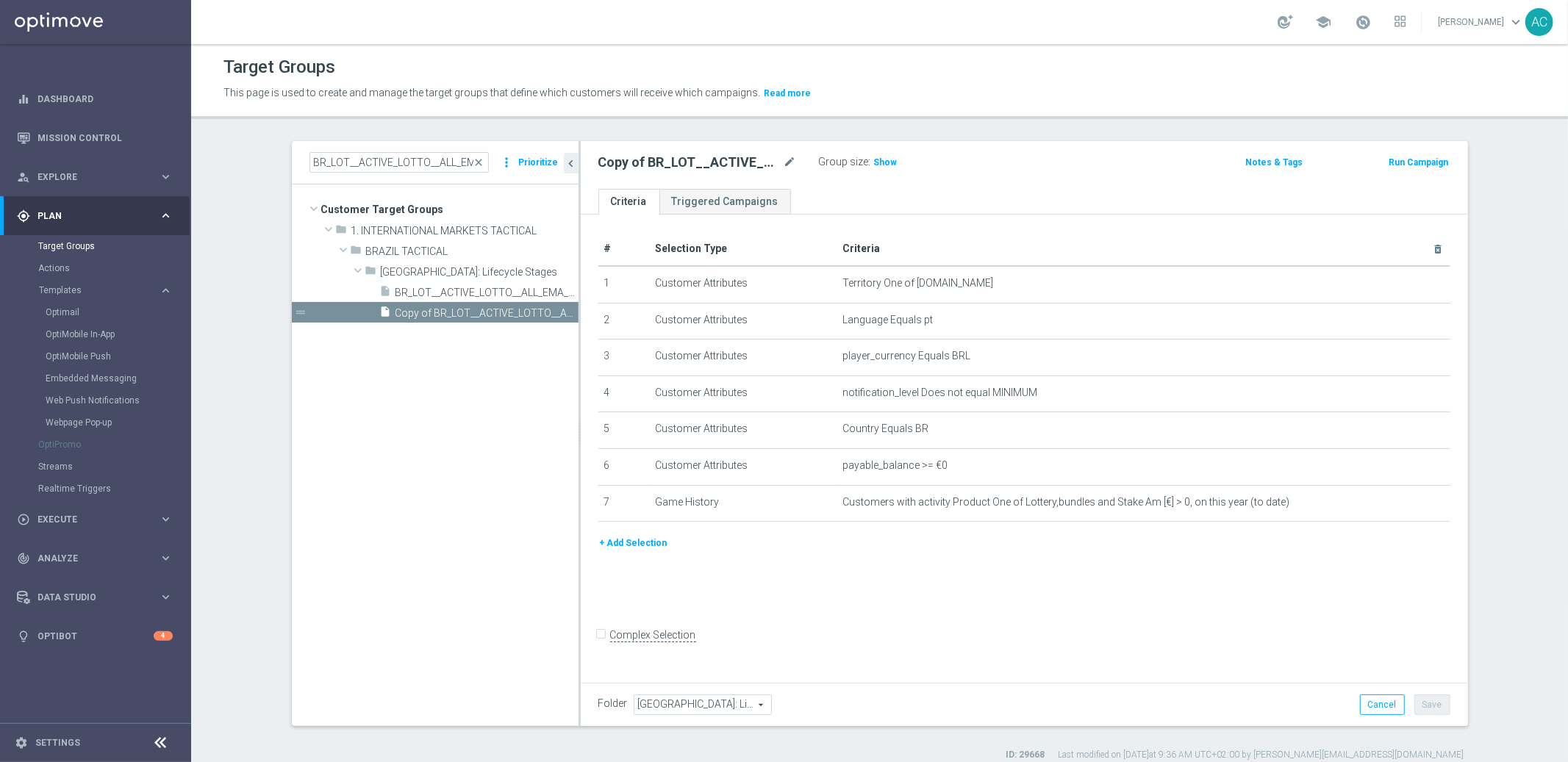
click at [423, 149] on div "BR_LOT__ACTIVE_LOTTO__ALL_EMA_TAC_LT_TG close more_vert Prioritize" at bounding box center [435, 163] width 287 height 43
click at [417, 157] on input "BR_LOT__ACTIVE_LOTTO__ALL_EMA_TAC_LT_TG" at bounding box center [399, 162] width 179 height 21
paste input "SMS"
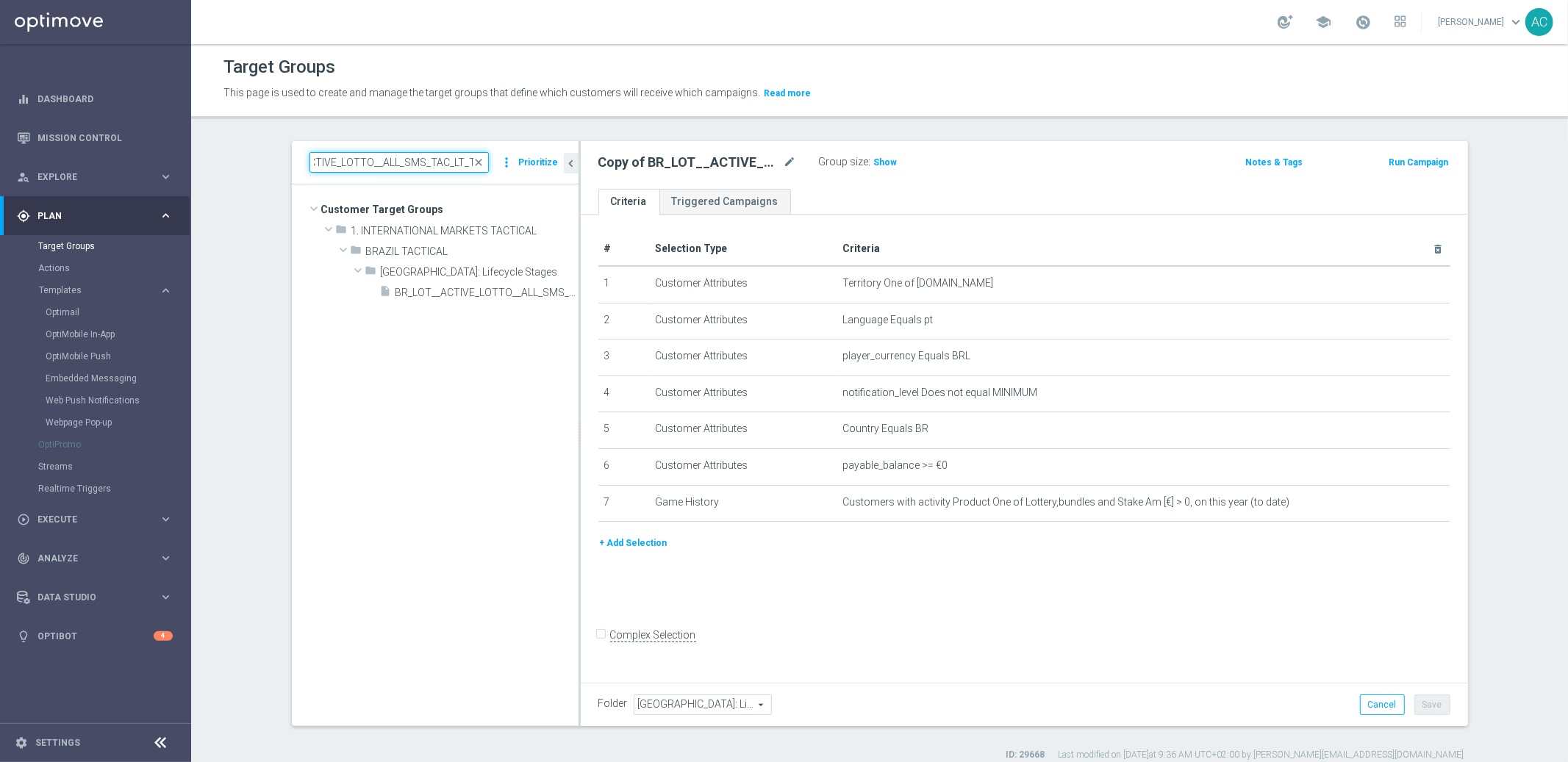
type input "BR_LOT__ACTIVE_LOTTO__ALL_SMS_TAC_LT_TG"
click at [468, 290] on span "BR_LOT__ACTIVE_LOTTO__ALL_SMS_TAC_LT_TG" at bounding box center [470, 293] width 150 height 13
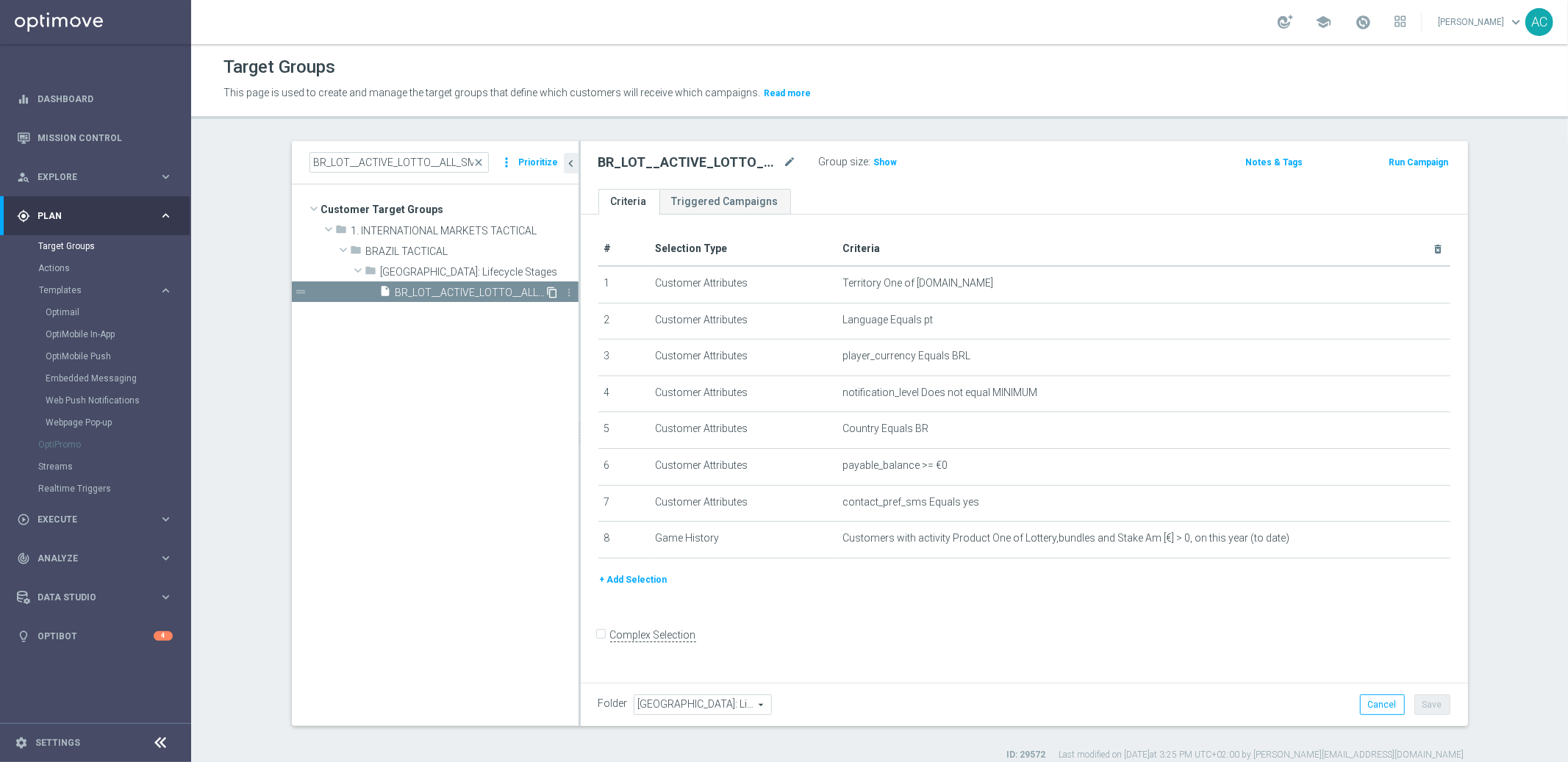
click at [548, 288] on icon "content_copy" at bounding box center [553, 293] width 12 height 12
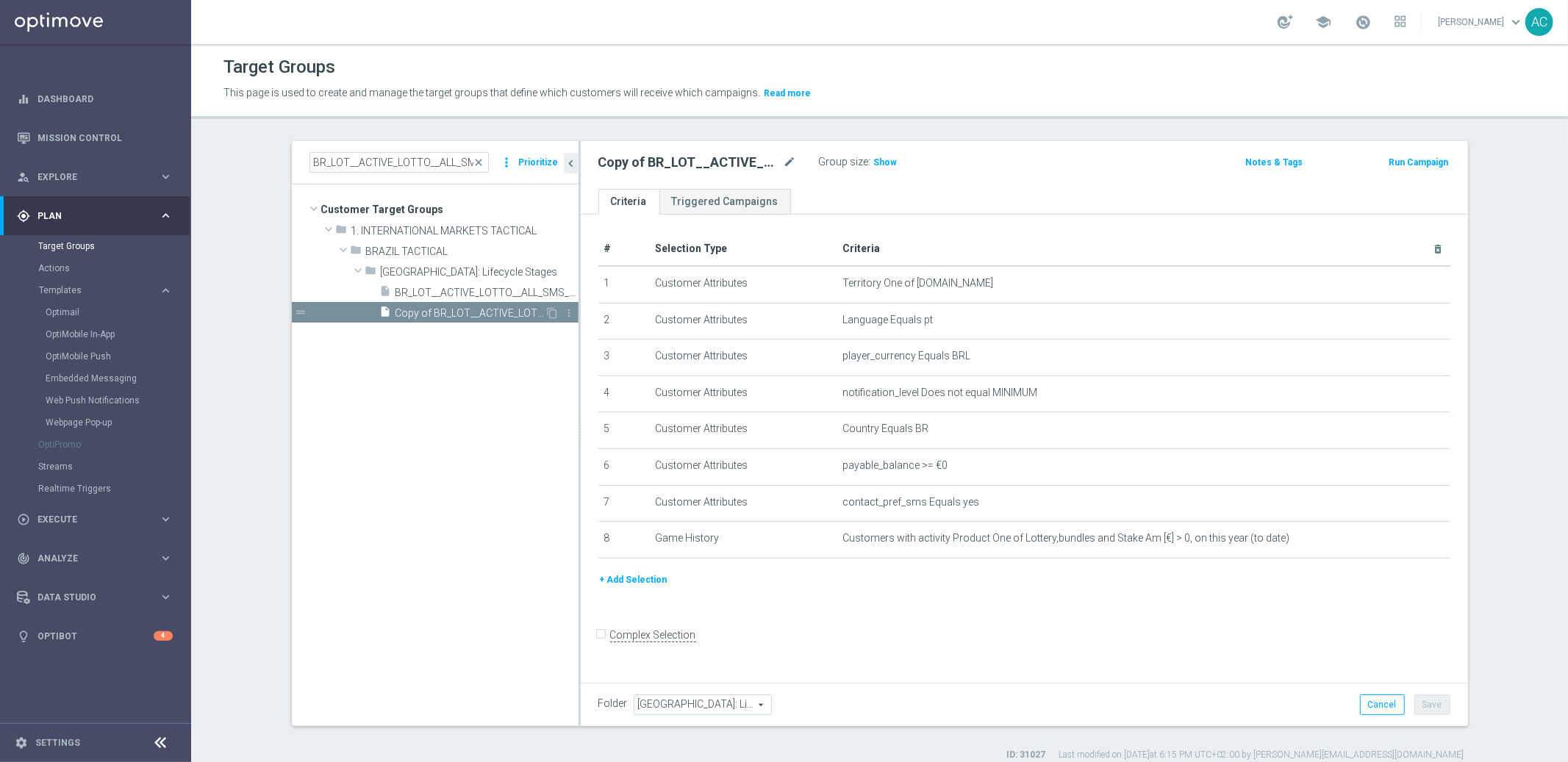
click at [431, 311] on span "Copy of BR_LOT__ACTIVE_LOTTO__ALL_SMS_TAC_LT_TG" at bounding box center [470, 313] width 150 height 13
click at [680, 160] on h2 "Copy of BR_LOT__ACTIVE_LOTTO__ALL_SMS_TAC_LT_TG" at bounding box center [689, 162] width 182 height 18
copy div "Copy of BR_LOT__ACTIVE_LOTTO__ALL_SMS_TAC_LT_TG"
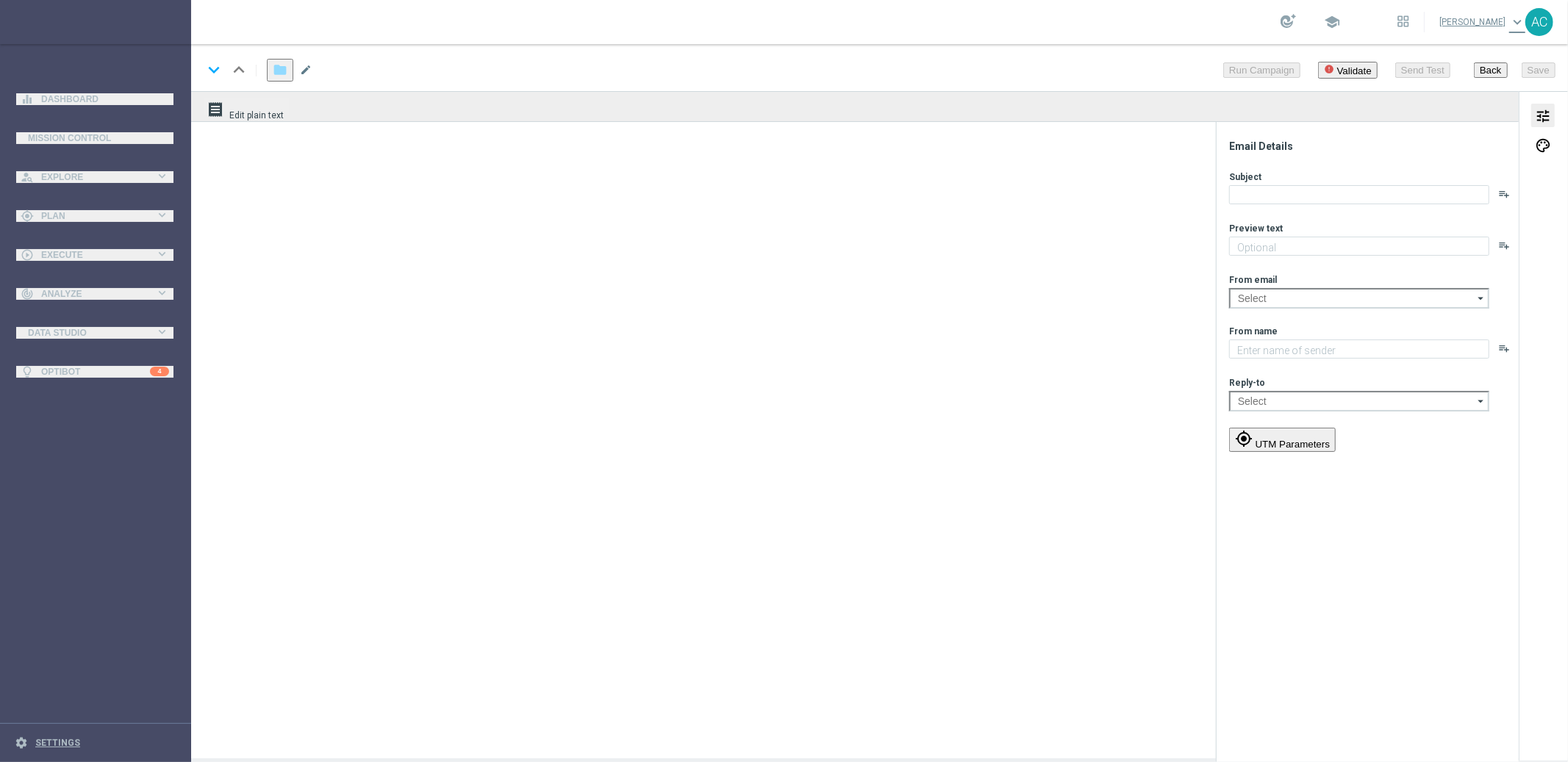
type textarea "Sueña a lo grande con el PowerBall"
type textarea "Lottoland"
type input "[EMAIL_ADDRESS][DOMAIN_NAME]"
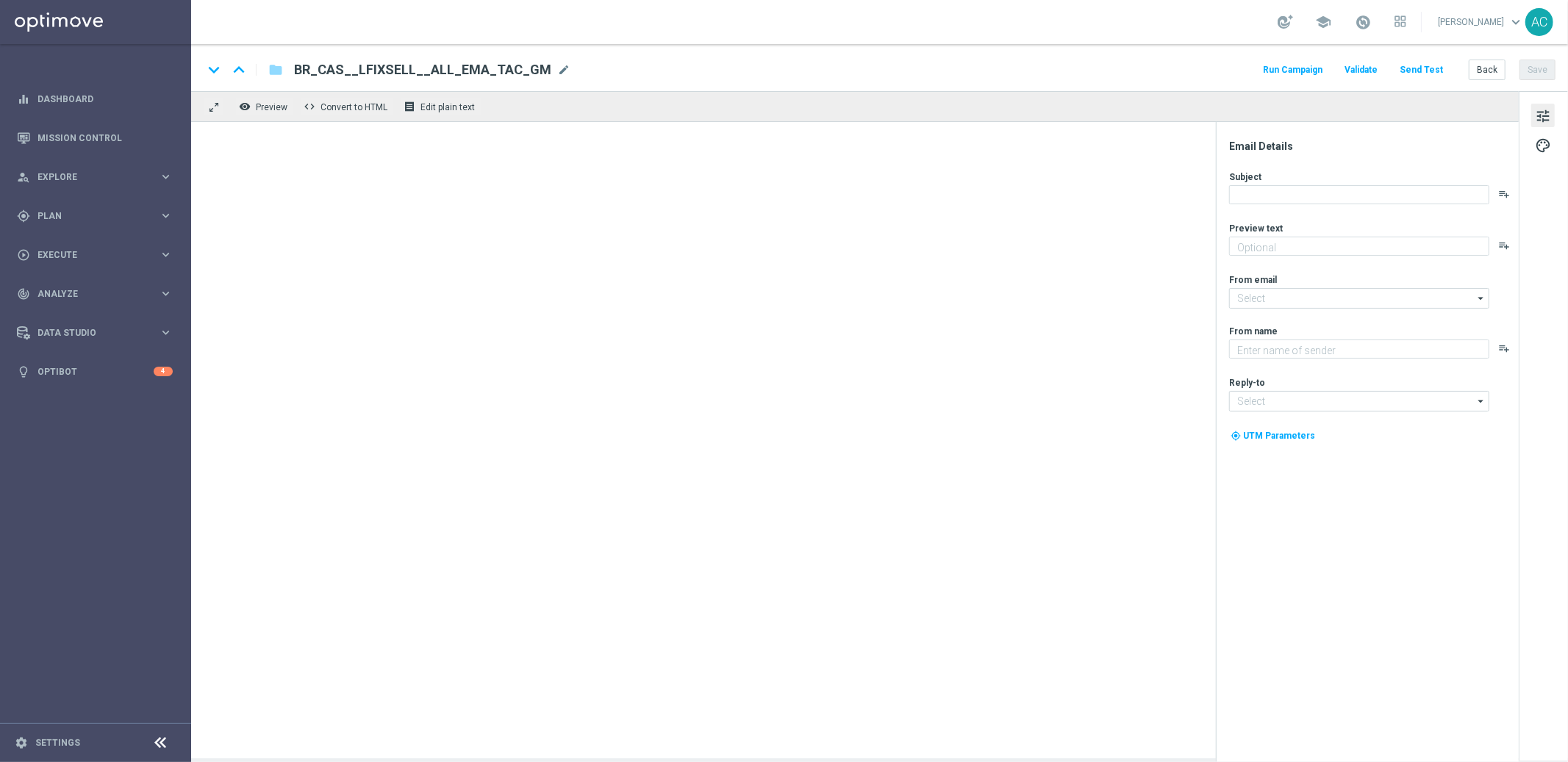
type textarea "Se ganhar, o prêmio é todo seu, se perder devolvemos até R$100 em cashback de L…"
type textarea "Lottoland"
type input "[EMAIL_ADDRESS][DOMAIN_NAME]"
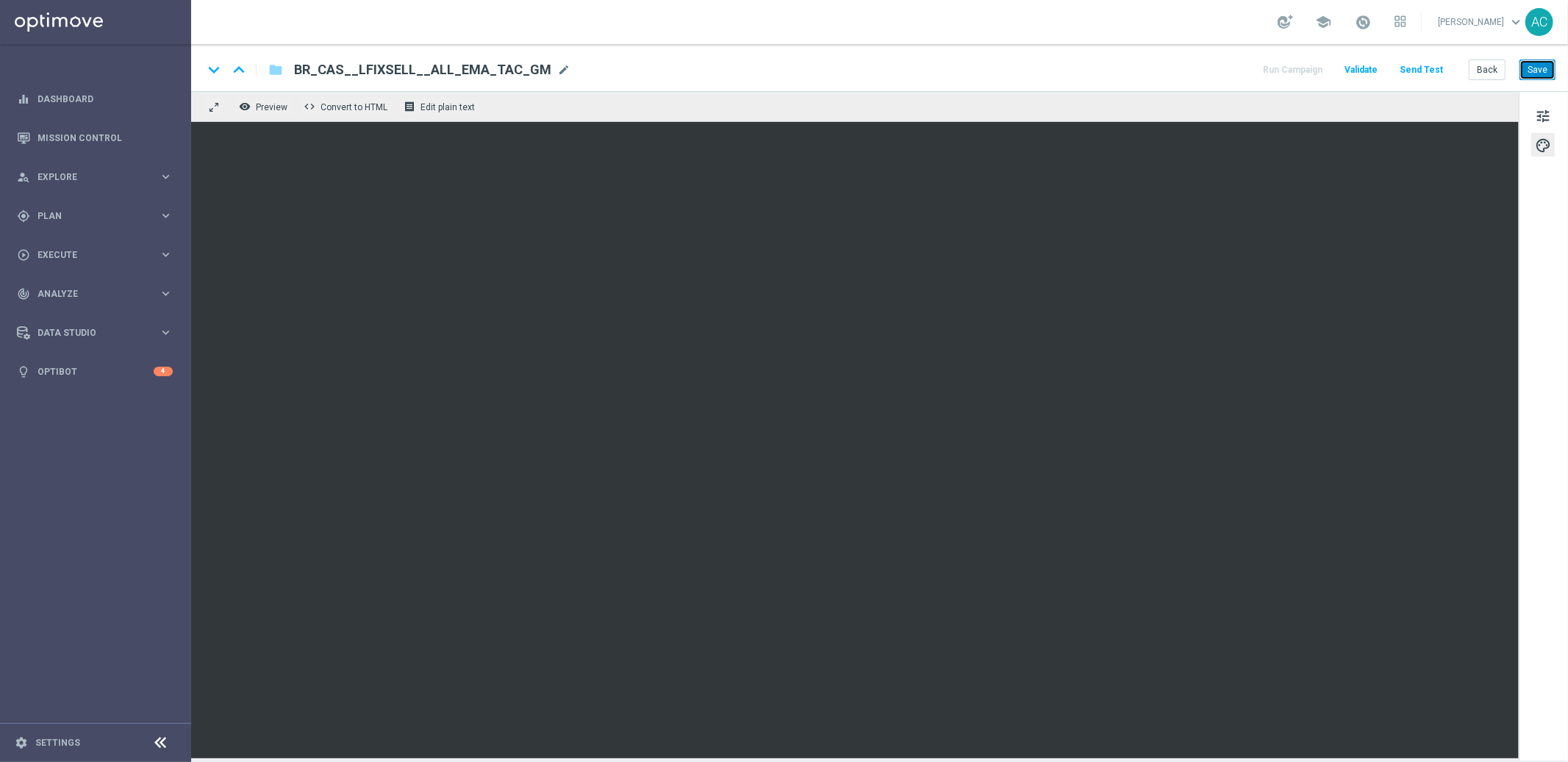
click at [1536, 76] on button "Save" at bounding box center [1537, 69] width 36 height 21
click at [1546, 68] on button "Save" at bounding box center [1537, 69] width 36 height 21
click at [1544, 116] on span "tune" at bounding box center [1543, 115] width 16 height 19
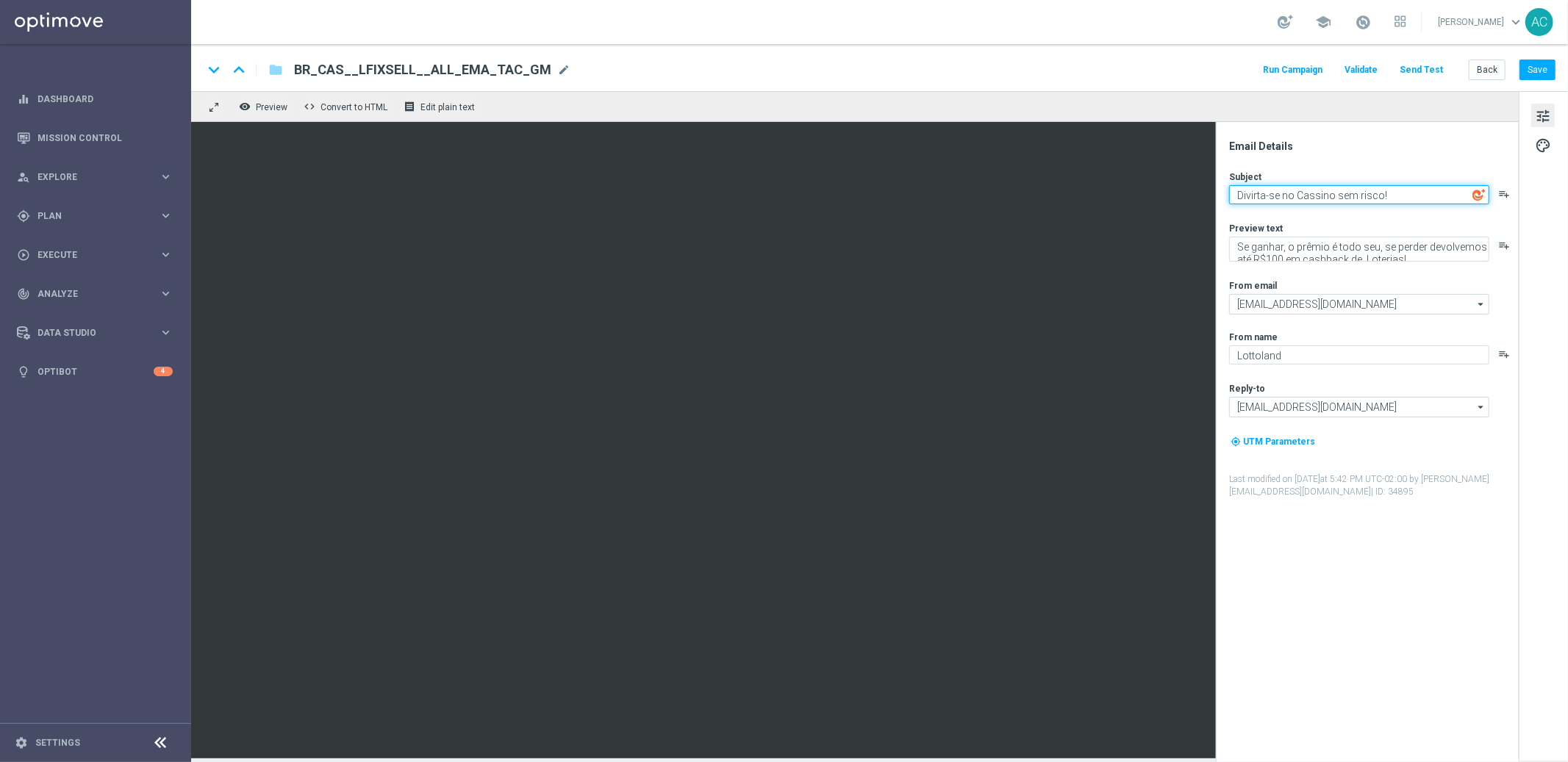
drag, startPoint x: 1400, startPoint y: 190, endPoint x: 1217, endPoint y: 192, distance: 183.0
click at [1217, 192] on div "Email Details Subject Divirta-se no Cassino sem risco! playlist_add Preview tex…" at bounding box center [1368, 442] width 303 height 640
drag, startPoint x: 1389, startPoint y: 199, endPoint x: 1240, endPoint y: 200, distance: 149.0
click at [1240, 200] on textarea "Divirta-se no Cassino sem risco!" at bounding box center [1359, 194] width 260 height 19
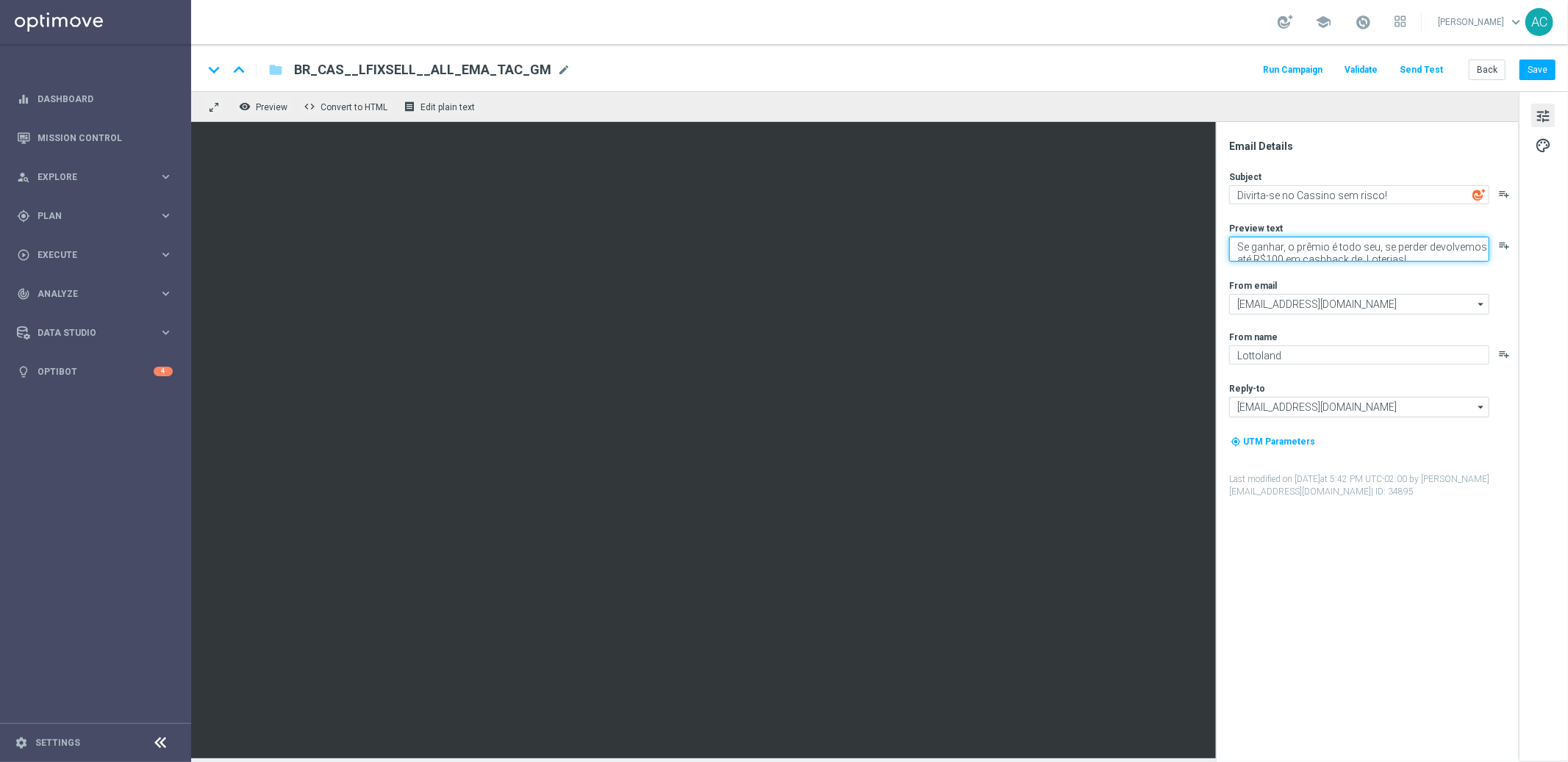
drag, startPoint x: 1248, startPoint y: 248, endPoint x: 1410, endPoint y: 256, distance: 162.2
click at [1410, 256] on textarea "Se ganhar, o prêmio é todo seu, se perder devolvemos até R$100 em cashback de L…" at bounding box center [1359, 249] width 260 height 25
click at [1420, 254] on textarea "Se ganhar, o prêmio é todo seu, se perder devolvemos até R$100 em cashback de L…" at bounding box center [1359, 249] width 260 height 25
drag, startPoint x: 1395, startPoint y: 248, endPoint x: 1429, endPoint y: 260, distance: 36.1
click at [1429, 260] on textarea "Se ganhar, o prêmio é todo seu, se perder devolvemos até R$100 em cashback de L…" at bounding box center [1359, 249] width 260 height 25
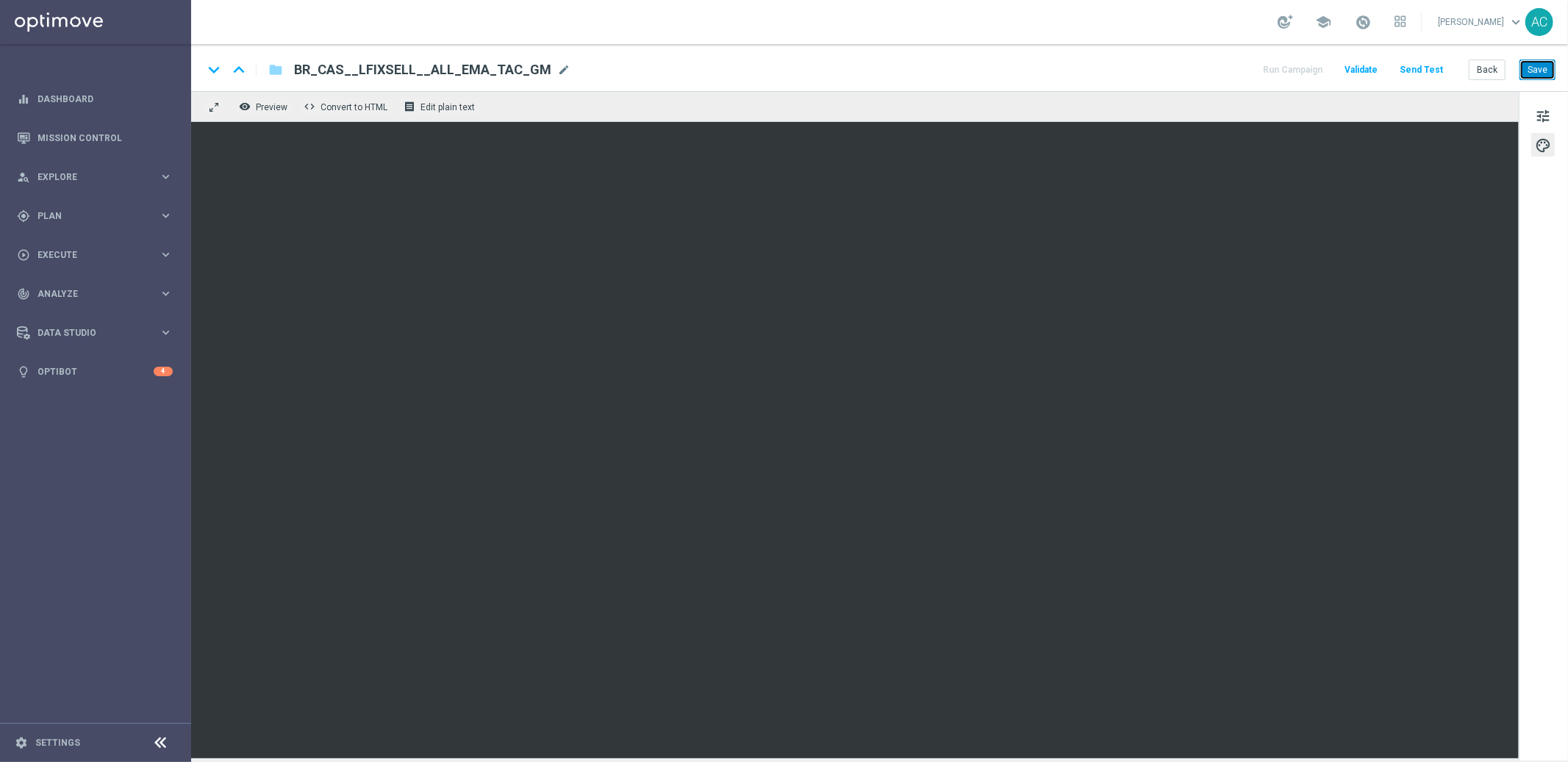
click at [1553, 77] on button "Save" at bounding box center [1537, 69] width 36 height 21
click at [99, 252] on span "Execute" at bounding box center [98, 255] width 121 height 9
click at [1532, 69] on button "Save" at bounding box center [1537, 69] width 36 height 21
click at [77, 280] on link "Campaign Builder" at bounding box center [95, 285] width 115 height 12
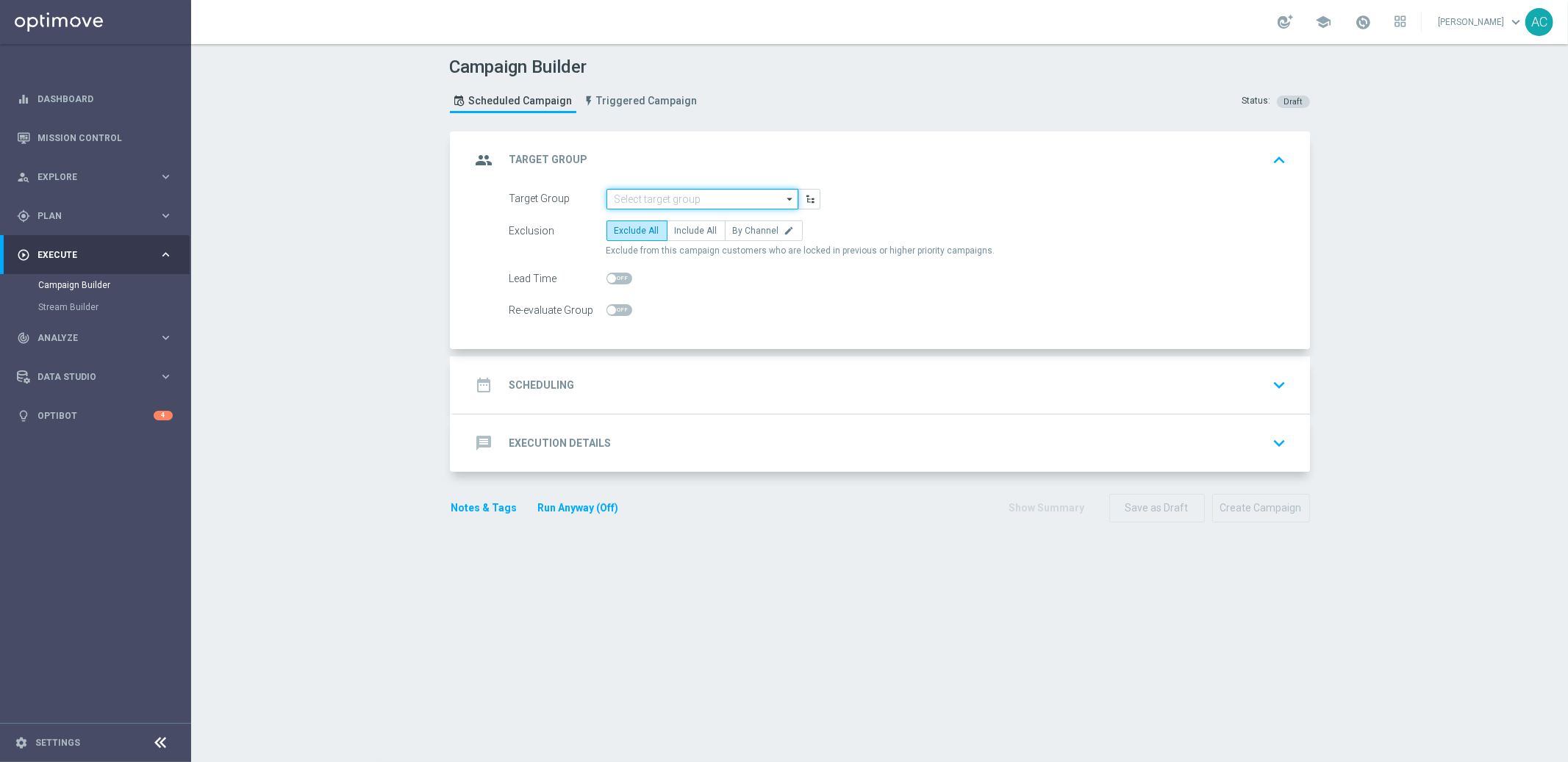
click at [688, 202] on input at bounding box center [702, 199] width 192 height 21
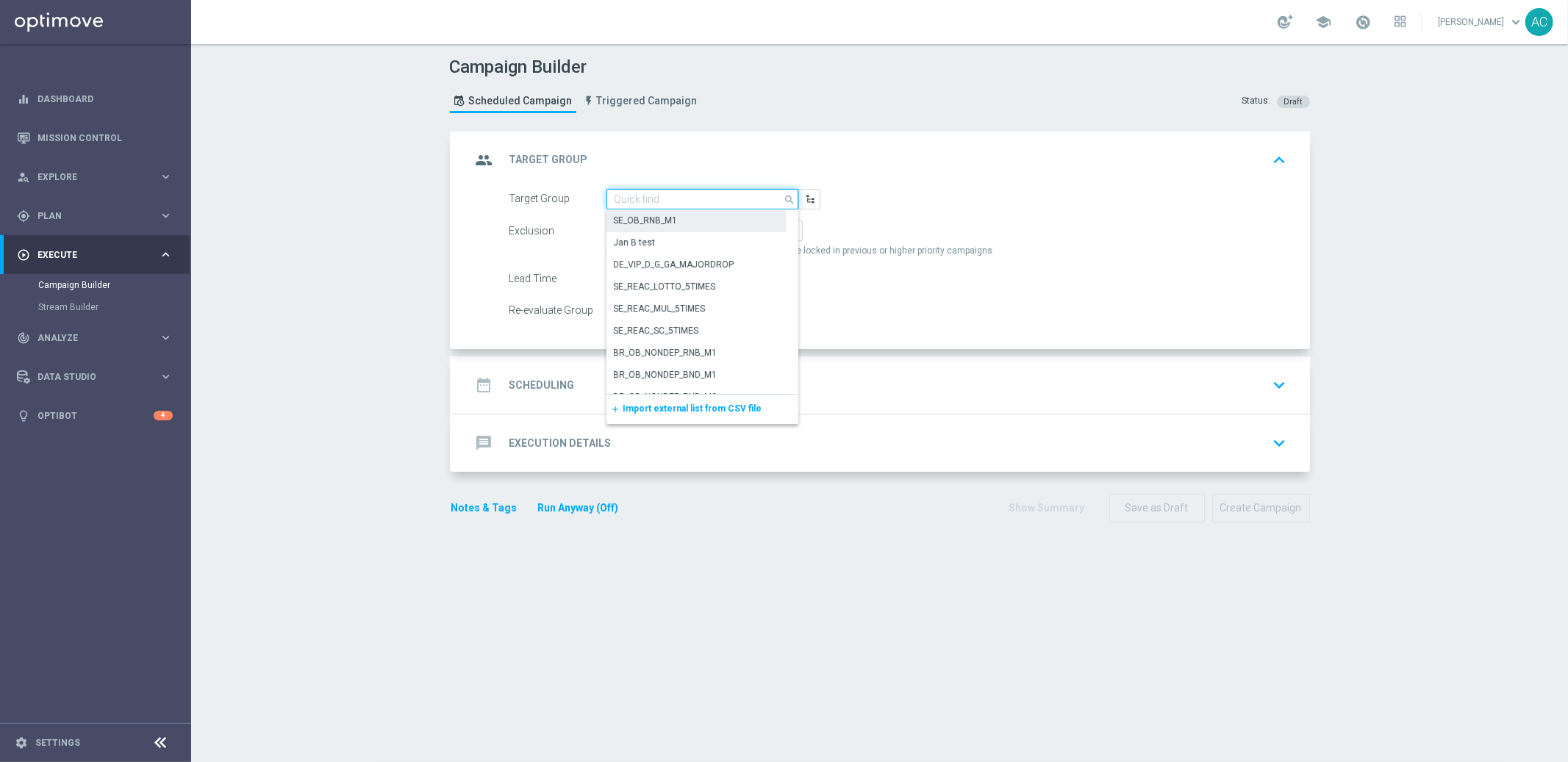
paste input "Copy of BR_LOT__ACTIVE_LOTTO__ALL_EMA_TAC_LT_TG"
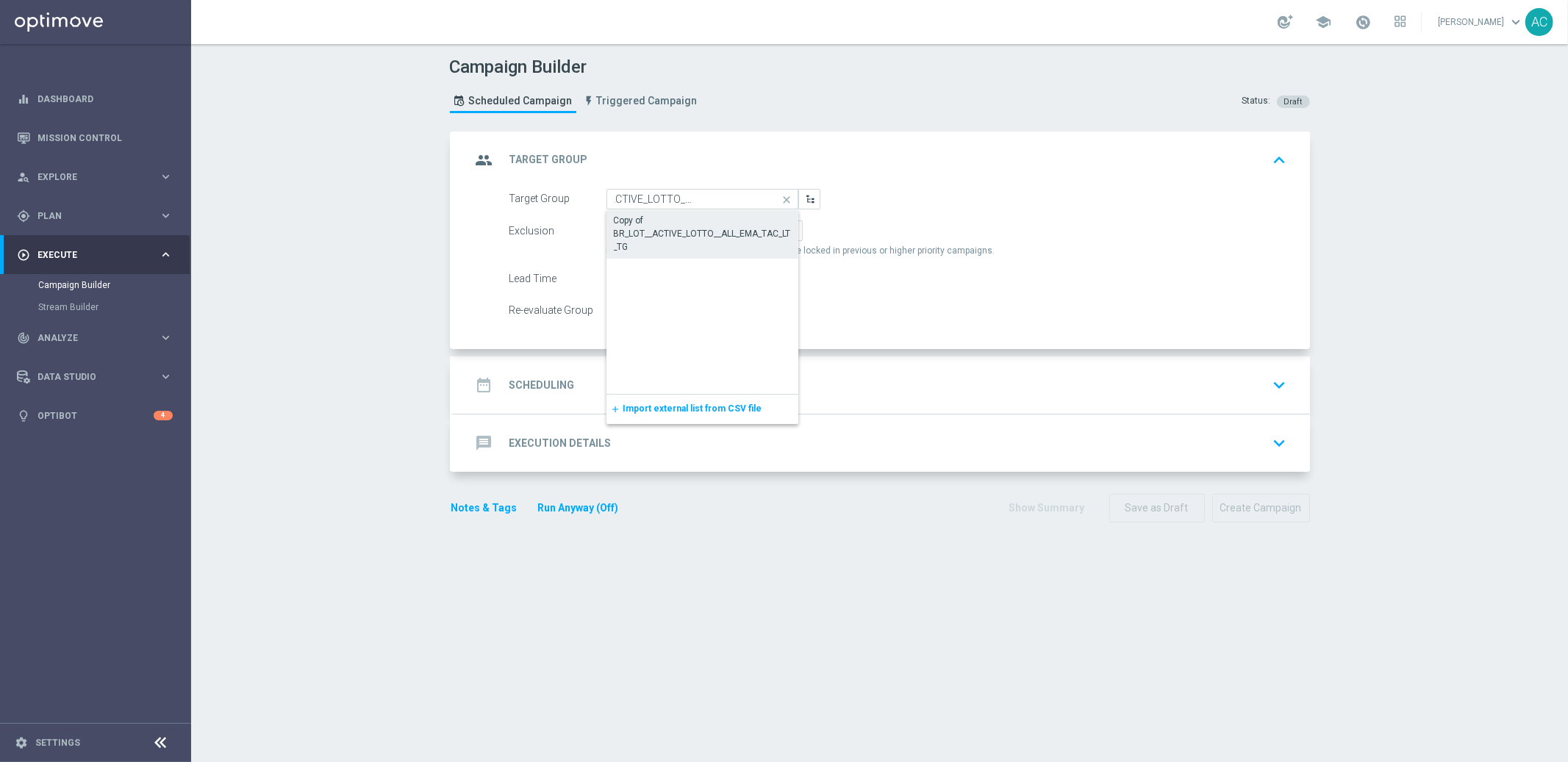
click at [699, 237] on div "Copy of BR_LOT__ACTIVE_LOTTO__ALL_EMA_TAC_LT_TG" at bounding box center [703, 233] width 178 height 39
type input "Copy of BR_LOT__ACTIVE_LOTTO__ALL_EMA_TAC_LT_TG"
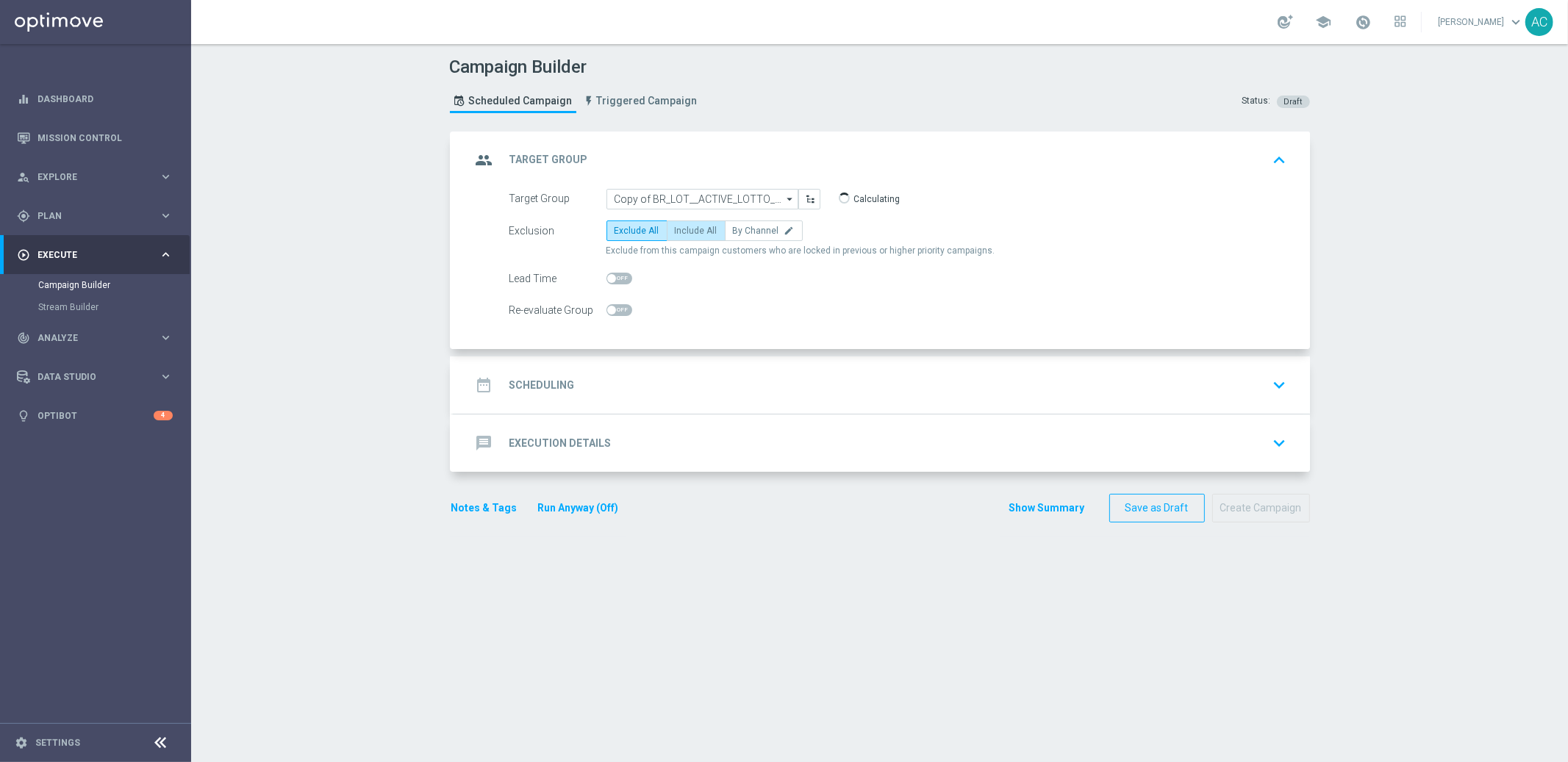
click at [700, 228] on span "Include All" at bounding box center [696, 231] width 43 height 10
click at [684, 228] on input "Include All" at bounding box center [679, 233] width 9 height 9
radio input "true"
click at [587, 386] on div "date_range Scheduling keyboard_arrow_down" at bounding box center [882, 385] width 822 height 28
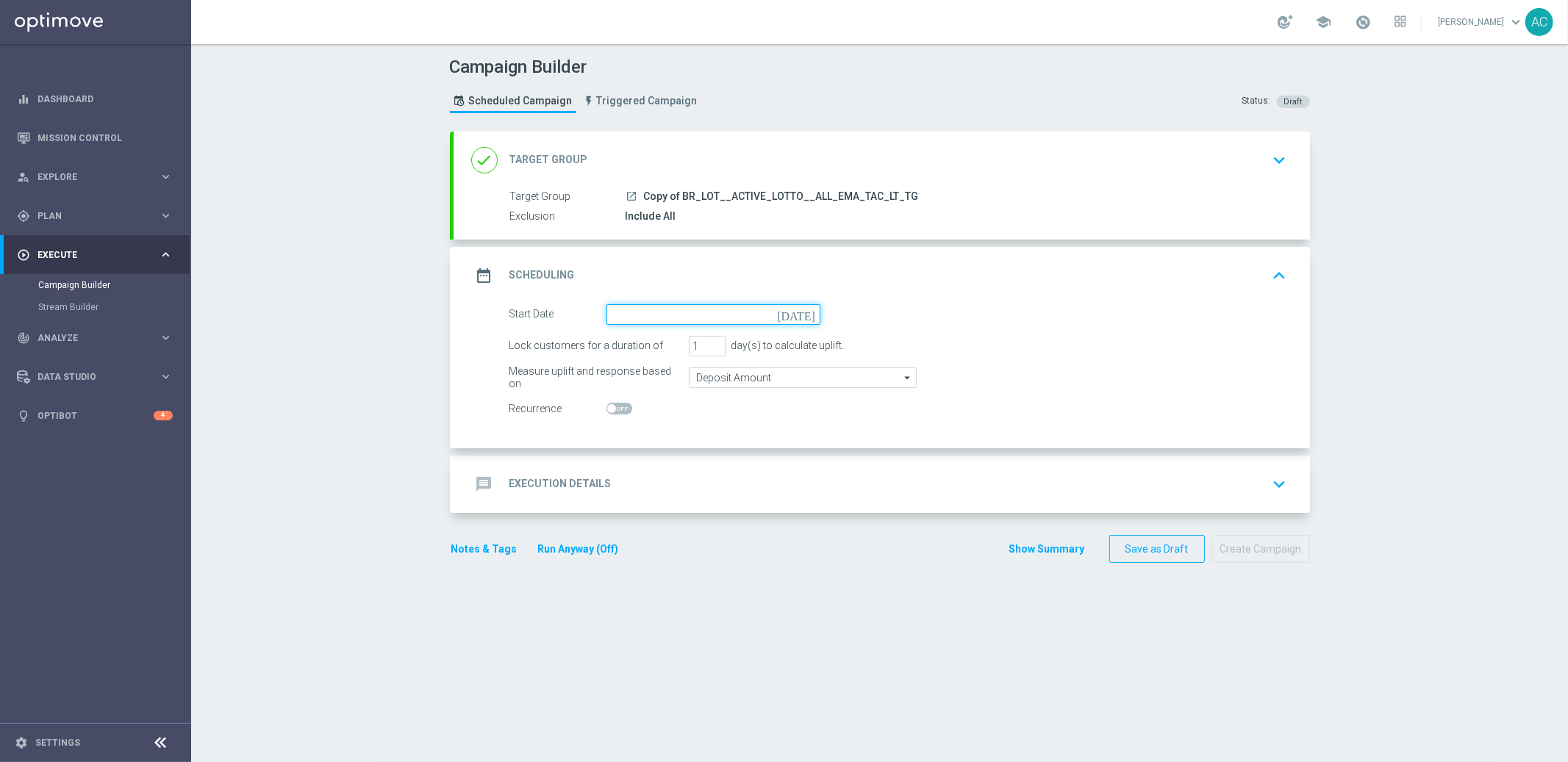
click at [716, 308] on input at bounding box center [714, 315] width 214 height 21
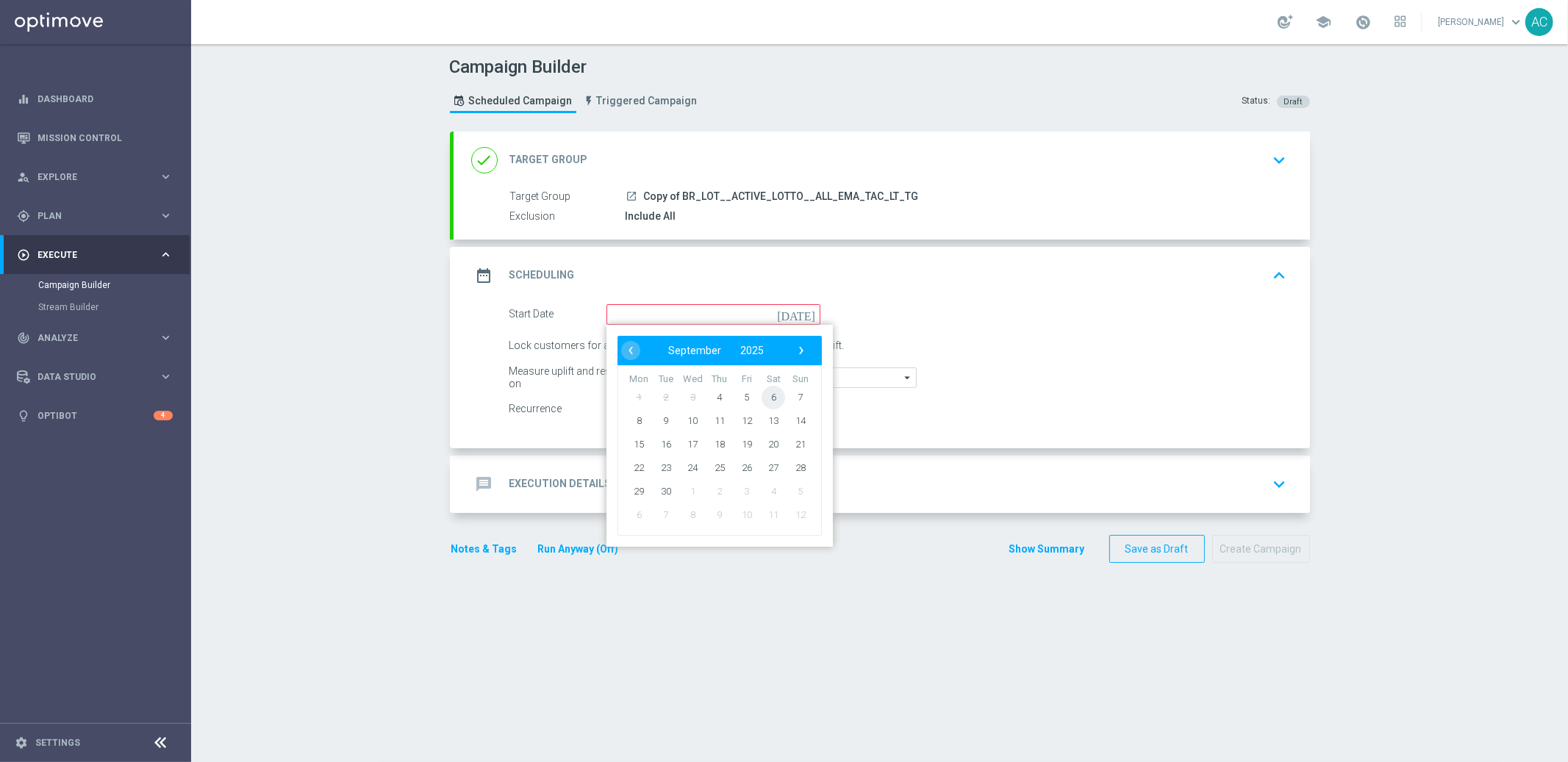
click at [761, 395] on span "6" at bounding box center [773, 396] width 23 height 23
type input "06 Sep 2025"
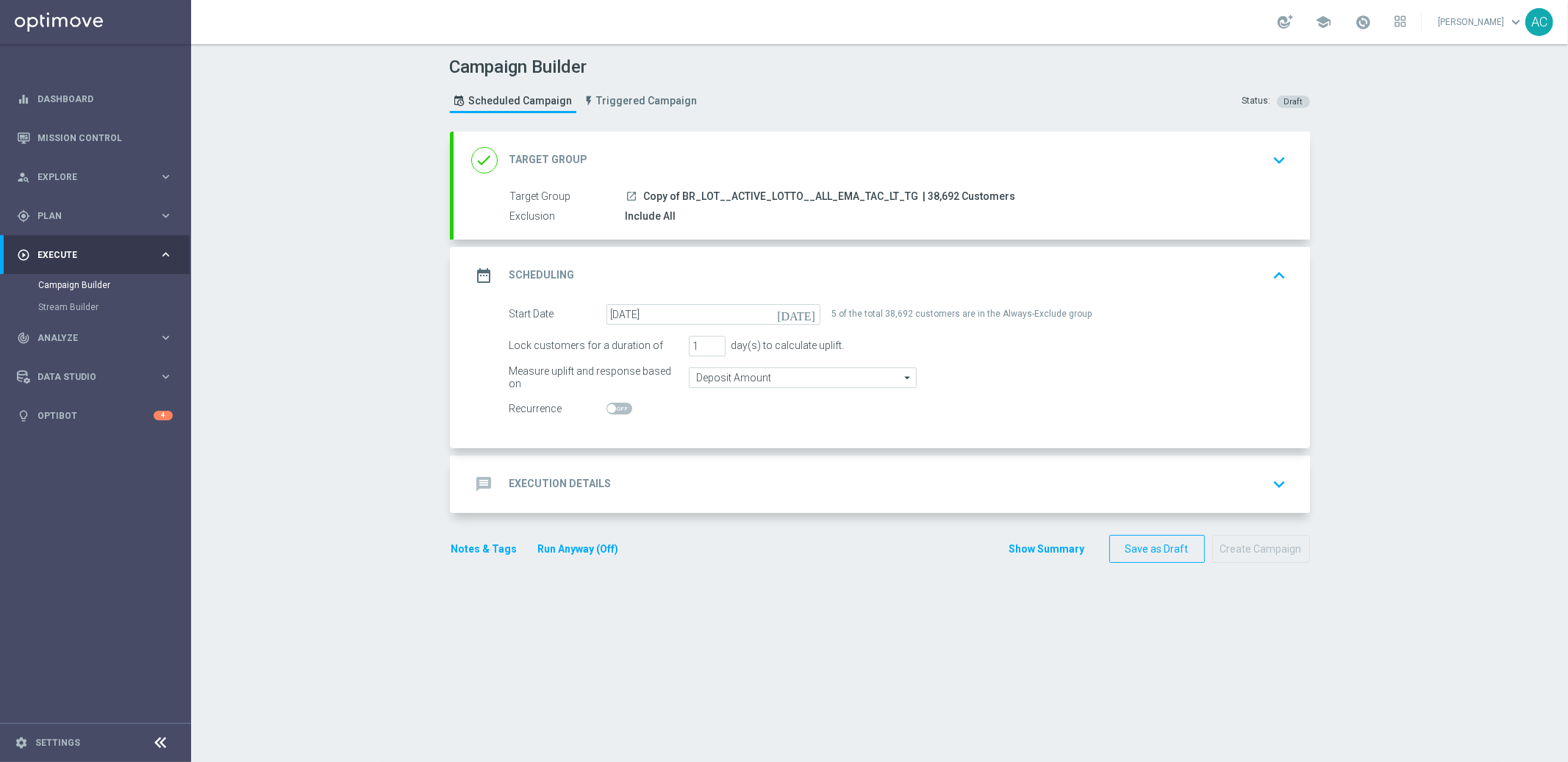
click at [541, 511] on div "message Execution Details keyboard_arrow_down" at bounding box center [882, 484] width 857 height 58
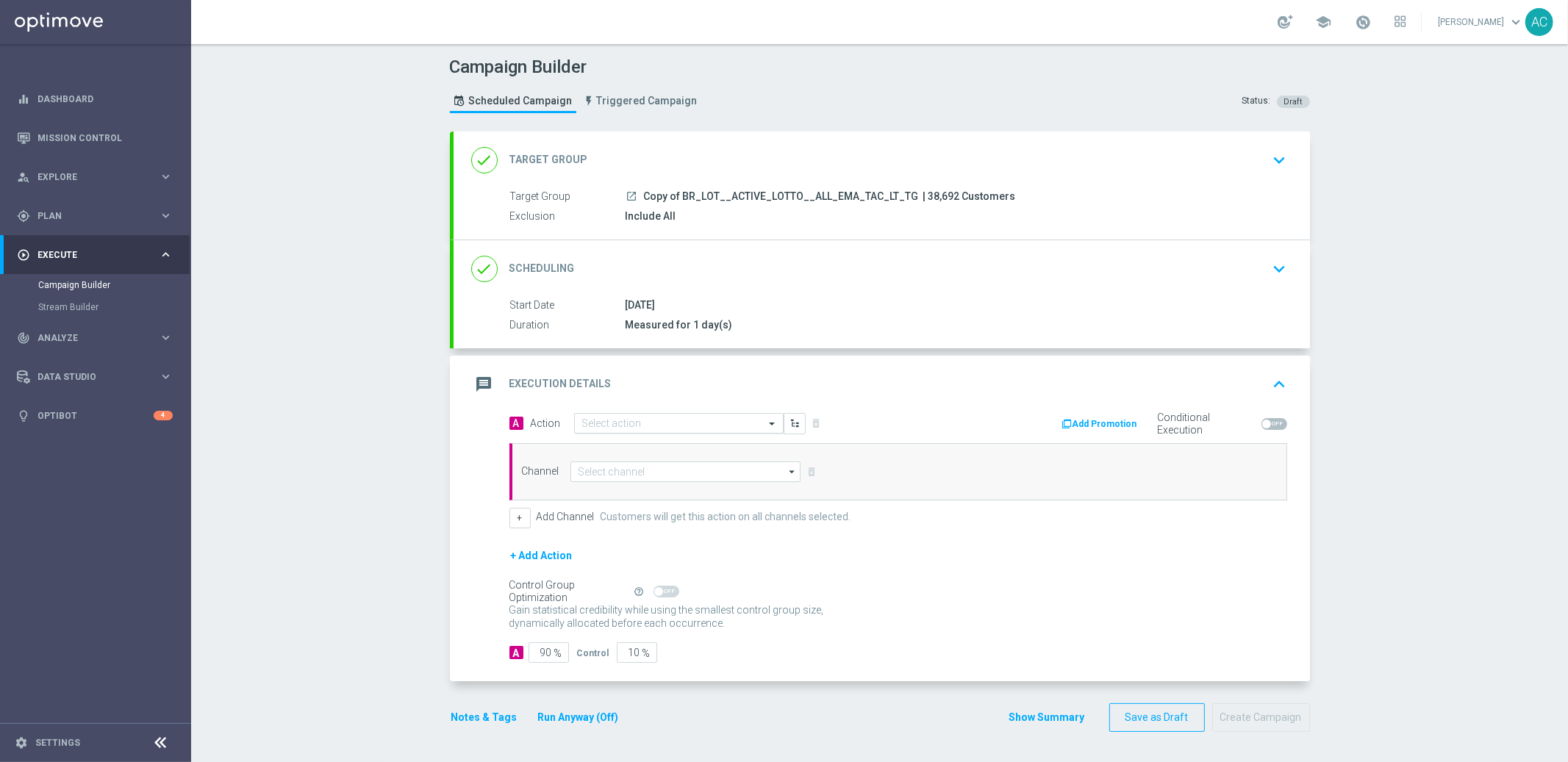
click at [615, 425] on input "text" at bounding box center [664, 423] width 164 height 13
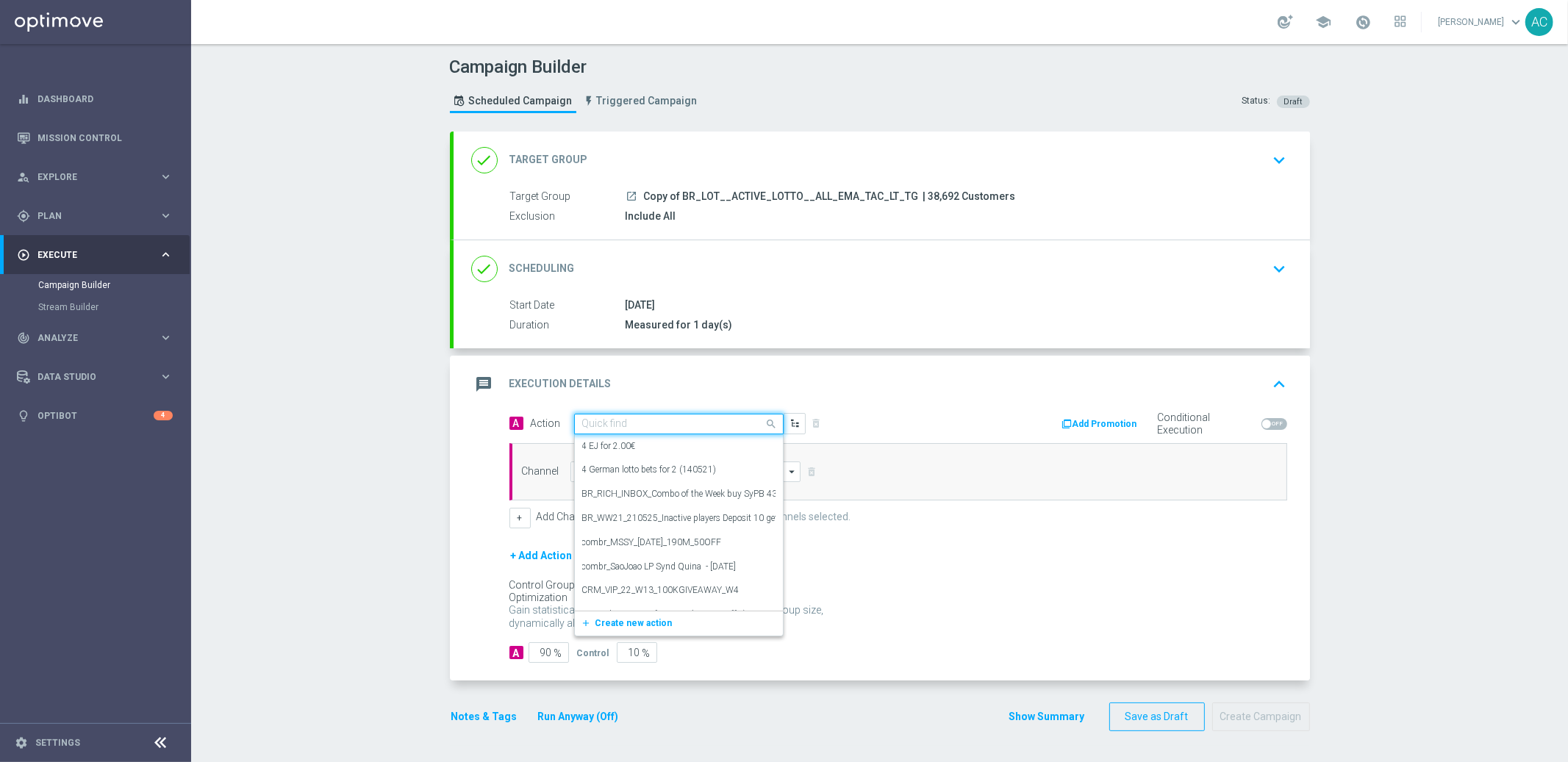
paste input "BR_LOT_LFI_LASTCALL_COM__ALL_EMA_TAC_LT"
type input "BR_LOT_LFI_LASTCALL_COM__ALL_EMA_TAC_LT"
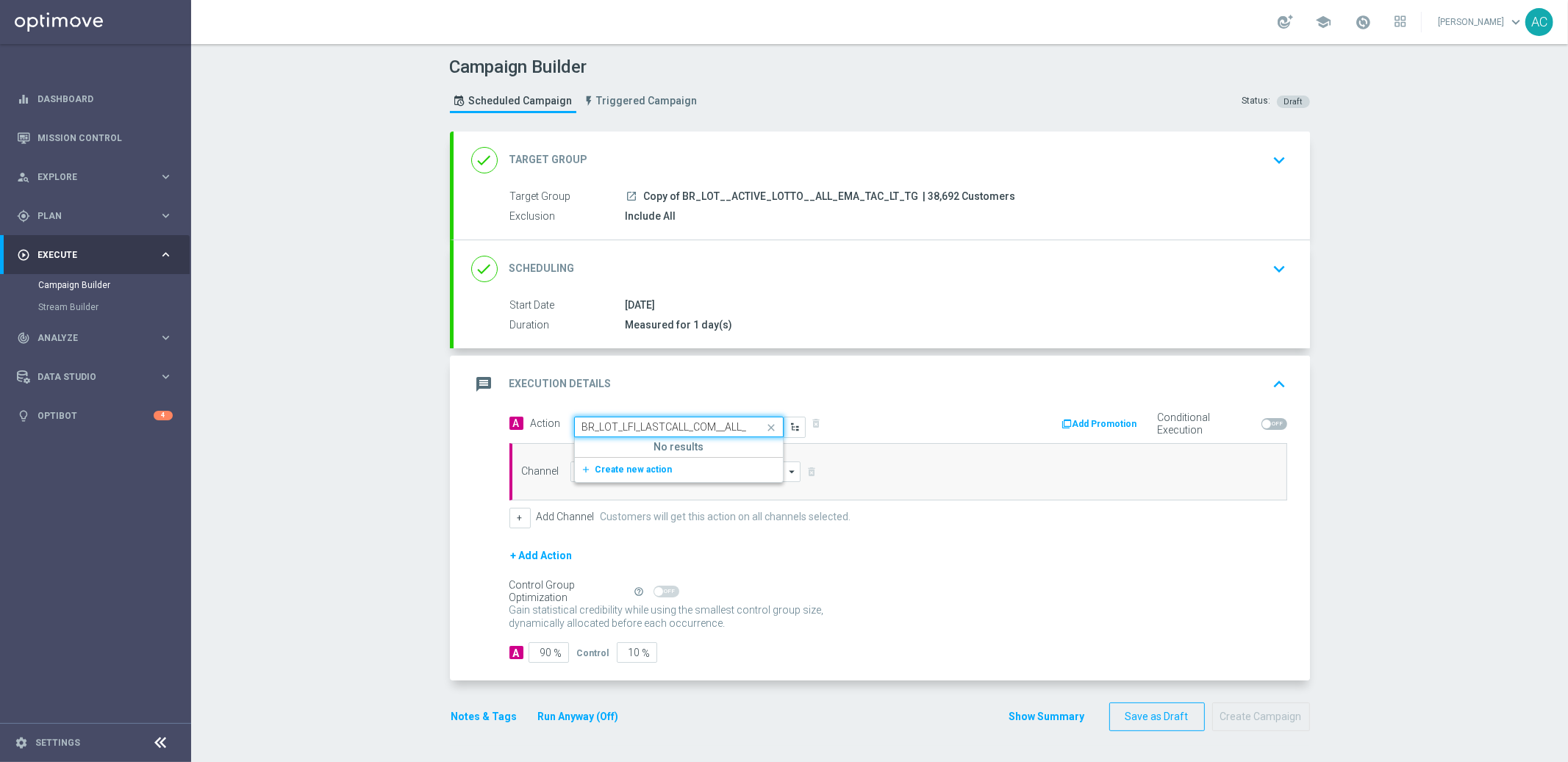
scroll to position [0, 59]
click at [622, 469] on span "Create new action" at bounding box center [634, 469] width 77 height 10
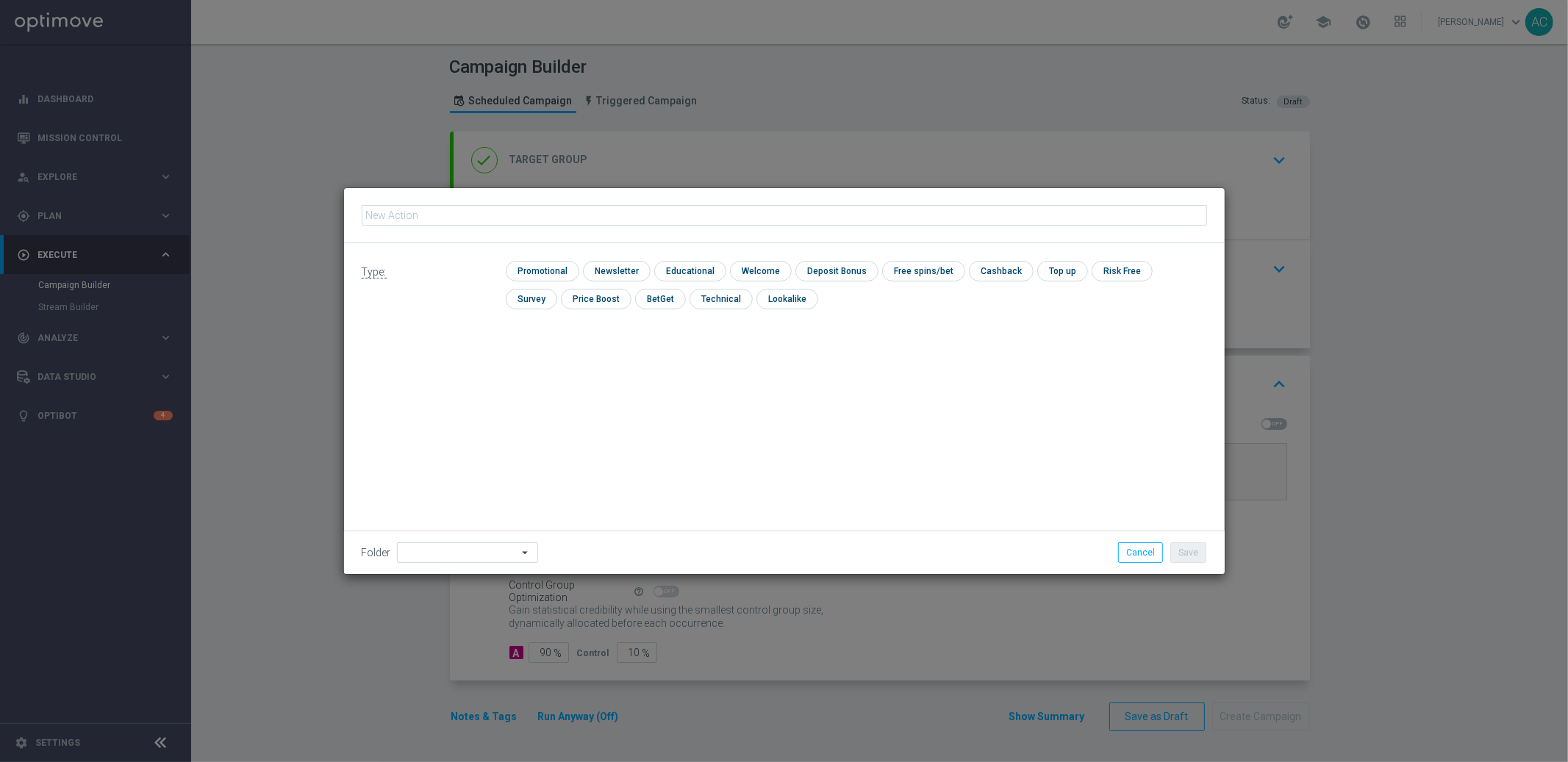
type input "BR_LOT_LFI_LASTCALL_COM__ALL_EMA_TAC_LT"
click at [548, 267] on input "checkbox" at bounding box center [541, 271] width 69 height 20
checkbox input "true"
click at [1191, 555] on button "Save" at bounding box center [1188, 553] width 36 height 21
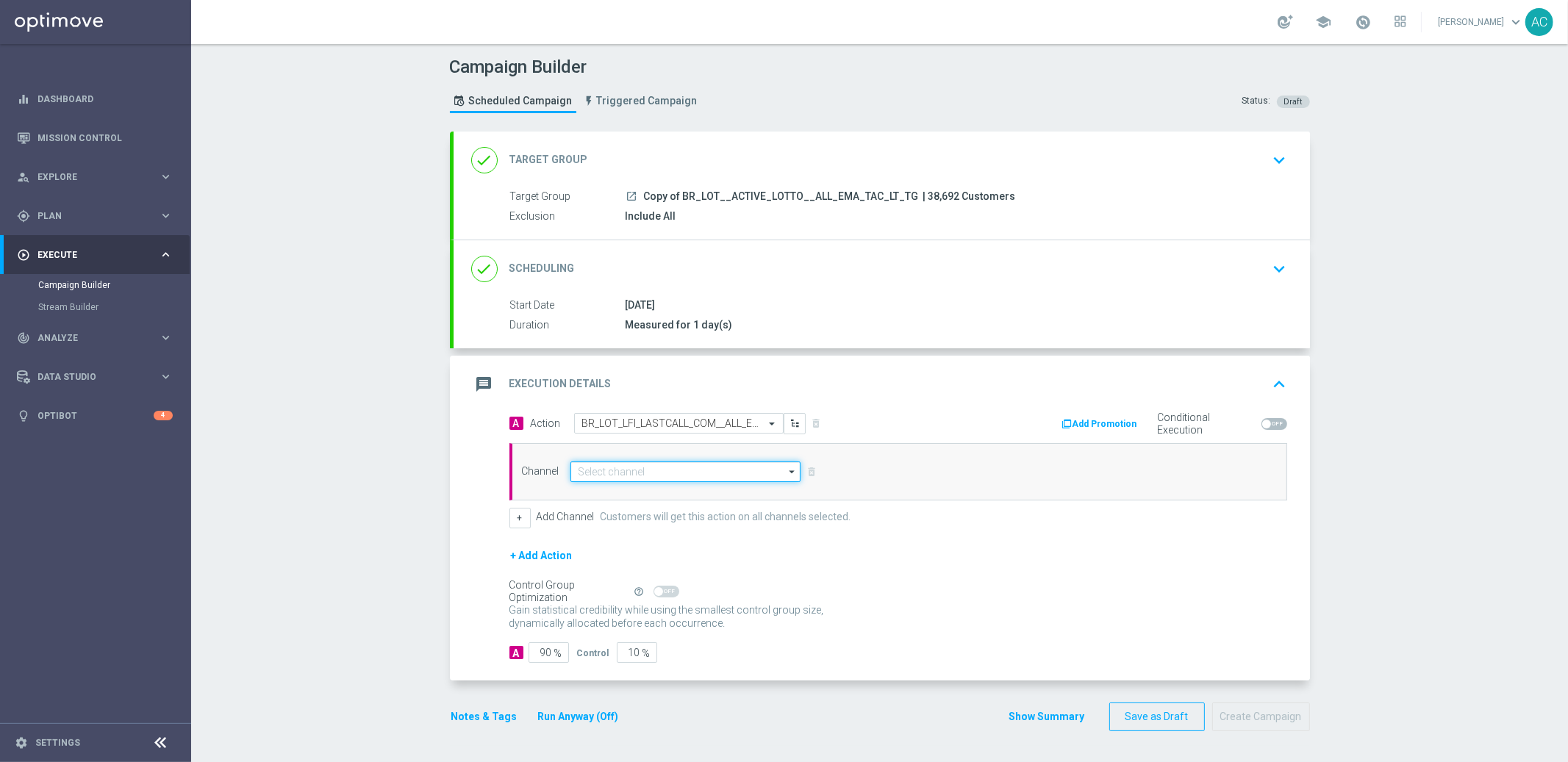
click at [632, 473] on input at bounding box center [686, 472] width 231 height 21
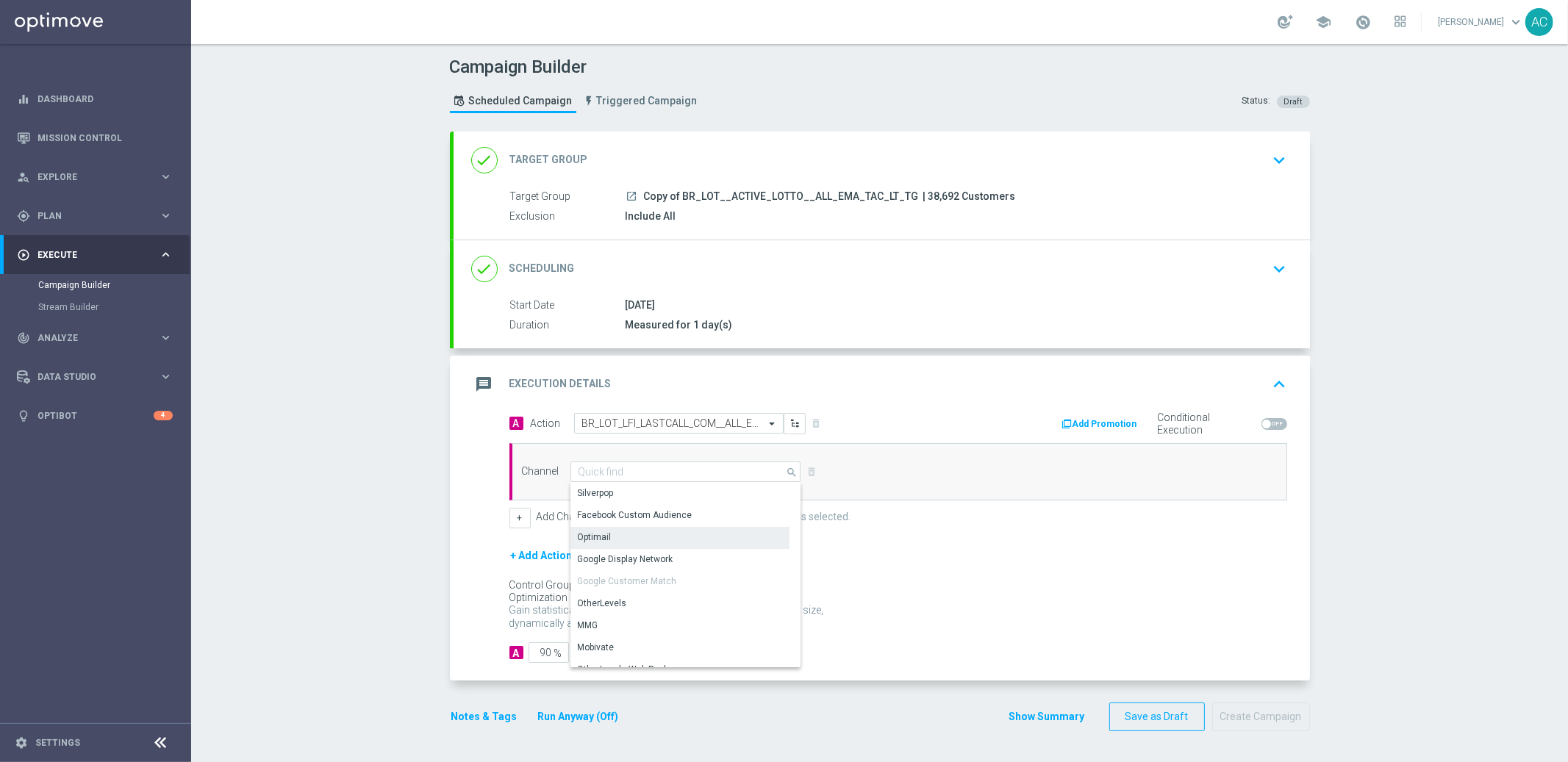
click at [635, 530] on div "Optimail" at bounding box center [680, 537] width 219 height 21
type input "Optimail"
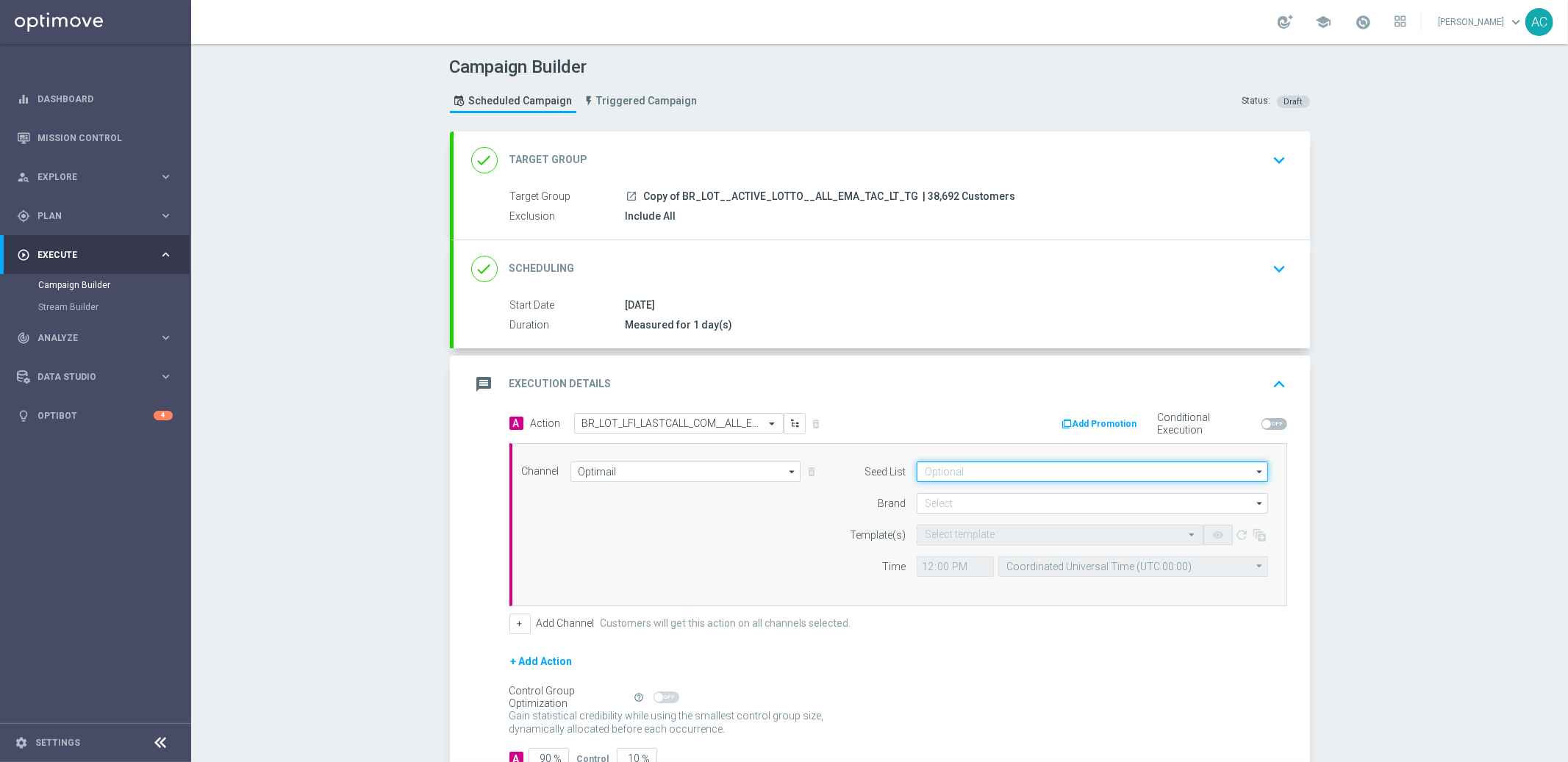
click at [1028, 470] on input at bounding box center [1093, 472] width 351 height 21
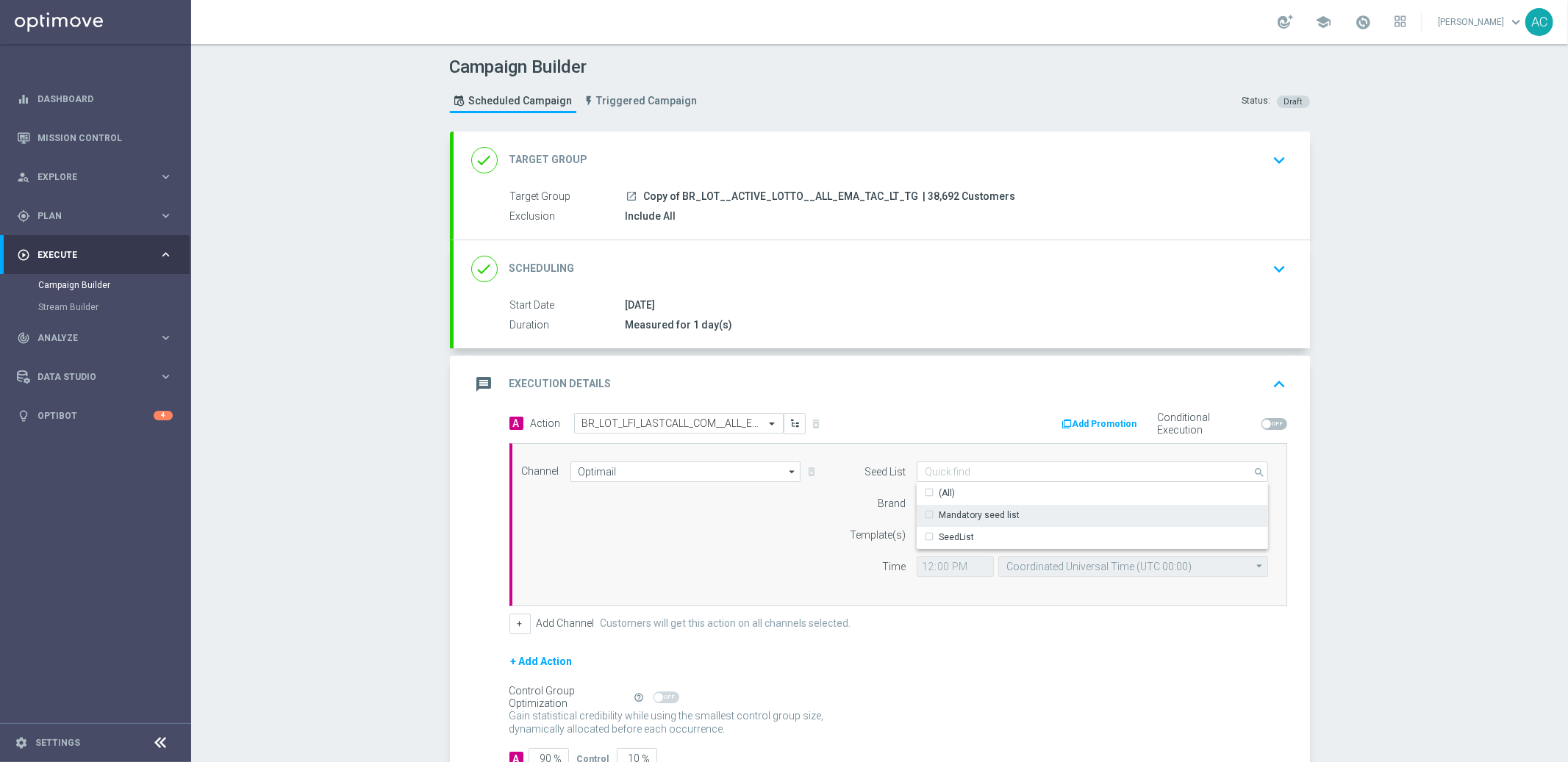
click at [1032, 510] on div "Mandatory seed list" at bounding box center [1093, 515] width 352 height 21
click at [689, 549] on div "Channel Optimail Optimail arrow_drop_down Show Selected 1 of 26 Silverpop" at bounding box center [895, 524] width 769 height 126
type input "Mandatory seed list"
click at [1006, 494] on input at bounding box center [1093, 504] width 351 height 21
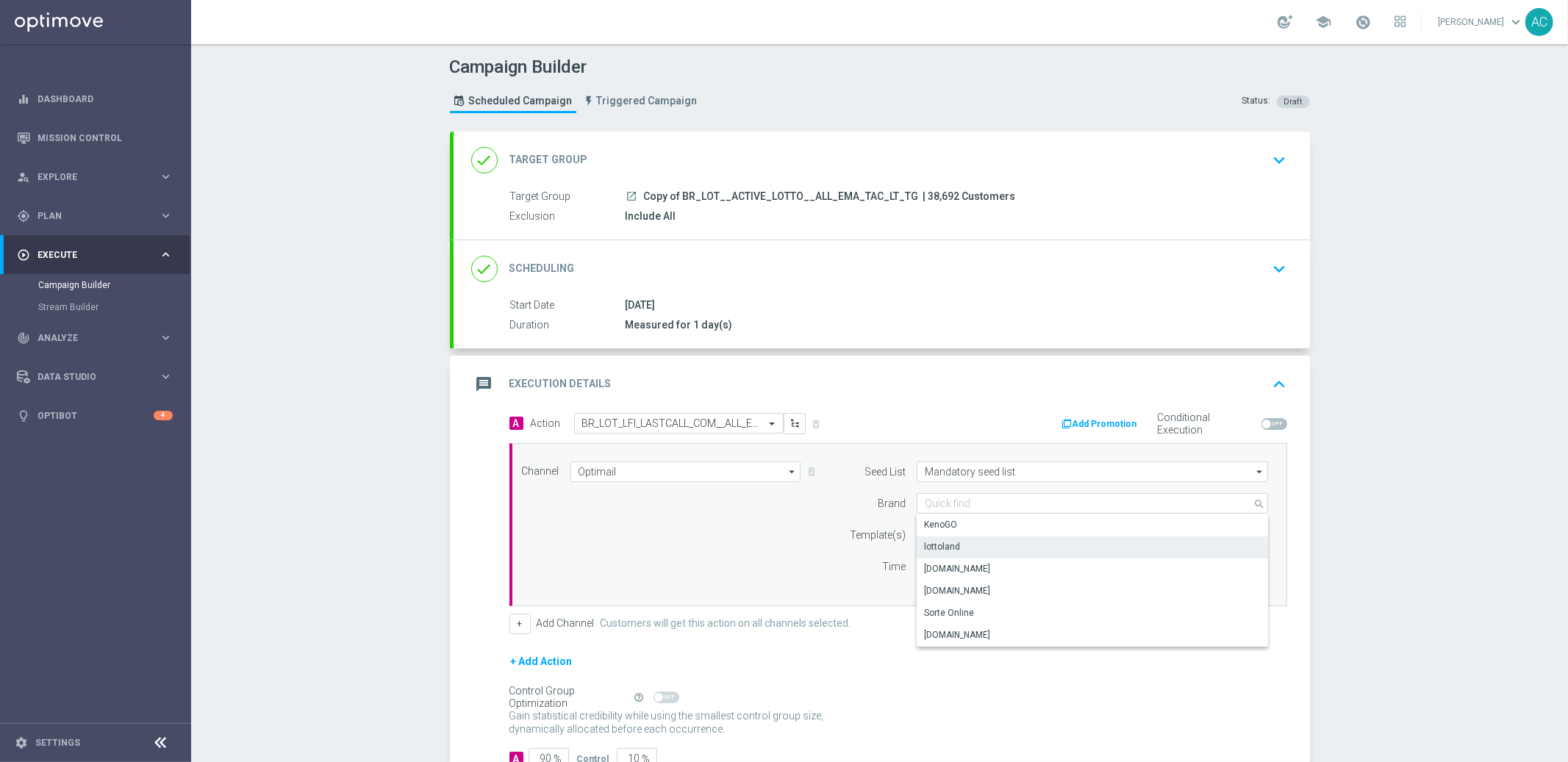
click at [992, 553] on div "lottoland" at bounding box center [1093, 547] width 352 height 21
type input "lottoland"
click at [950, 545] on form "Template(s) Select template remove_red_eye refresh Time 12:00 Coordinated Unive…" at bounding box center [1055, 550] width 427 height 52
click at [958, 538] on input "text" at bounding box center [1046, 535] width 241 height 13
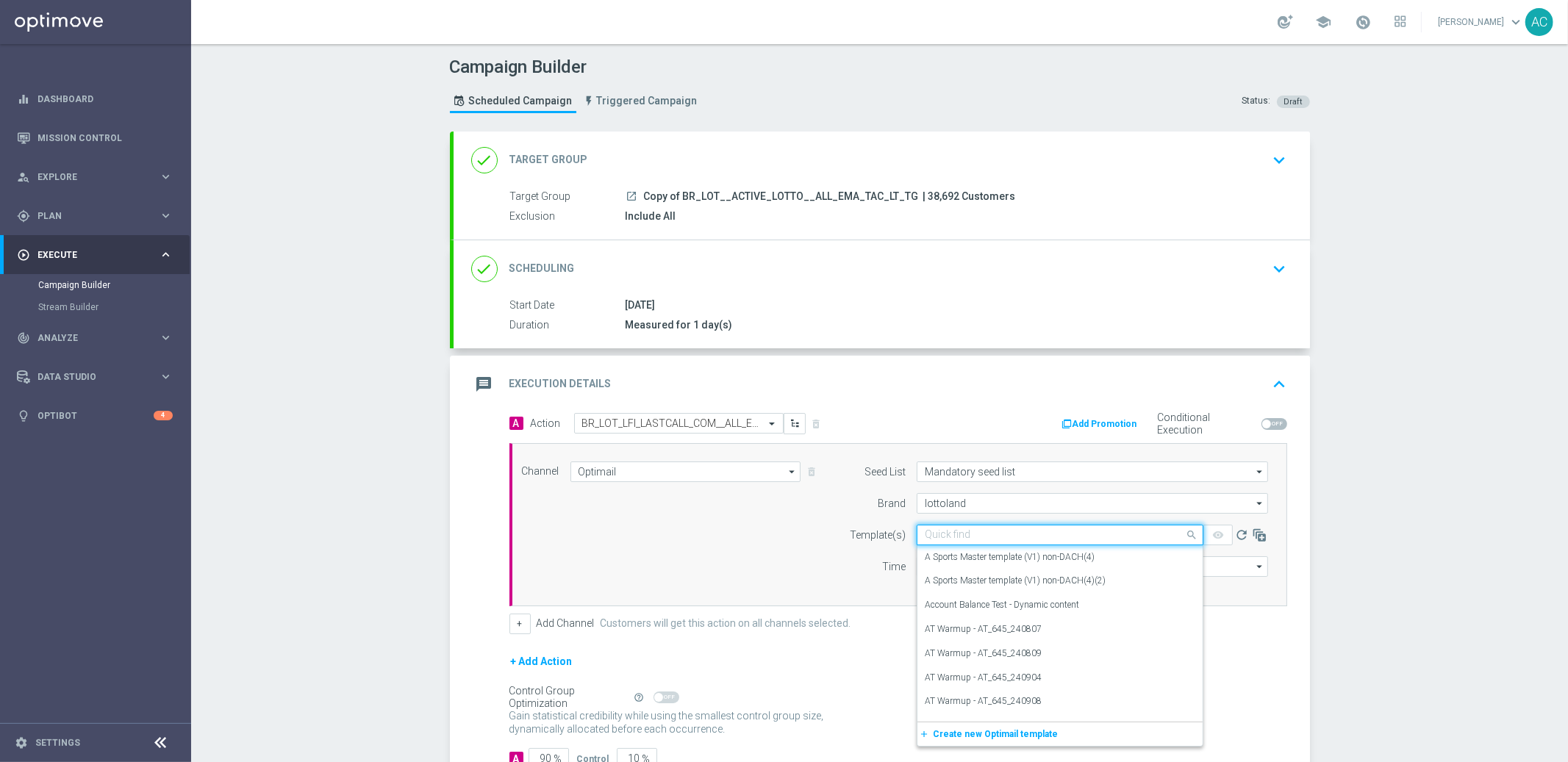
paste input "BR_LOT_LFI_LASTCALL_COM__ALL_EMA_TAC_LT"
type input "BR_LOT_LFI_LASTCALL_COM__ALL_EMA_TAC_LT"
click at [966, 504] on input "lottoland" at bounding box center [1093, 504] width 351 height 21
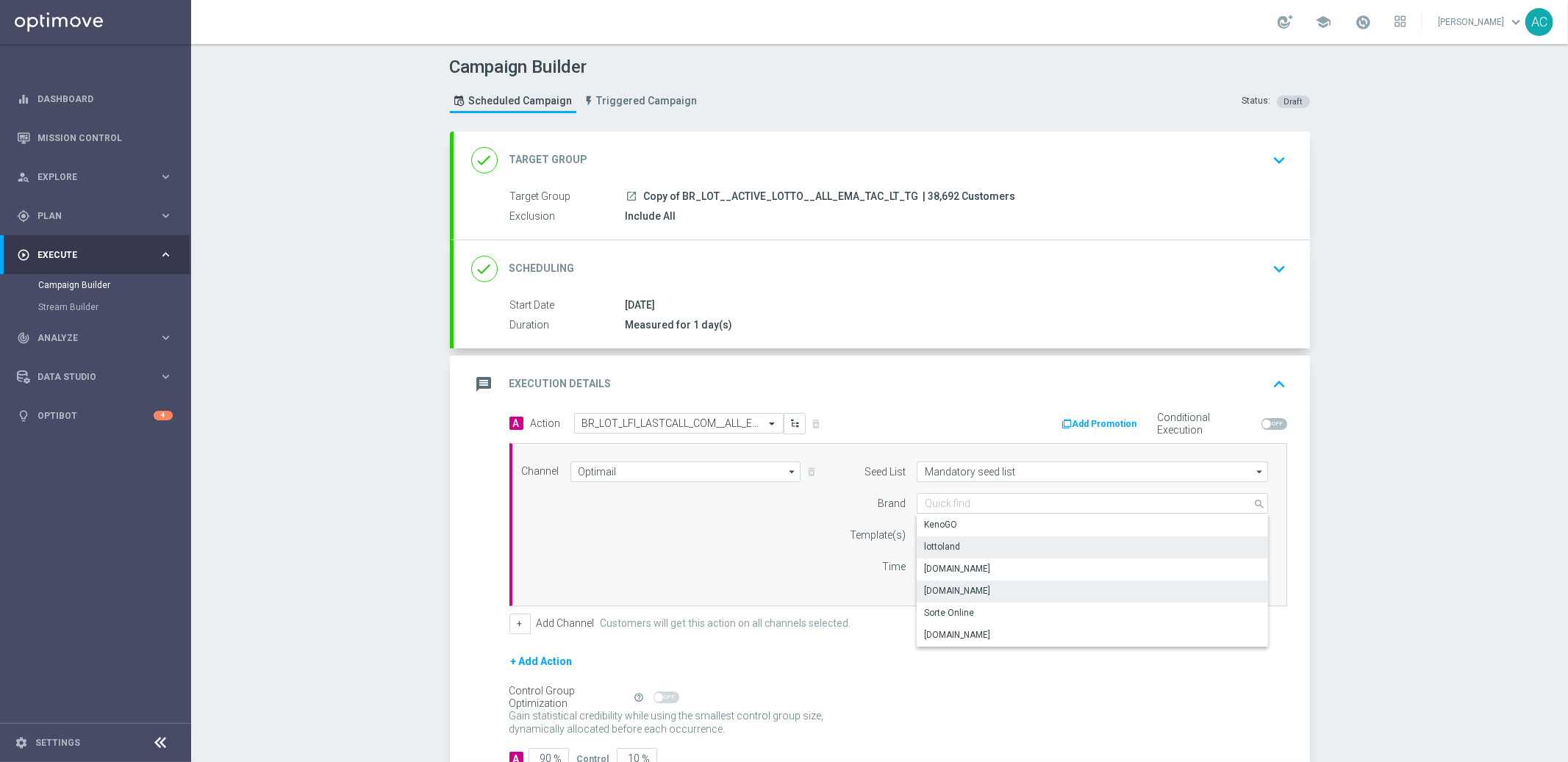
click at [986, 582] on div "Lottoland.com.br" at bounding box center [1093, 591] width 352 height 21
type input "Lottoland.com.br"
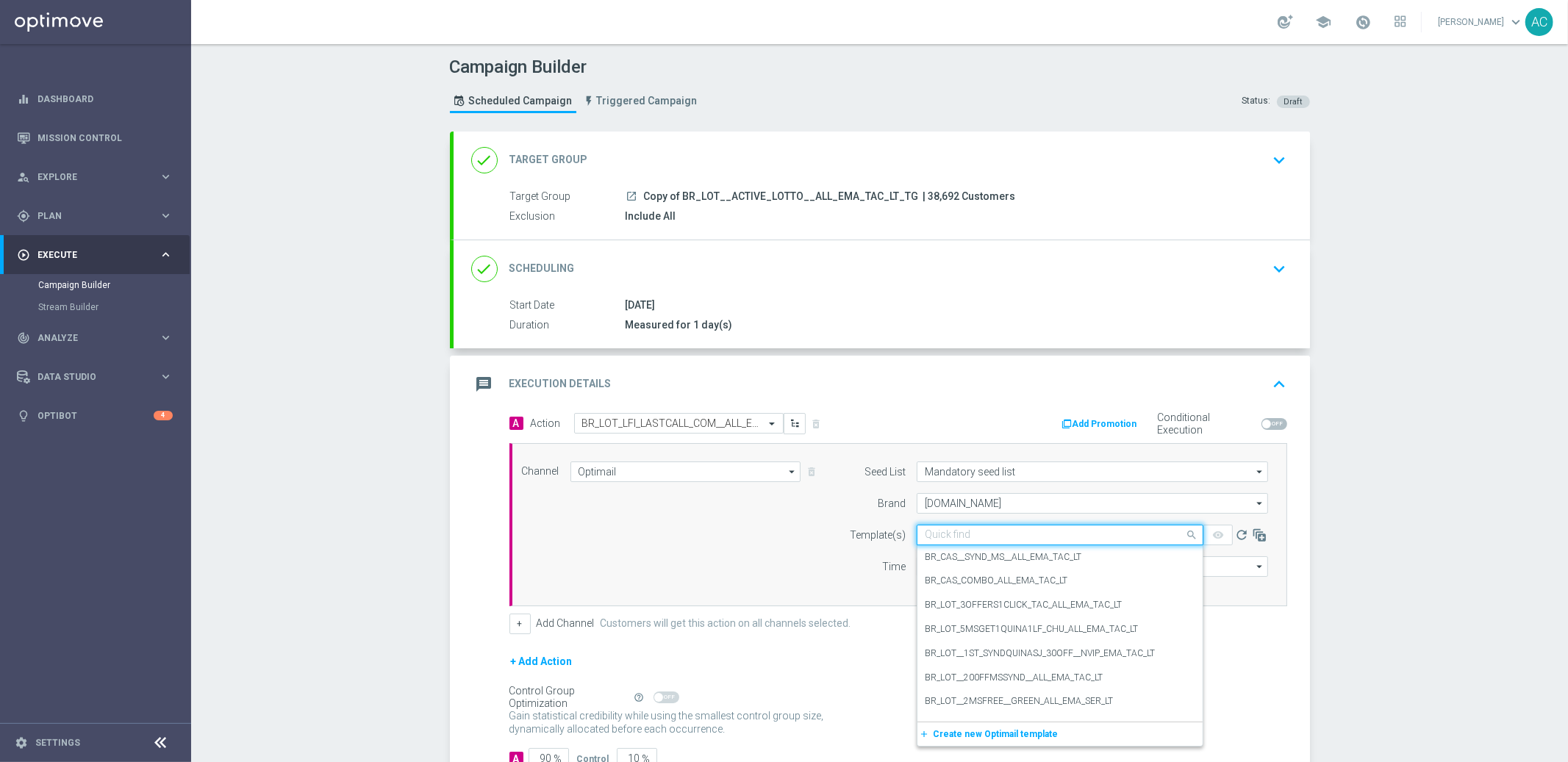
click at [956, 535] on input "text" at bounding box center [1046, 535] width 241 height 13
paste input "BR_LOT_LFI_LASTCALL_COM__ALL_EMA_TAC_LT"
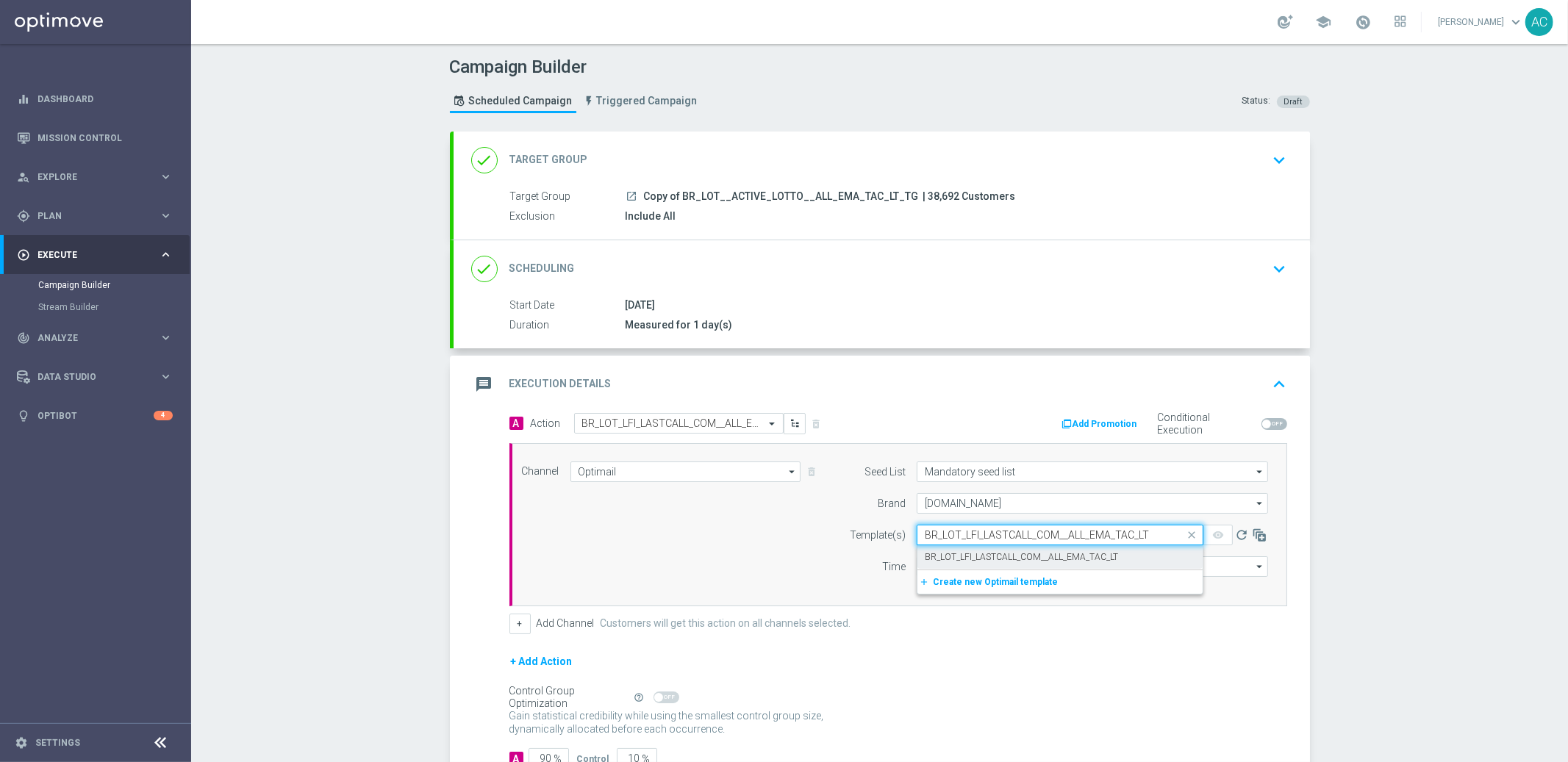
click at [967, 555] on label "BR_LOT_LFI_LASTCALL_COM__ALL_EMA_TAC_LT" at bounding box center [1022, 557] width 193 height 13
type input "BR_LOT_LFI_LASTCALL_COM__ALL_EMA_TAC_LT"
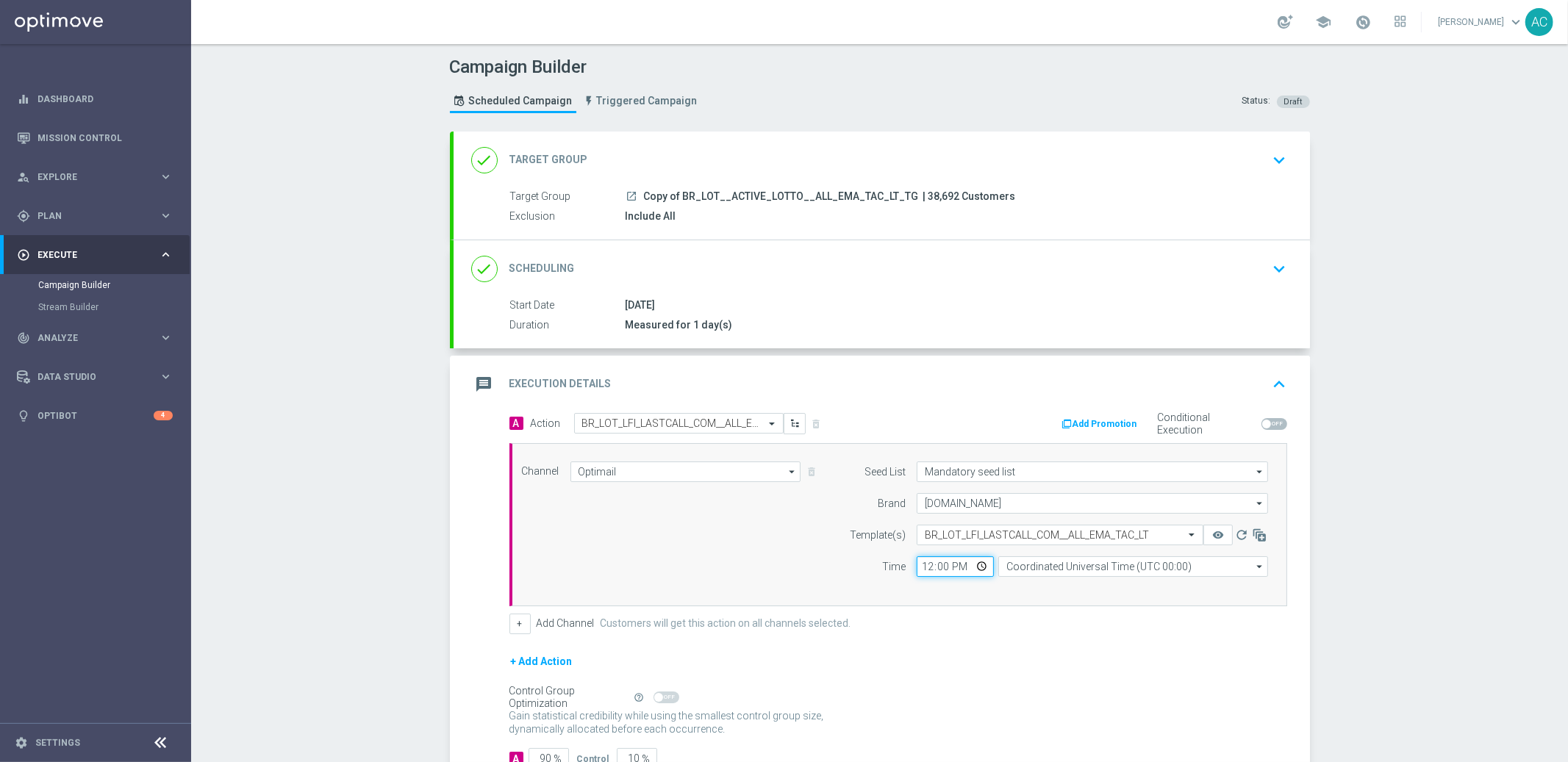
click at [917, 567] on input "12:00" at bounding box center [956, 566] width 77 height 21
type input "17:00"
click at [1083, 568] on input "Coordinated Universal Time (UTC 00:00)" at bounding box center [1133, 566] width 270 height 21
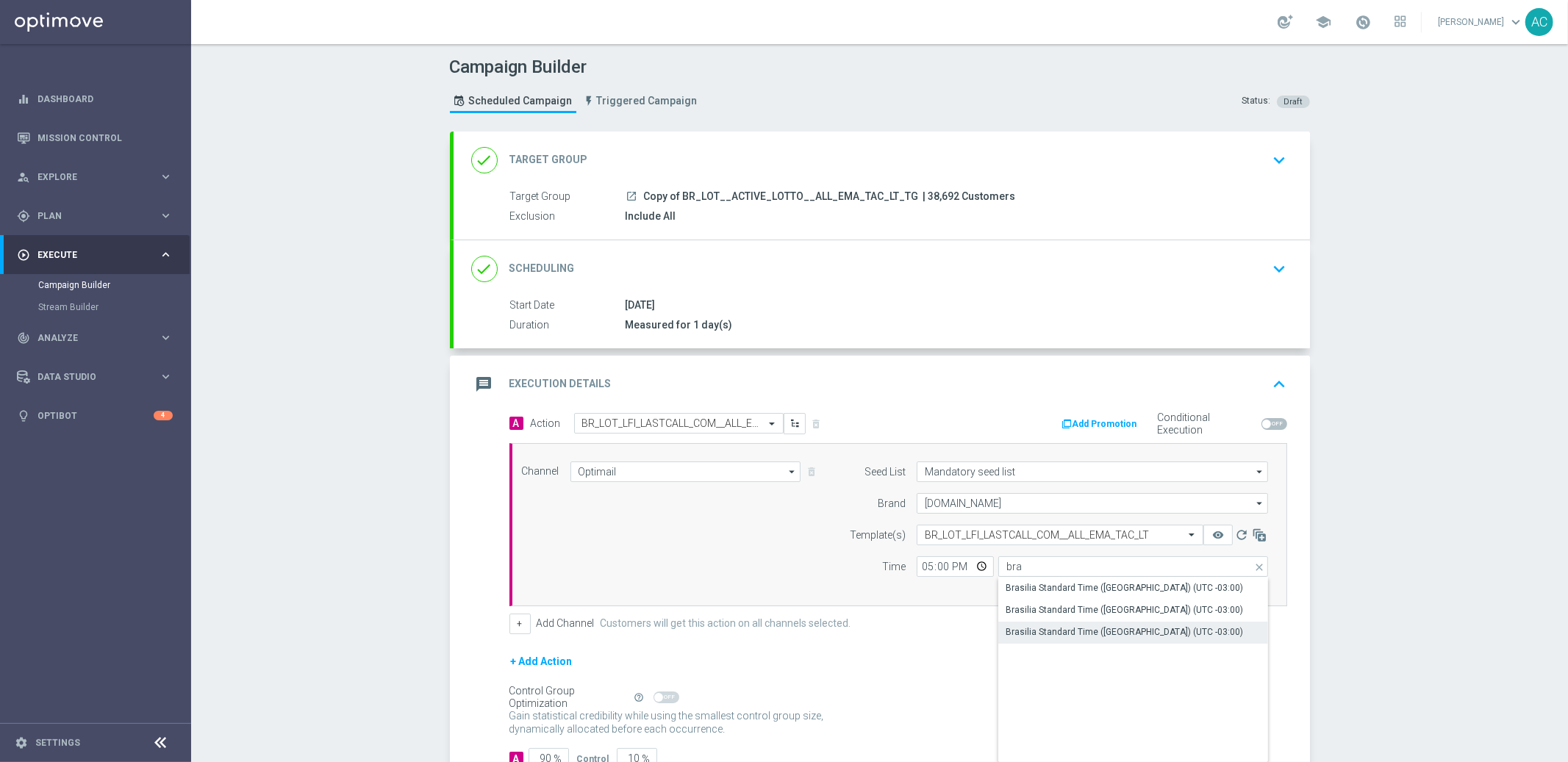
click at [1160, 623] on div "Brasilia Standard Time ([GEOGRAPHIC_DATA]) (UTC -03:00)" at bounding box center [1133, 632] width 270 height 21
type input "Brasilia Standard Time ([GEOGRAPHIC_DATA]) (UTC -03:00)"
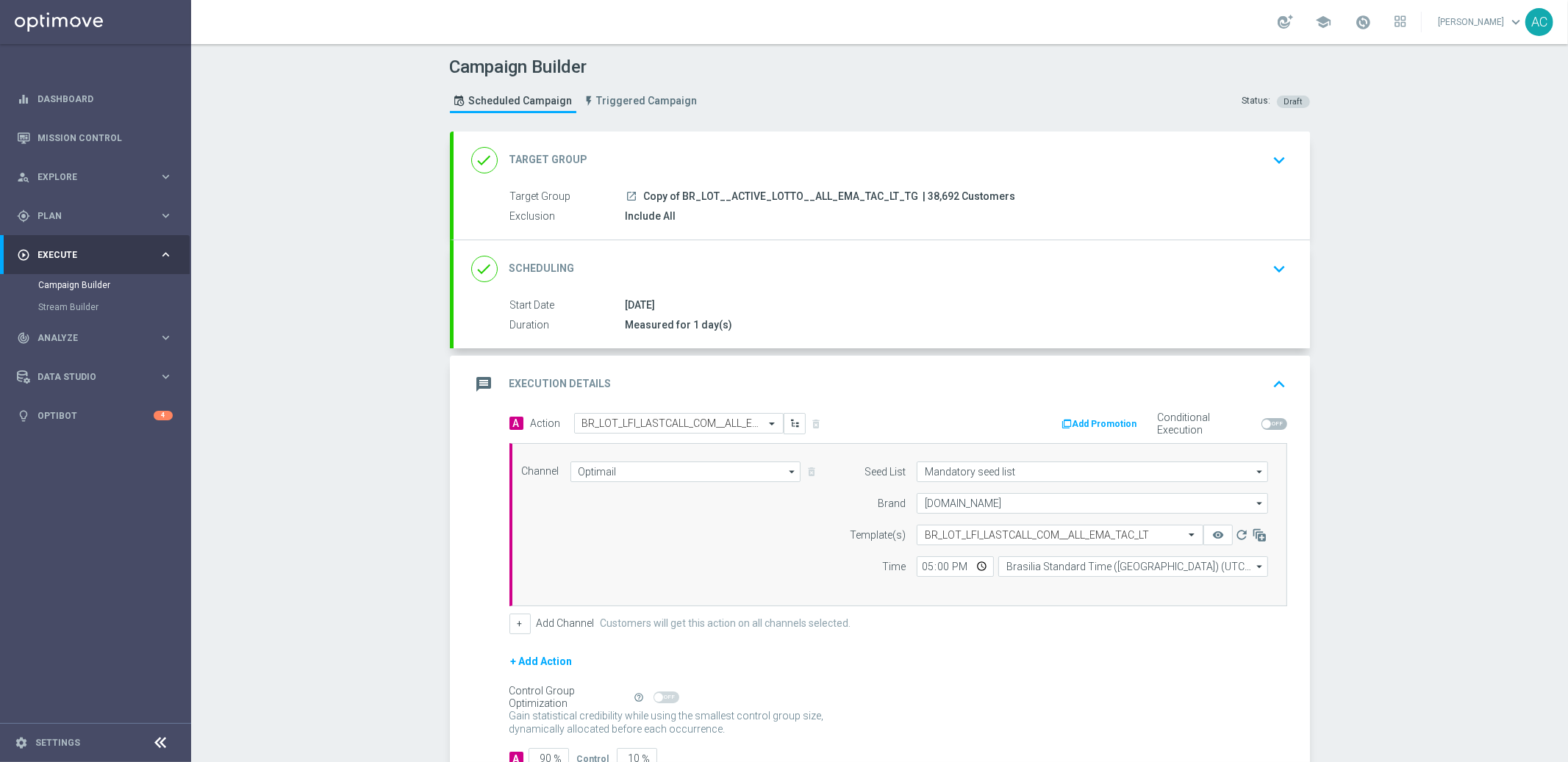
scroll to position [104, 0]
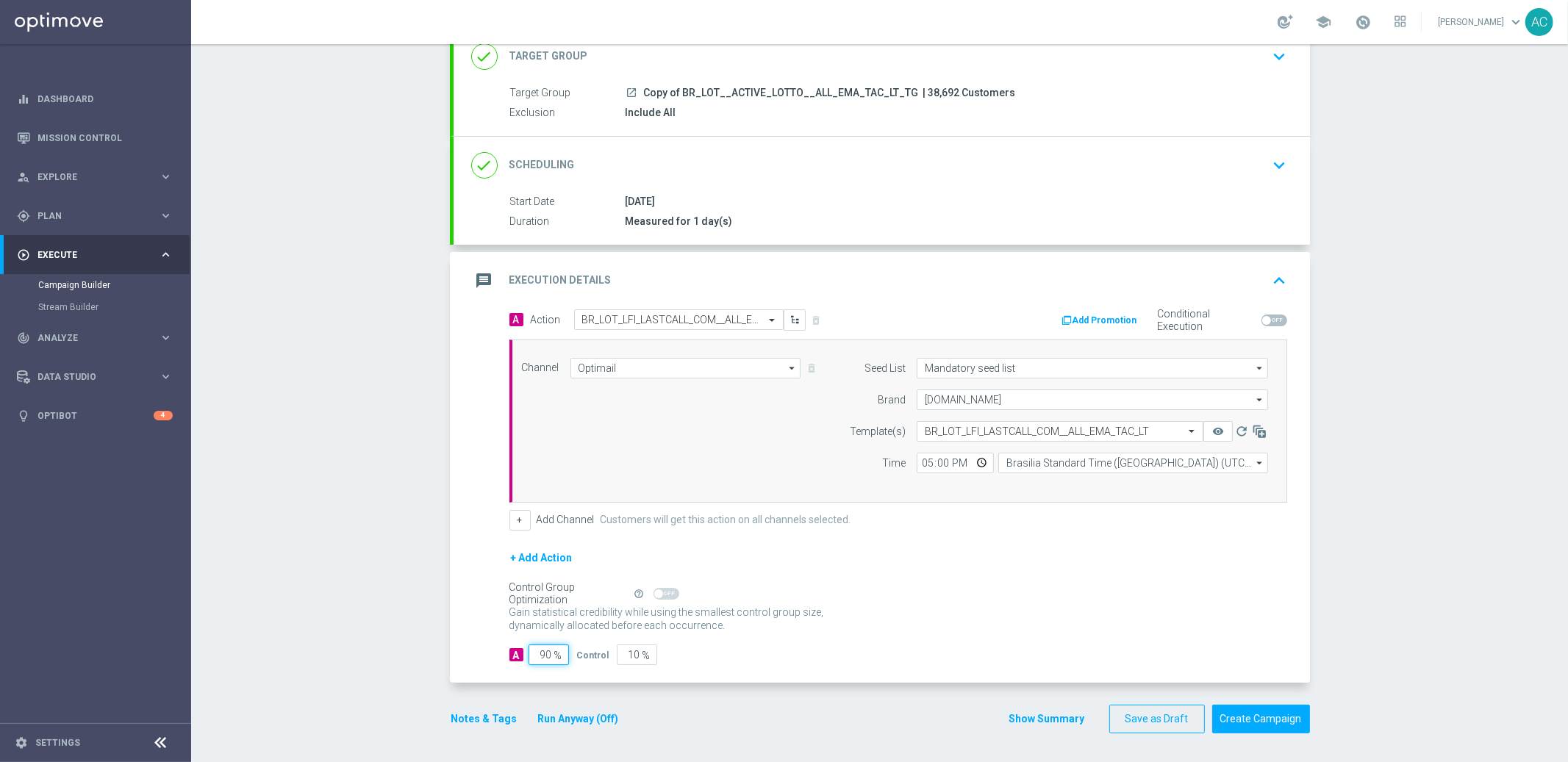
click at [542, 653] on input "90" at bounding box center [549, 655] width 40 height 21
type input "9"
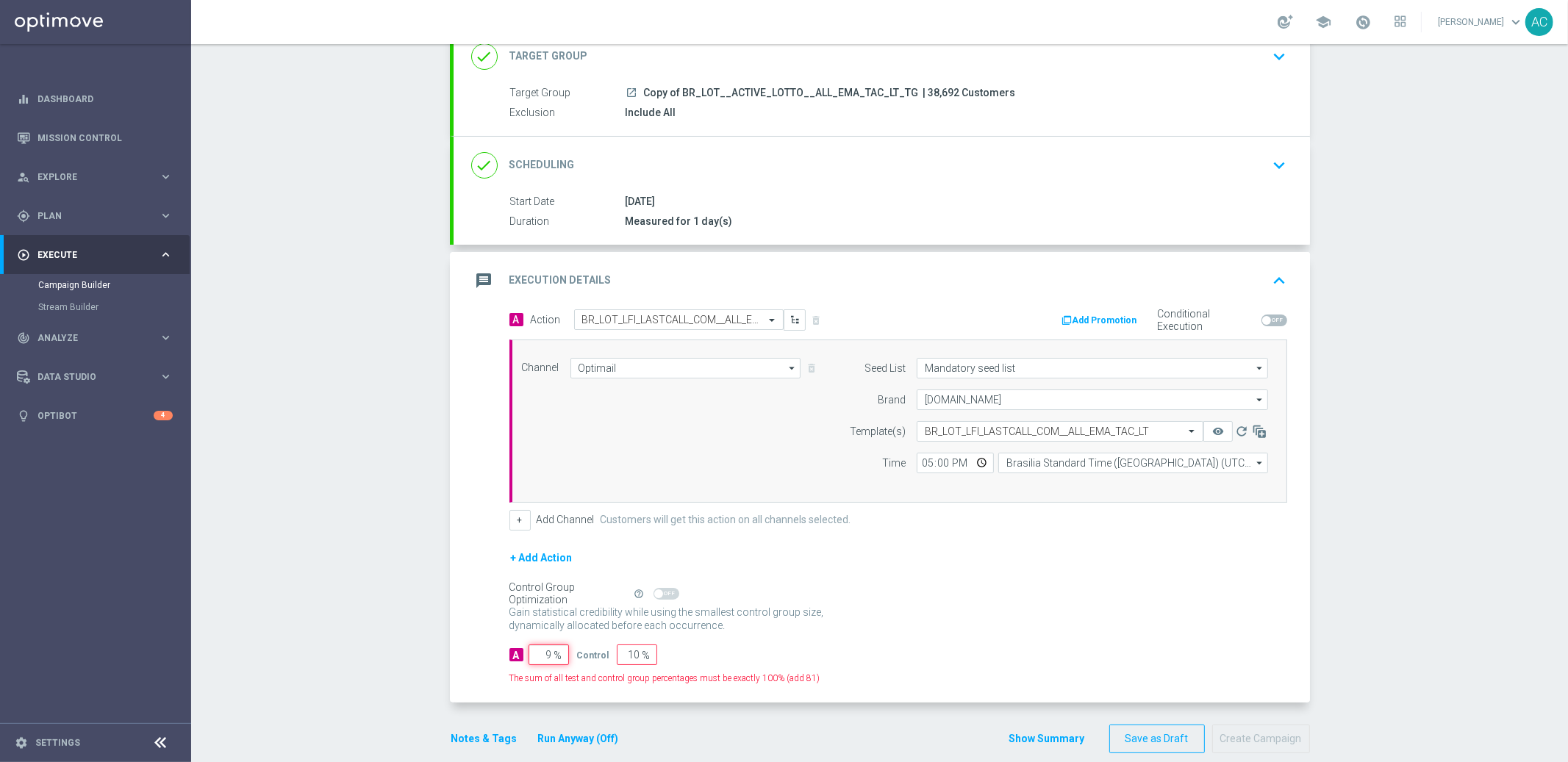
type input "91"
type input "95"
type input "5"
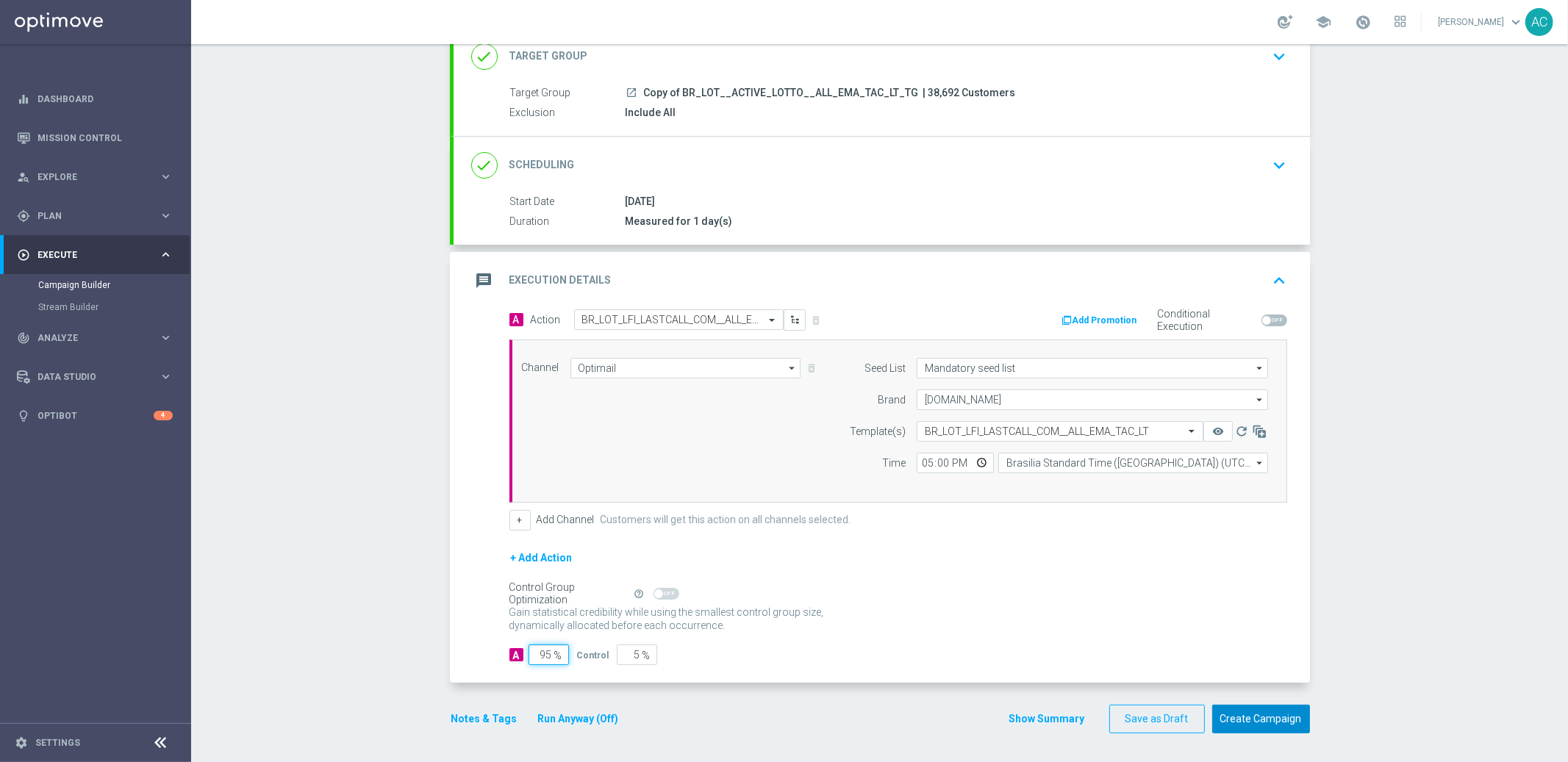
type input "95"
click at [1278, 725] on button "Create Campaign" at bounding box center [1261, 719] width 98 height 28
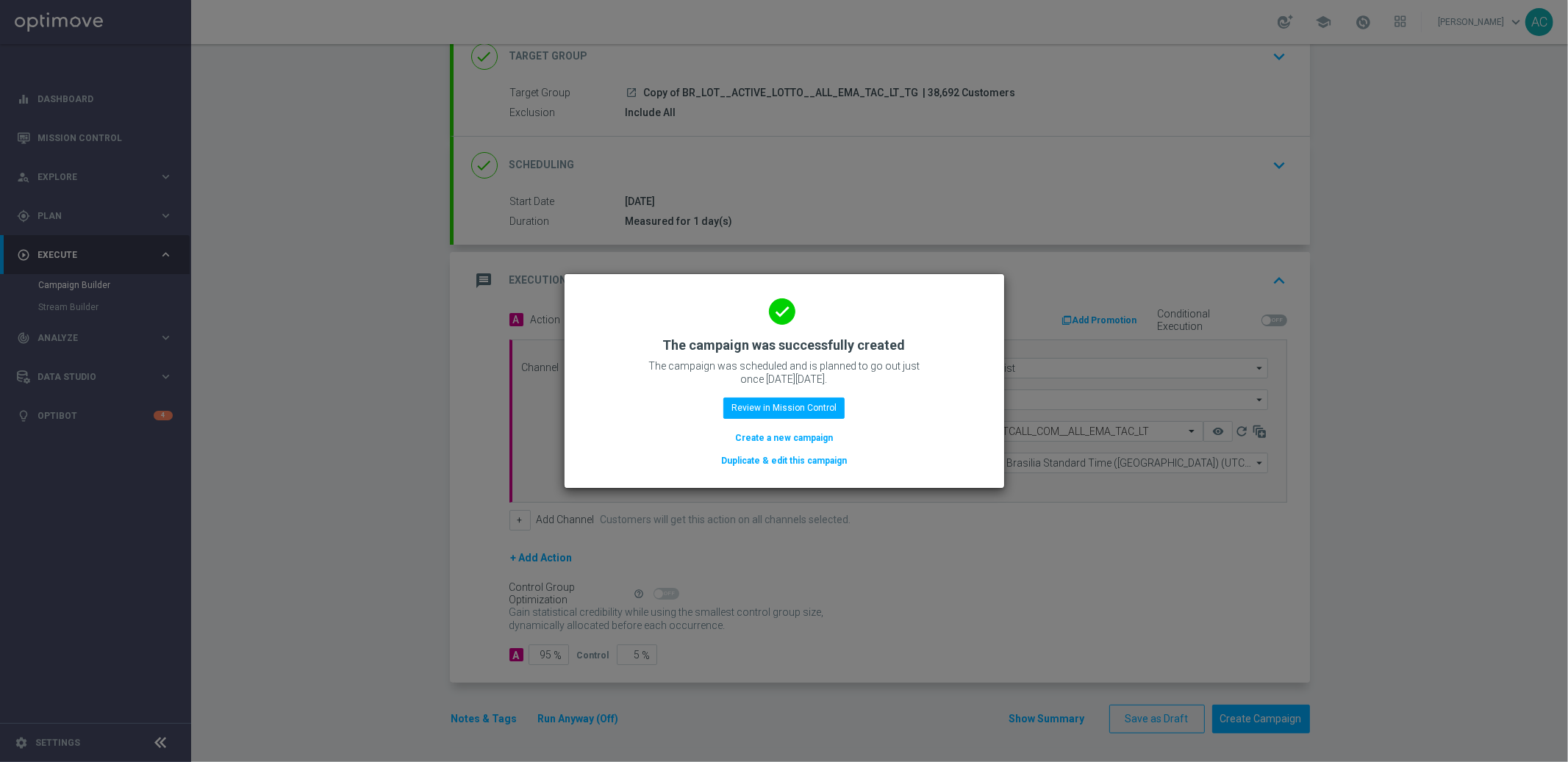
click at [811, 432] on button "Create a new campaign" at bounding box center [784, 437] width 100 height 16
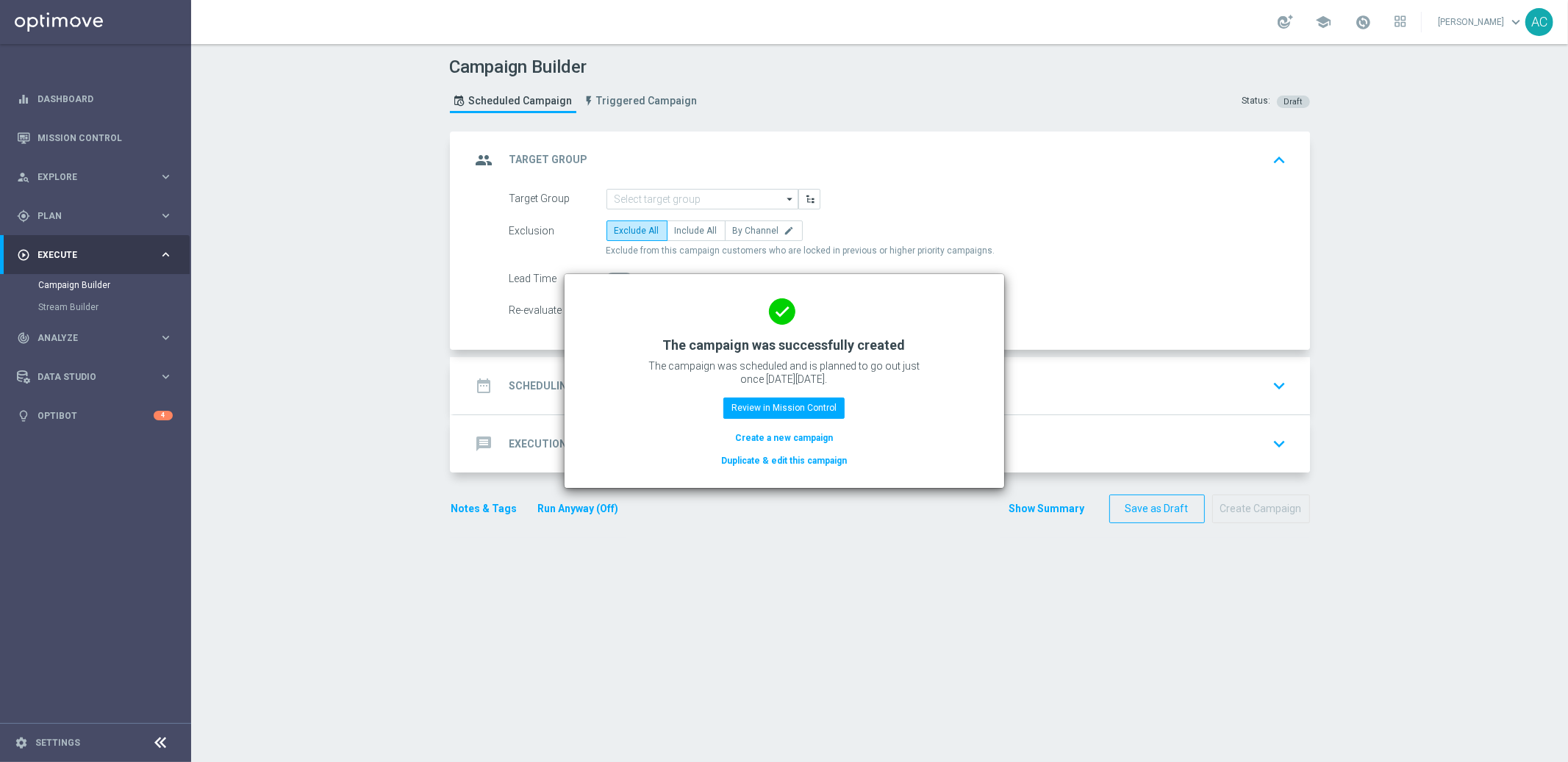
scroll to position [0, 0]
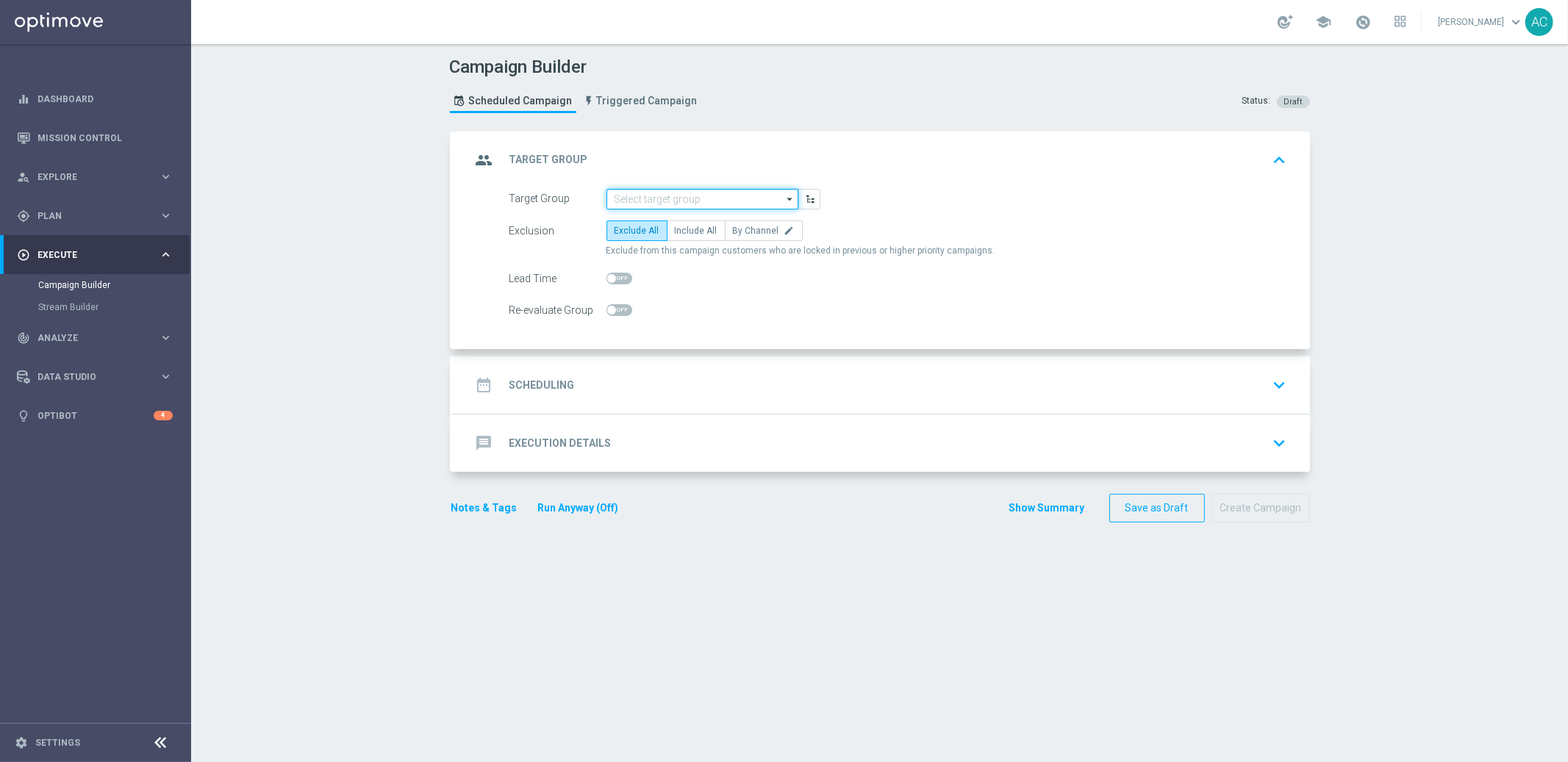
click at [707, 197] on input at bounding box center [702, 199] width 192 height 21
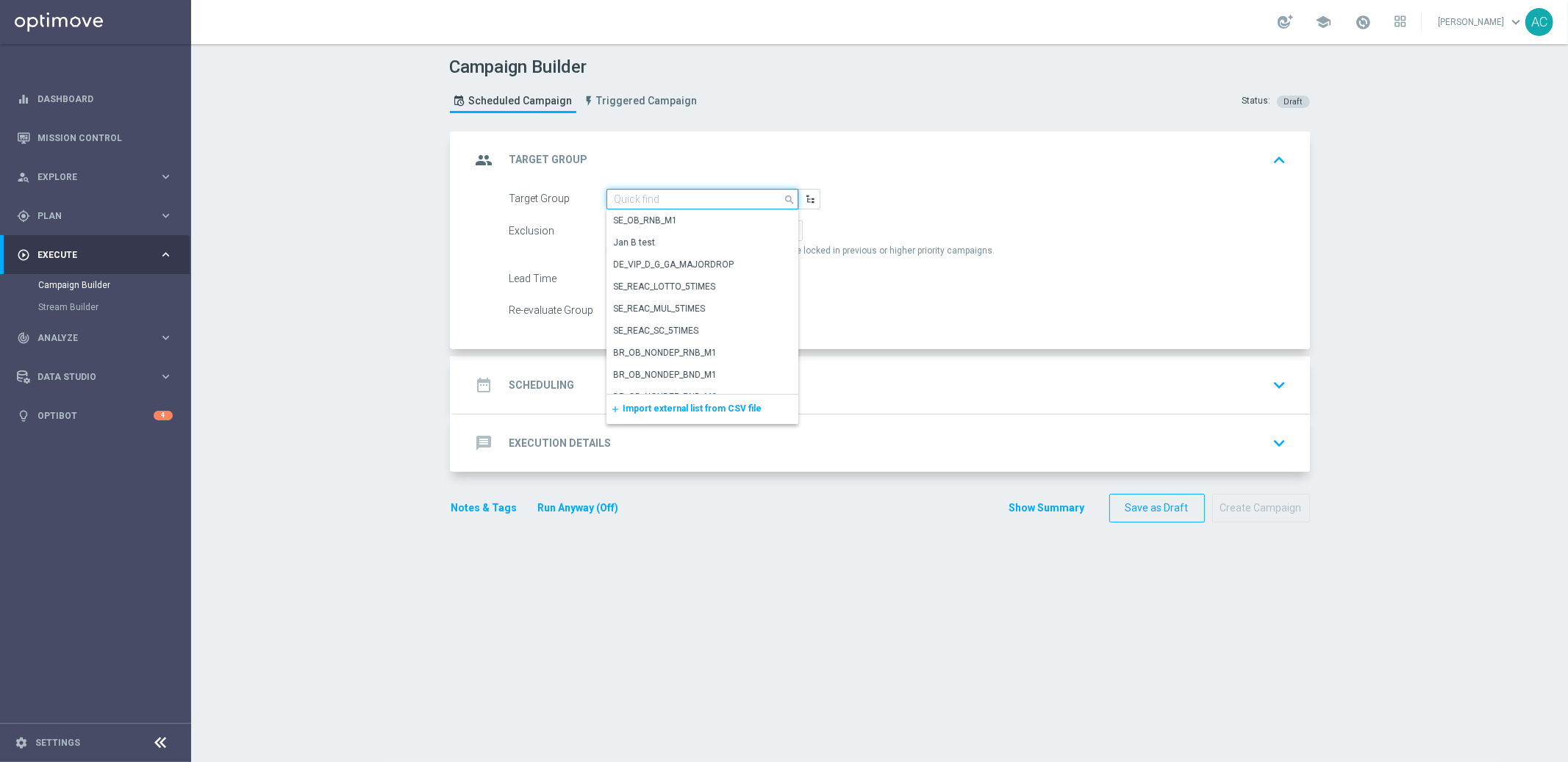
paste input "BR_LOT__ACTIVE_LOTTO__ALL_SMS_TAC_LT_TG"
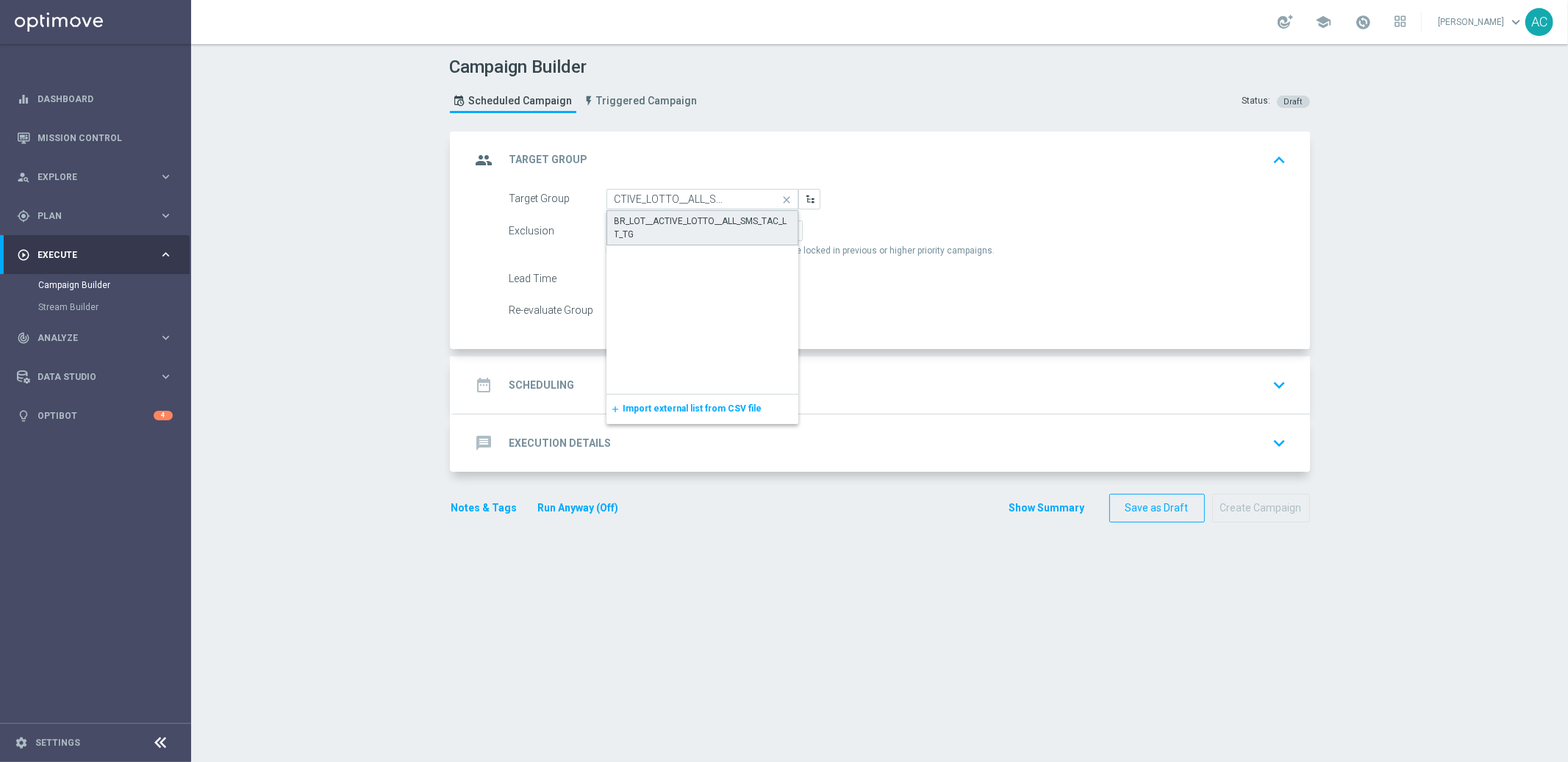
click at [710, 215] on div "BR_LOT__ACTIVE_LOTTO__ALL_SMS_TAC_LT_TG" at bounding box center [703, 228] width 177 height 27
type input "BR_LOT__ACTIVE_LOTTO__ALL_SMS_TAC_LT_TG"
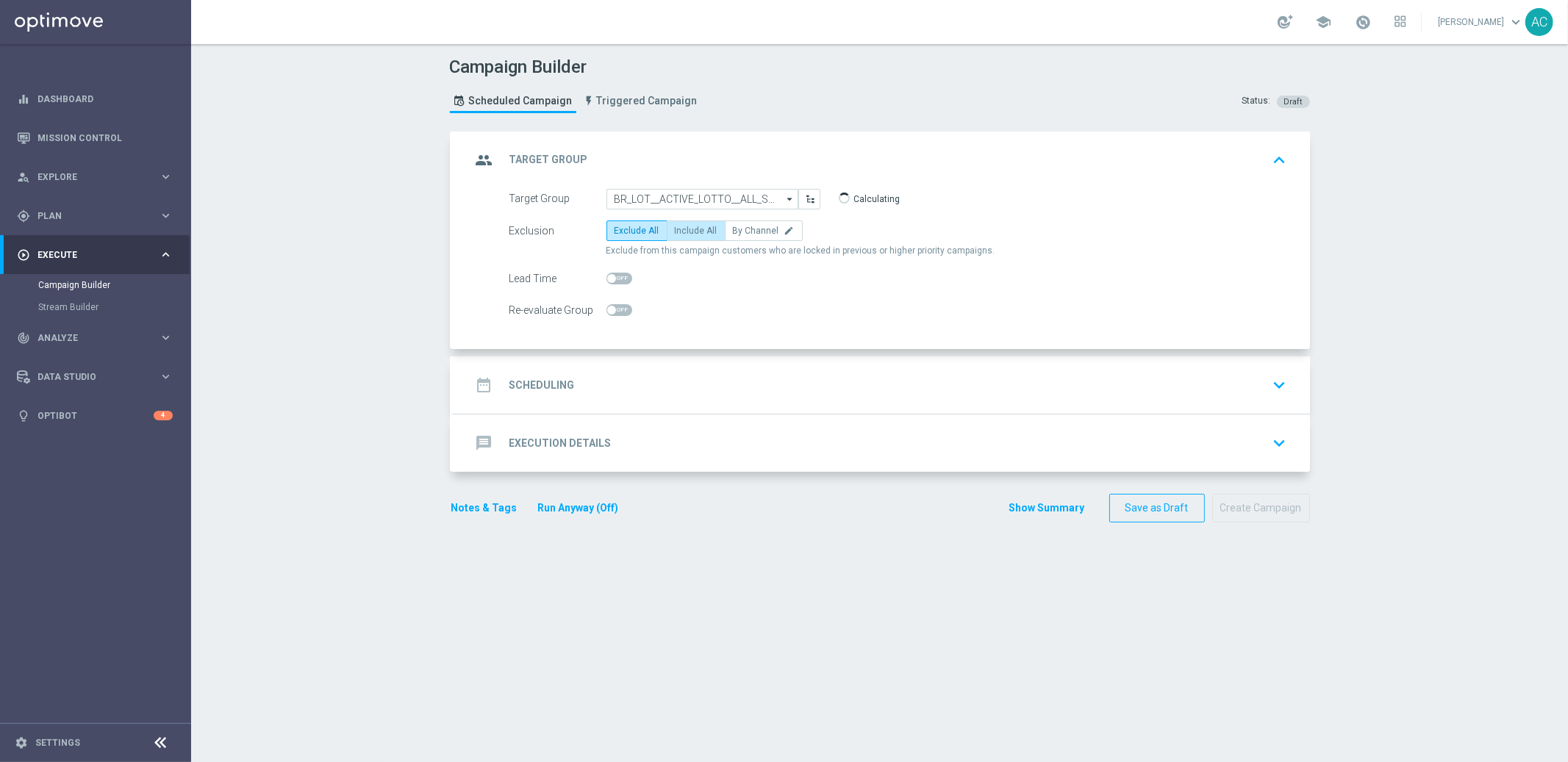
click at [691, 230] on span "Include All" at bounding box center [696, 231] width 43 height 10
click at [684, 230] on input "Include All" at bounding box center [679, 233] width 9 height 9
radio input "true"
click at [571, 394] on div "date_range Scheduling keyboard_arrow_down" at bounding box center [882, 385] width 822 height 28
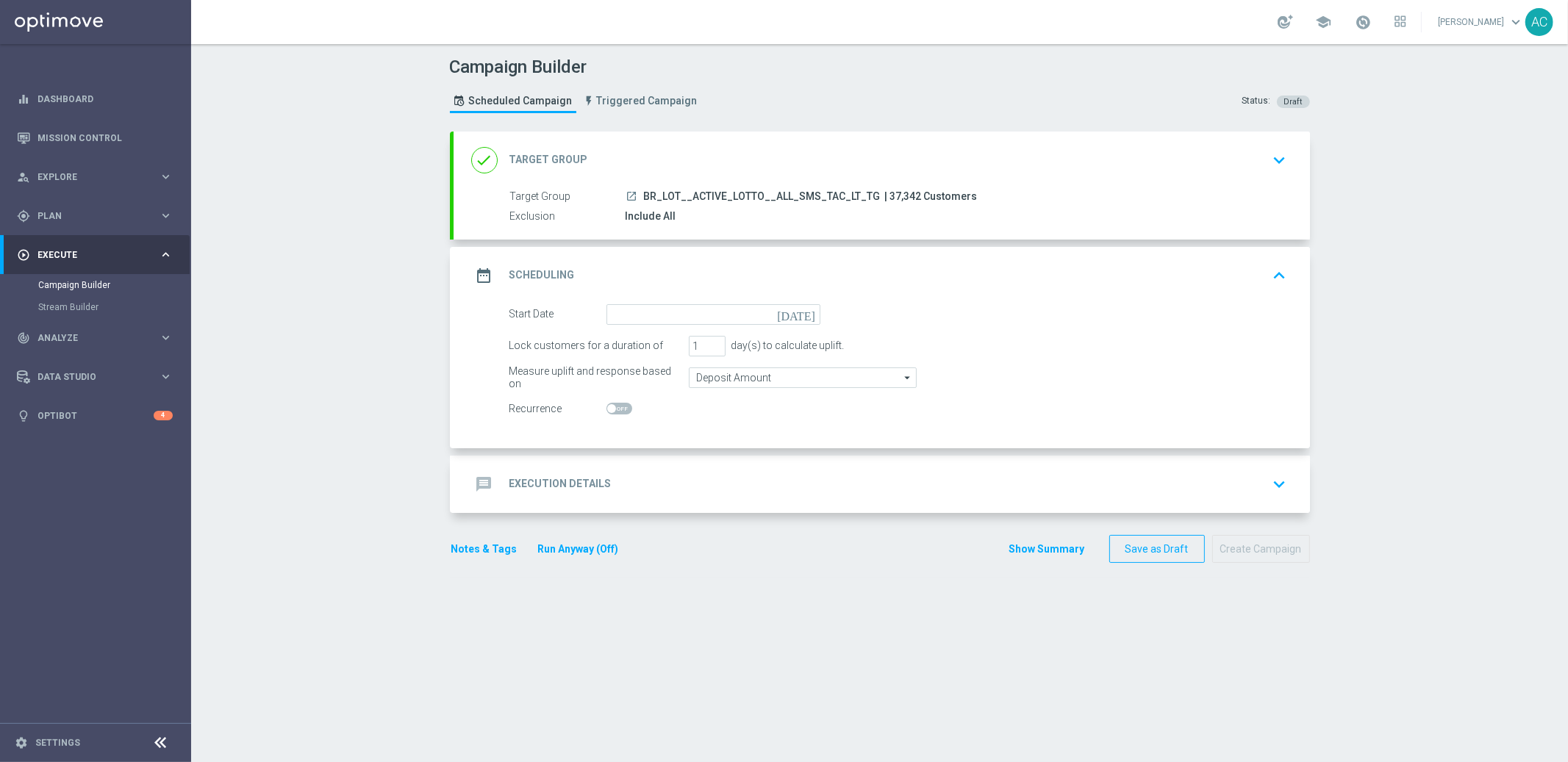
click at [1061, 193] on div "launch BR_LOT__ACTIVE_LOTTO__ALL_SMS_TAC_LT_TG | 37,342 Customers" at bounding box center [954, 197] width 656 height 15
click at [1085, 157] on div "done Target Group keyboard_arrow_down" at bounding box center [882, 160] width 822 height 28
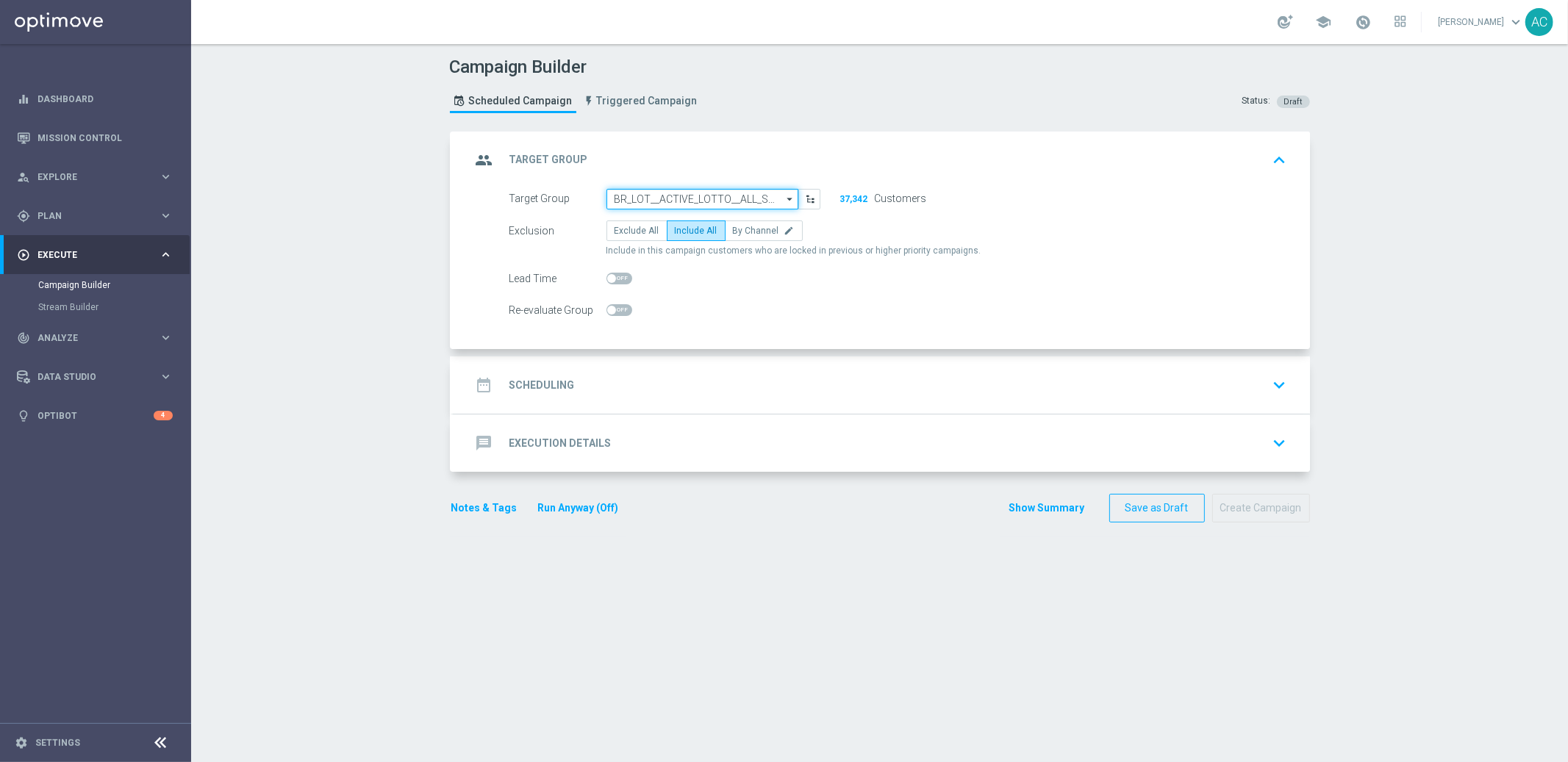
click at [715, 193] on input "BR_LOT__ACTIVE_LOTTO__ALL_SMS_TAC_LT_TG" at bounding box center [702, 199] width 192 height 21
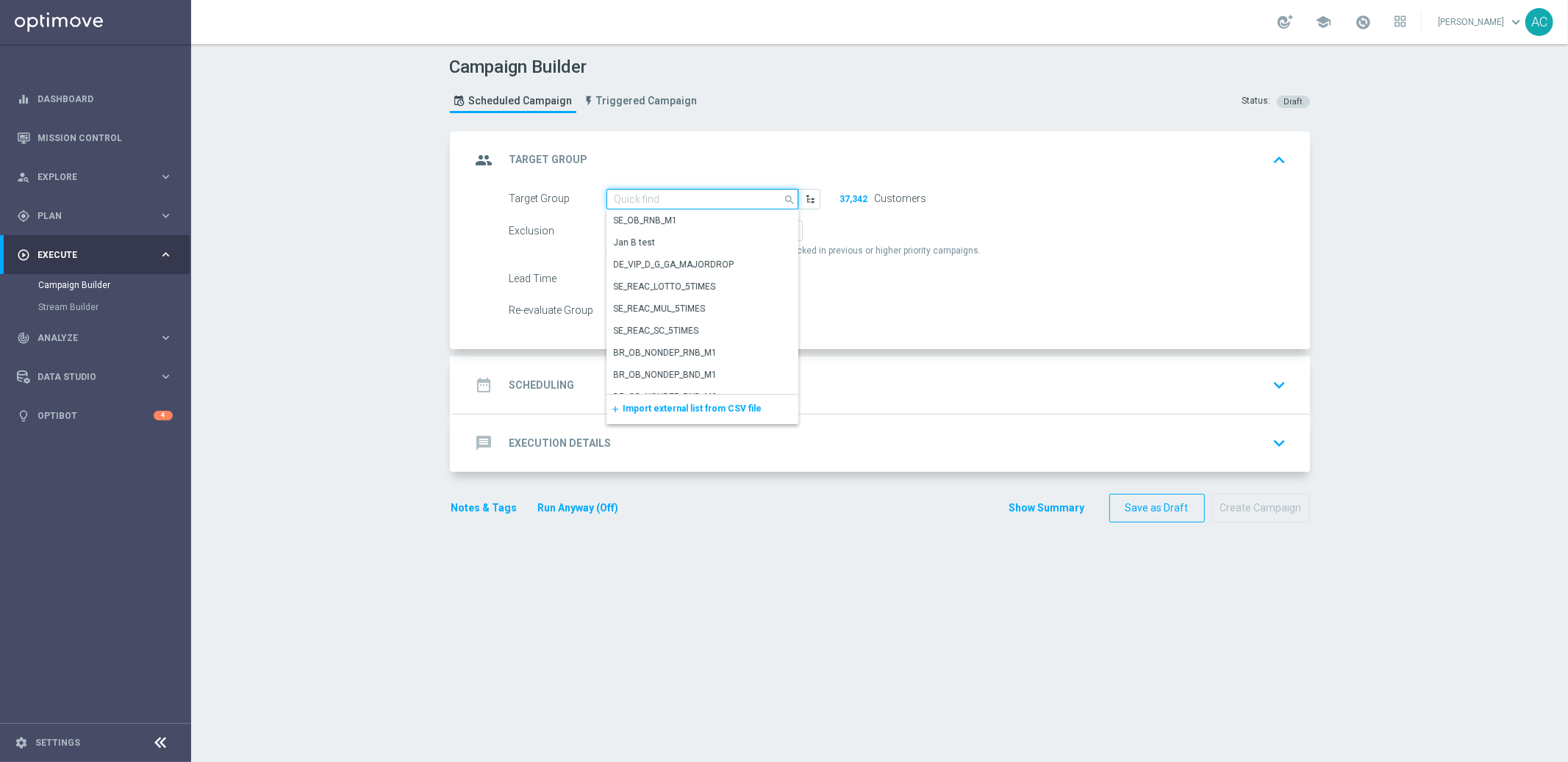
paste input "Copy of BR_LOT__ACTIVE_LOTTO__ALL_SMS_TAC_LT_TG"
type input "Copy of BR_LOT__ACTIVE_LOTTO__ALL_SMS_TAC_LT_TG"
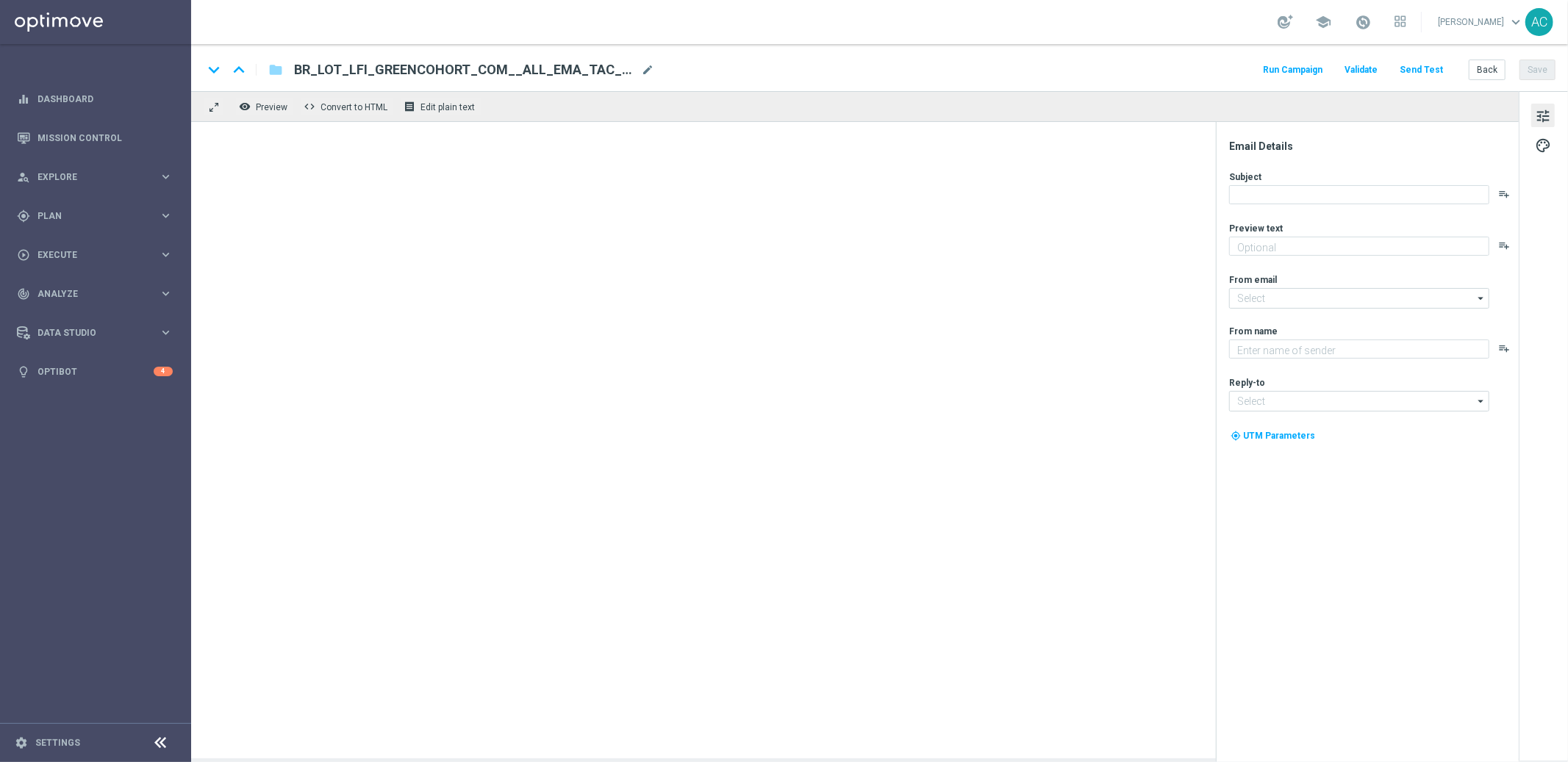
type textarea "Garanta sua cota no bolão da Independência antes que acabe!"
type input "[EMAIL_ADDRESS][DOMAIN_NAME]"
type textarea "Lotofácil Independência na Lottoland"
type input "[EMAIL_ADDRESS][DOMAIN_NAME]"
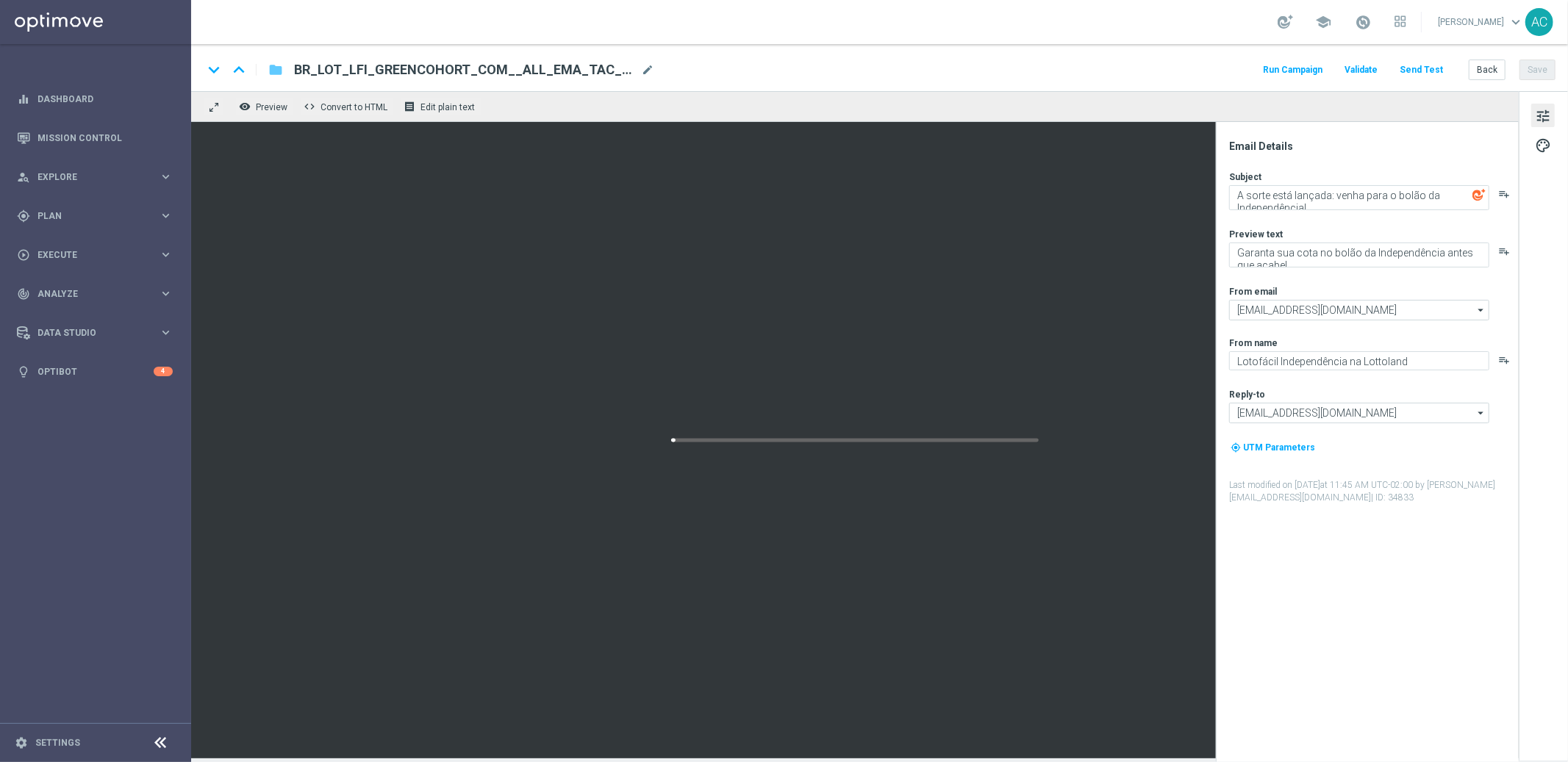
click at [279, 75] on icon "folder" at bounding box center [276, 69] width 15 height 18
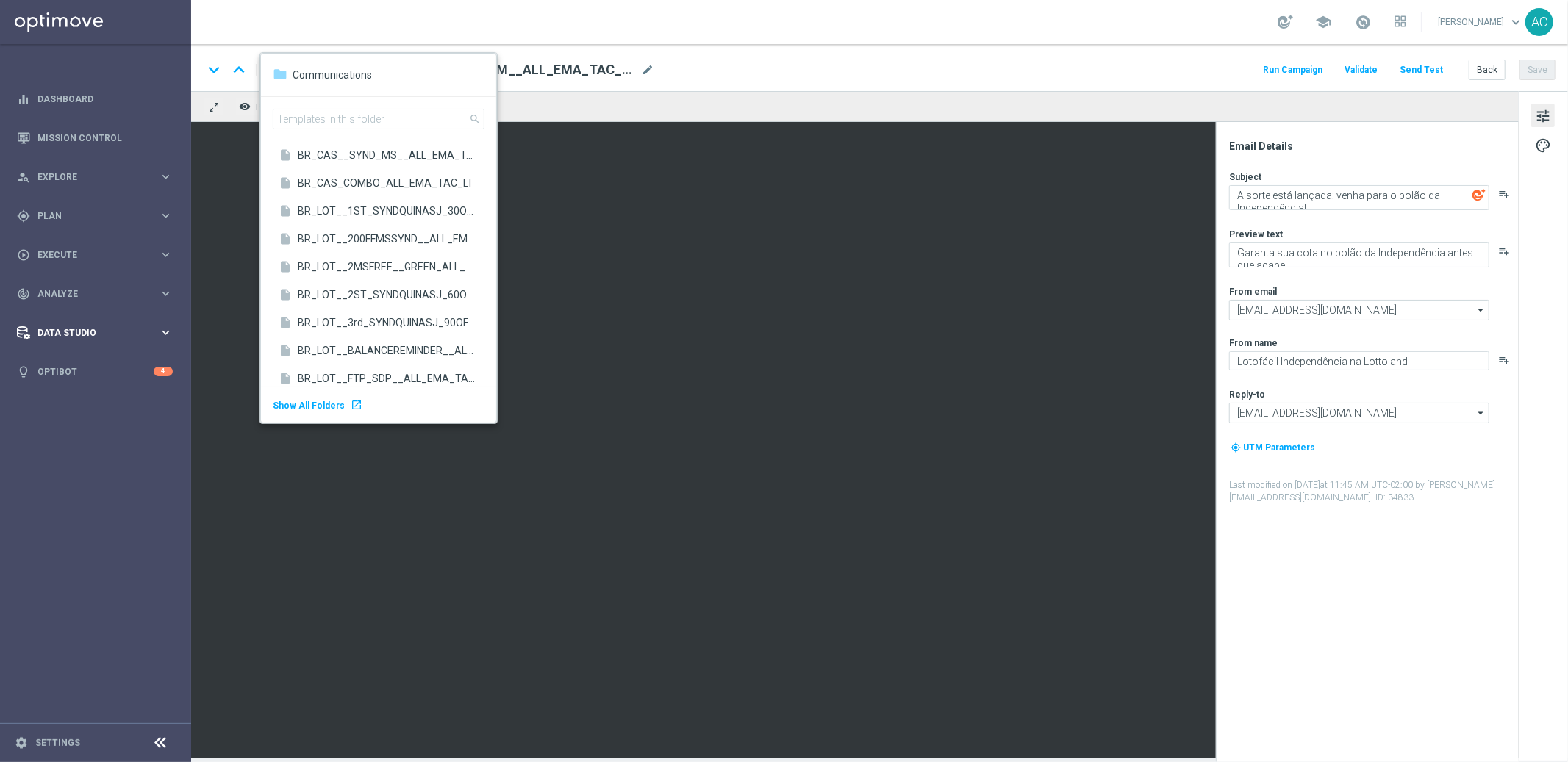
click at [90, 350] on div "Data Studio keyboard_arrow_right" at bounding box center [95, 332] width 190 height 39
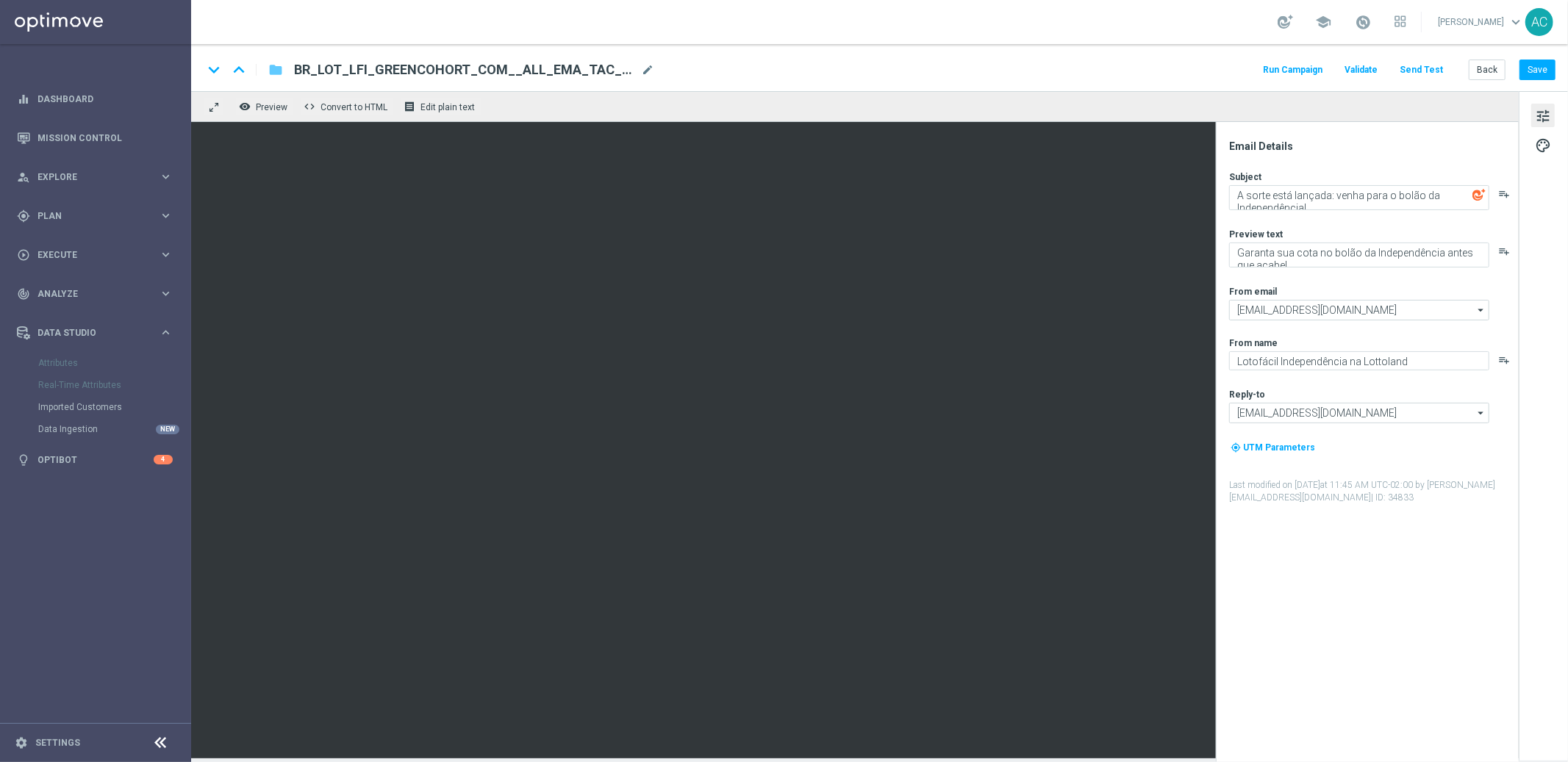
click at [277, 69] on icon "folder" at bounding box center [276, 69] width 15 height 18
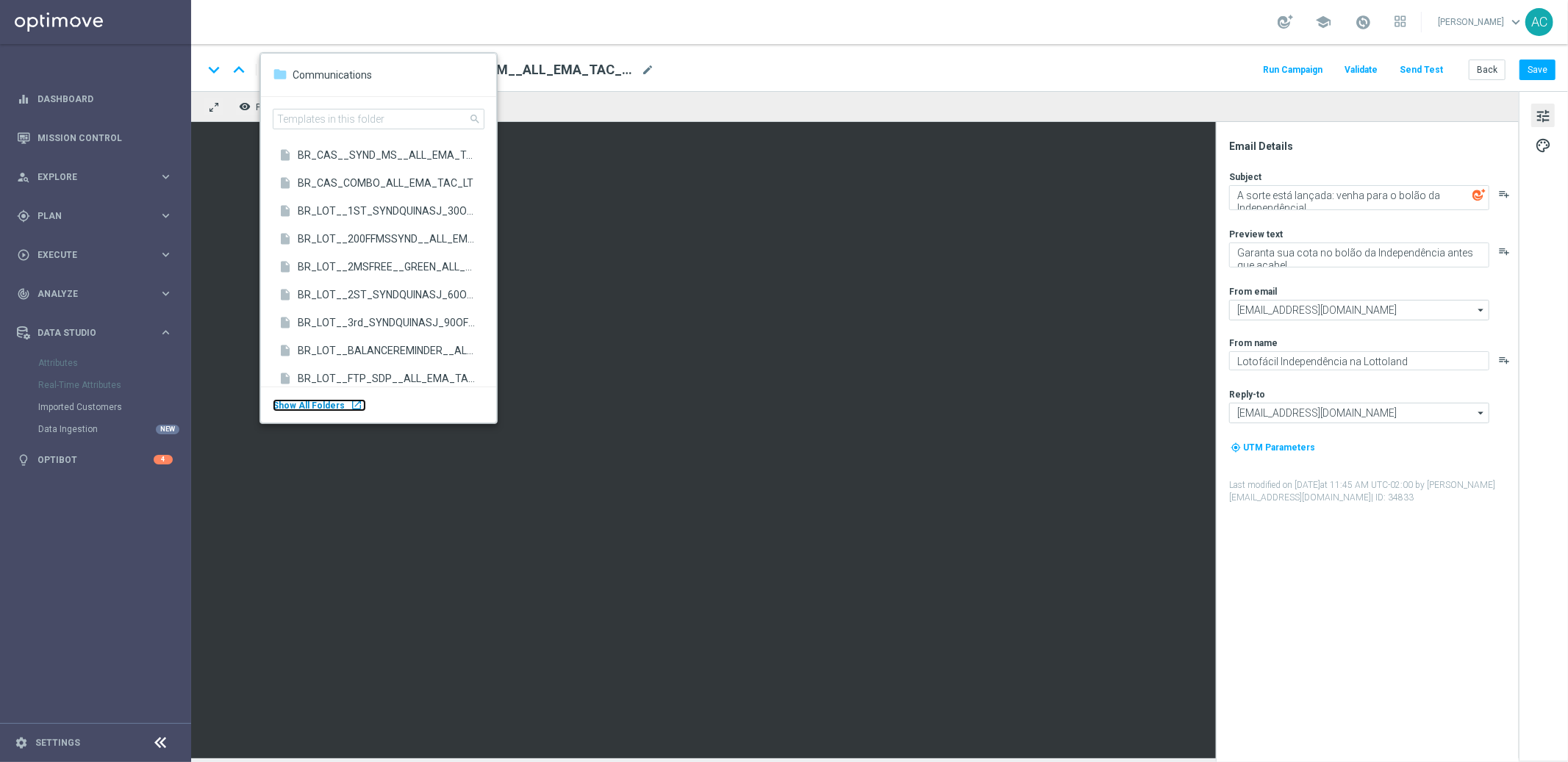
click at [327, 402] on span "Show All Folders" at bounding box center [309, 406] width 72 height 10
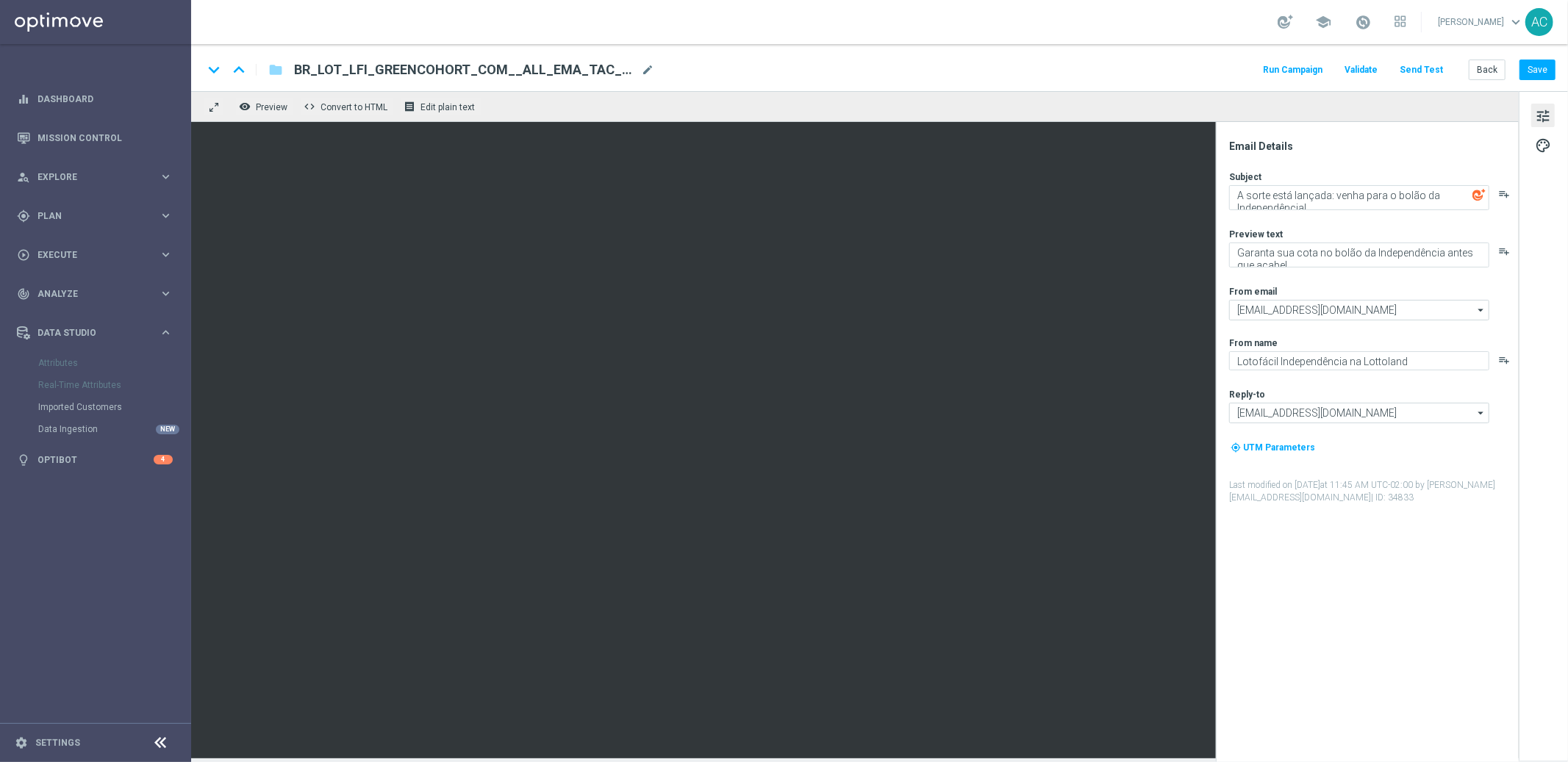
click at [420, 74] on span "BR_LOT_LFI_GREENCOHORT_COM__ALL_EMA_TAC_LT" at bounding box center [465, 69] width 341 height 18
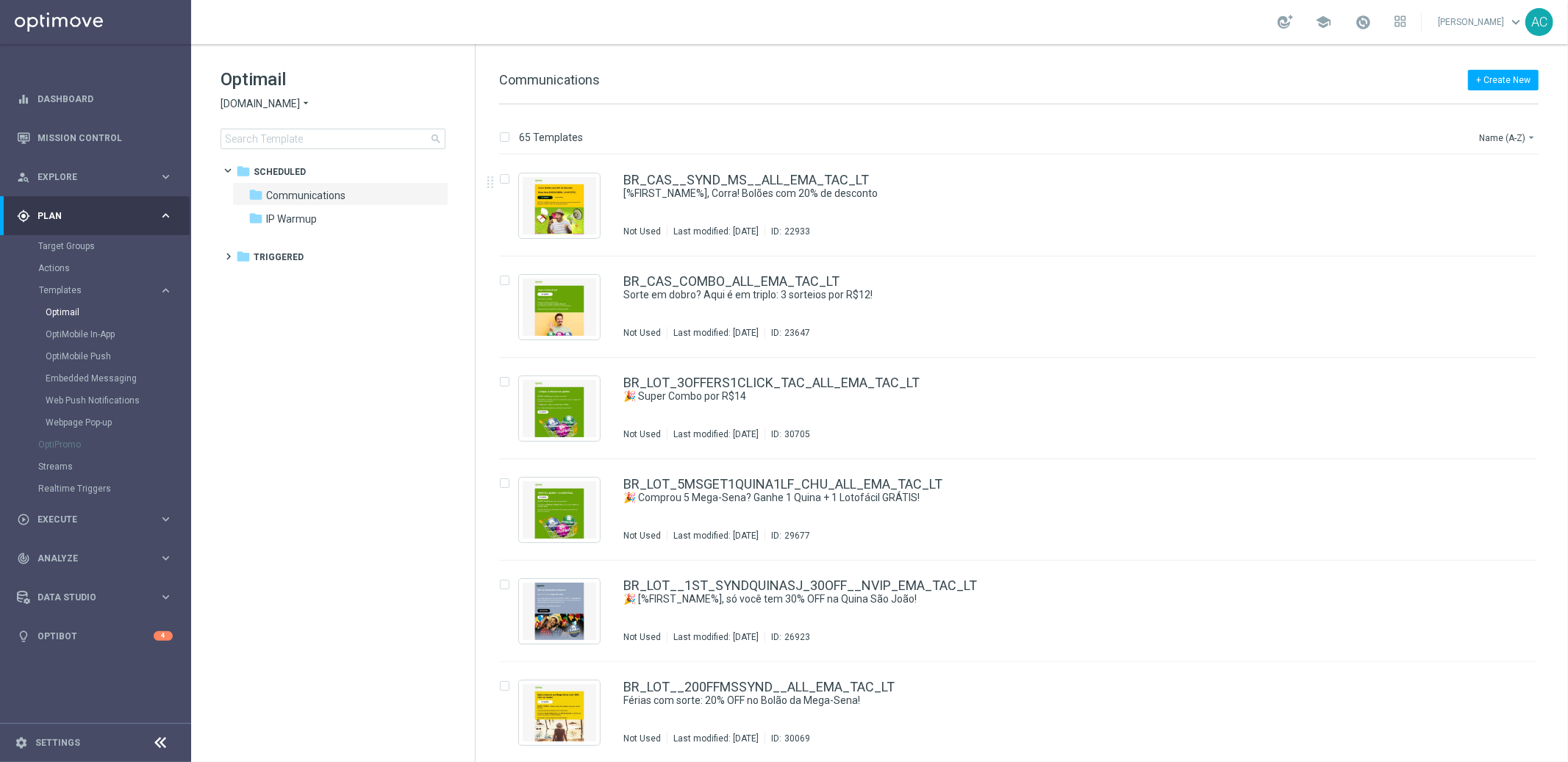
click at [1514, 125] on div "Name (A-Z) arrow_drop_down" at bounding box center [1508, 136] width 61 height 22
click at [1517, 132] on button "Name (A-Z) arrow_drop_down" at bounding box center [1508, 137] width 61 height 18
click at [1502, 204] on span "Date Modified (Newest)" at bounding box center [1483, 202] width 99 height 10
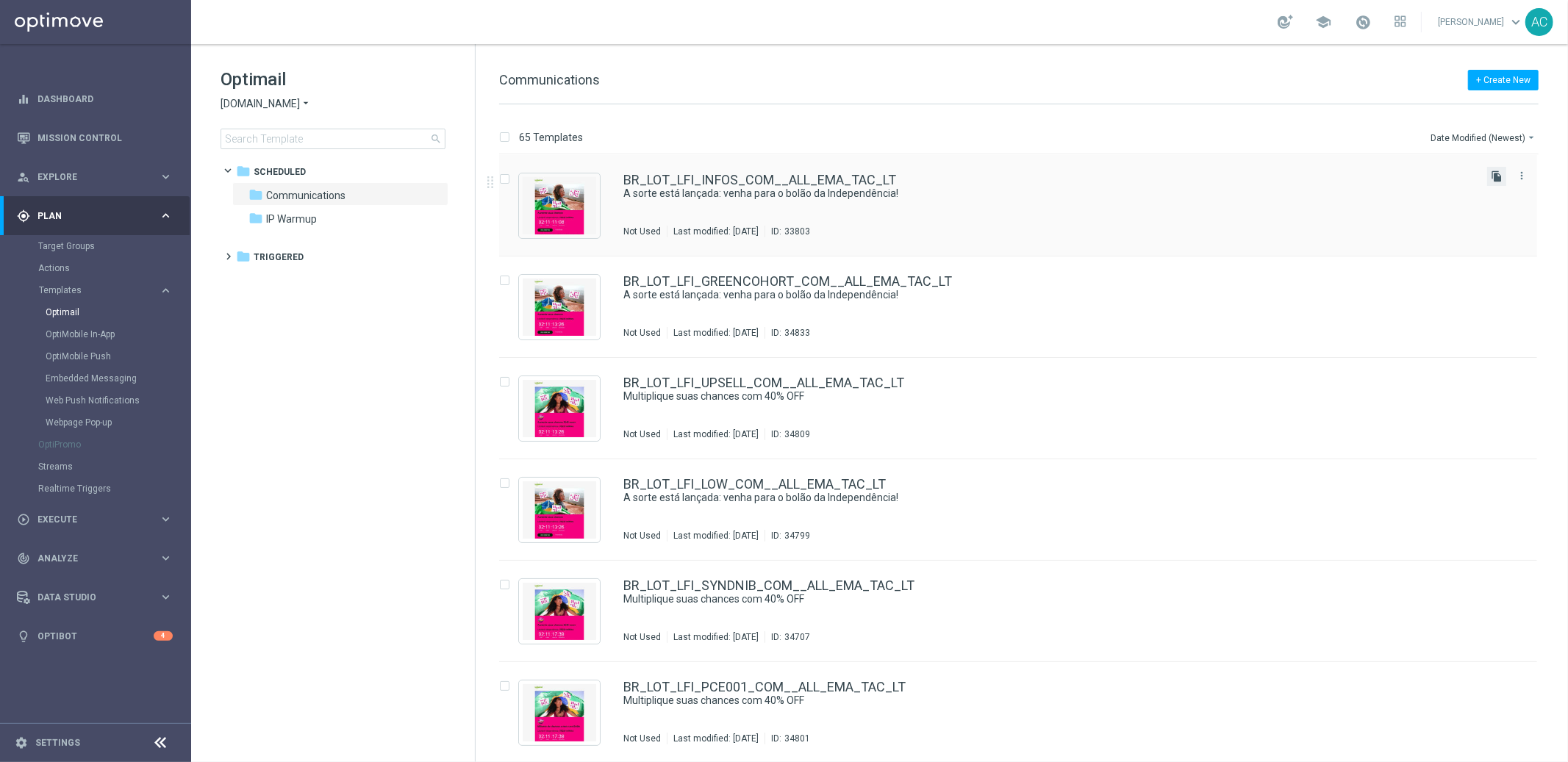
click at [1498, 176] on icon "file_copy" at bounding box center [1497, 176] width 12 height 12
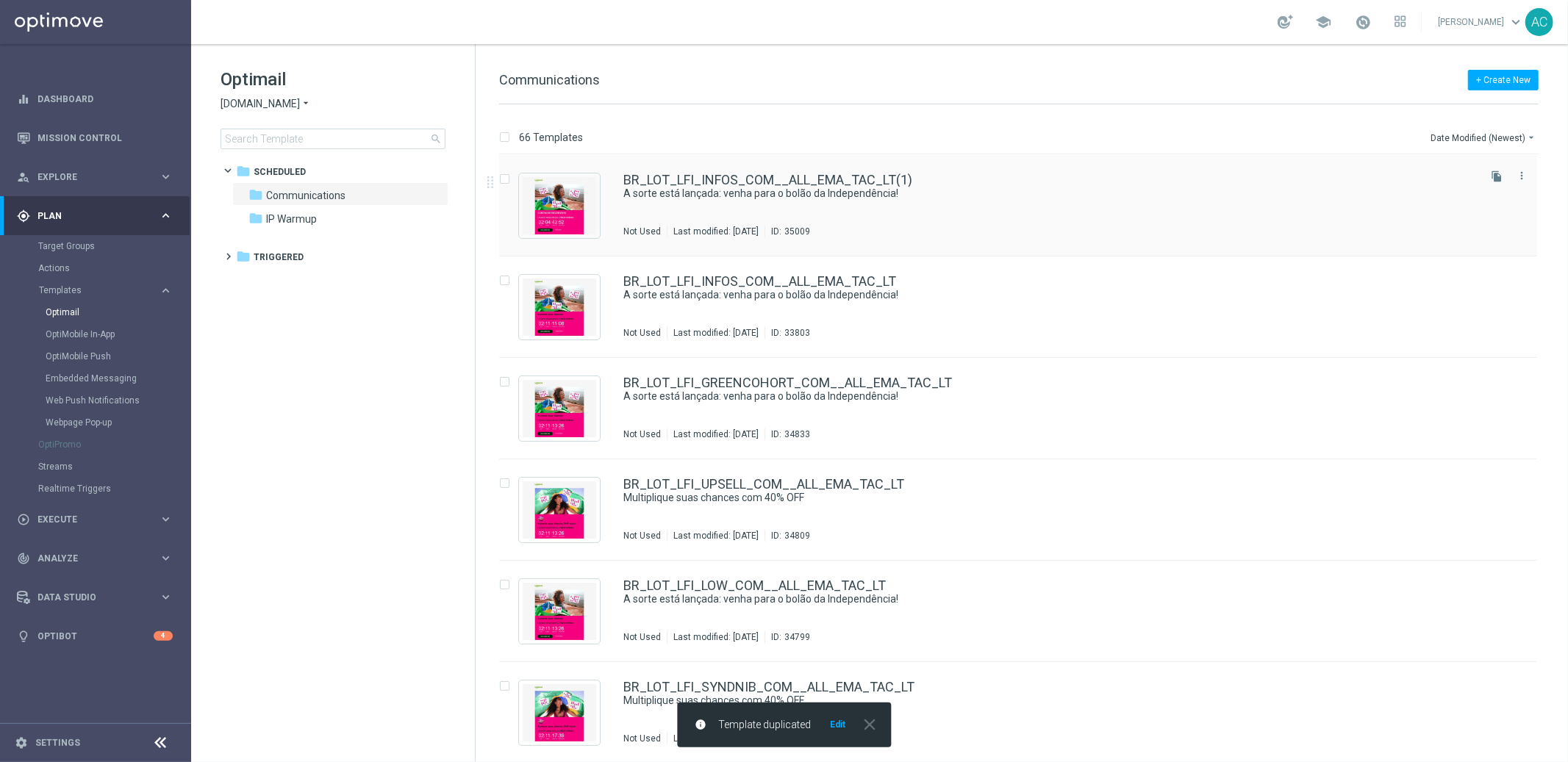
click at [1138, 170] on div "BR_LOT_LFI_INFOS_COM__ALL_EMA_TAC_LT(1) A sorte está lançada: venha para o bolã…" at bounding box center [1018, 205] width 1038 height 101
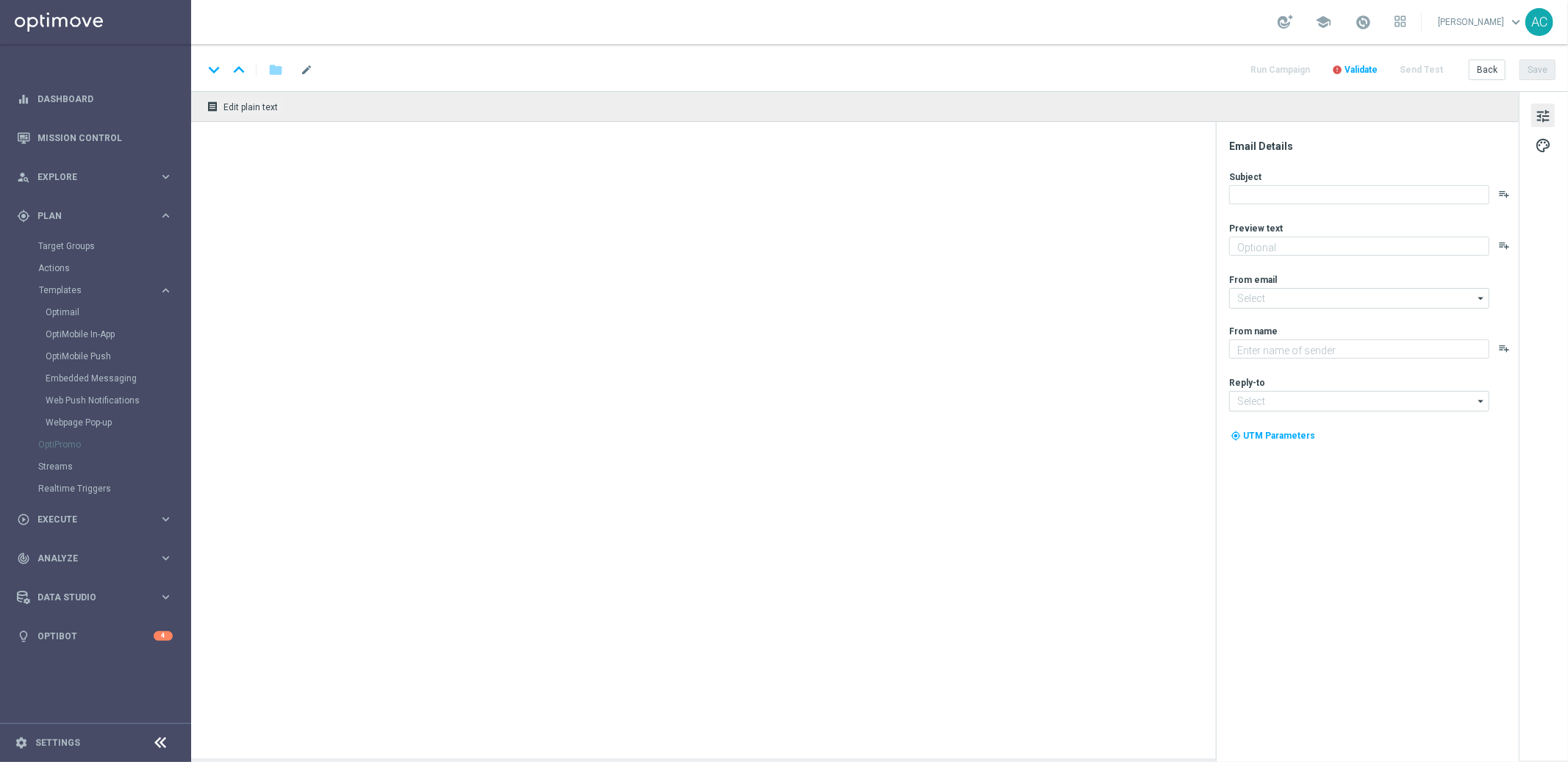
type input "BR_LOT_LFI_INFOS_COM__ALL_EMA_TAC_LT(1)"
type textarea "Garanta sua cota no bolão da Independência antes que acabe!"
type textarea "Lotofácil Independência na Lottoland"
type input "[EMAIL_ADDRESS][DOMAIN_NAME]"
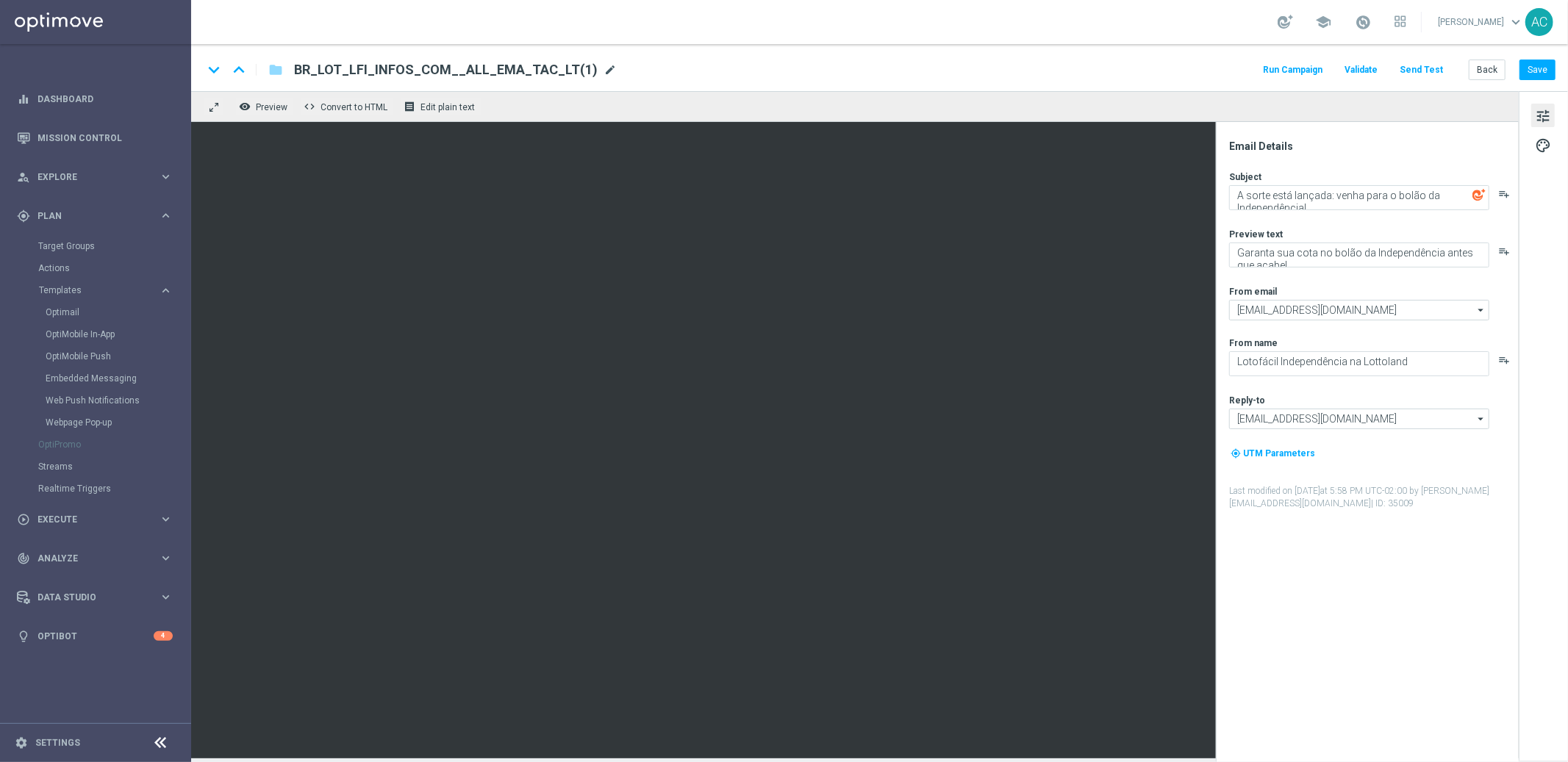
click at [603, 65] on span "mode_edit" at bounding box center [610, 70] width 13 height 13
click at [374, 68] on input "BR_LOT_LFI_INFOS_COM__ALL_EMA_TAC_LT" at bounding box center [477, 69] width 365 height 19
click at [394, 65] on input "BR_LOT_LFI_INFOS_COM__ALL_EMA_TAC_LT" at bounding box center [477, 69] width 365 height 19
drag, startPoint x: 392, startPoint y: 70, endPoint x: 361, endPoint y: 69, distance: 31.0
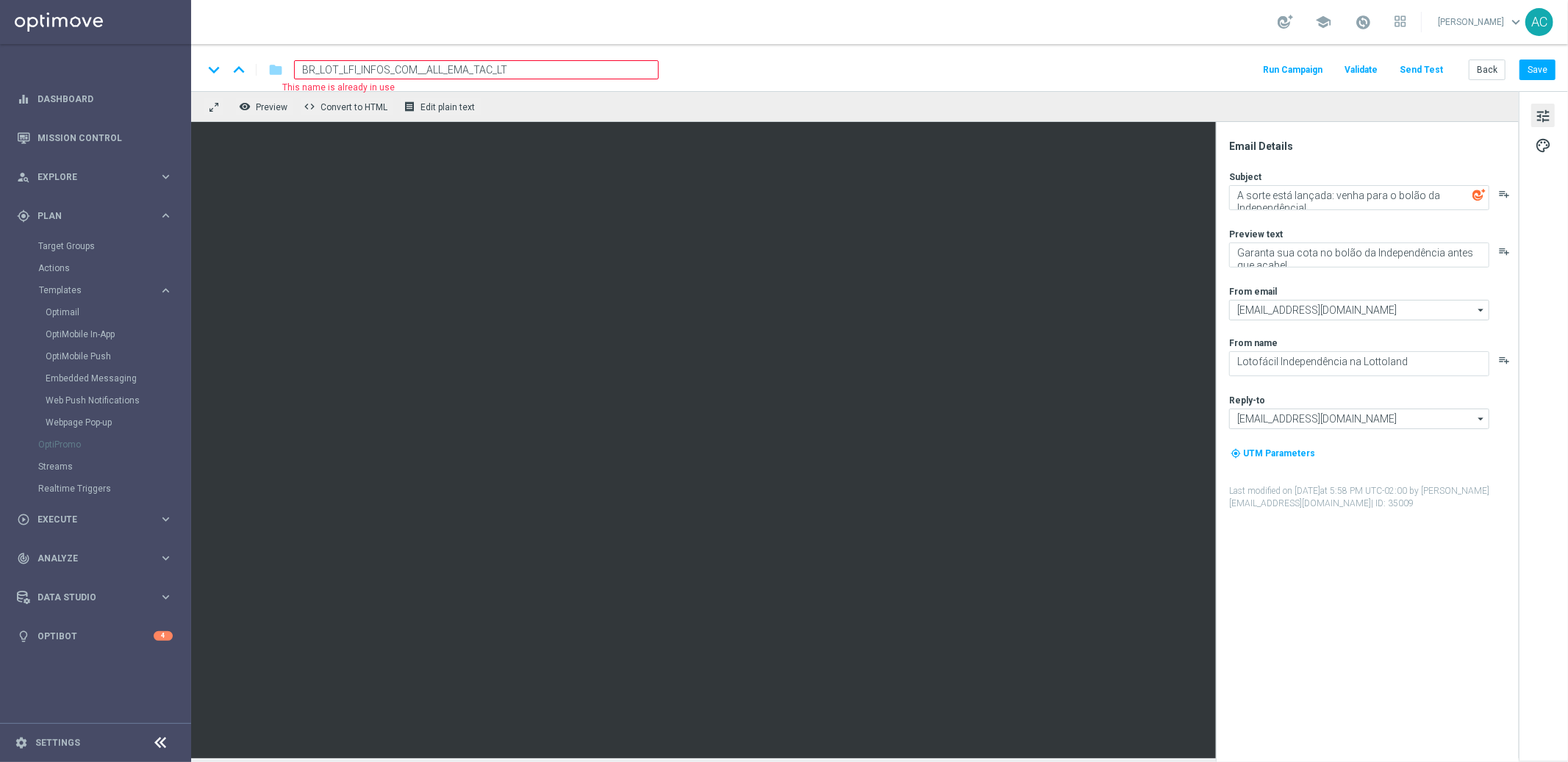
click at [361, 69] on input "BR_LOT_LFI_INFOS_COM__ALL_EMA_TAC_LT" at bounding box center [477, 69] width 365 height 19
type input "BR_LOT_LFI_LASTCALL_COM__ALL_EMA_TAC_LT"
click at [533, 69] on input "BR_LOT_LFI_LASTCALL_COM__ALL_EMA_TAC_LT" at bounding box center [477, 69] width 365 height 19
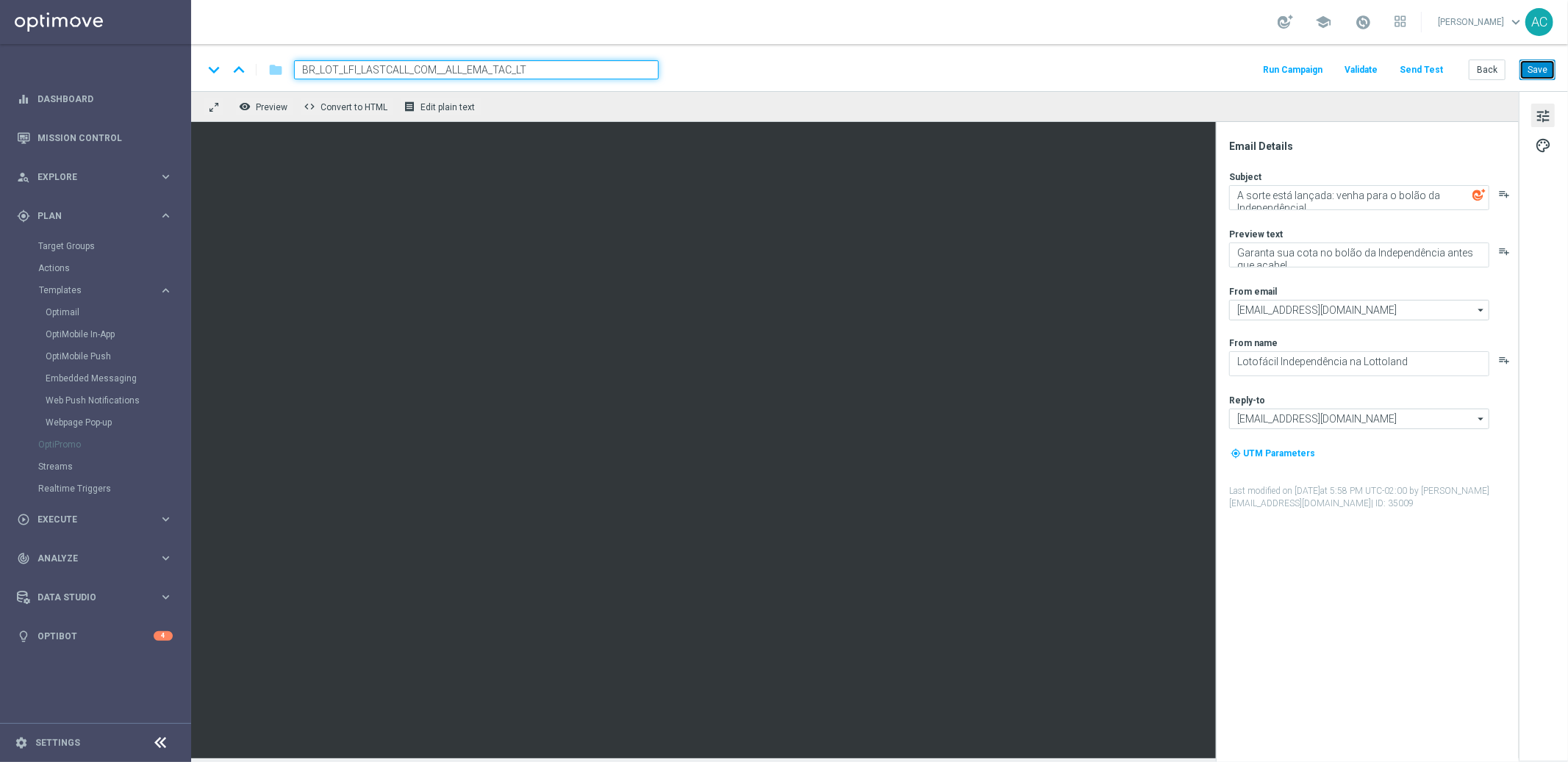
click at [1537, 69] on button "Save" at bounding box center [1537, 69] width 36 height 21
click at [500, 61] on span "BR_LOT_LFI_LASTCALL_COM__ALL_EMA_TAC_LT" at bounding box center [451, 69] width 313 height 18
click at [500, 61] on input "BR_LOT_LFI_LASTCALL_COM__ALL_EMA_TAC_LT" at bounding box center [477, 69] width 365 height 19
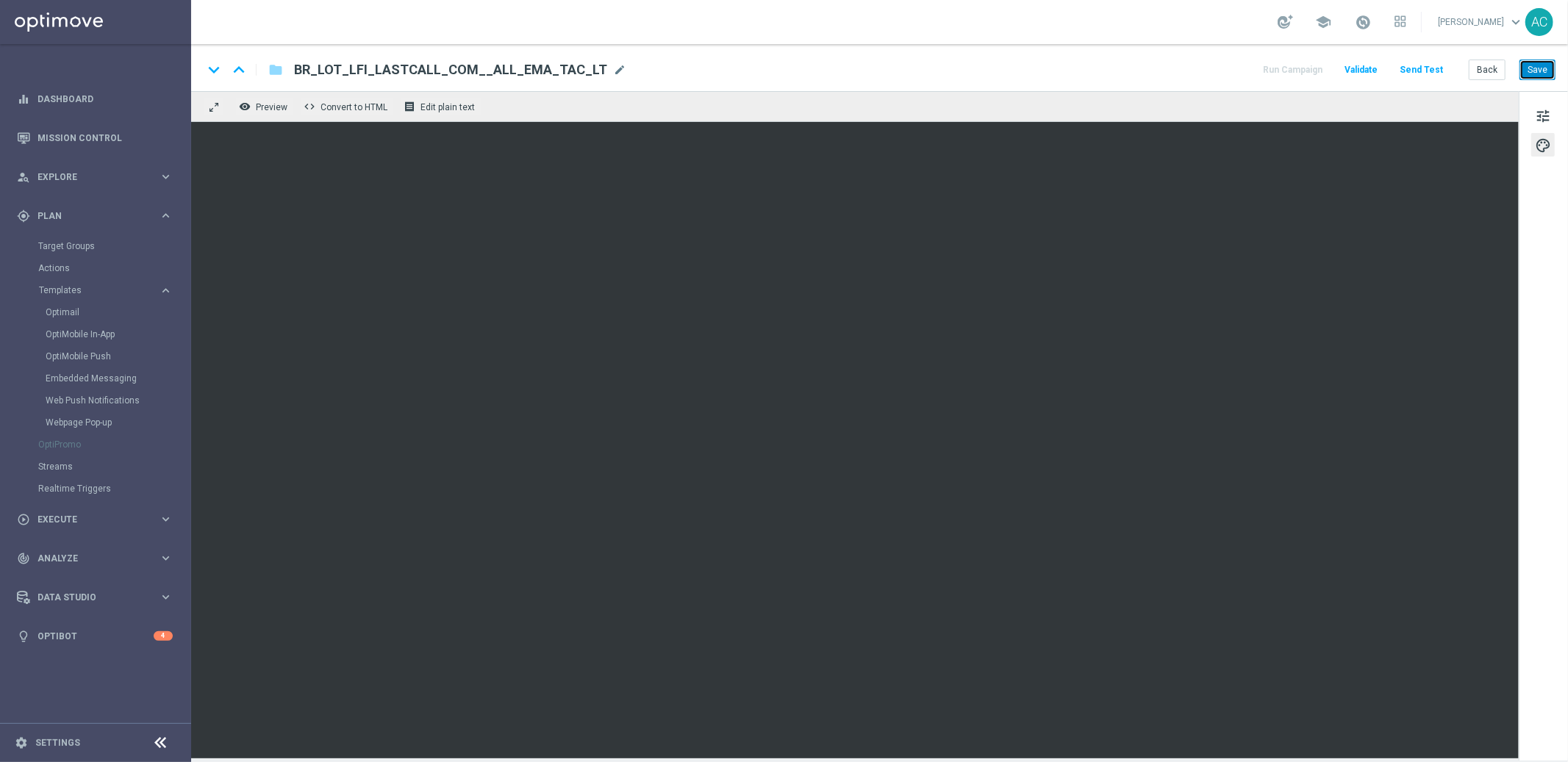
click at [1543, 69] on button "Save" at bounding box center [1537, 69] width 36 height 21
click at [1535, 73] on button "Save" at bounding box center [1537, 69] width 36 height 21
click at [1545, 72] on button "Save" at bounding box center [1537, 69] width 36 height 21
click at [1541, 73] on button "Save" at bounding box center [1537, 69] width 36 height 21
click at [1543, 78] on button "Save" at bounding box center [1537, 69] width 36 height 21
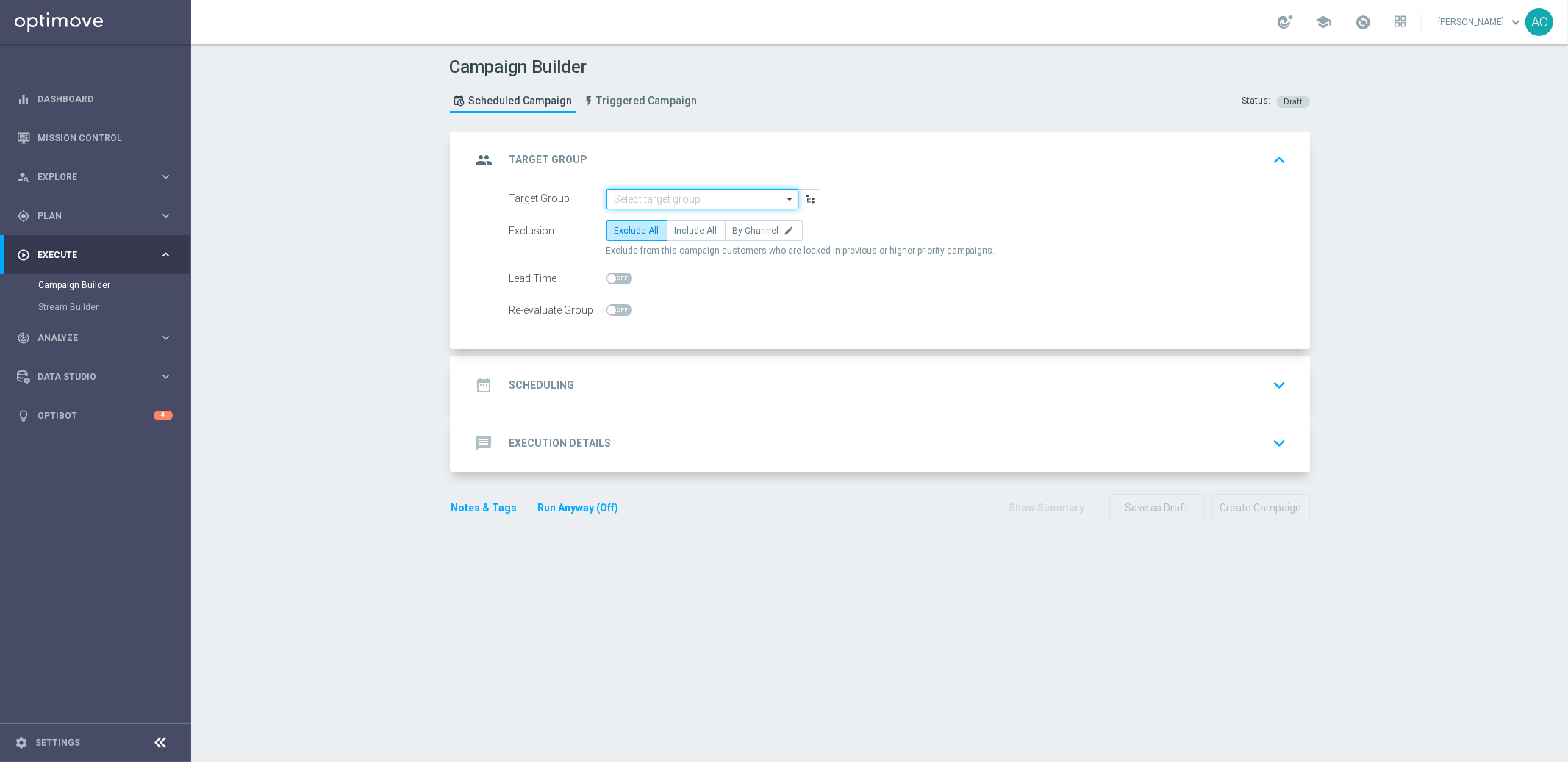
click at [692, 200] on input at bounding box center [702, 199] width 192 height 21
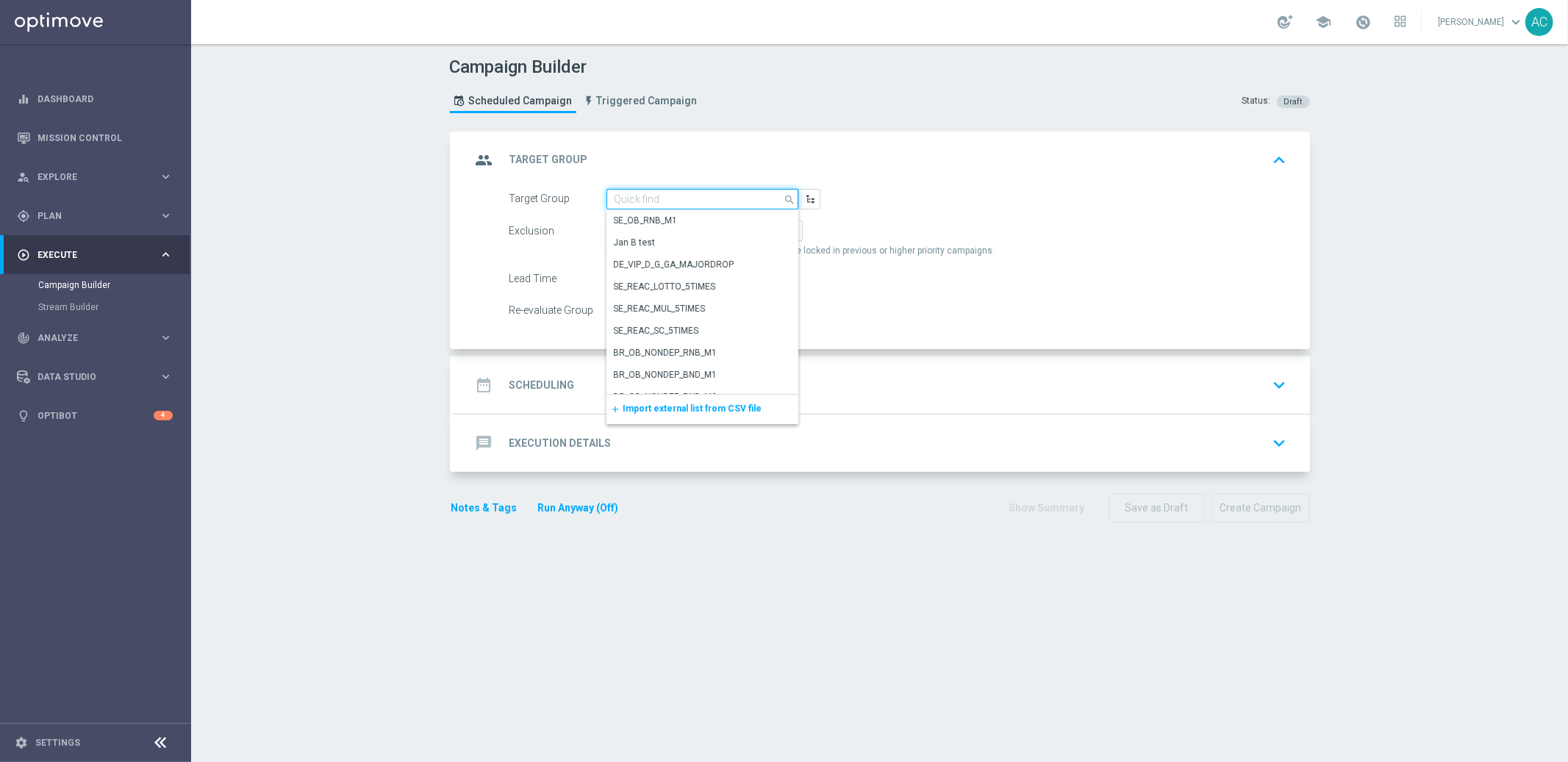
paste input "Copy of BR_LOT__ACTIVE_LOTTO__ALL_SMS_TAC_LT_TG"
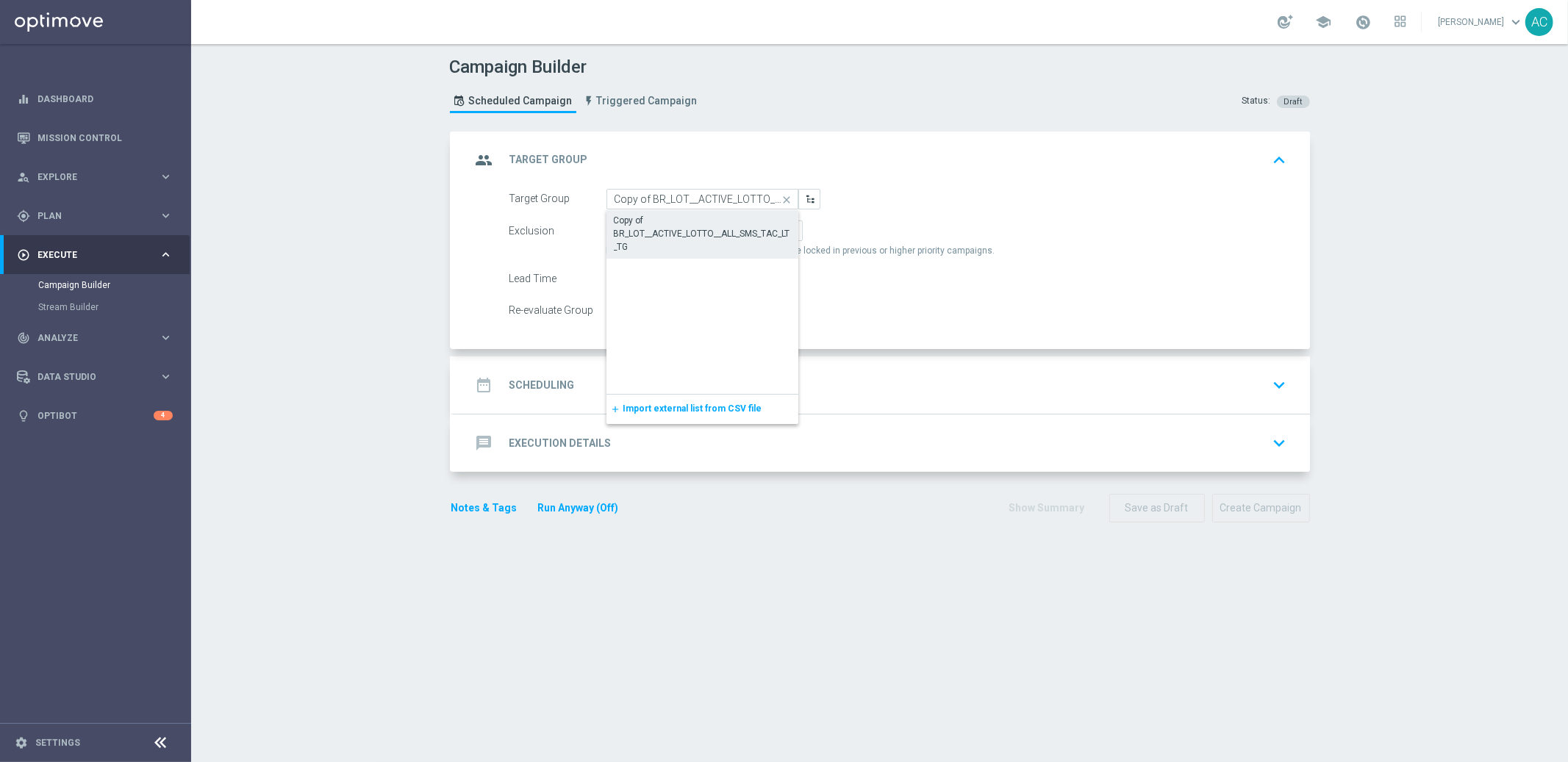
click at [679, 228] on div "Copy of BR_LOT__ACTIVE_LOTTO__ALL_SMS_TAC_LT_TG" at bounding box center [703, 233] width 178 height 39
type input "Copy of BR_LOT__ACTIVE_LOTTO__ALL_SMS_TAC_LT_TG"
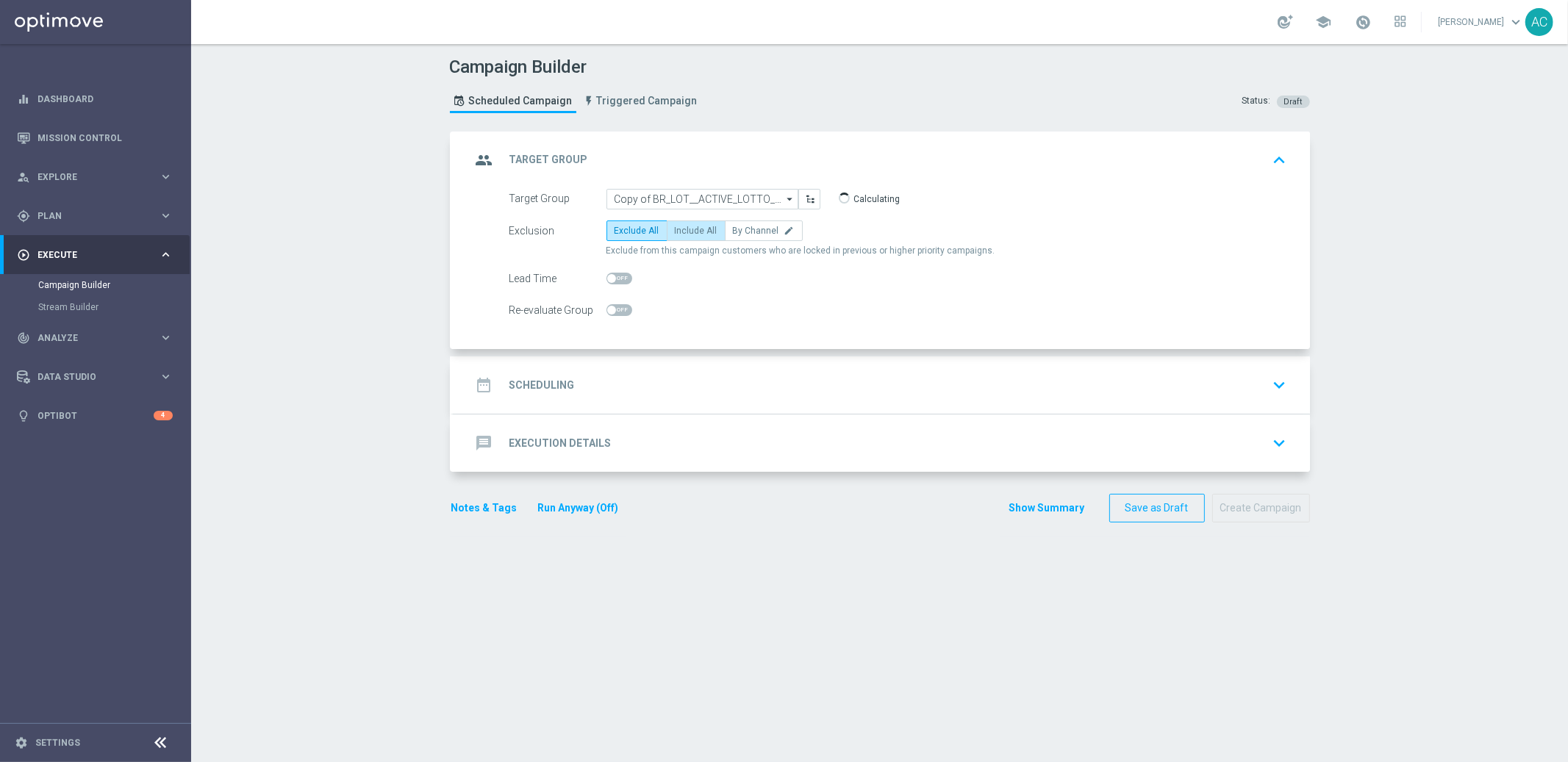
click at [678, 233] on span "Include All" at bounding box center [696, 231] width 43 height 10
click at [678, 233] on input "Include All" at bounding box center [679, 233] width 9 height 9
radio input "true"
click at [587, 391] on div "date_range Scheduling keyboard_arrow_down" at bounding box center [882, 385] width 822 height 28
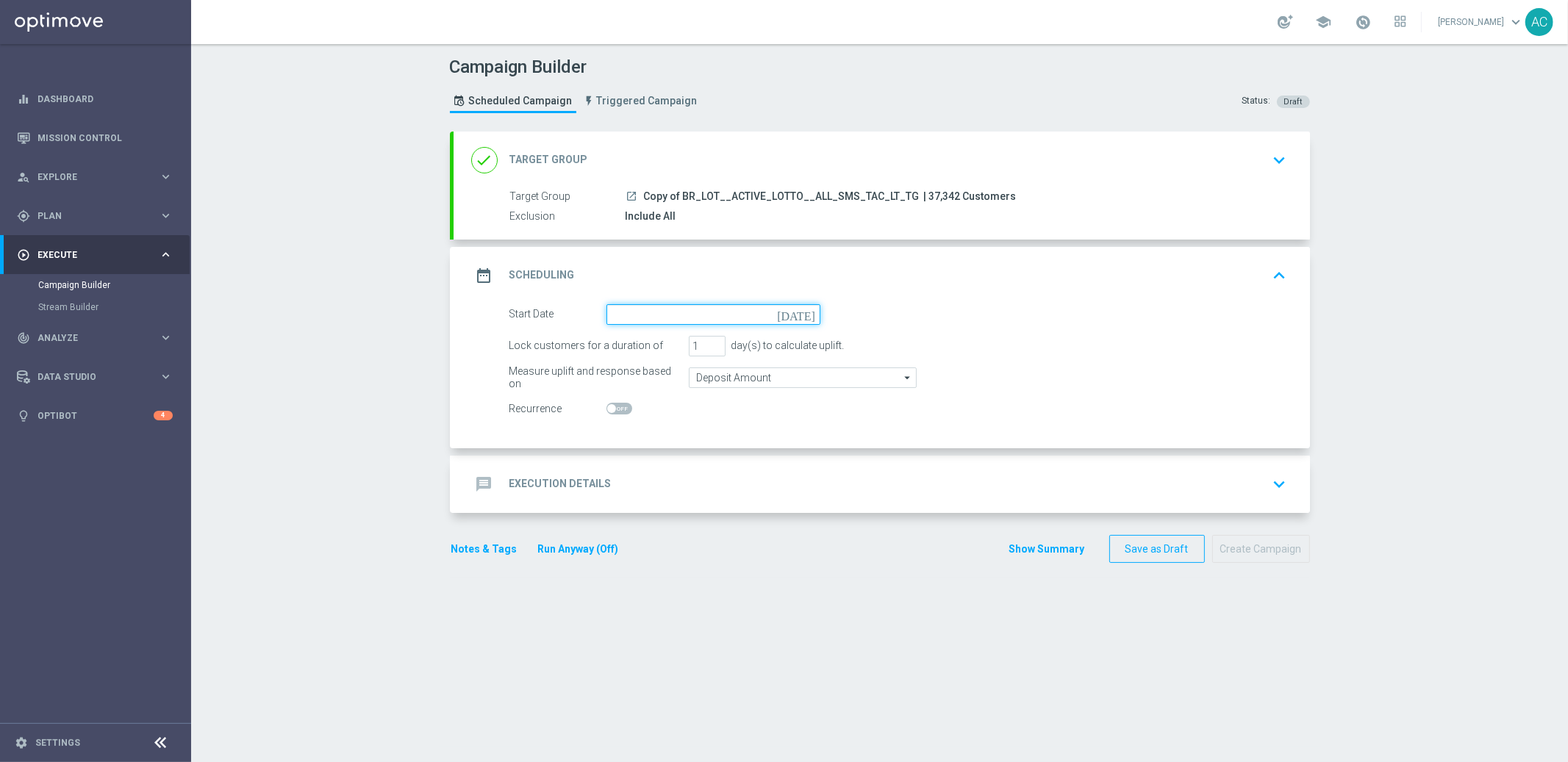
click at [649, 310] on input at bounding box center [714, 315] width 214 height 21
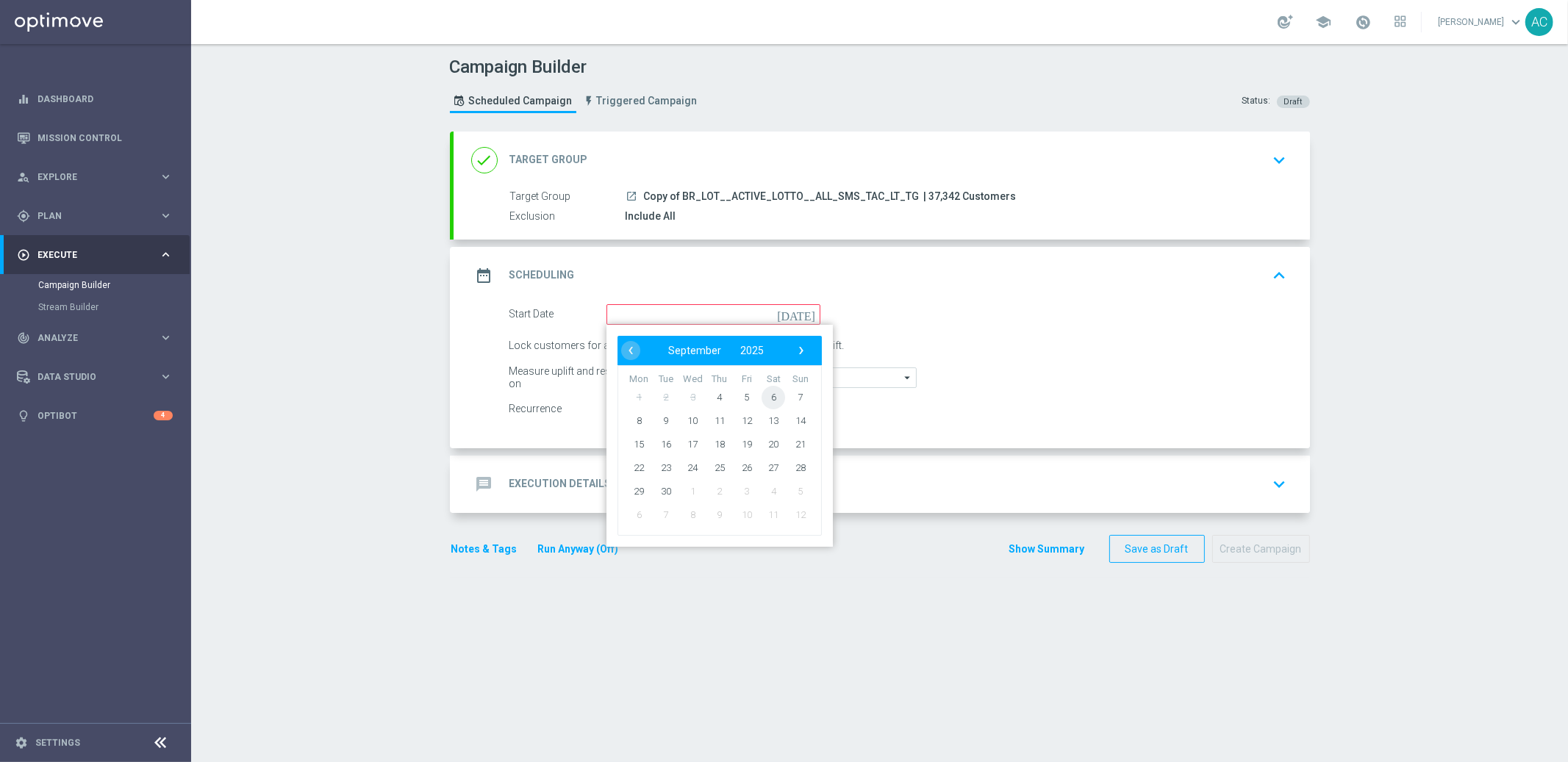
click at [771, 391] on span "6" at bounding box center [773, 396] width 23 height 23
type input "[DATE]"
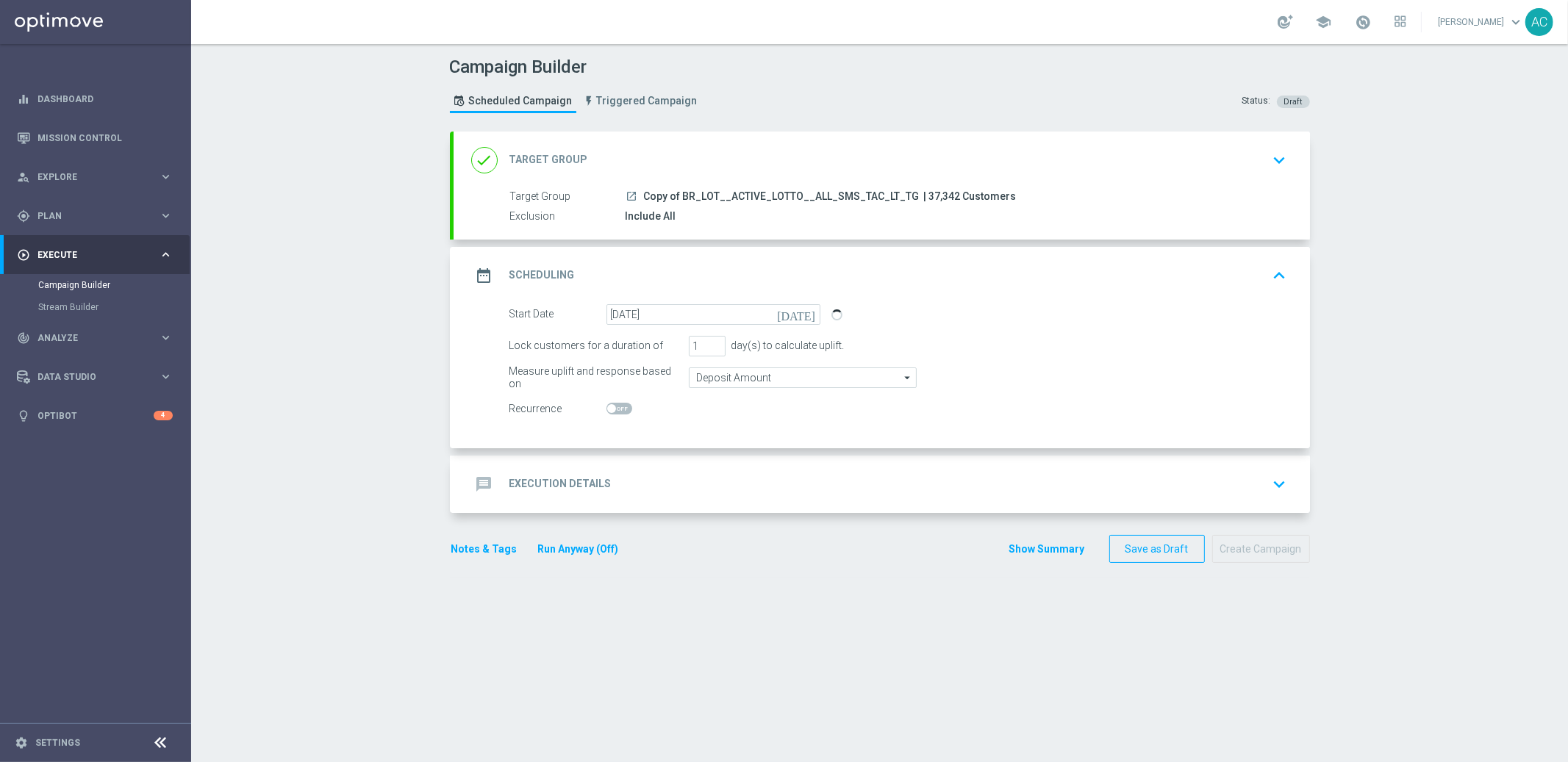
click at [510, 477] on h2 "Execution Details" at bounding box center [561, 483] width 102 height 14
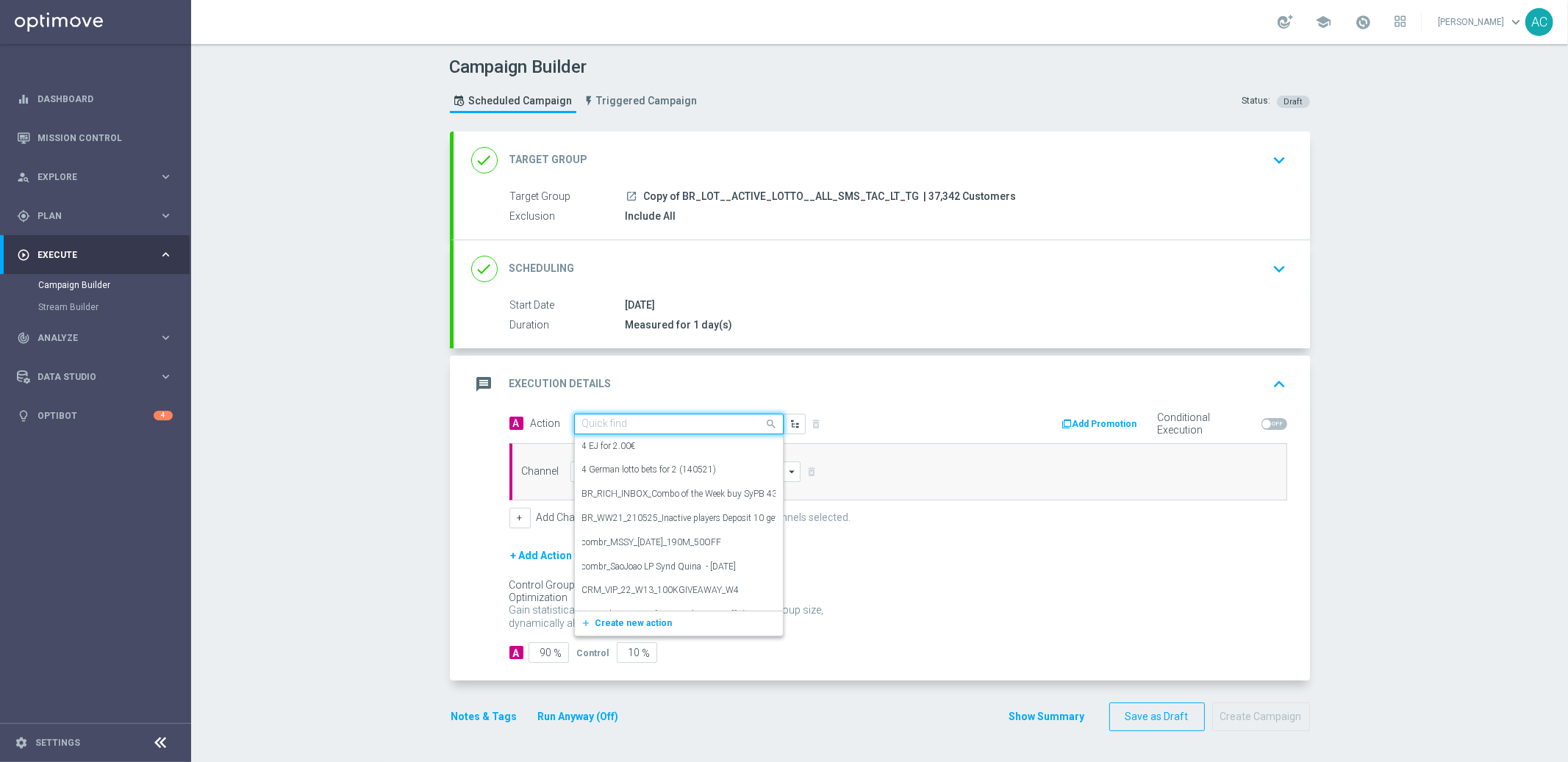
click at [614, 428] on input "text" at bounding box center [664, 424] width 164 height 13
paste input "BR_LOT_LFI_LASTCALL_ALL_SMS_TAC_LT"
type input "BR_LOT_LFI_LASTCALL_ALL_SMS_TAC_LT"
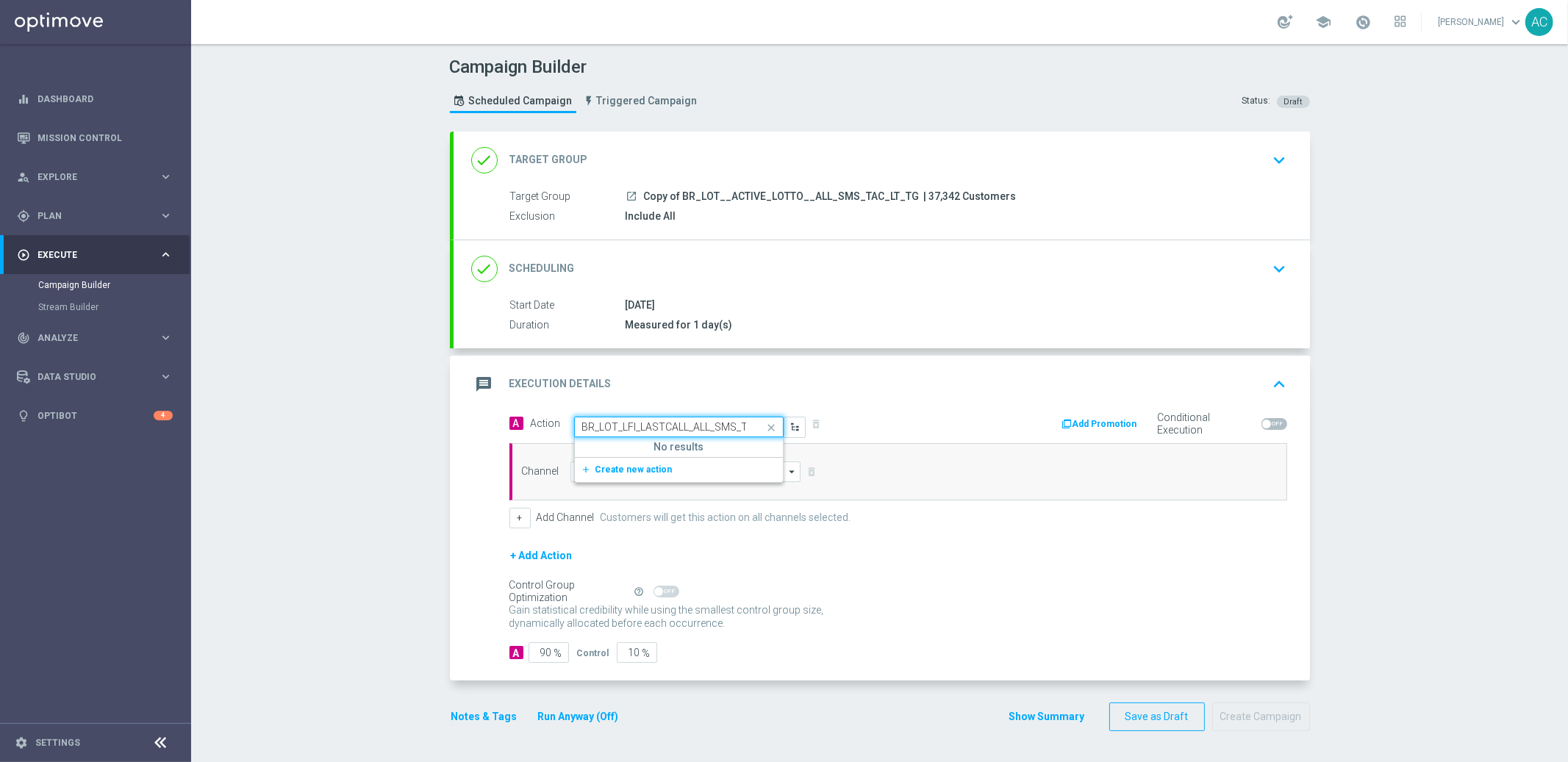
scroll to position [0, 27]
click at [616, 473] on span "Create new action" at bounding box center [634, 469] width 77 height 10
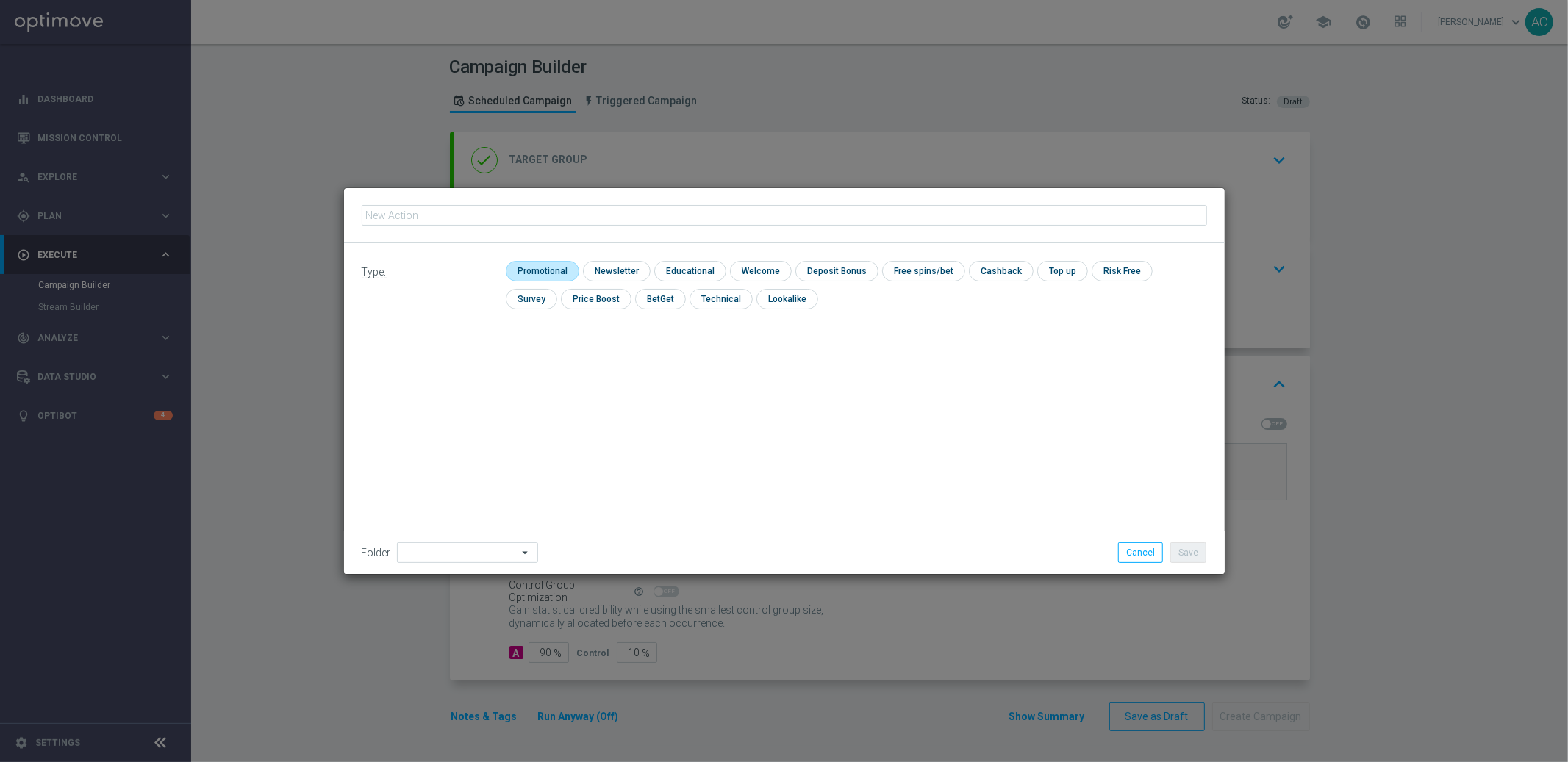
type input "BR_LOT_LFI_LASTCALL_ALL_SMS_TAC_LT"
click at [551, 270] on input "checkbox" at bounding box center [541, 271] width 69 height 20
checkbox input "true"
click at [1181, 544] on button "Save" at bounding box center [1188, 553] width 36 height 21
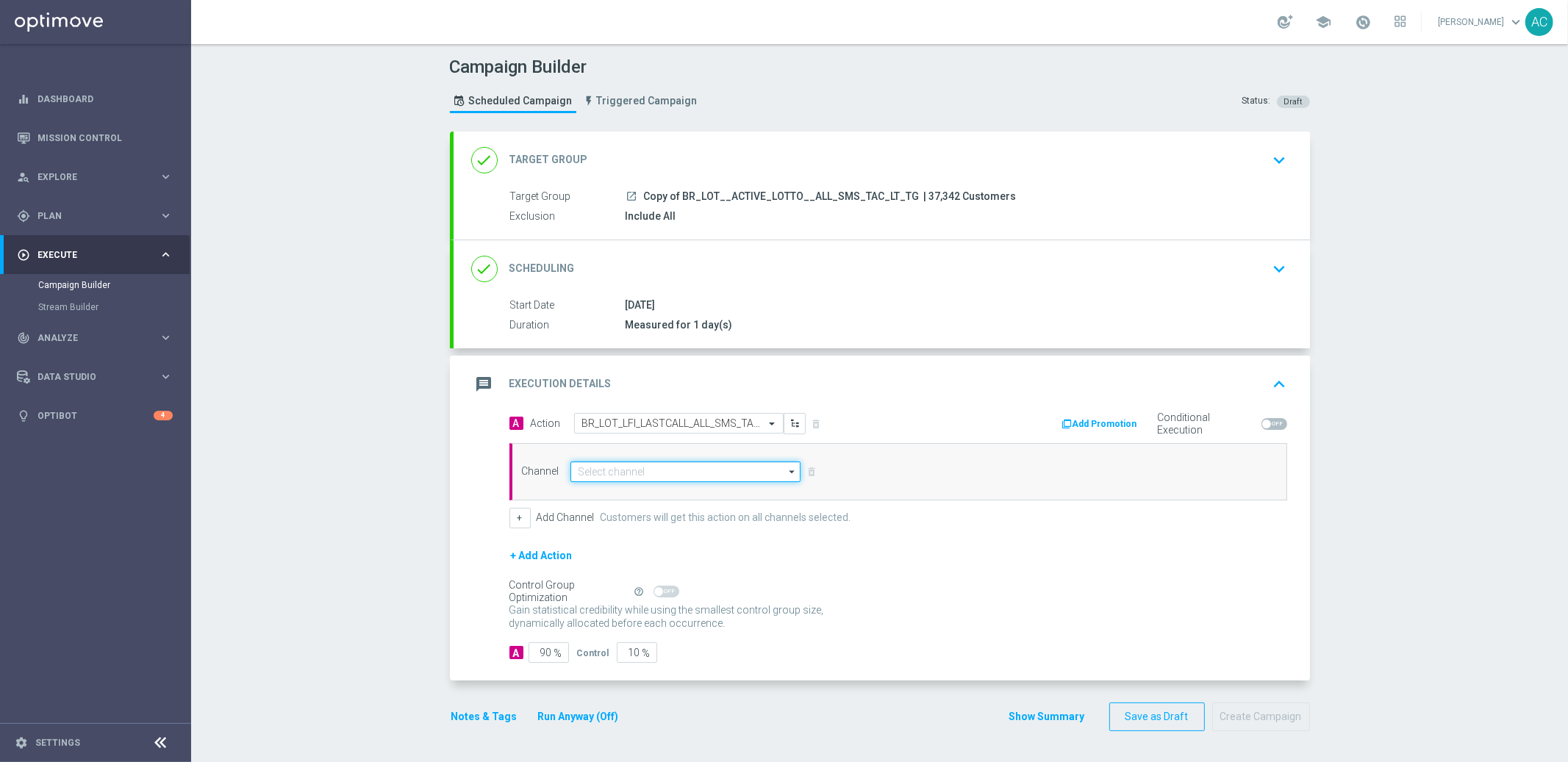
click at [602, 463] on input at bounding box center [686, 472] width 231 height 21
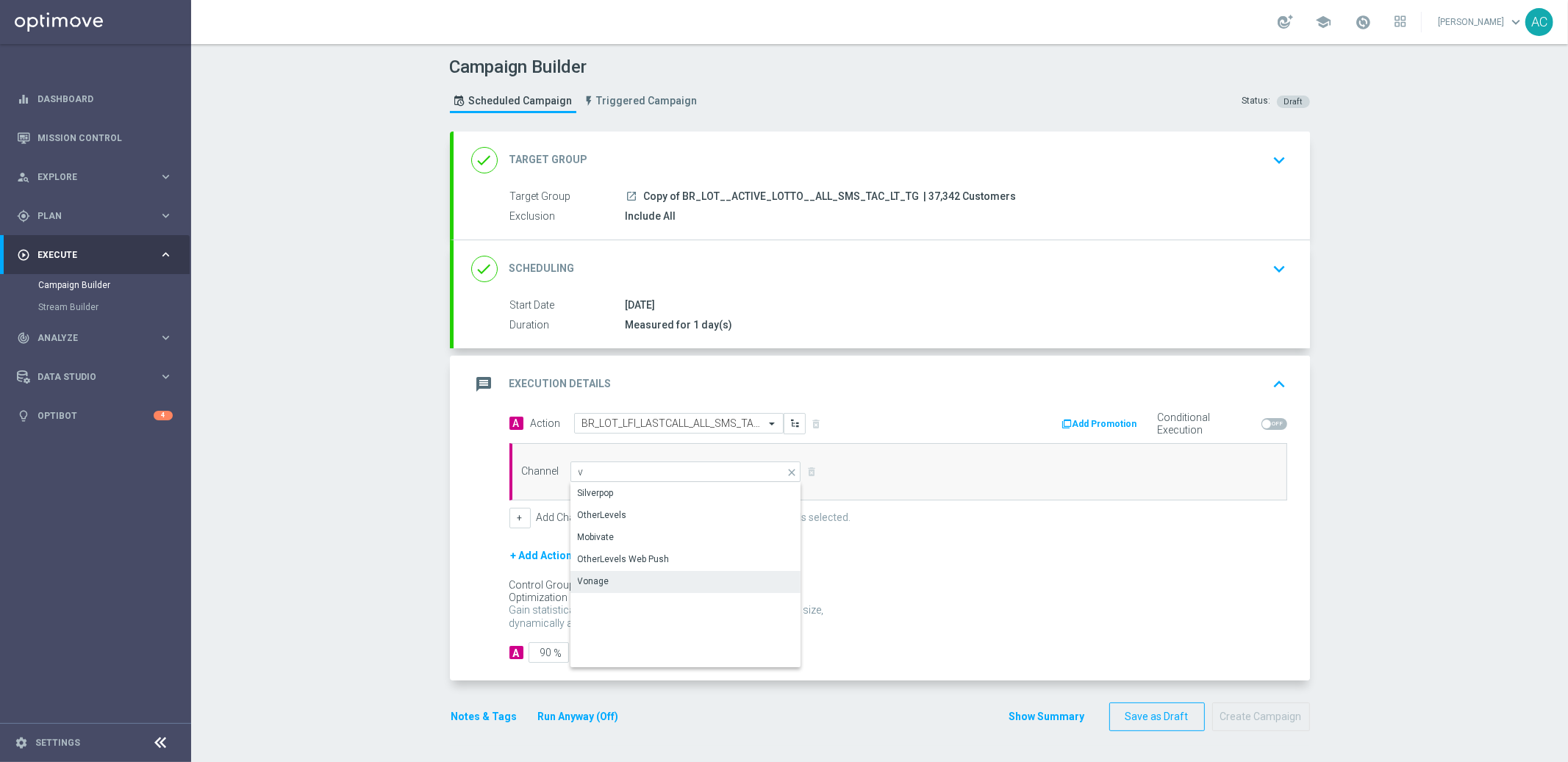
click at [618, 575] on div "Vonage" at bounding box center [686, 581] width 232 height 21
type input "Vonage"
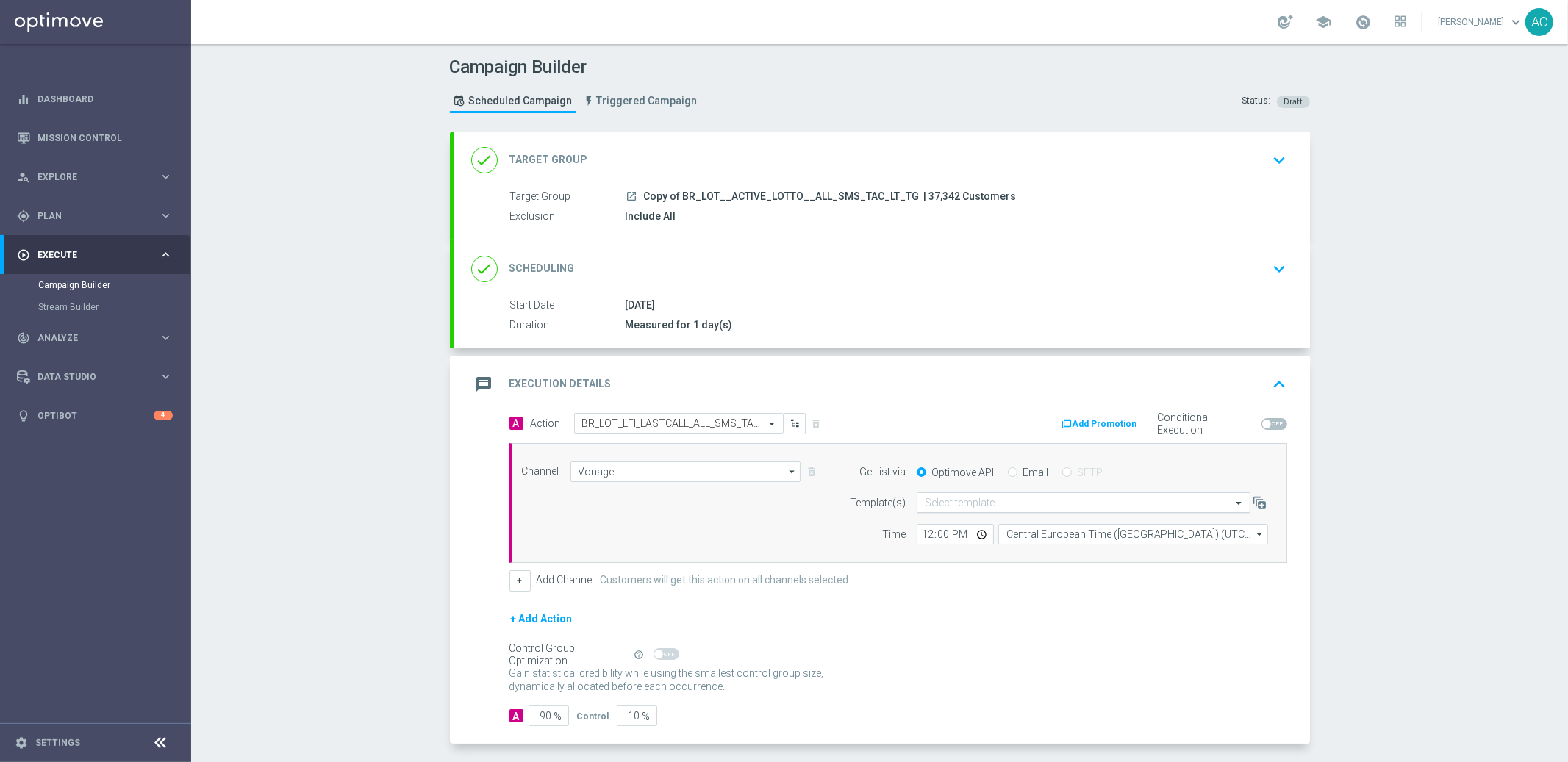
click at [945, 507] on input "text" at bounding box center [1069, 503] width 288 height 13
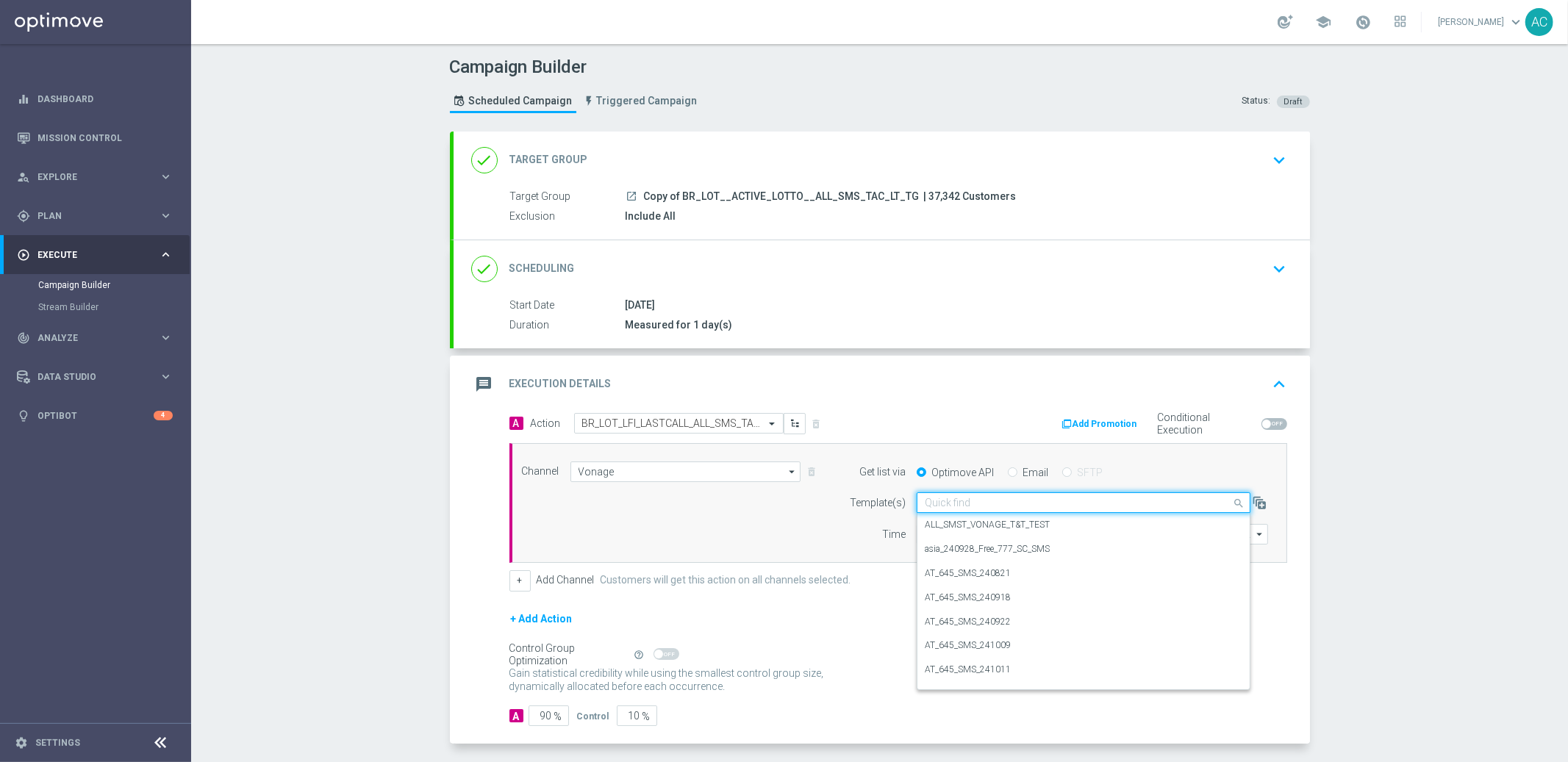
paste input "BR_LOT_LFI_LASTCALL_ALL_SMS_TAC_LT"
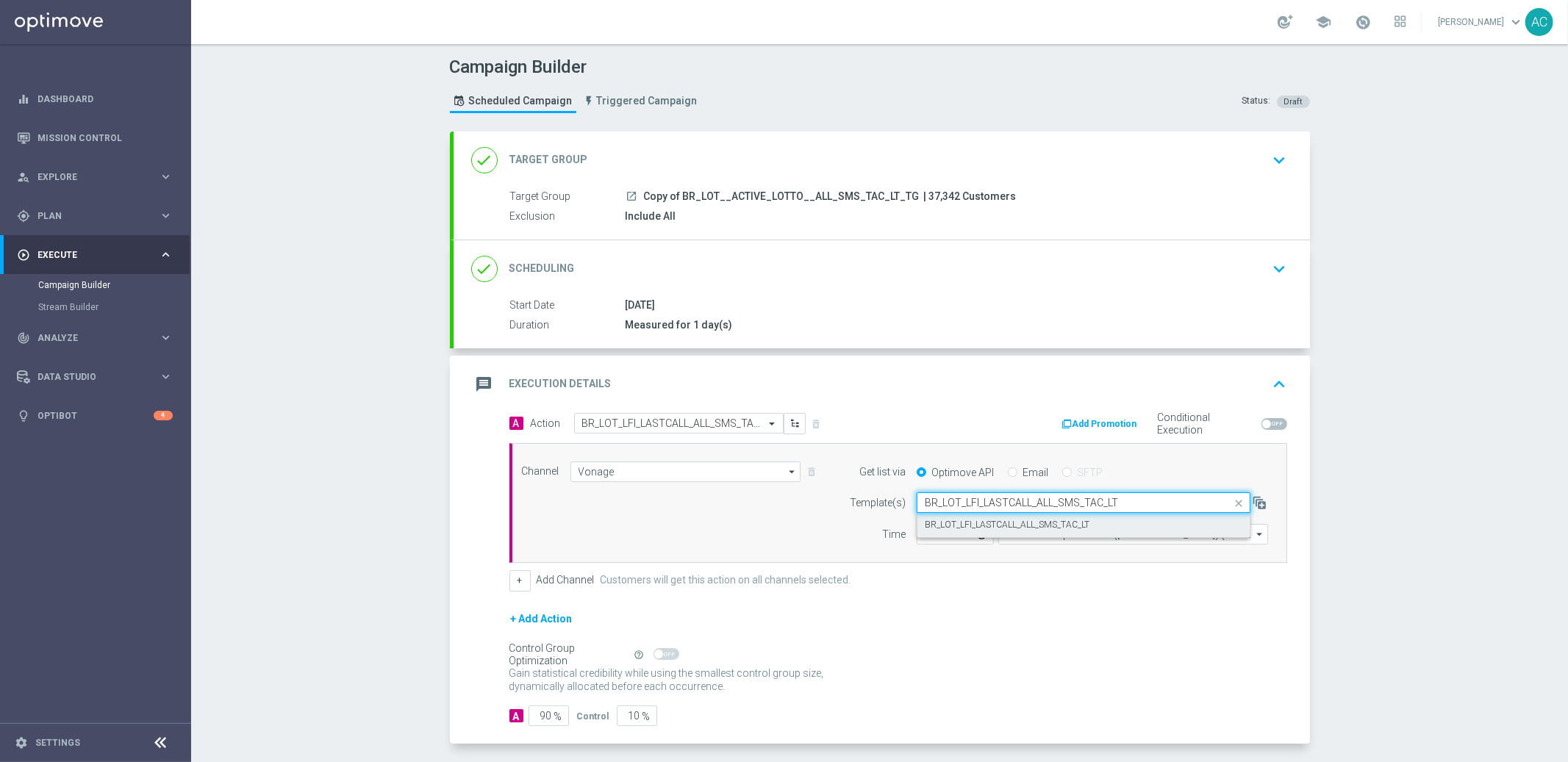
click at [977, 524] on label "BR_LOT_LFI_LASTCALL_ALL_SMS_TAC_LT" at bounding box center [1007, 524] width 165 height 13
type input "BR_LOT_LFI_LASTCALL_ALL_SMS_TAC_LT"
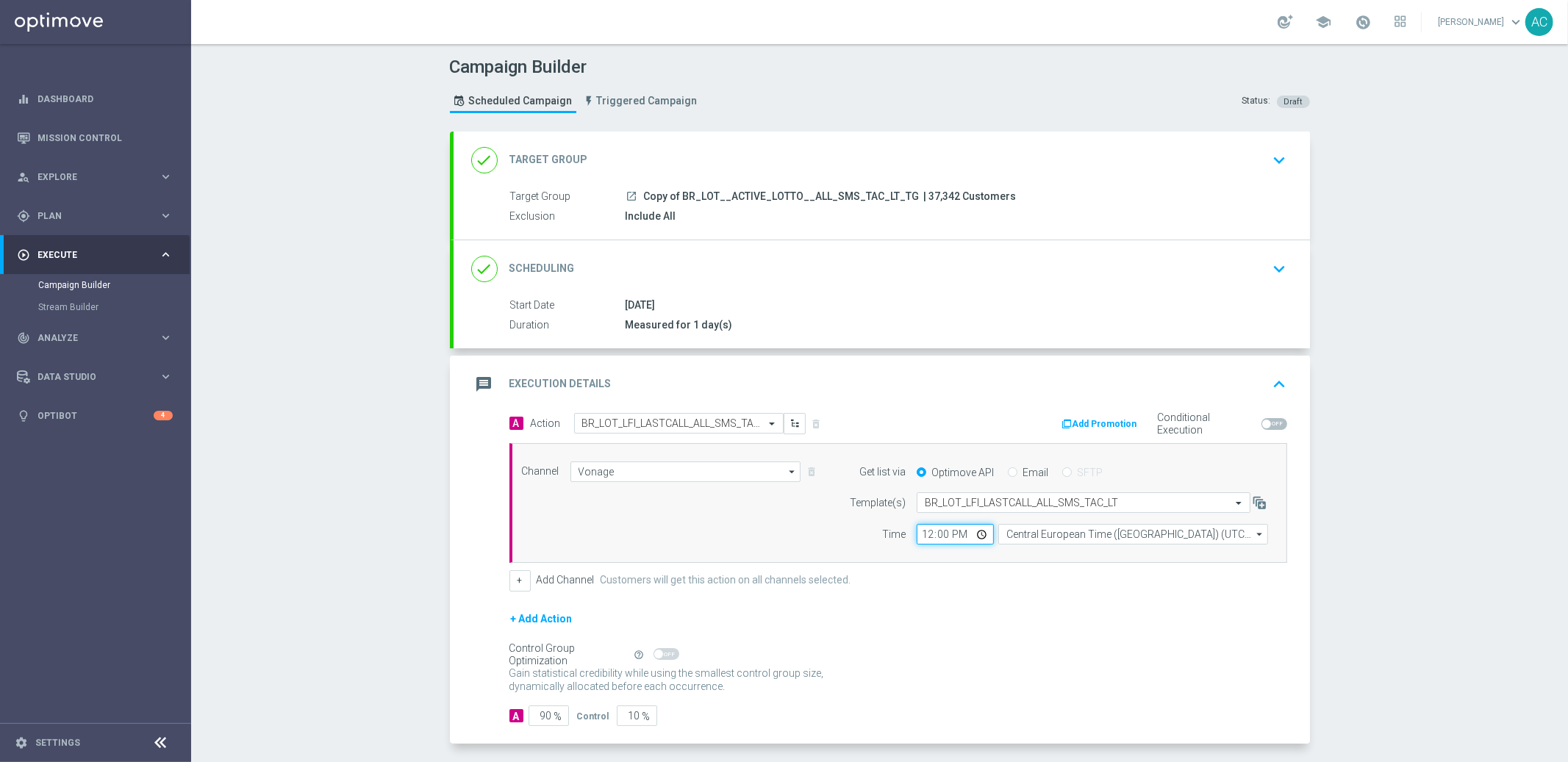
click at [926, 534] on input "12:00" at bounding box center [956, 534] width 77 height 21
type input "17:00"
click at [1163, 541] on input "Central European Time ([GEOGRAPHIC_DATA]) (UTC +02:00)" at bounding box center [1133, 534] width 270 height 21
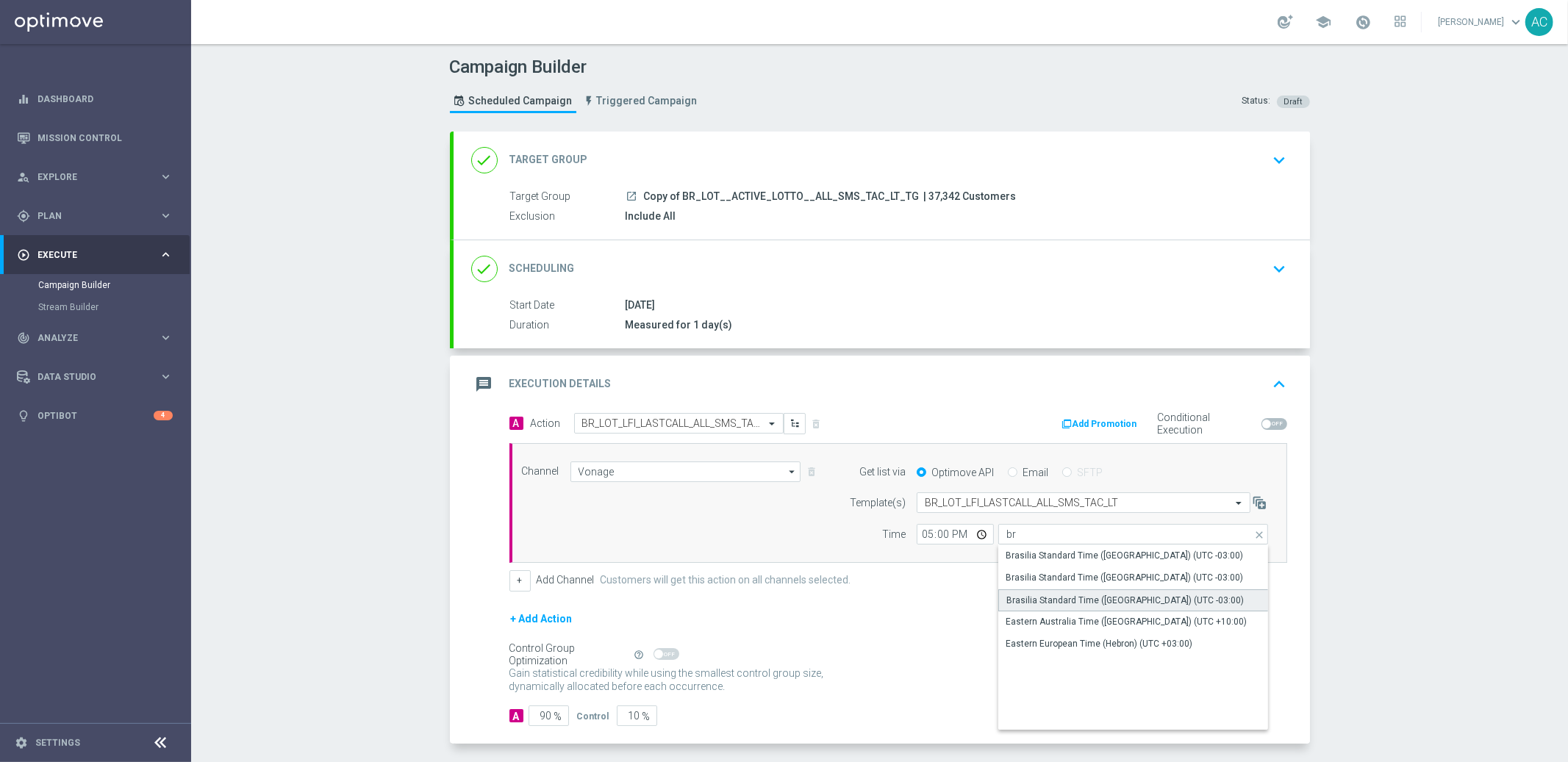
click at [1158, 600] on div "Brasilia Standard Time ([GEOGRAPHIC_DATA]) (UTC -03:00)" at bounding box center [1125, 601] width 238 height 13
type input "Brasilia Standard Time ([GEOGRAPHIC_DATA]) (UTC -03:00)"
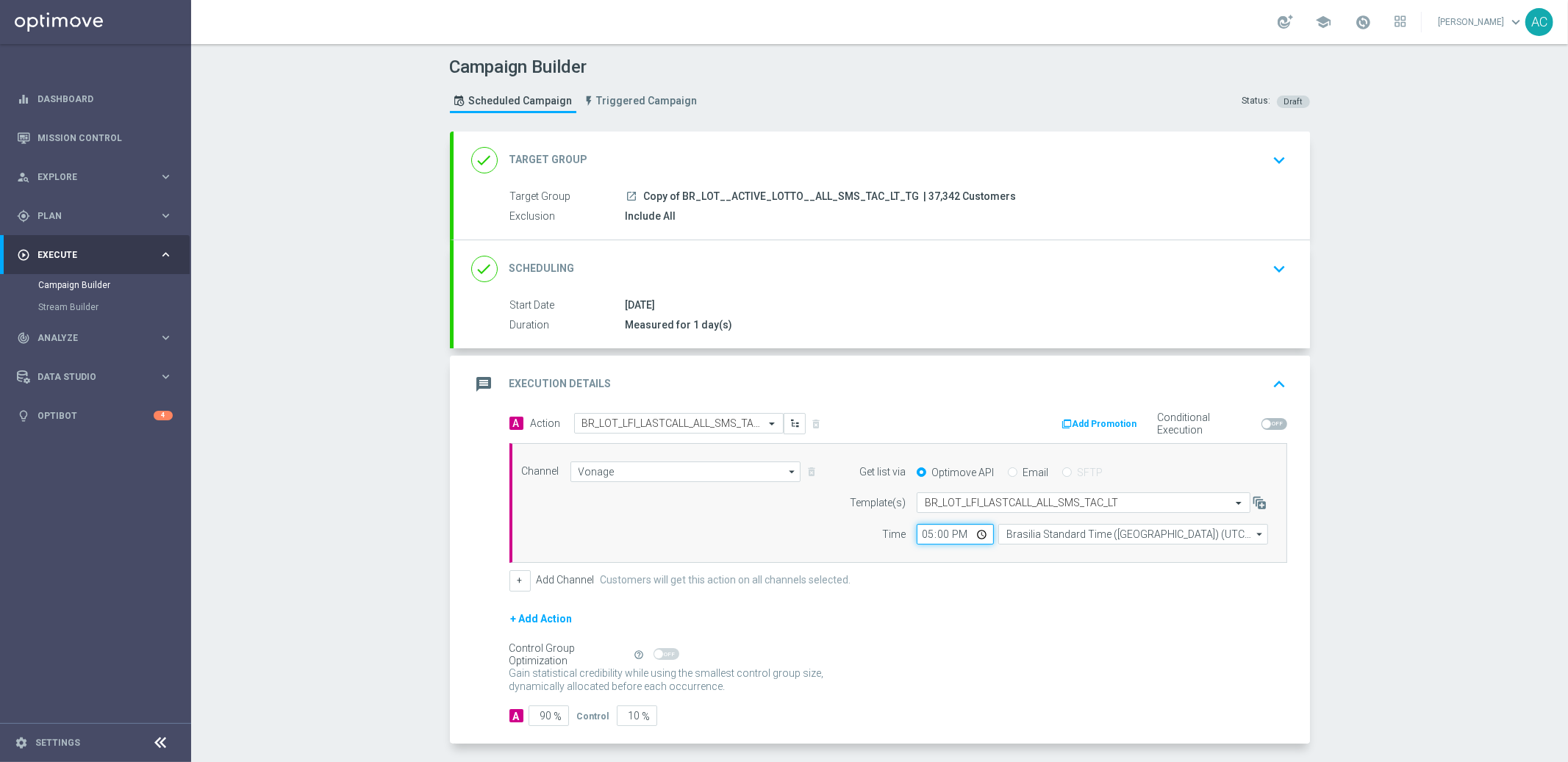
click at [937, 535] on input "17:00" at bounding box center [956, 534] width 77 height 21
type input "17:10"
click at [1094, 642] on div "+ Add Action" at bounding box center [899, 628] width 778 height 37
click at [545, 719] on input "90" at bounding box center [549, 716] width 40 height 21
type input "9"
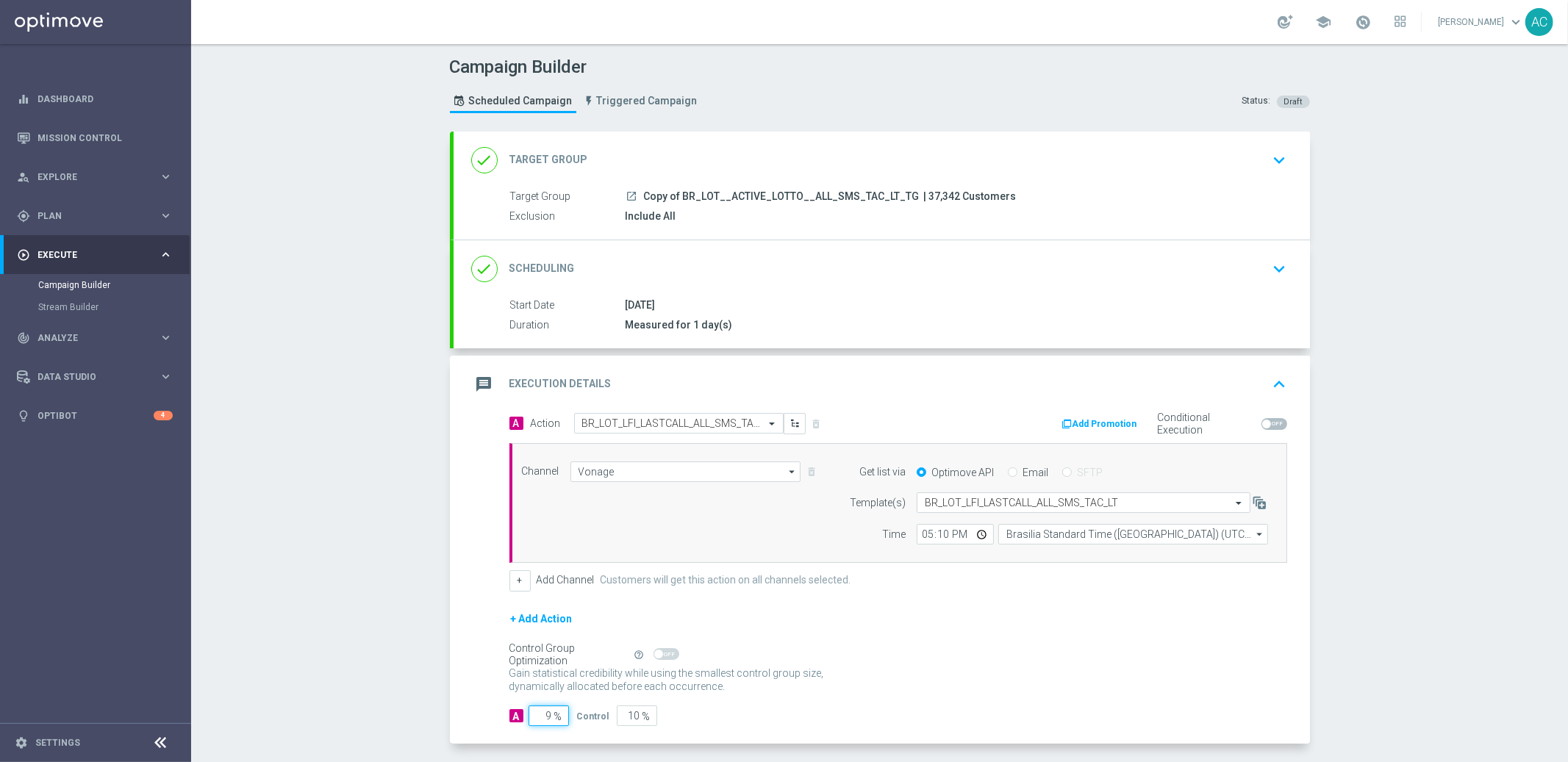
type input "91"
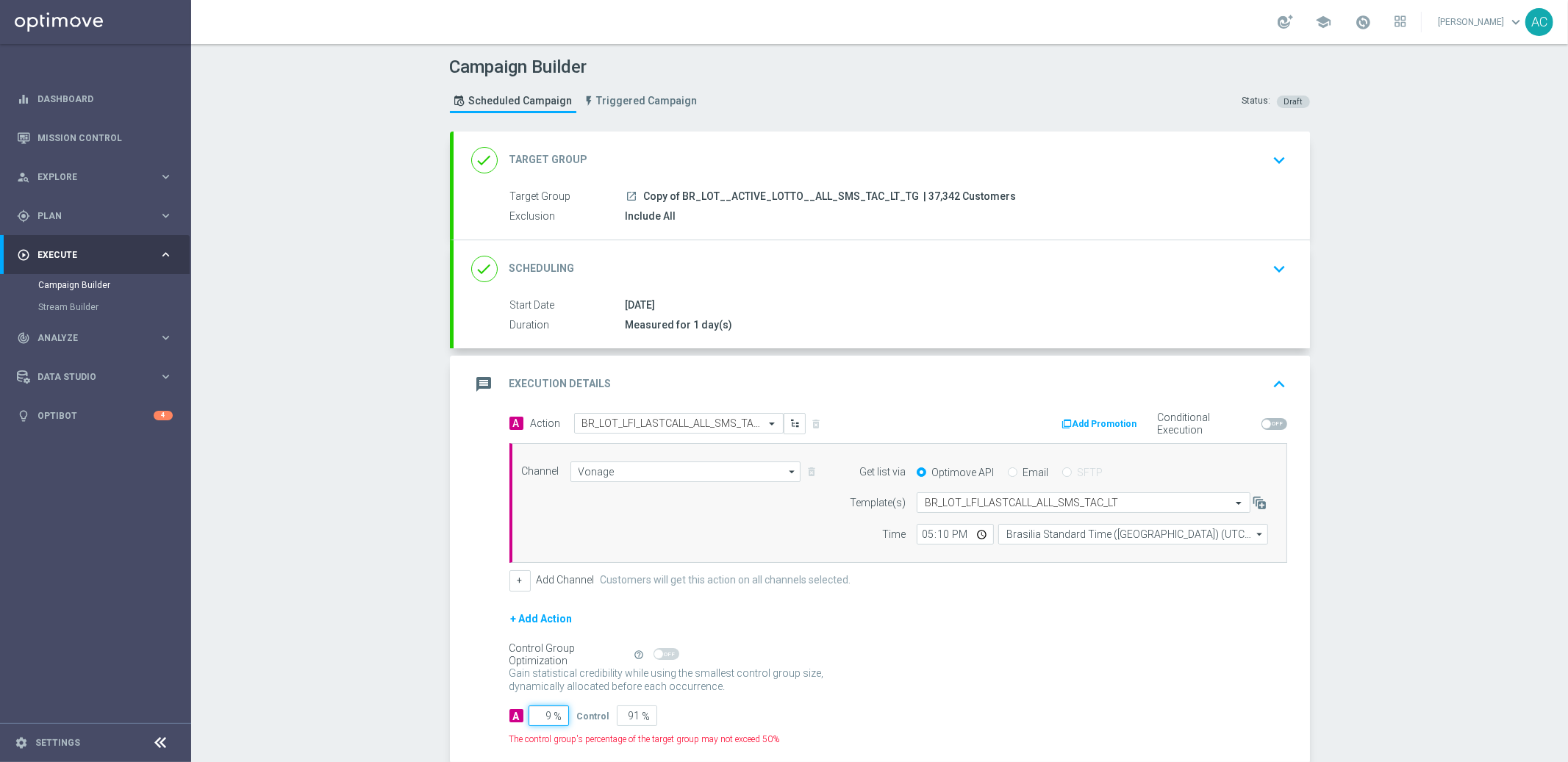
type input "95"
type input "5"
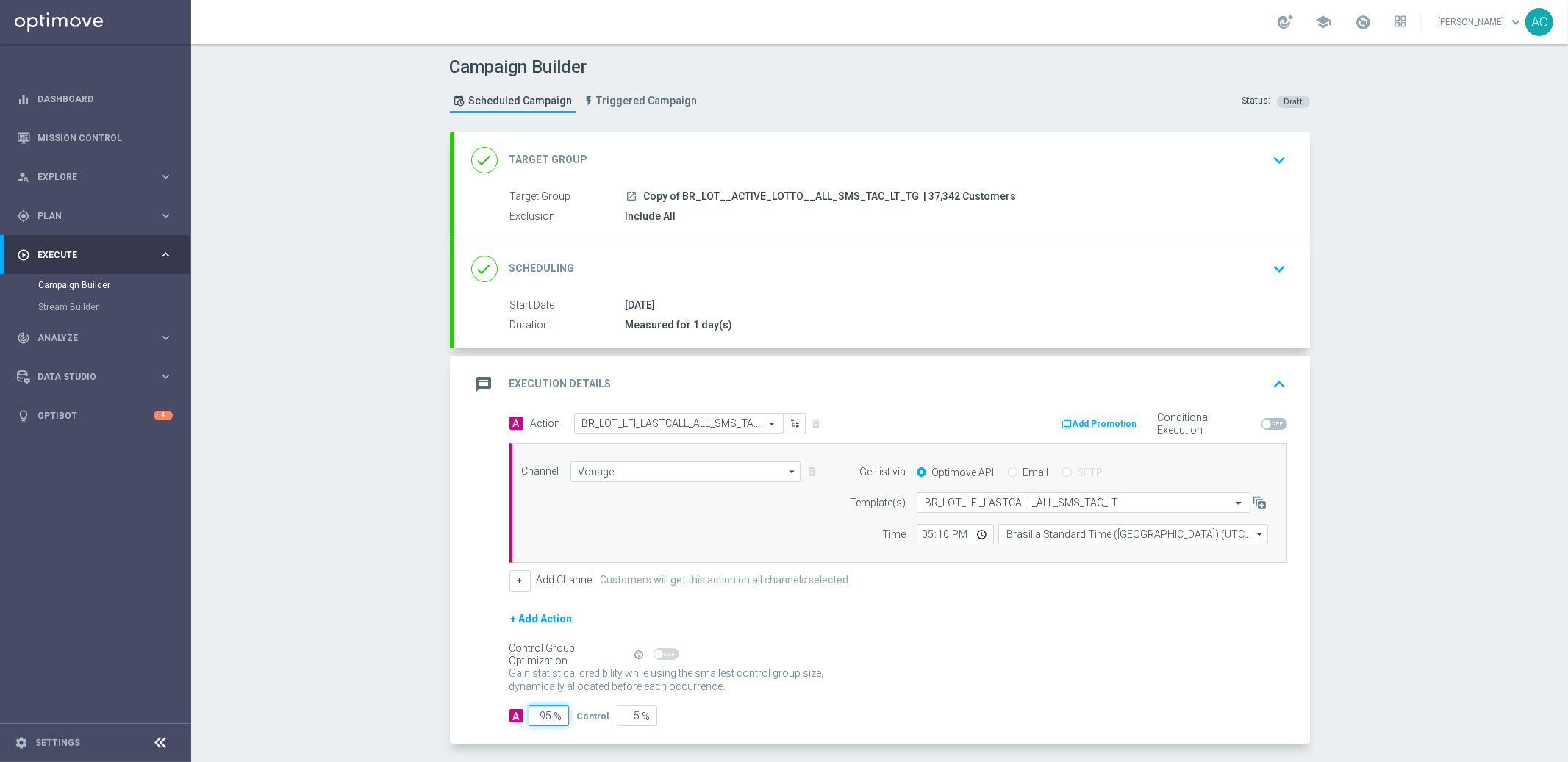
type input "95"
click at [1040, 676] on div "Gain statistical credibility while using the smallest control group size, dynam…" at bounding box center [899, 681] width 778 height 35
click at [1079, 624] on div "+ Add Action" at bounding box center [899, 628] width 778 height 37
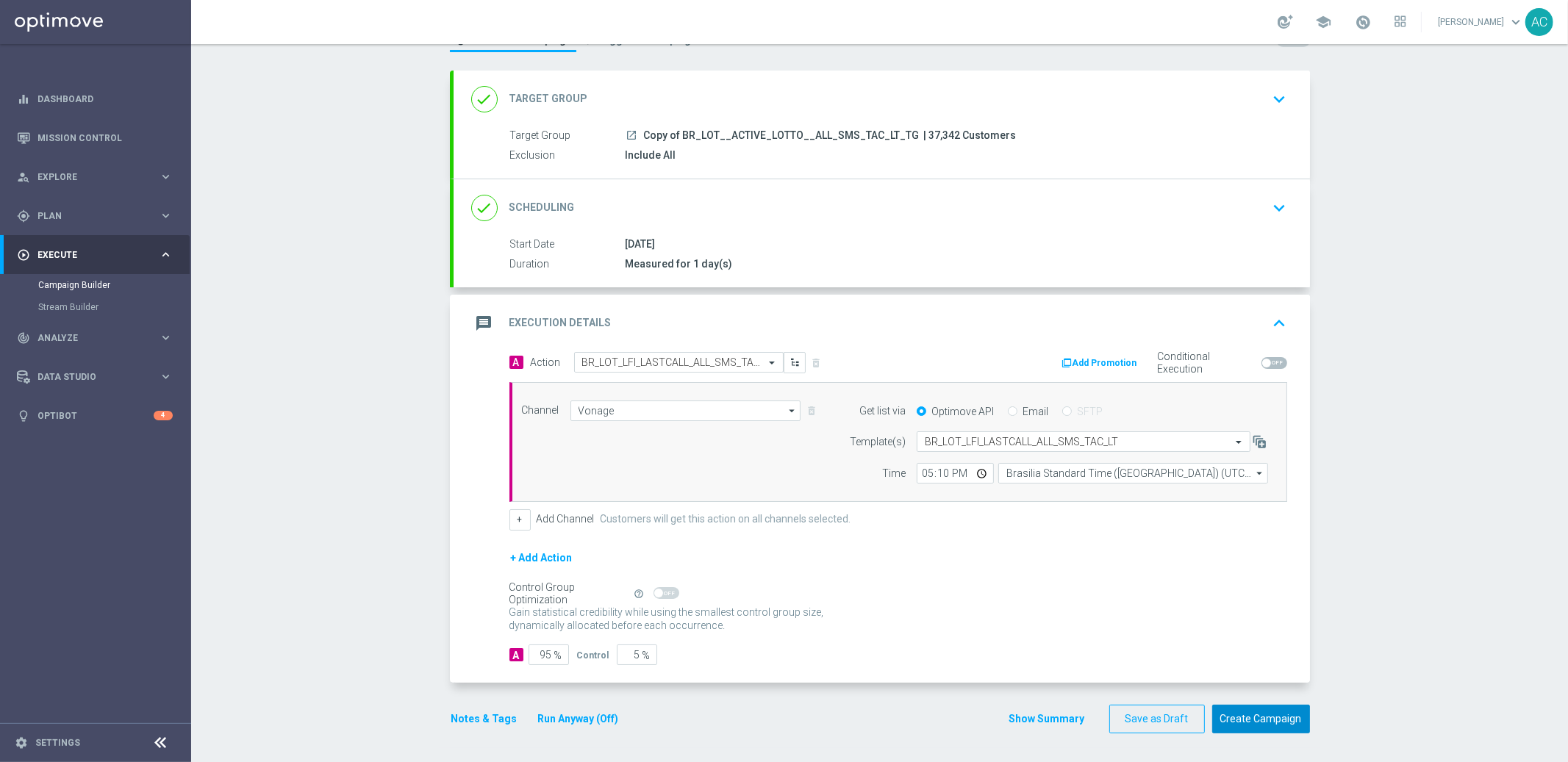
click at [1273, 722] on button "Create Campaign" at bounding box center [1261, 719] width 98 height 28
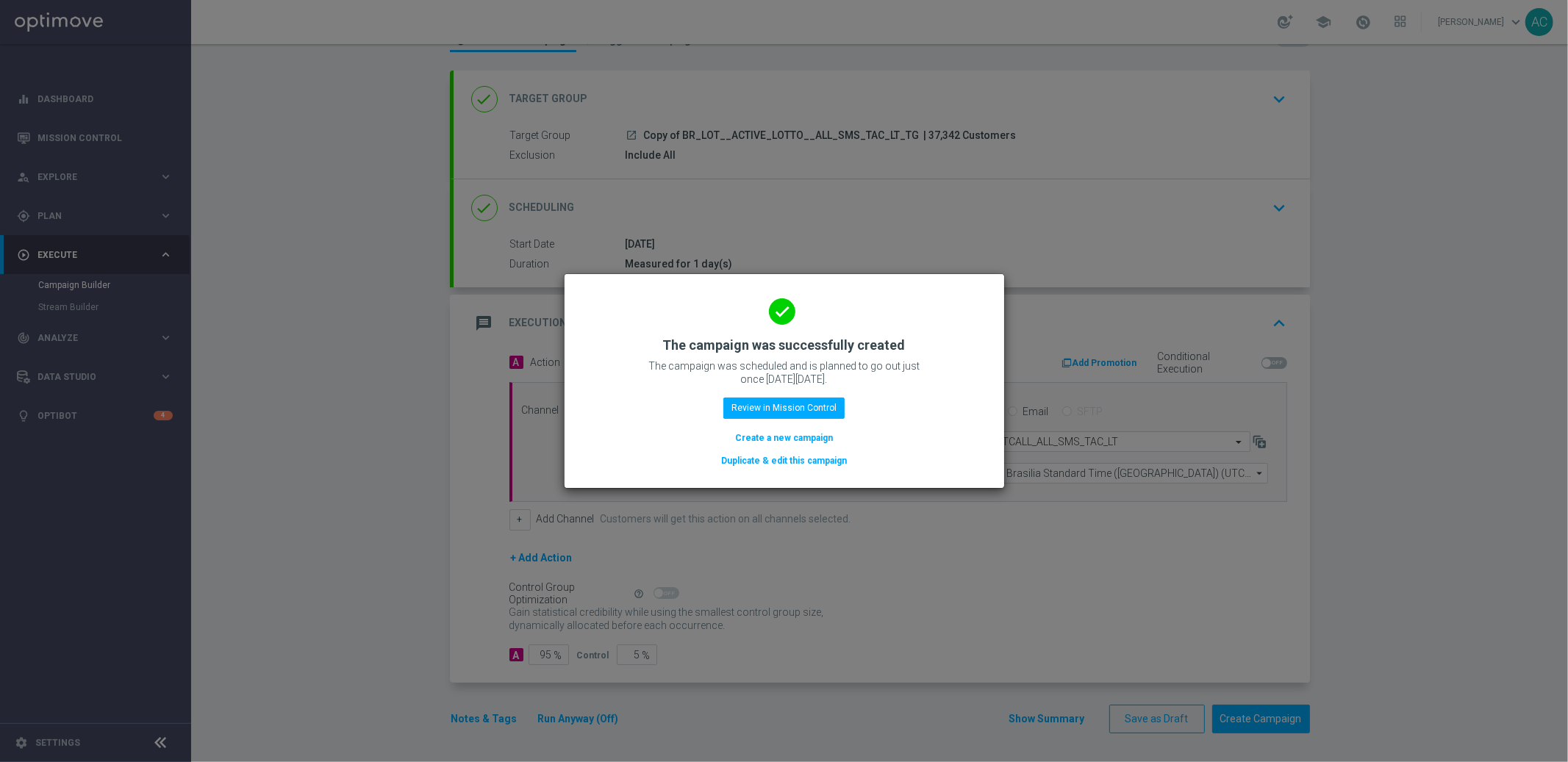
click at [797, 433] on button "Create a new campaign" at bounding box center [784, 437] width 100 height 16
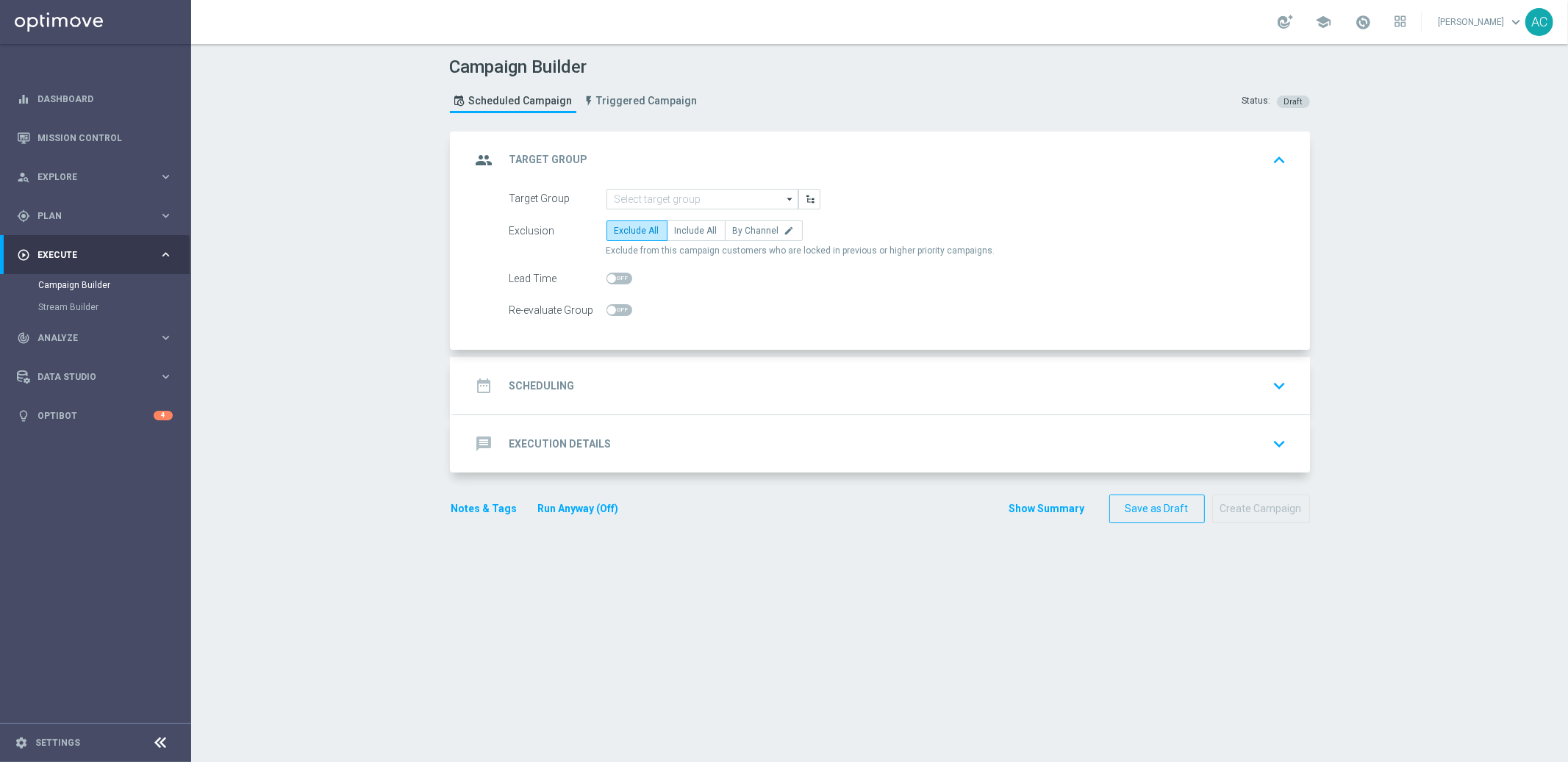
scroll to position [0, 0]
click at [1090, 197] on div "Target Group arrow_drop_down Show Selected 0 of NaN SE_OB_RNB_M1" at bounding box center [899, 199] width 800 height 21
click at [1464, 170] on div "Campaign Builder Scheduled Campaign Triggered Campaign Status: Draft group Targ…" at bounding box center [879, 403] width 1377 height 719
